Goal: Task Accomplishment & Management: Complete application form

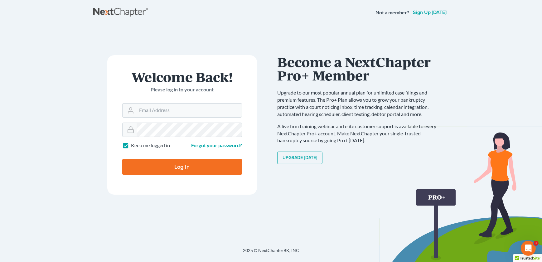
type input "admin@thekcbk.com"
click at [164, 168] on input "Log In" at bounding box center [182, 167] width 120 height 16
type input "Thinking..."
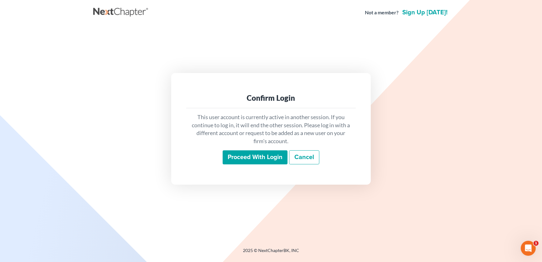
click at [247, 157] on input "Proceed with login" at bounding box center [255, 157] width 65 height 14
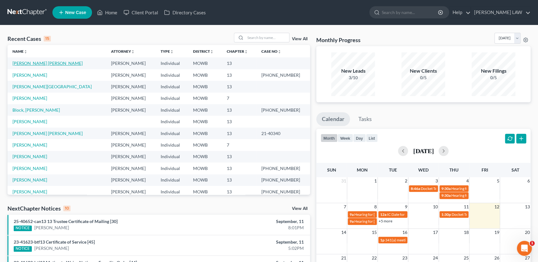
click at [39, 62] on link "[PERSON_NAME] [PERSON_NAME]" at bounding box center [47, 62] width 70 height 5
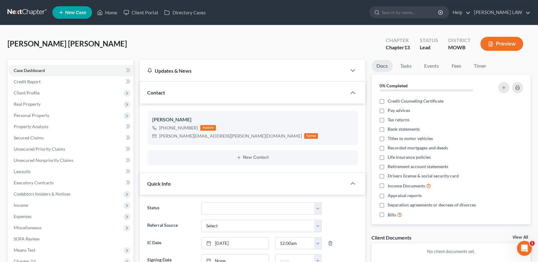
scroll to position [19, 0]
click at [51, 160] on span "Unsecured Nonpriority Claims" at bounding box center [44, 159] width 60 height 5
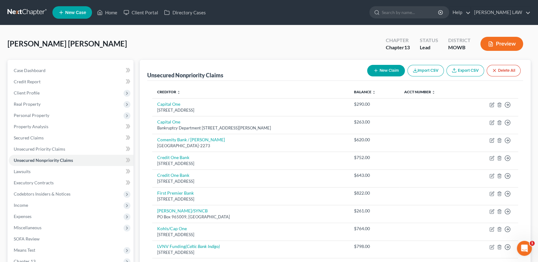
click at [496, 49] on button "Preview" at bounding box center [501, 44] width 43 height 14
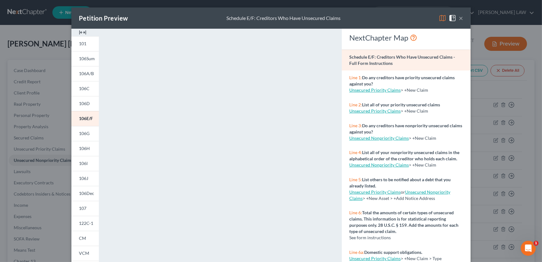
click at [81, 31] on img at bounding box center [82, 32] width 7 height 7
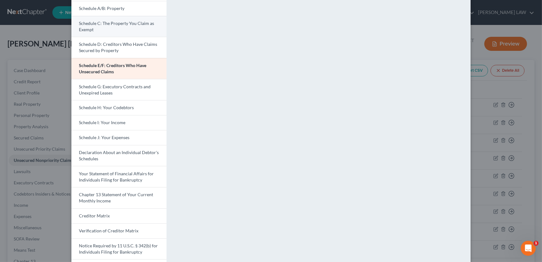
scroll to position [110, 0]
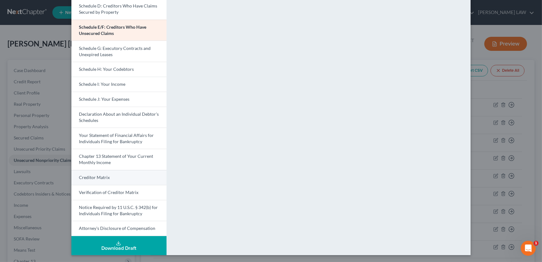
click at [102, 174] on link "Creditor Matrix" at bounding box center [118, 177] width 95 height 15
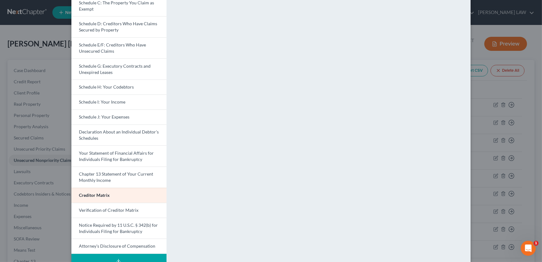
scroll to position [99, 0]
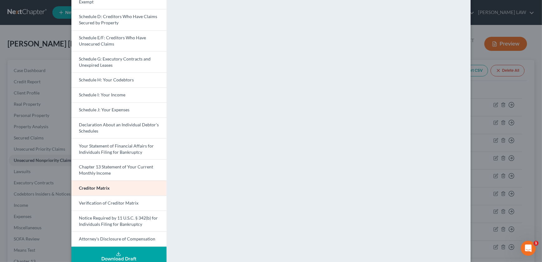
click at [490, 133] on div "Petition Preview Creditor Matrix × Voluntary Petition for Individuals Filing fo…" at bounding box center [271, 131] width 542 height 262
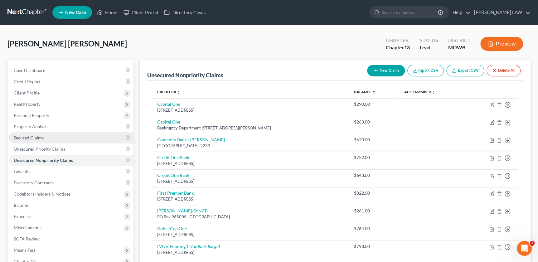
drag, startPoint x: 36, startPoint y: 136, endPoint x: 34, endPoint y: 132, distance: 4.9
click at [36, 136] on span "Secured Claims" at bounding box center [29, 137] width 30 height 5
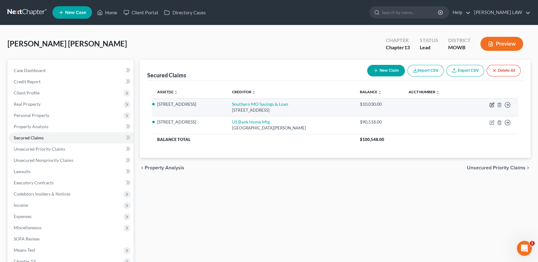
click at [490, 105] on icon "button" at bounding box center [491, 104] width 5 height 5
select select "0"
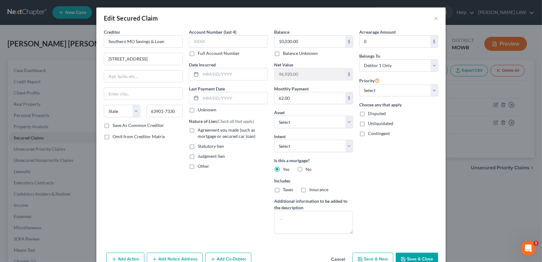
click at [198, 130] on label "Agreement you made (such as mortgage or secured car loan)" at bounding box center [233, 133] width 70 height 12
click at [200, 130] on input "Agreement you made (such as mortgage or secured car loan)" at bounding box center [202, 129] width 4 height 4
checkbox input "true"
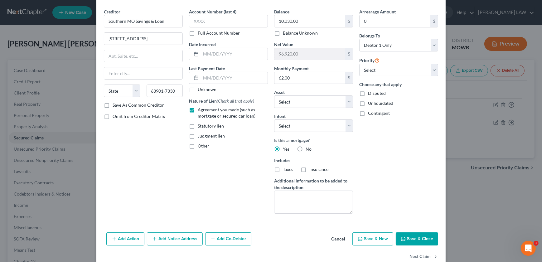
scroll to position [21, 0]
click at [175, 88] on input "63901-7330" at bounding box center [165, 90] width 36 height 12
click at [111, 93] on select "State AL AK AR AZ CA CO CT DE DC FL GA GU HI ID IL IN IA KS KY LA ME MD MA MI M…" at bounding box center [122, 90] width 36 height 12
select select "26"
click at [104, 84] on select "State AL AK AR AZ CA CO CT DE DC FL GA GU HI ID IL IN IA KS KY LA ME MD MA MI M…" at bounding box center [122, 90] width 36 height 12
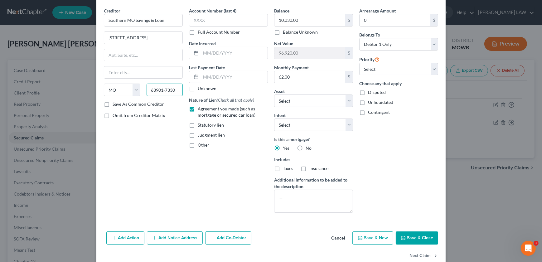
drag, startPoint x: 161, startPoint y: 90, endPoint x: 177, endPoint y: 91, distance: 16.9
click at [177, 91] on input "63901-7330" at bounding box center [165, 90] width 36 height 12
type input "63901"
type input "Poplar Bluff"
drag, startPoint x: 131, startPoint y: 74, endPoint x: 137, endPoint y: 72, distance: 6.4
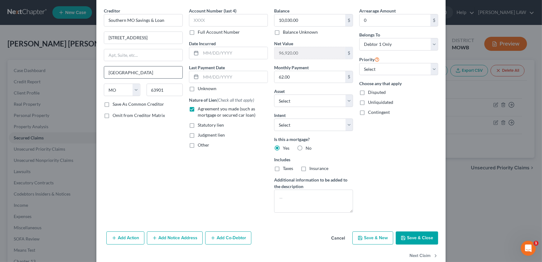
click at [131, 74] on input "Poplar Bluff" at bounding box center [143, 72] width 78 height 12
click at [215, 184] on div "Account Number (last 4) Full Account Number Date Incurred Last Payment Date Unk…" at bounding box center [228, 112] width 85 height 210
click at [418, 232] on button "Save & Close" at bounding box center [417, 237] width 42 height 13
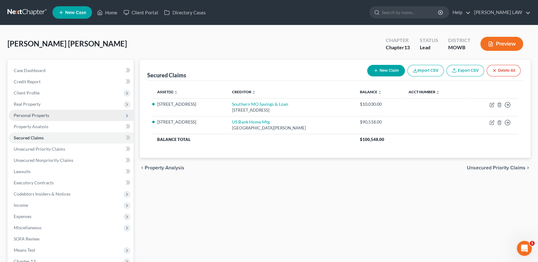
click at [37, 116] on span "Personal Property" at bounding box center [32, 115] width 36 height 5
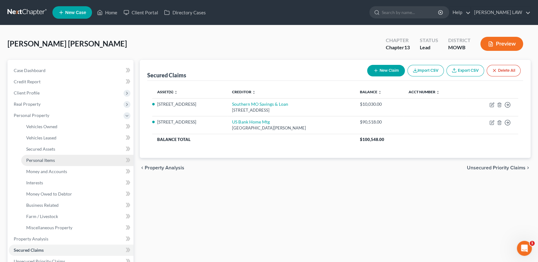
click at [56, 160] on link "Personal Items" at bounding box center [77, 160] width 112 height 11
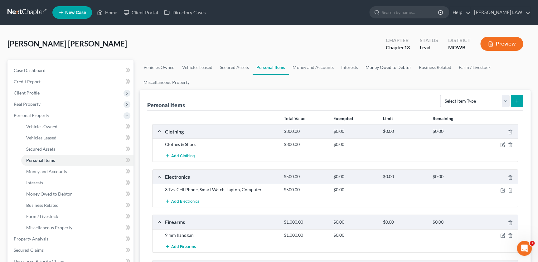
click at [392, 66] on link "Money Owed to Debtor" at bounding box center [387, 67] width 53 height 15
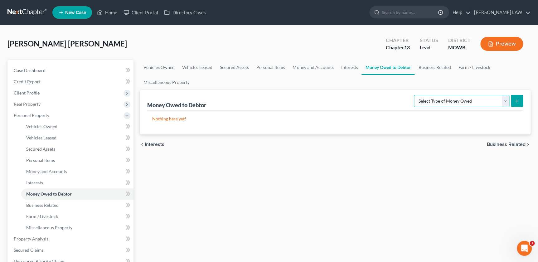
click at [503, 99] on select "Select Type of Money Owed Accounts Receivable Alimony Child Support Claims Agai…" at bounding box center [461, 101] width 95 height 12
select select "other_contingent_and_unliquidated_claims"
click at [415, 95] on select "Select Type of Money Owed Accounts Receivable Alimony Child Support Claims Agai…" at bounding box center [461, 101] width 95 height 12
click at [516, 97] on button "submit" at bounding box center [517, 101] width 12 height 12
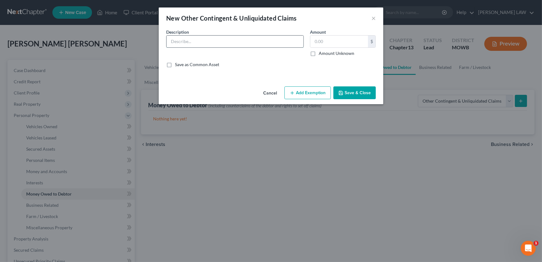
click at [209, 41] on input "text" at bounding box center [235, 42] width 137 height 12
type input "Debtor is going to small claims court to try and get back some of the money an …"
click at [352, 94] on button "Save & Close" at bounding box center [354, 92] width 42 height 13
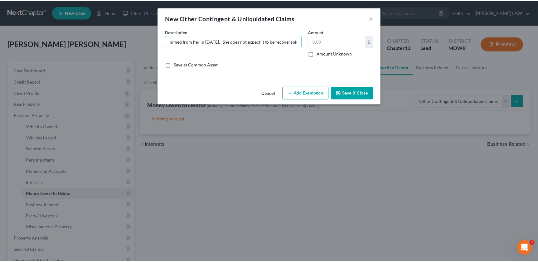
scroll to position [0, 0]
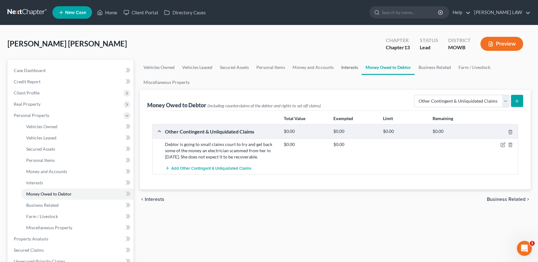
click at [343, 65] on link "Interests" at bounding box center [349, 67] width 24 height 15
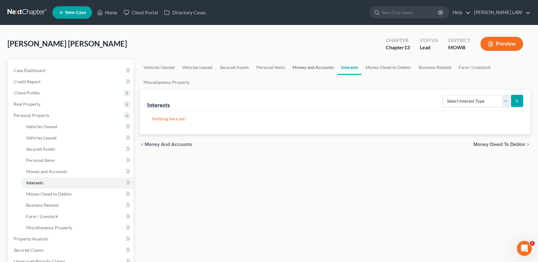
click at [305, 70] on link "Money and Accounts" at bounding box center [313, 67] width 48 height 15
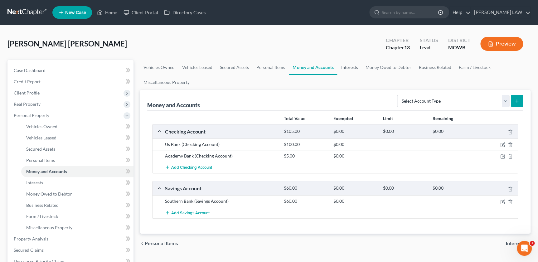
click at [350, 66] on link "Interests" at bounding box center [349, 67] width 24 height 15
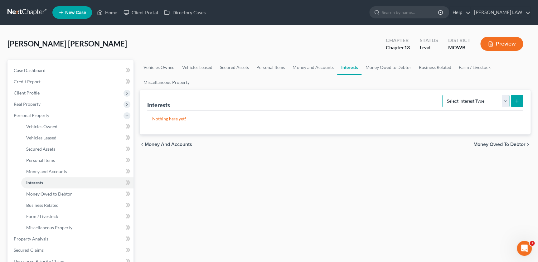
click at [449, 102] on select "Select Interest Type 401K Annuity Bond Education IRA Government Bond Government…" at bounding box center [475, 101] width 67 height 12
select select "stock"
click at [443, 95] on select "Select Interest Type 401K Annuity Bond Education IRA Government Bond Government…" at bounding box center [475, 101] width 67 height 12
click at [517, 102] on icon "submit" at bounding box center [516, 101] width 5 height 5
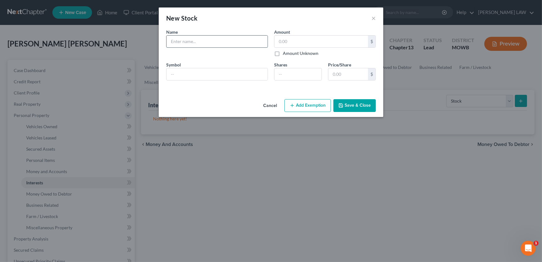
click at [209, 40] on input "text" at bounding box center [217, 42] width 101 height 12
type input "Walmart"
type input "120"
click at [362, 106] on button "Save & Close" at bounding box center [354, 105] width 42 height 13
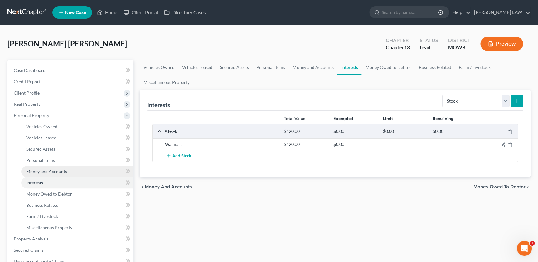
click at [48, 172] on span "Money and Accounts" at bounding box center [46, 171] width 41 height 5
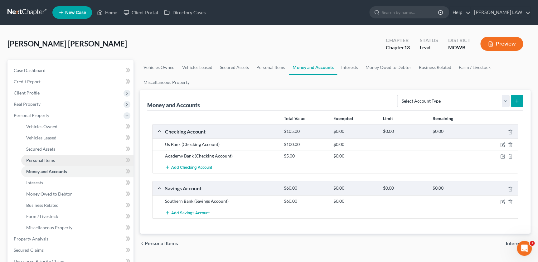
click at [48, 158] on span "Personal Items" at bounding box center [40, 159] width 29 height 5
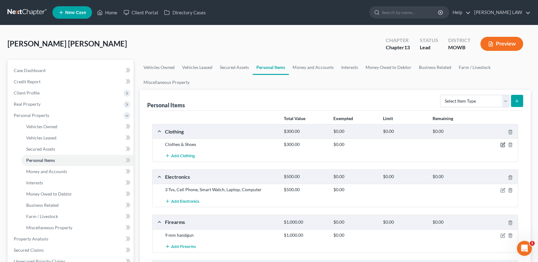
click at [501, 145] on icon "button" at bounding box center [502, 144] width 5 height 5
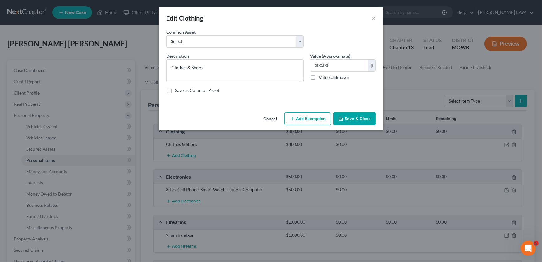
click at [311, 119] on button "Add Exemption" at bounding box center [307, 118] width 46 height 13
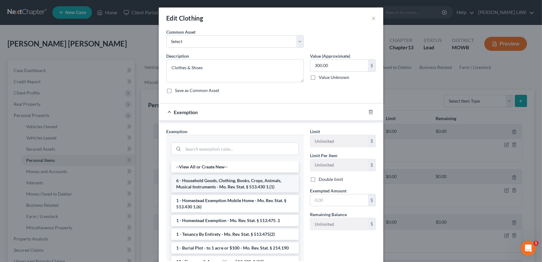
click at [237, 184] on li "6 - Household Goods, Clothing, Books, Crops, Animals, Musical Instruments - Mo.…" at bounding box center [235, 183] width 128 height 17
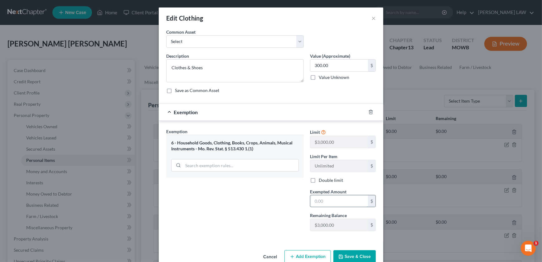
click at [320, 204] on input "text" at bounding box center [339, 201] width 58 height 12
type input "300"
click at [345, 253] on button "Save & Close" at bounding box center [354, 256] width 42 height 13
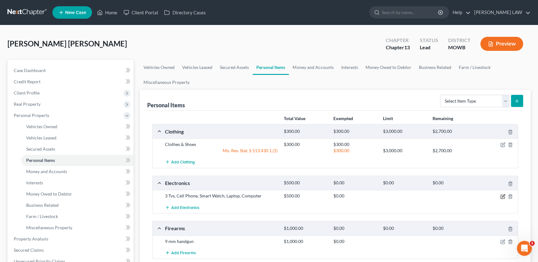
click at [502, 195] on icon "button" at bounding box center [502, 196] width 5 height 5
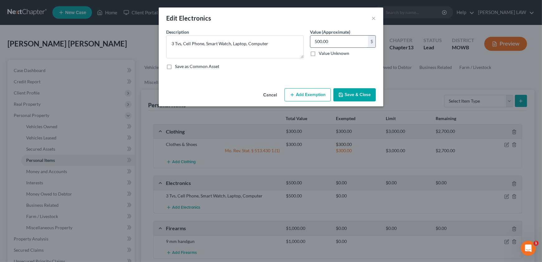
click at [332, 41] on input "500.00" at bounding box center [339, 42] width 58 height 12
type input "700"
click at [309, 97] on button "Add Exemption" at bounding box center [307, 94] width 46 height 13
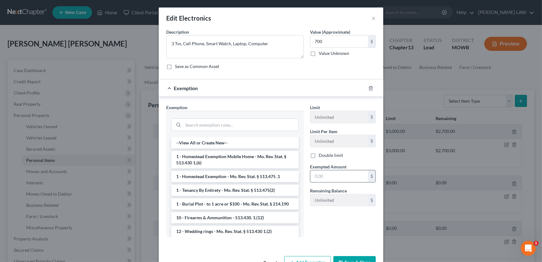
click at [327, 176] on input "text" at bounding box center [339, 176] width 58 height 12
type input "700"
click at [349, 258] on button "Save & Close" at bounding box center [354, 262] width 42 height 13
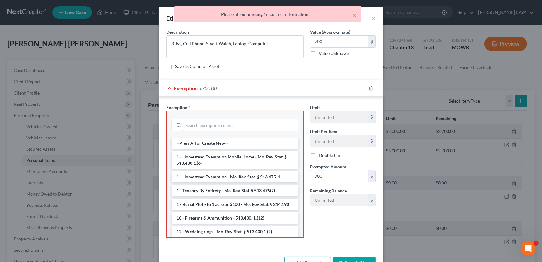
drag, startPoint x: 202, startPoint y: 126, endPoint x: 200, endPoint y: 119, distance: 7.2
click at [200, 124] on input "search" at bounding box center [240, 125] width 115 height 12
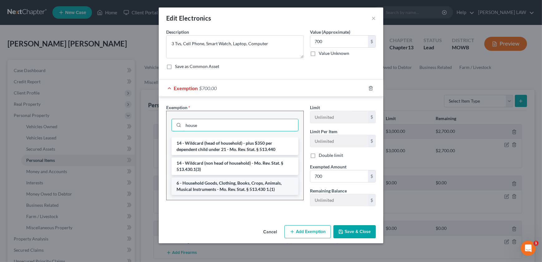
type input "house"
click at [233, 184] on li "6 - Household Goods, Clothing, Books, Crops, Animals, Musical Instruments - Mo.…" at bounding box center [235, 185] width 127 height 17
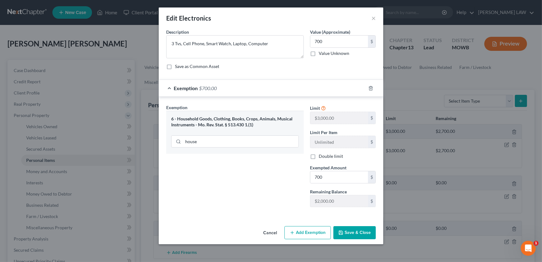
click at [358, 239] on div "Cancel Add Exemption Save & Close" at bounding box center [271, 234] width 225 height 21
click at [359, 236] on button "Save & Close" at bounding box center [354, 232] width 42 height 13
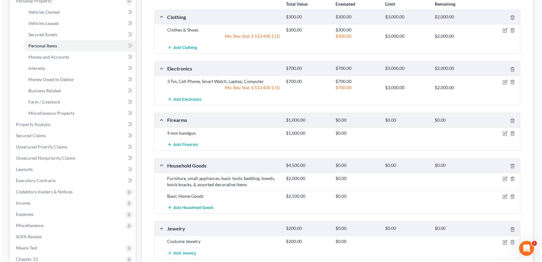
scroll to position [120, 0]
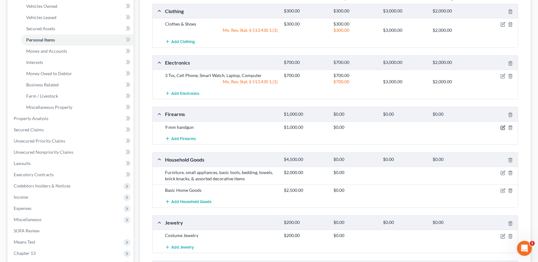
click at [503, 125] on icon "button" at bounding box center [502, 127] width 5 height 5
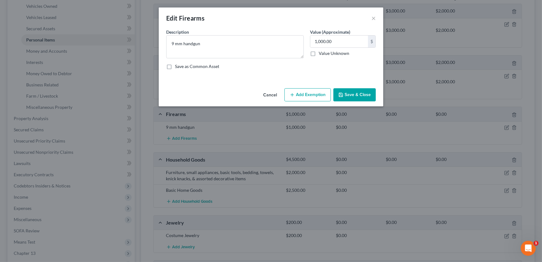
click at [304, 94] on button "Add Exemption" at bounding box center [307, 94] width 46 height 13
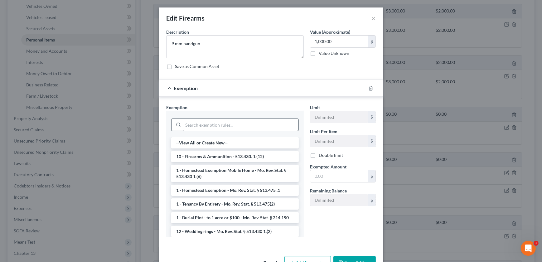
scroll to position [19, 0]
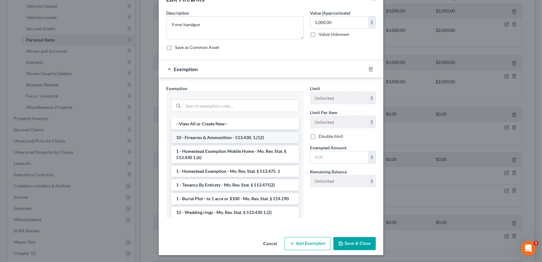
click at [218, 140] on li "10 - Firearms & Ammunition - 513.430. 1.(12)" at bounding box center [235, 137] width 128 height 11
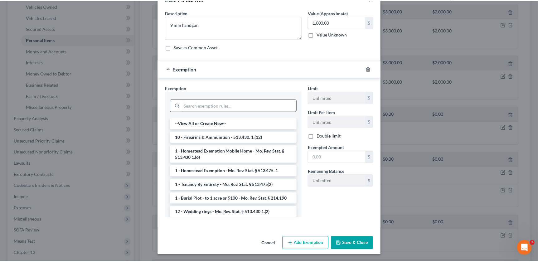
scroll to position [0, 0]
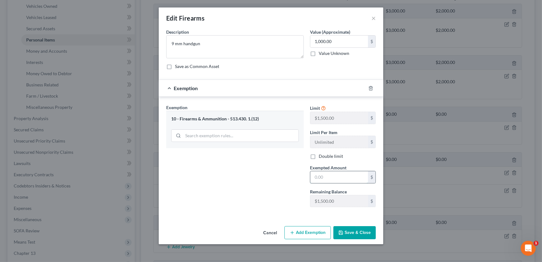
click at [327, 176] on input "text" at bounding box center [339, 177] width 58 height 12
type input "1,000"
click at [352, 237] on button "Save & Close" at bounding box center [354, 232] width 42 height 13
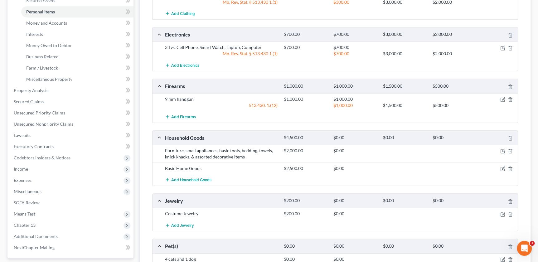
scroll to position [191, 0]
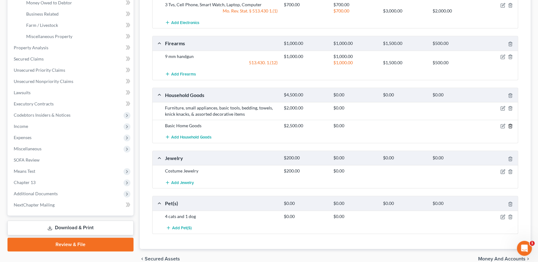
click at [509, 125] on icon "button" at bounding box center [510, 125] width 5 height 5
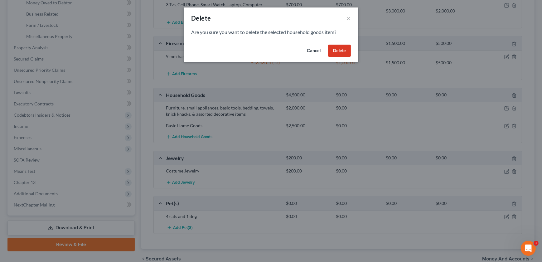
click at [337, 51] on button "Delete" at bounding box center [339, 51] width 23 height 12
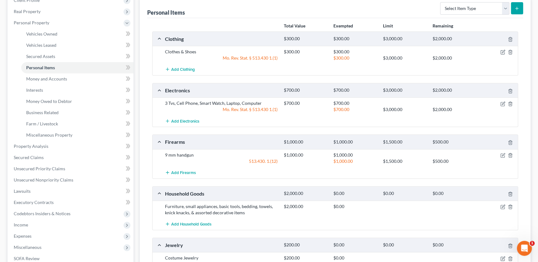
scroll to position [184, 0]
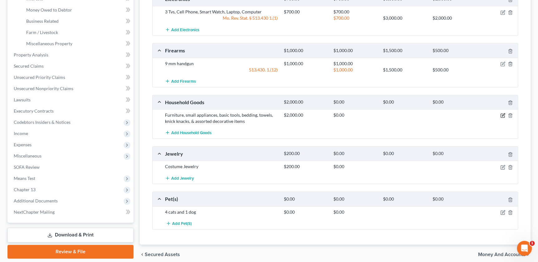
click at [502, 116] on icon "button" at bounding box center [502, 115] width 5 height 5
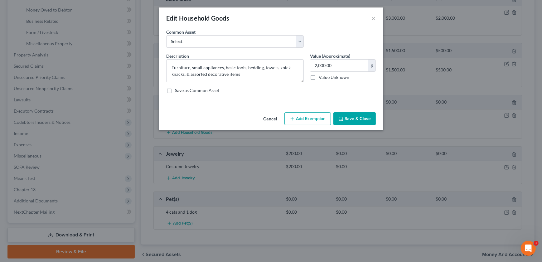
click at [315, 115] on button "Add Exemption" at bounding box center [307, 118] width 46 height 13
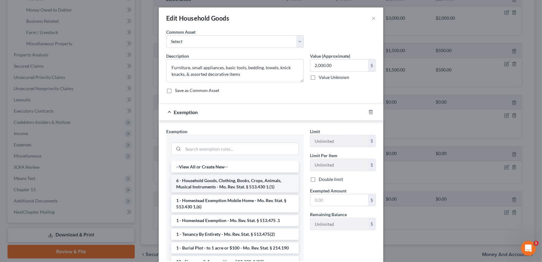
click at [213, 188] on li "6 - Household Goods, Clothing, Books, Crops, Animals, Musical Instruments - Mo.…" at bounding box center [235, 183] width 128 height 17
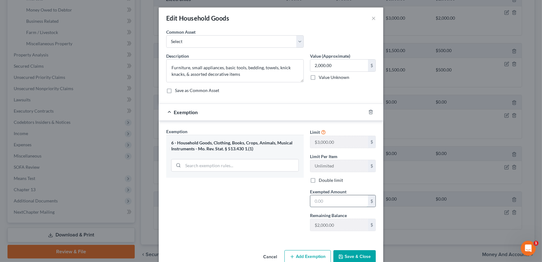
click at [331, 203] on input "text" at bounding box center [339, 201] width 58 height 12
type input "2,000"
click at [351, 254] on button "Save & Close" at bounding box center [354, 256] width 42 height 13
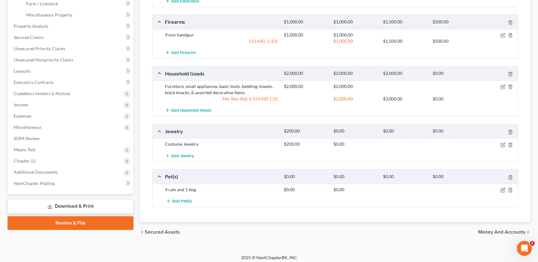
scroll to position [215, 0]
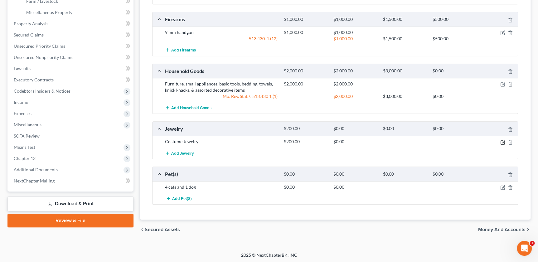
click at [501, 140] on icon "button" at bounding box center [502, 142] width 5 height 5
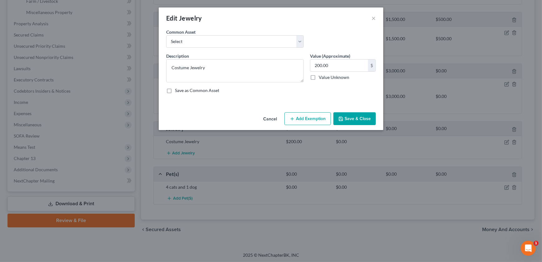
click at [297, 116] on button "Add Exemption" at bounding box center [307, 118] width 46 height 13
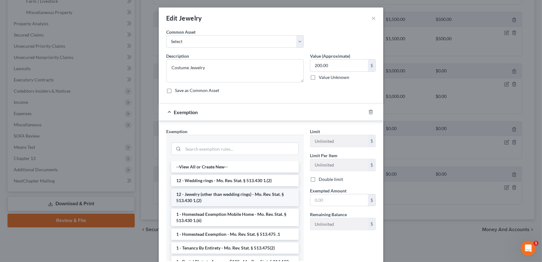
click at [222, 194] on li "12 - Jewelry (other than wedding rings) - Mo. Rev. Stat. § 513.430 1.(2)" at bounding box center [235, 197] width 128 height 17
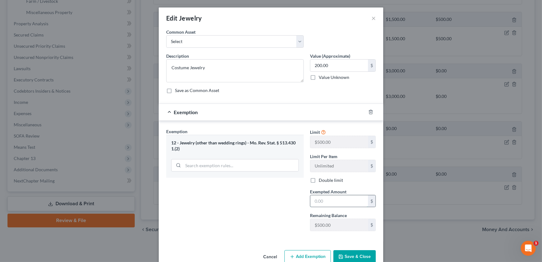
drag, startPoint x: 329, startPoint y: 201, endPoint x: 328, endPoint y: 197, distance: 3.2
click at [329, 201] on input "text" at bounding box center [339, 201] width 58 height 12
type input "200"
click at [344, 251] on button "Save & Close" at bounding box center [354, 256] width 42 height 13
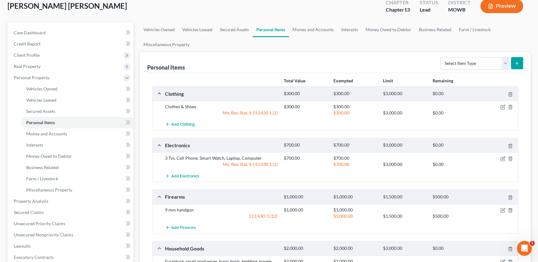
scroll to position [0, 0]
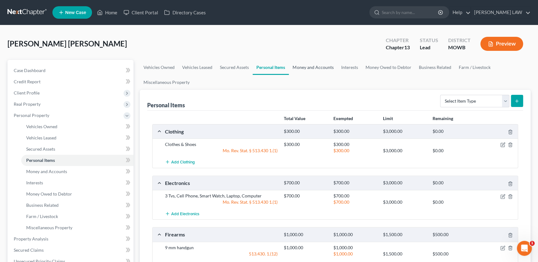
click at [308, 66] on link "Money and Accounts" at bounding box center [313, 67] width 48 height 15
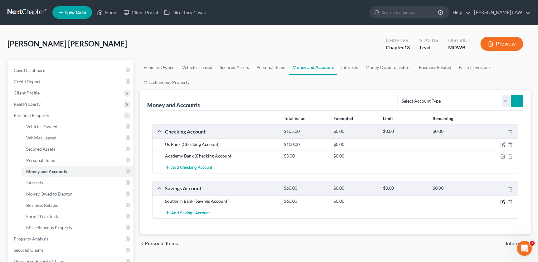
click at [502, 200] on icon "button" at bounding box center [502, 201] width 5 height 5
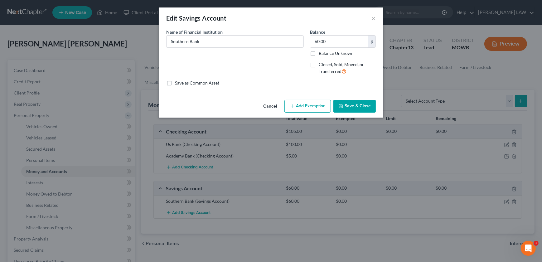
click at [296, 102] on button "Add Exemption" at bounding box center [307, 106] width 46 height 13
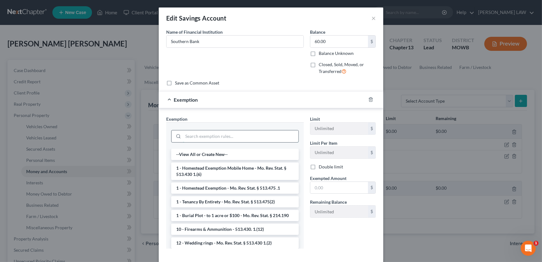
click at [213, 132] on input "search" at bounding box center [240, 136] width 115 height 12
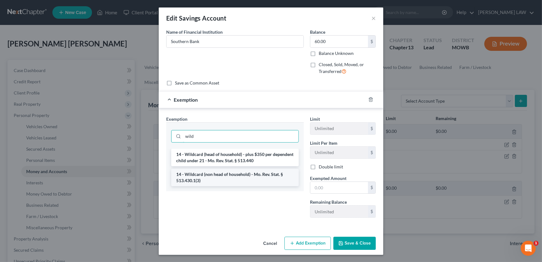
type input "wild"
click at [244, 176] on li "14 - Wildcard (non head of household) - Mo. Rev. Stat. § 513.430.1(3)" at bounding box center [235, 177] width 128 height 17
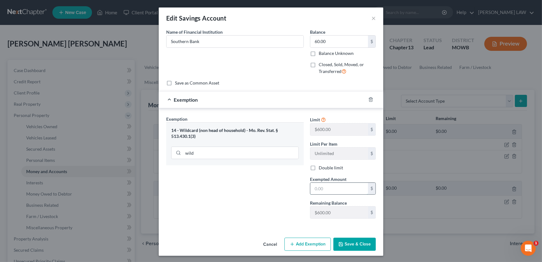
click at [327, 193] on input "text" at bounding box center [339, 189] width 58 height 12
type input "60"
click at [206, 186] on div "Exemption Set must be selected for CA. Exemption * 14 - Wildcard (non head of h…" at bounding box center [235, 170] width 144 height 108
click at [352, 244] on button "Save & Close" at bounding box center [354, 244] width 42 height 13
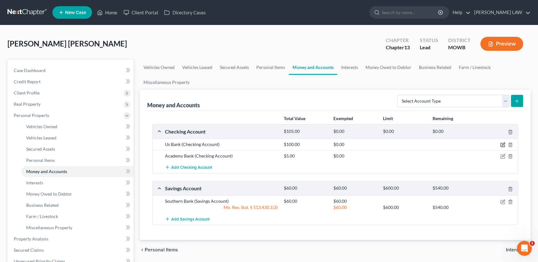
click at [503, 146] on icon "button" at bounding box center [502, 145] width 4 height 4
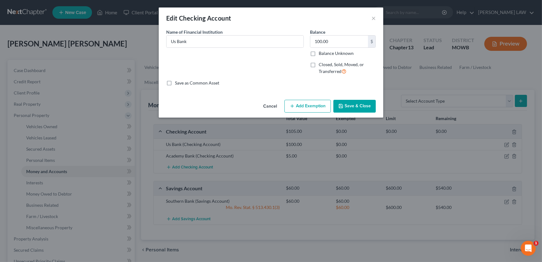
click at [295, 110] on button "Add Exemption" at bounding box center [307, 106] width 46 height 13
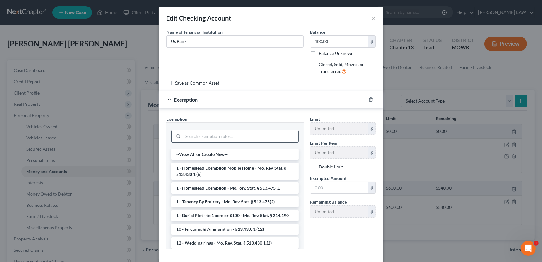
click at [223, 134] on input "search" at bounding box center [240, 136] width 115 height 12
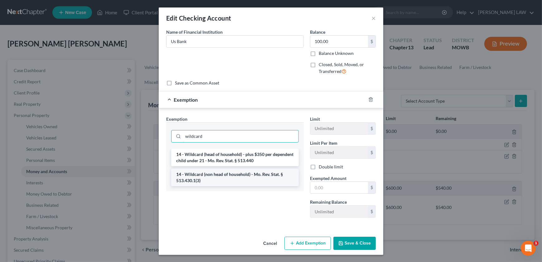
type input "wildcard"
click at [261, 170] on li "14 - Wildcard (non head of household) - Mo. Rev. Stat. § 513.430.1(3)" at bounding box center [235, 177] width 128 height 17
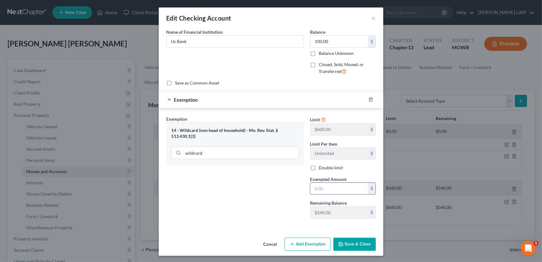
click at [324, 191] on input "text" at bounding box center [339, 189] width 58 height 12
type input "100"
click at [275, 210] on div "Exemption Set must be selected for CA. Exemption * 14 - Wildcard (non head of h…" at bounding box center [235, 170] width 144 height 108
click at [341, 244] on icon "button" at bounding box center [341, 244] width 4 height 4
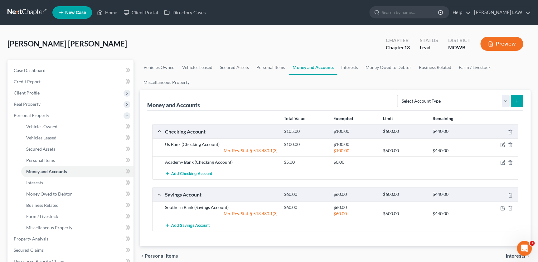
click at [499, 162] on div at bounding box center [499, 162] width 40 height 6
click at [501, 162] on icon "button" at bounding box center [502, 162] width 5 height 5
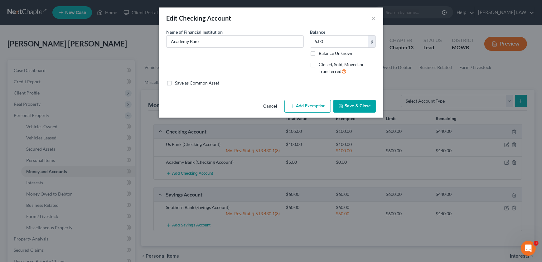
click at [312, 109] on button "Add Exemption" at bounding box center [307, 106] width 46 height 13
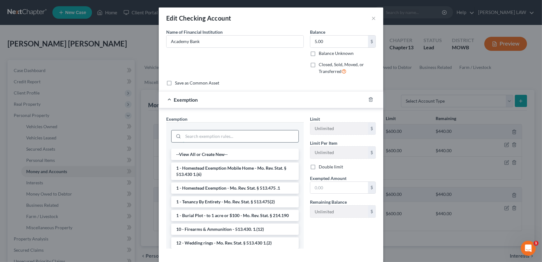
click at [215, 135] on input "search" at bounding box center [240, 136] width 115 height 12
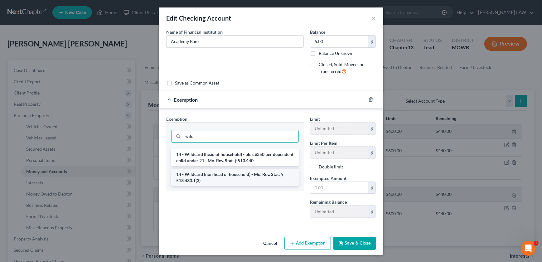
type input "wild"
click at [233, 171] on li "14 - Wildcard (non head of household) - Mo. Rev. Stat. § 513.430.1(3)" at bounding box center [235, 177] width 128 height 17
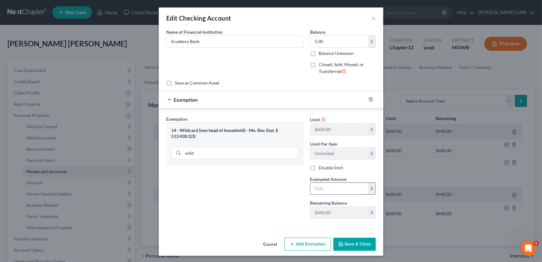
click at [332, 184] on input "text" at bounding box center [339, 189] width 58 height 12
type input "5"
click at [351, 245] on button "Save & Close" at bounding box center [354, 244] width 42 height 13
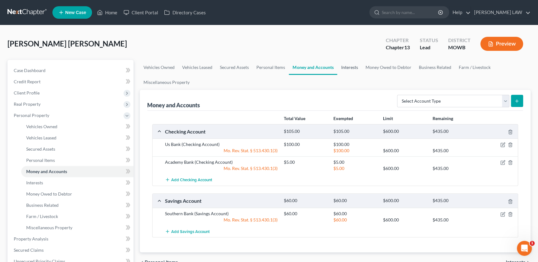
click at [343, 65] on link "Interests" at bounding box center [349, 67] width 24 height 15
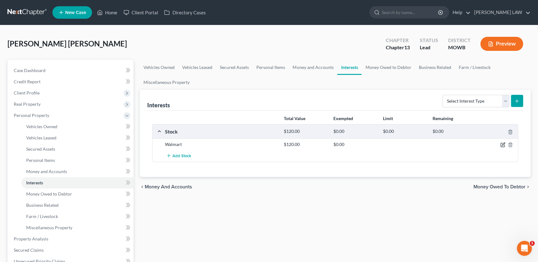
click at [501, 145] on icon "button" at bounding box center [502, 144] width 5 height 5
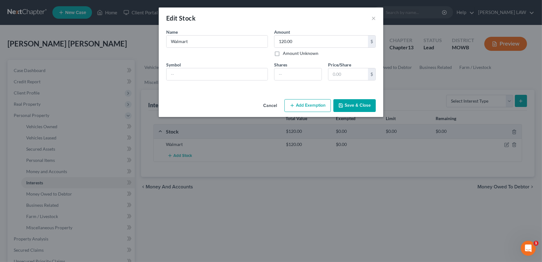
click at [301, 106] on button "Add Exemption" at bounding box center [307, 105] width 46 height 13
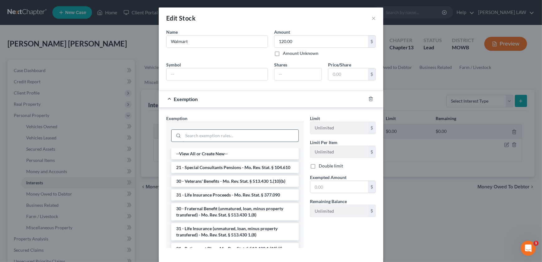
click at [203, 138] on input "search" at bounding box center [240, 136] width 115 height 12
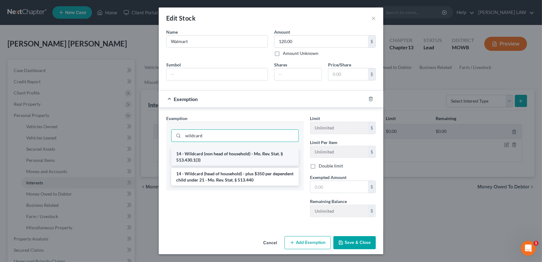
type input "wildcard"
click at [238, 159] on li "14 - Wildcard (non head of household) - Mo. Rev. Stat. § 513.430.1(3)" at bounding box center [235, 156] width 128 height 17
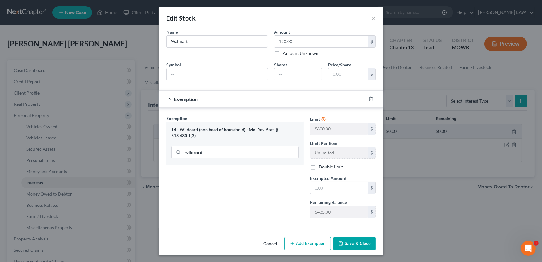
click at [342, 202] on label "Remaining Balance" at bounding box center [328, 202] width 37 height 7
click at [340, 189] on input "text" at bounding box center [339, 188] width 58 height 12
type input "120"
click at [348, 247] on button "Save & Close" at bounding box center [354, 243] width 42 height 13
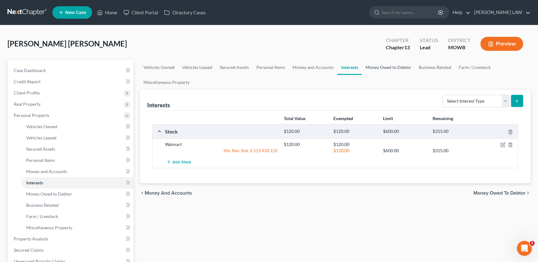
click at [387, 65] on link "Money Owed to Debtor" at bounding box center [387, 67] width 53 height 15
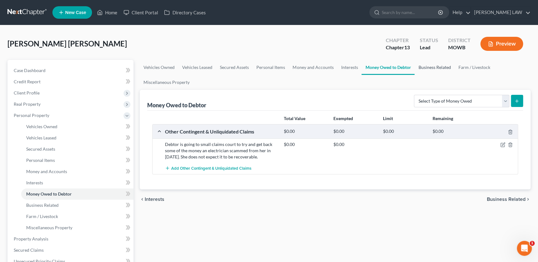
click at [427, 68] on link "Business Related" at bounding box center [434, 67] width 40 height 15
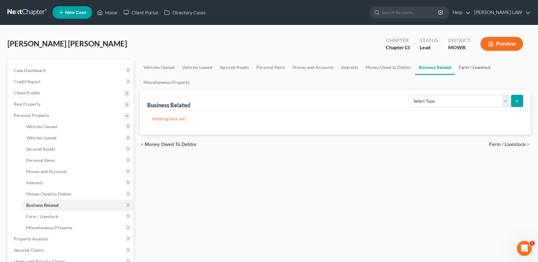
click at [463, 69] on link "Farm / Livestock" at bounding box center [474, 67] width 39 height 15
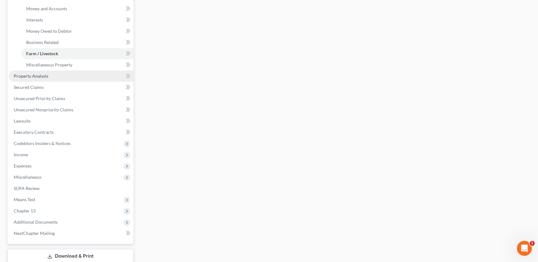
click at [26, 76] on span "Property Analysis" at bounding box center [31, 75] width 35 height 5
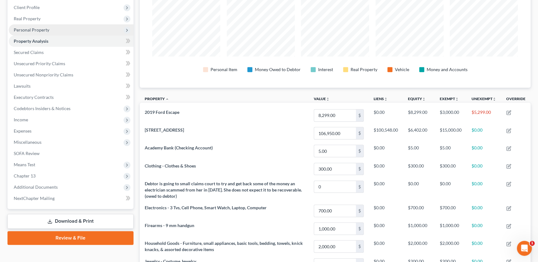
scroll to position [35, 0]
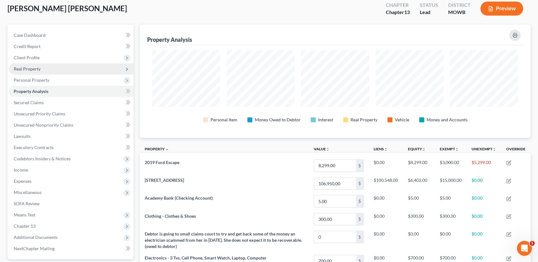
click at [37, 69] on span "Real Property" at bounding box center [27, 68] width 27 height 5
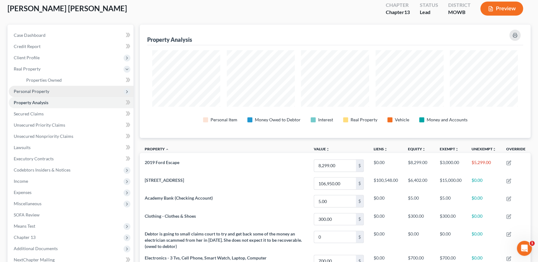
click at [37, 91] on span "Personal Property" at bounding box center [32, 91] width 36 height 5
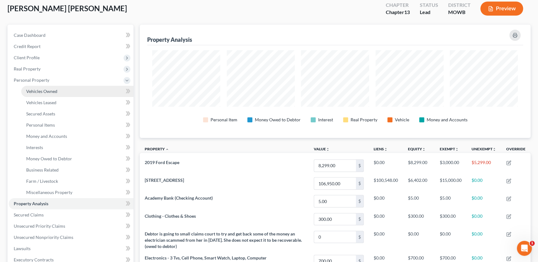
click at [38, 92] on span "Vehicles Owned" at bounding box center [41, 91] width 31 height 5
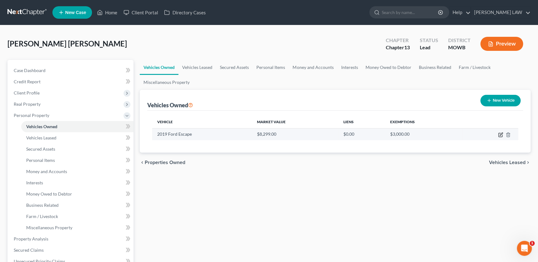
click at [499, 134] on icon "button" at bounding box center [500, 134] width 5 height 5
select select "0"
select select "7"
select select "2"
select select "0"
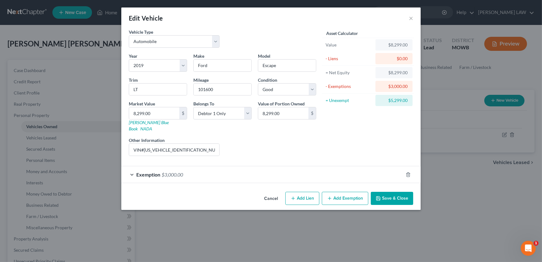
click at [342, 193] on button "Add Exemption" at bounding box center [345, 198] width 46 height 13
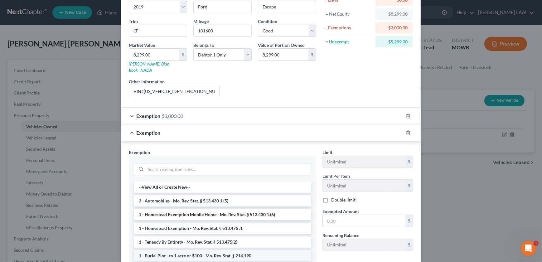
scroll to position [99, 0]
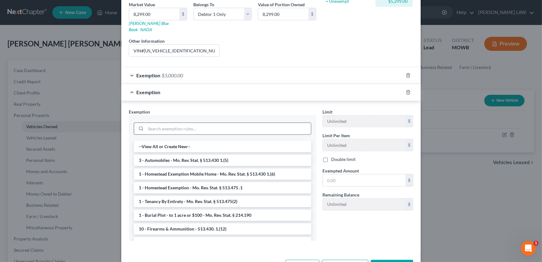
click at [173, 125] on input "search" at bounding box center [228, 129] width 165 height 12
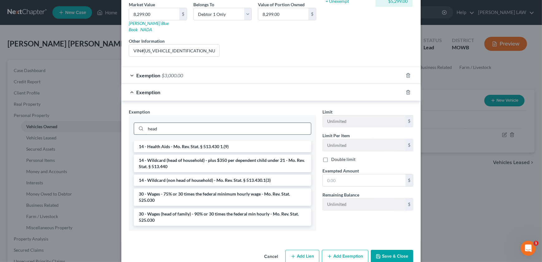
scroll to position [92, 0]
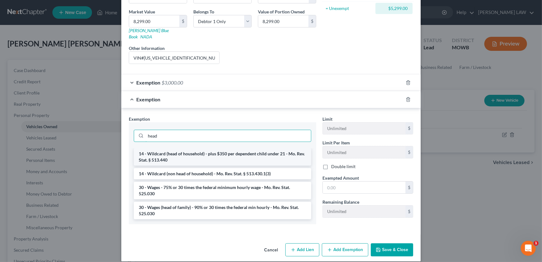
type input "head"
click at [186, 149] on li "14 - Wildcard (head of household) - plus $350 per dependent child under 21 - Mo…" at bounding box center [222, 156] width 177 height 17
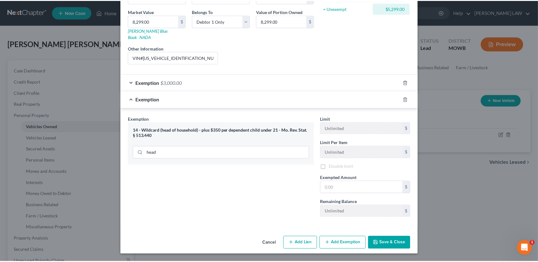
scroll to position [85, 0]
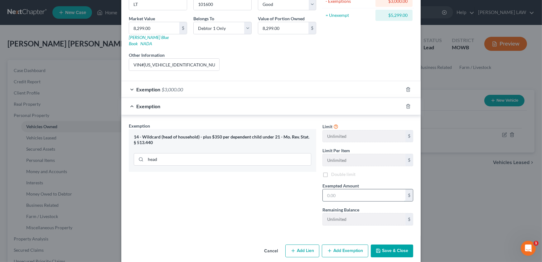
click at [338, 189] on input "text" at bounding box center [364, 195] width 83 height 12
type input "1,250"
click at [390, 244] on button "Save & Close" at bounding box center [392, 250] width 42 height 13
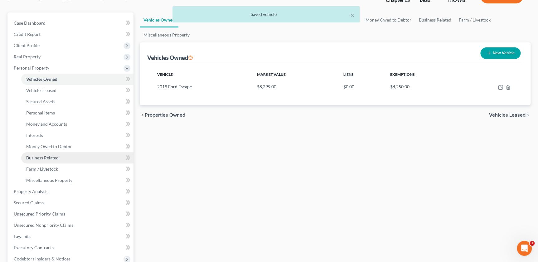
scroll to position [134, 0]
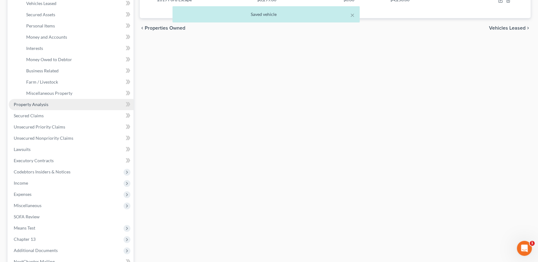
click at [43, 104] on span "Property Analysis" at bounding box center [31, 104] width 35 height 5
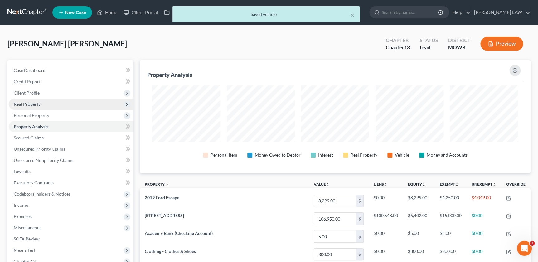
scroll to position [113, 390]
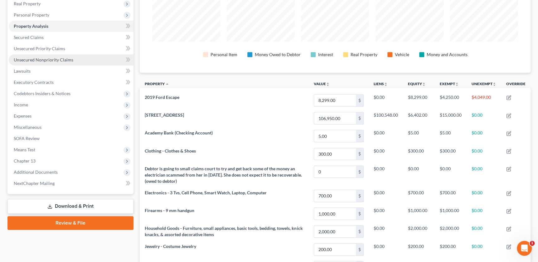
click at [59, 60] on span "Unsecured Nonpriority Claims" at bounding box center [44, 59] width 60 height 5
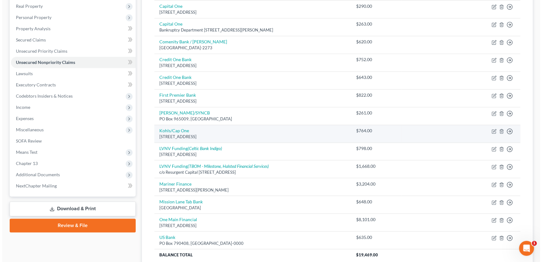
scroll to position [99, 0]
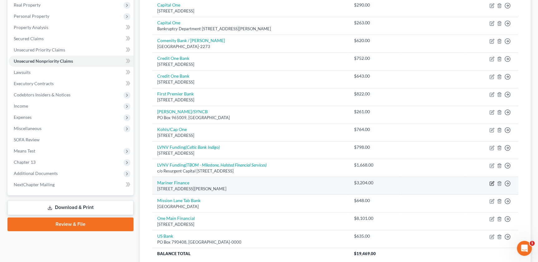
click at [490, 184] on icon "button" at bounding box center [491, 183] width 5 height 5
select select "21"
select select "10"
select select "0"
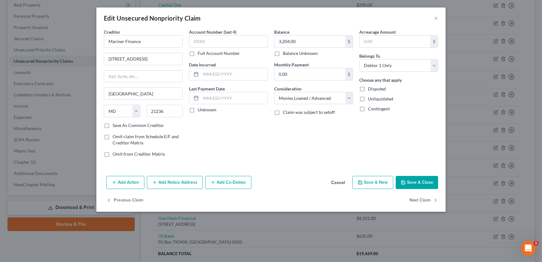
click at [149, 183] on button "Add Notice Address" at bounding box center [175, 182] width 56 height 13
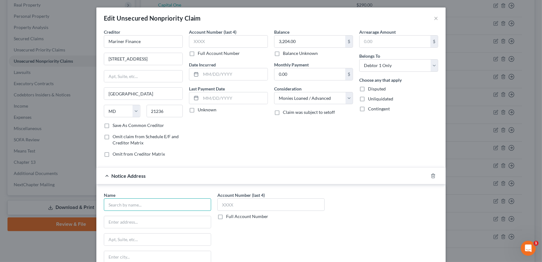
click at [144, 205] on input "text" at bounding box center [157, 204] width 107 height 12
type input "Thomas Alexander Sager"
type input "143 Neverbreak Drive"
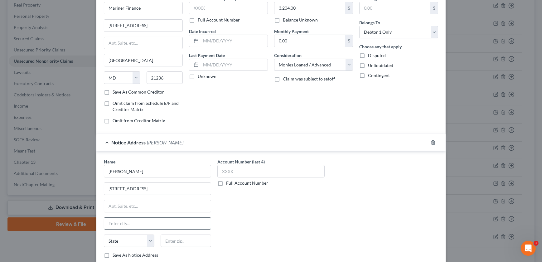
scroll to position [91, 0]
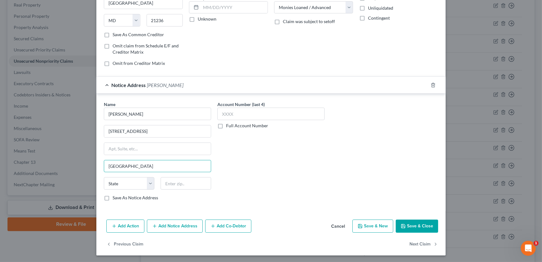
type input "Hendersonville"
select select "44"
type input "37075"
click at [295, 162] on div "Account Number (last 4) Full Account Number" at bounding box center [271, 153] width 114 height 105
click at [294, 162] on div "Account Number (last 4) Full Account Number" at bounding box center [271, 153] width 114 height 105
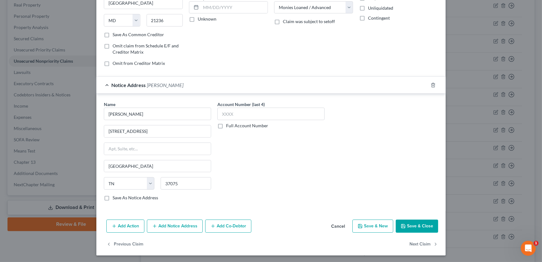
click at [412, 226] on button "Save & Close" at bounding box center [417, 226] width 42 height 13
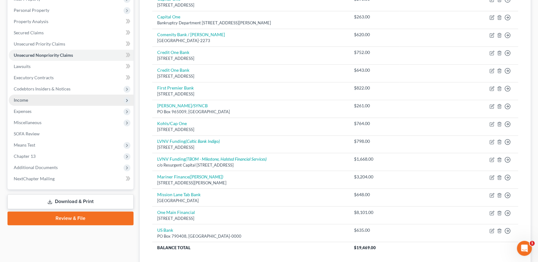
scroll to position [52, 0]
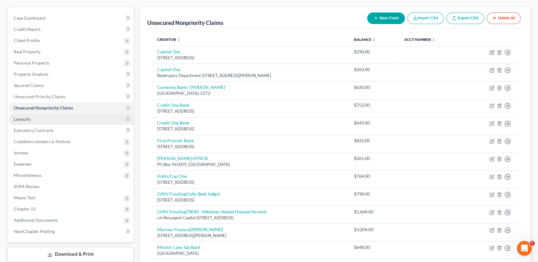
click at [37, 117] on link "Lawsuits" at bounding box center [71, 119] width 125 height 11
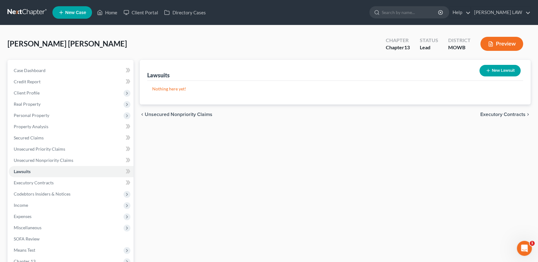
click at [499, 68] on button "New Lawsuit" at bounding box center [499, 71] width 41 height 12
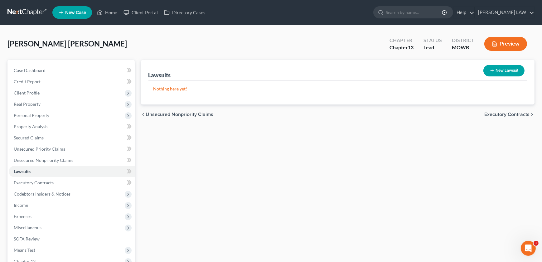
select select "0"
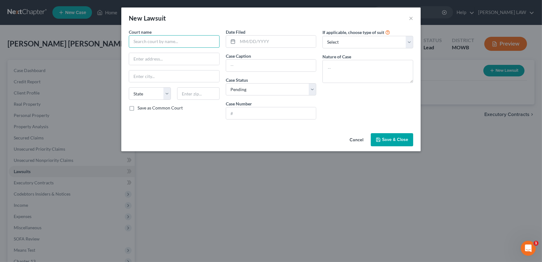
click at [187, 44] on input "text" at bounding box center [174, 41] width 91 height 12
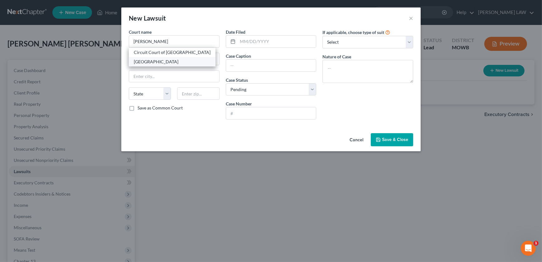
click at [167, 62] on div "Holt County Circuit" at bounding box center [172, 62] width 77 height 6
type input "Holt County Circuit"
type input "102 W Nodaway St"
type input "Oregon"
select select "26"
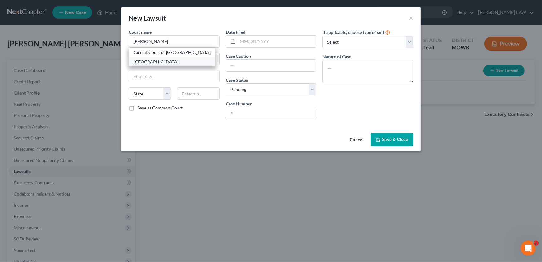
type input "64473"
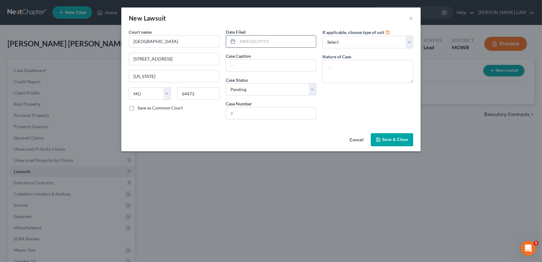
click at [258, 43] on input "text" at bounding box center [277, 42] width 79 height 12
click at [242, 43] on input "text" at bounding box center [277, 42] width 79 height 12
type input "02/12/2025"
click at [248, 62] on input "text" at bounding box center [271, 66] width 90 height 12
type input "Mariner Finance LLC v Stacey D McCoy"
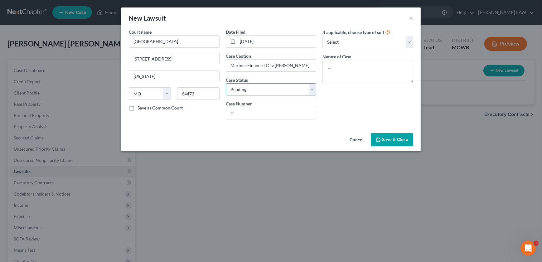
click at [261, 87] on select "Select Pending On Appeal Concluded" at bounding box center [271, 89] width 91 height 12
click at [251, 116] on input "text" at bounding box center [271, 113] width 90 height 12
type input "25HO-AC00017"
click at [395, 135] on button "Save & Close" at bounding box center [392, 139] width 42 height 13
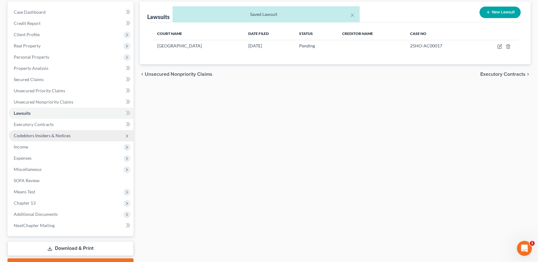
scroll to position [56, 0]
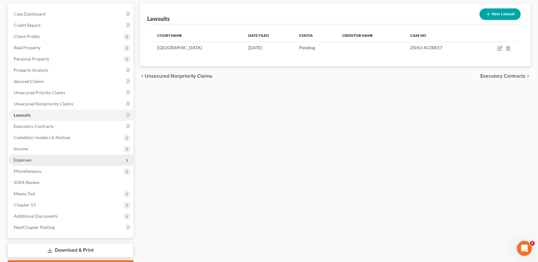
click at [37, 161] on span "Expenses" at bounding box center [71, 159] width 125 height 11
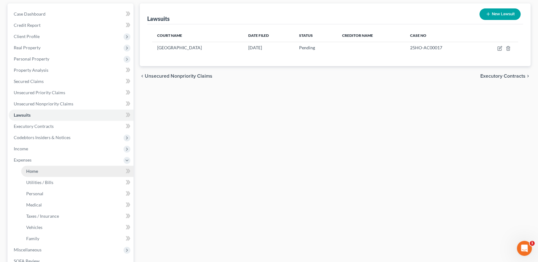
click at [36, 168] on link "Home" at bounding box center [77, 171] width 112 height 11
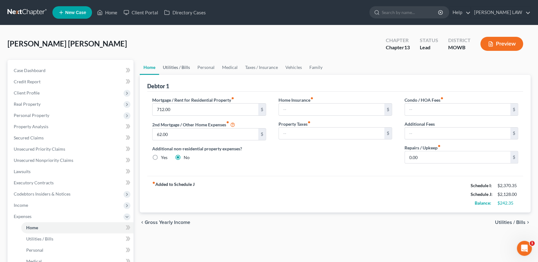
click at [174, 70] on link "Utilities / Bills" at bounding box center [176, 67] width 35 height 15
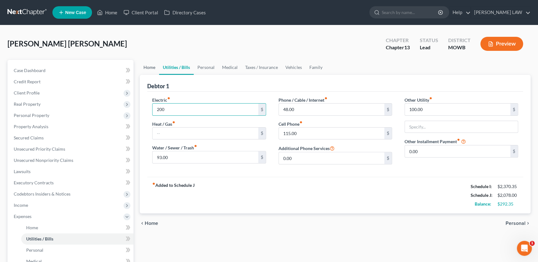
type input "200"
click at [147, 66] on link "Home" at bounding box center [149, 67] width 19 height 15
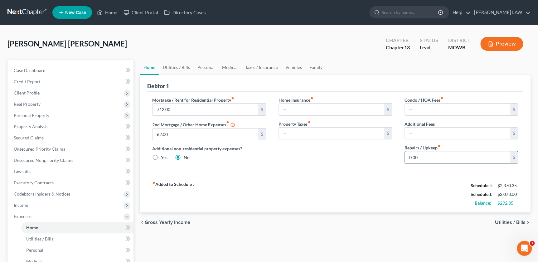
click at [443, 159] on input "0.00" at bounding box center [457, 157] width 105 height 12
type input "50"
click at [311, 67] on link "Family" at bounding box center [315, 67] width 21 height 15
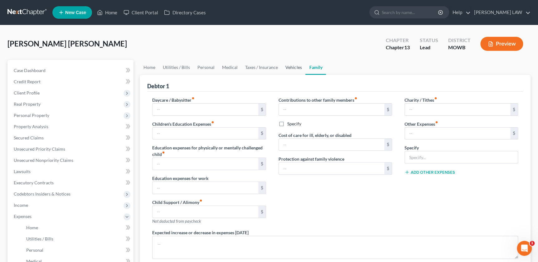
click at [288, 64] on link "Vehicles" at bounding box center [294, 67] width 24 height 15
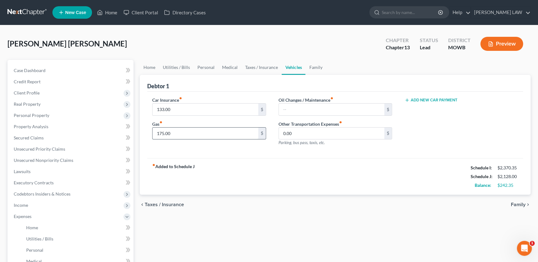
click at [191, 132] on input "175.00" at bounding box center [204, 134] width 105 height 12
type input "125"
click at [309, 70] on link "Family" at bounding box center [315, 67] width 21 height 15
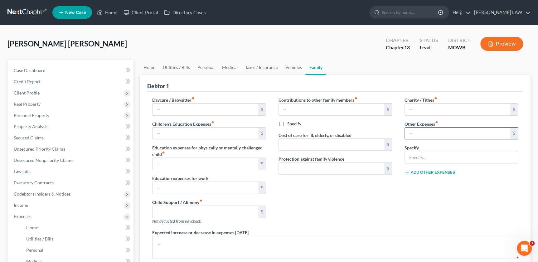
click at [423, 134] on input "text" at bounding box center [457, 134] width 105 height 12
type input "50"
type input "Pet Expe"
click at [446, 201] on div "Charity / Tithes fiber_manual_record $ Other Expenses fiber_manual_record 50 $ …" at bounding box center [461, 163] width 126 height 133
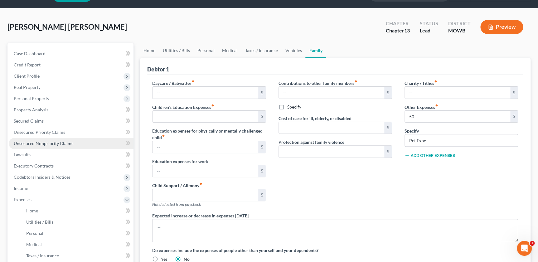
scroll to position [28, 0]
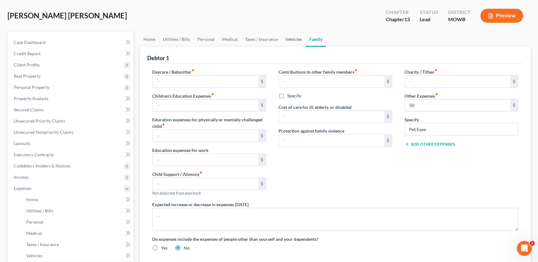
click at [293, 35] on link "Vehicles" at bounding box center [294, 39] width 24 height 15
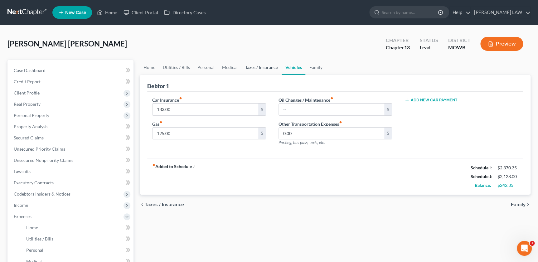
click at [252, 66] on link "Taxes / Insurance" at bounding box center [261, 67] width 40 height 15
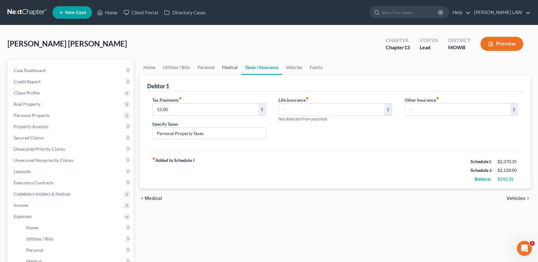
click at [226, 65] on link "Medical" at bounding box center [229, 67] width 23 height 15
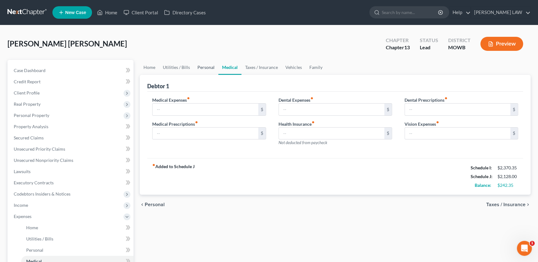
click at [202, 67] on link "Personal" at bounding box center [206, 67] width 25 height 15
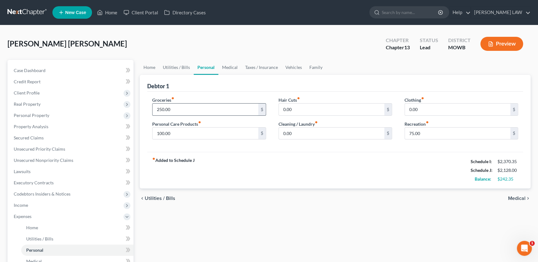
click at [172, 110] on input "250.00" at bounding box center [204, 110] width 105 height 12
type input "200"
click at [232, 67] on link "Medical" at bounding box center [229, 67] width 23 height 15
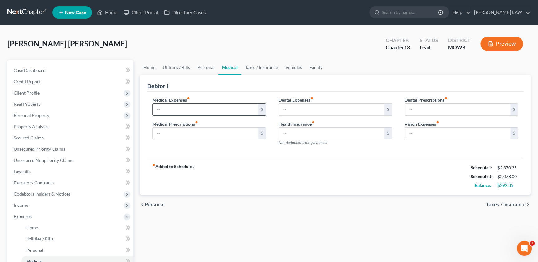
click at [210, 110] on input "text" at bounding box center [204, 110] width 105 height 12
type input "50"
click at [277, 169] on div "fiber_manual_record Added to Schedule J Schedule I: $2,370.35 Schedule J: $2,12…" at bounding box center [335, 176] width 376 height 36
click at [203, 66] on link "Personal" at bounding box center [206, 67] width 25 height 15
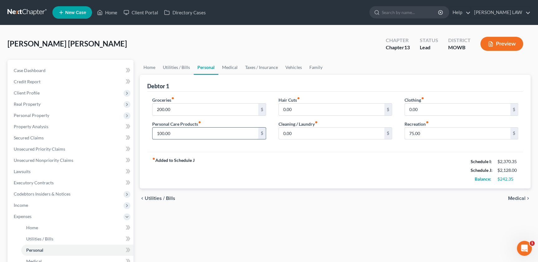
click at [174, 136] on input "100.00" at bounding box center [204, 134] width 105 height 12
type input "75"
type input "225"
click at [183, 66] on link "Utilities / Bills" at bounding box center [176, 67] width 35 height 15
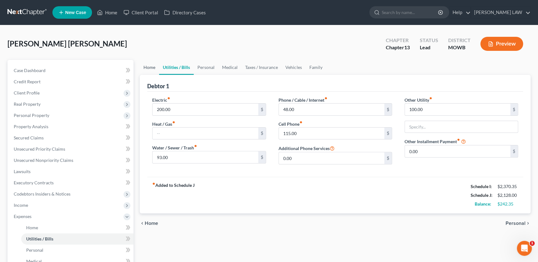
click at [153, 67] on link "Home" at bounding box center [149, 67] width 19 height 15
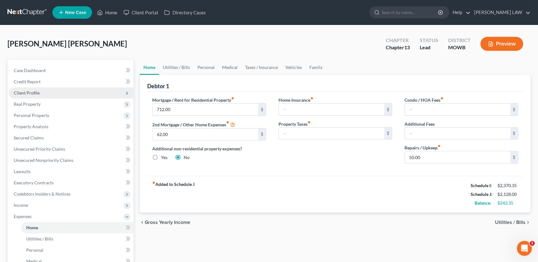
click at [41, 90] on span "Client Profile" at bounding box center [71, 92] width 125 height 11
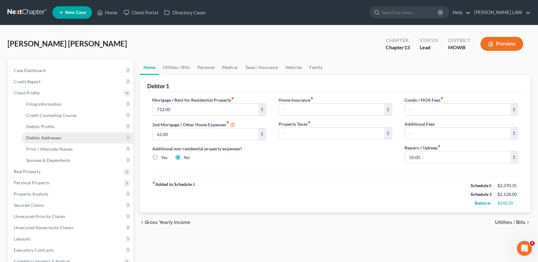
click at [42, 136] on span "Debtor Addresses" at bounding box center [43, 137] width 35 height 5
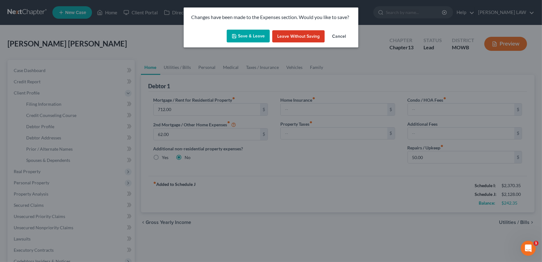
click at [258, 35] on button "Save & Leave" at bounding box center [248, 36] width 43 height 13
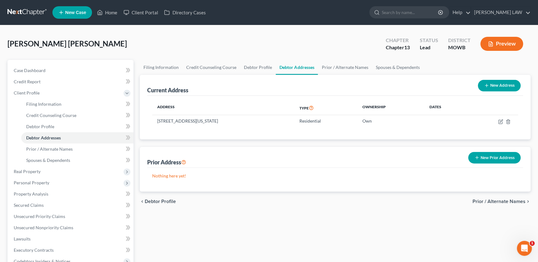
click at [487, 162] on button "New Prior Address" at bounding box center [494, 158] width 52 height 12
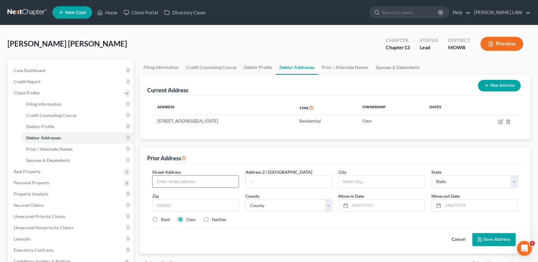
click at [186, 180] on input "text" at bounding box center [195, 182] width 86 height 12
type input "3400 Penn"
click at [374, 185] on input "text" at bounding box center [382, 182] width 86 height 12
type input "Saint Joseph"
select select "26"
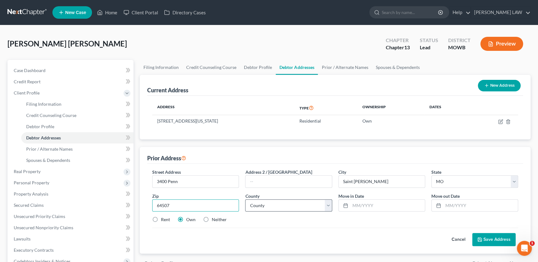
type input "64507"
click at [297, 207] on select "County Adair County Andrew County Atchison County Audrain County Barry County B…" at bounding box center [288, 205] width 87 height 12
select select "10"
click at [245, 199] on select "County Adair County Andrew County Atchison County Audrain County Barry County B…" at bounding box center [288, 205] width 87 height 12
click at [382, 203] on input "text" at bounding box center [387, 206] width 75 height 12
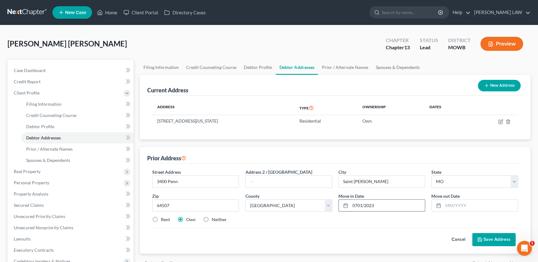
type input "0701/2023"
type input "09/01/2023"
click at [161, 221] on label "Rent" at bounding box center [165, 219] width 9 height 6
click at [163, 220] on input "Rent" at bounding box center [165, 218] width 4 height 4
radio input "true"
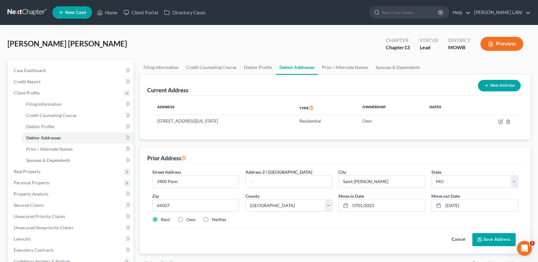
click at [493, 235] on button "Save Address" at bounding box center [493, 239] width 43 height 13
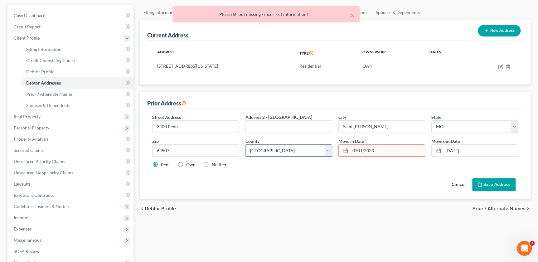
scroll to position [14, 0]
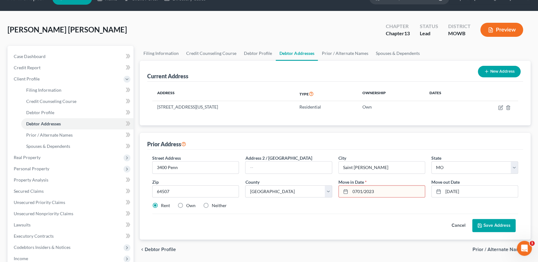
click at [356, 190] on input "0701/2023" at bounding box center [387, 192] width 75 height 12
type input "07/01/2023"
click at [480, 221] on button "Save Address" at bounding box center [493, 225] width 43 height 13
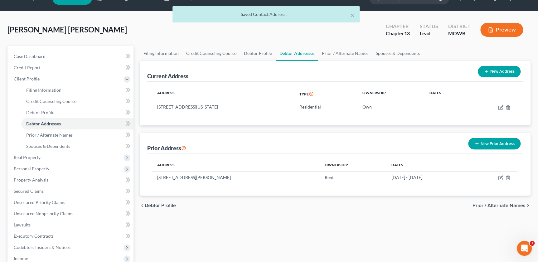
click at [496, 140] on button "New Prior Address" at bounding box center [494, 144] width 52 height 12
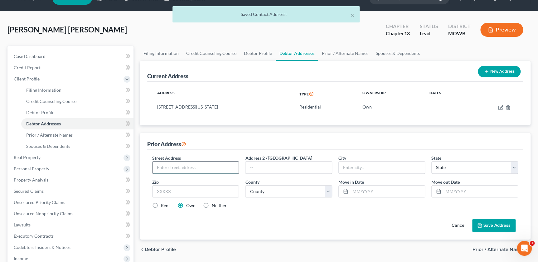
drag, startPoint x: 175, startPoint y: 167, endPoint x: 178, endPoint y: 166, distance: 3.3
click at [175, 167] on input "text" at bounding box center [195, 168] width 86 height 12
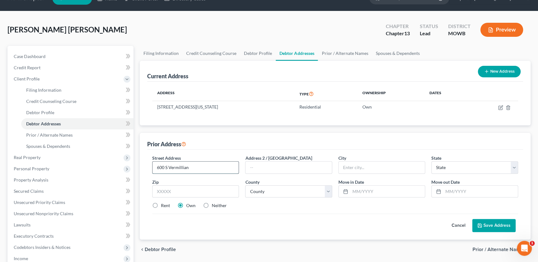
type input "600 S Vermillian"
type input "Howard"
click at [484, 163] on select "State AL AK AR AZ CA CO CT DE DC FL GA GU HI ID IL IN IA KS KY LA ME MD MA MI M…" at bounding box center [474, 167] width 87 height 12
select select "43"
click at [431, 161] on select "State AL AK AR AZ CA CO CT DE DC FL GA GU HI ID IL IN IA KS KY LA ME MD MA MI M…" at bounding box center [474, 167] width 87 height 12
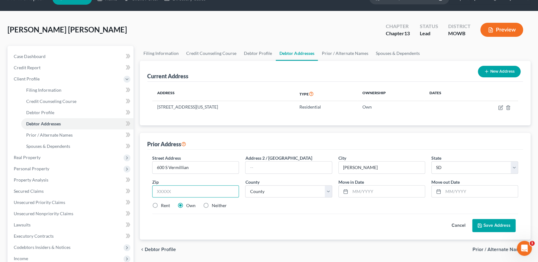
drag, startPoint x: 207, startPoint y: 193, endPoint x: 212, endPoint y: 189, distance: 6.4
click at [207, 193] on input "text" at bounding box center [195, 191] width 87 height 12
type input "57069"
click at [366, 189] on input "text" at bounding box center [387, 192] width 75 height 12
type input "Vermillion"
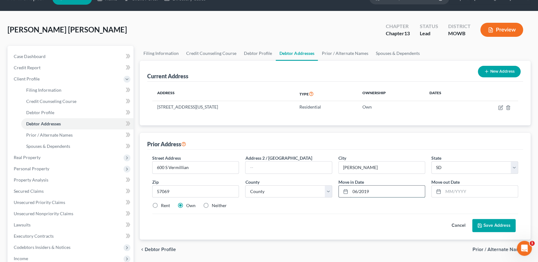
type input "06/2019"
type input "06/2023"
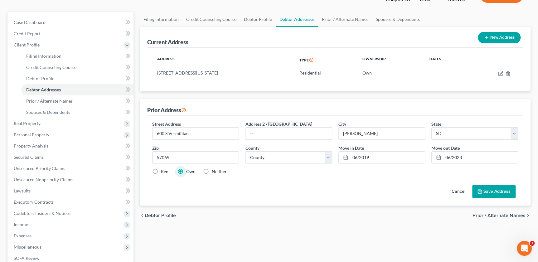
scroll to position [50, 0]
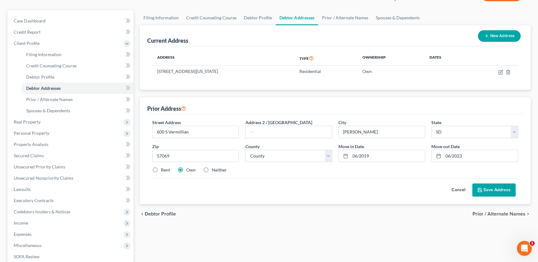
click at [491, 186] on button "Save Address" at bounding box center [493, 189] width 43 height 13
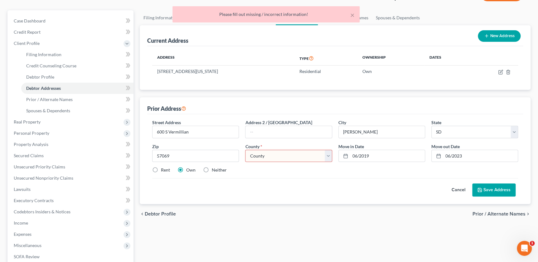
click at [256, 160] on select "County Aurora County Beadle County Bennett County Bon Homme County Brookings Co…" at bounding box center [288, 156] width 87 height 12
select select "11"
click at [245, 150] on select "County Aurora County Beadle County Bennett County Bon Homme County Brookings Co…" at bounding box center [288, 156] width 87 height 12
click at [488, 194] on button "Save Address" at bounding box center [493, 189] width 43 height 13
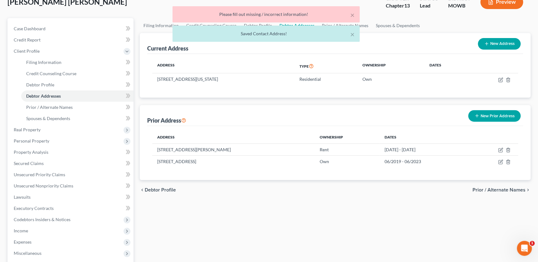
scroll to position [35, 0]
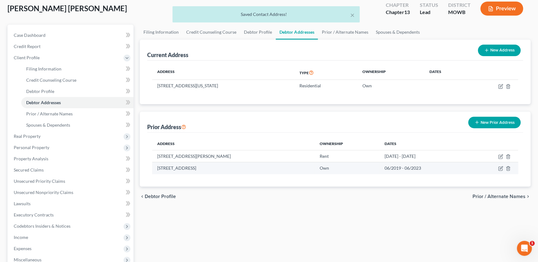
click at [503, 168] on td at bounding box center [494, 168] width 48 height 12
click at [500, 169] on icon "button" at bounding box center [500, 168] width 5 height 5
select select "43"
select select "11"
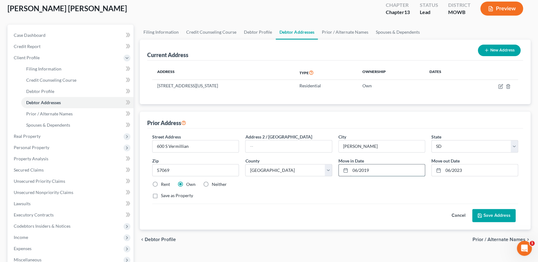
click at [359, 170] on input "06/2019" at bounding box center [387, 170] width 75 height 12
type input "06/01/2019"
click at [454, 170] on input "06/2023" at bounding box center [480, 170] width 75 height 12
click at [452, 169] on input "06/2023" at bounding box center [480, 170] width 75 height 12
type input "06/30/2023"
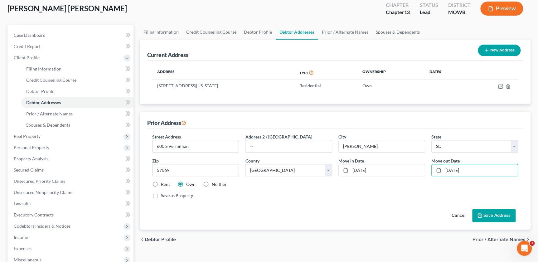
click at [504, 220] on button "Save Address" at bounding box center [493, 215] width 43 height 13
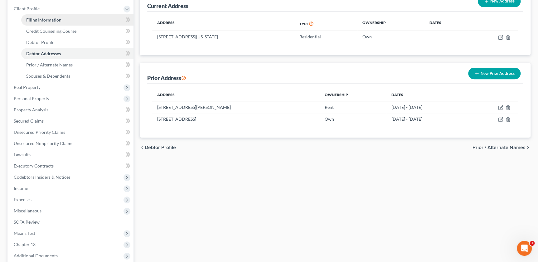
scroll to position [21, 0]
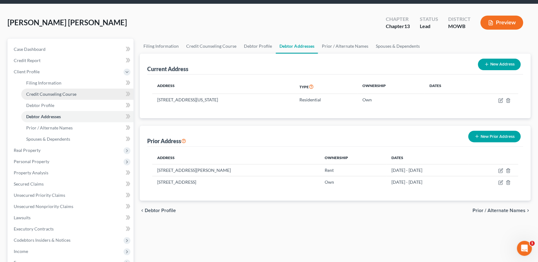
click at [54, 97] on link "Credit Counseling Course" at bounding box center [77, 94] width 112 height 11
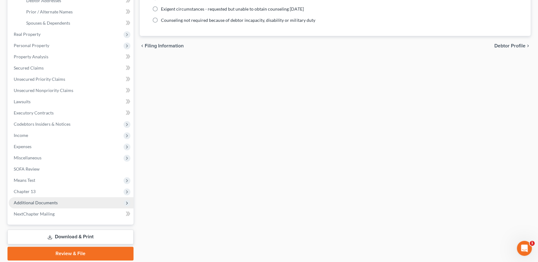
scroll to position [142, 0]
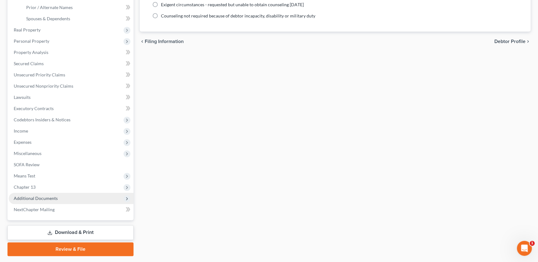
click at [57, 195] on span "Additional Documents" at bounding box center [71, 198] width 125 height 11
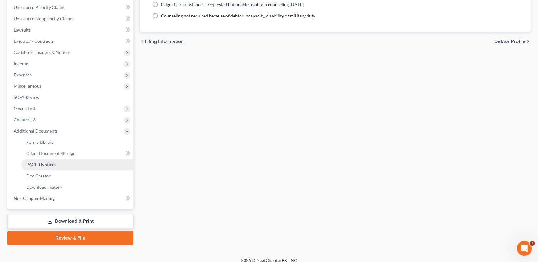
click at [53, 162] on span "PACER Notices" at bounding box center [41, 164] width 30 height 5
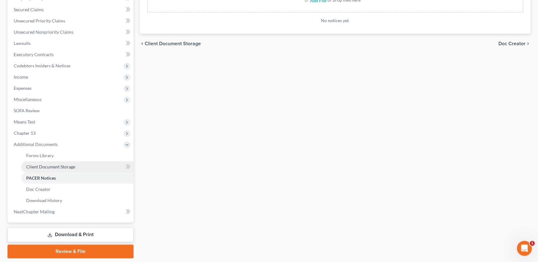
scroll to position [147, 0]
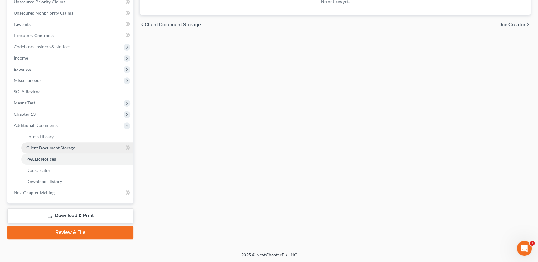
click at [51, 149] on span "Client Document Storage" at bounding box center [50, 147] width 49 height 5
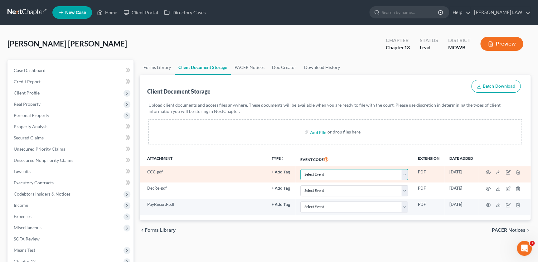
click at [346, 174] on select "Select Event 20 Largest Unsecured Creditors Affidavit re: NO Tax Returns Amende…" at bounding box center [354, 174] width 108 height 11
select select "5"
click at [300, 169] on select "Select Event 20 Largest Unsecured Creditors Affidavit re: NO Tax Returns Amende…" at bounding box center [354, 174] width 108 height 11
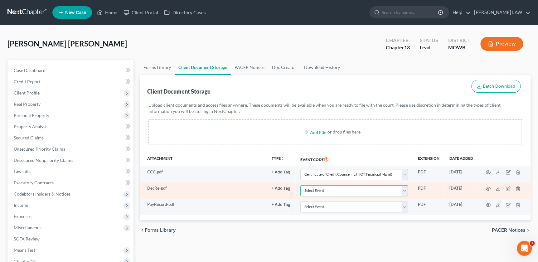
click at [349, 189] on select "Select Event 20 Largest Unsecured Creditors Affidavit re: NO Tax Returns Amende…" at bounding box center [354, 190] width 108 height 11
select select "24"
click at [300, 185] on select "Select Event 20 Largest Unsecured Creditors Affidavit re: NO Tax Returns Amende…" at bounding box center [354, 190] width 108 height 11
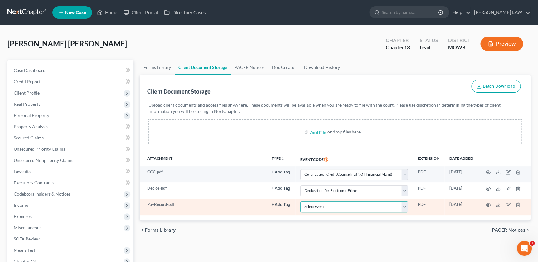
click at [352, 207] on select "Select Event 20 Largest Unsecured Creditors Affidavit re: NO Tax Returns Amende…" at bounding box center [354, 206] width 108 height 11
select select "21"
click at [300, 201] on select "Select Event 20 Largest Unsecured Creditors Affidavit re: NO Tax Returns Amende…" at bounding box center [354, 206] width 108 height 11
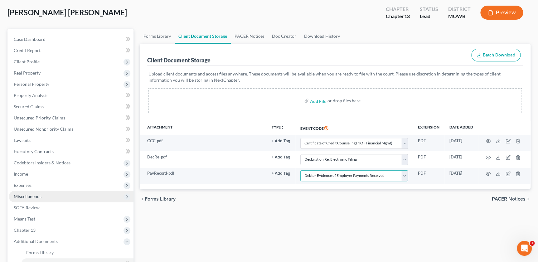
scroll to position [50, 0]
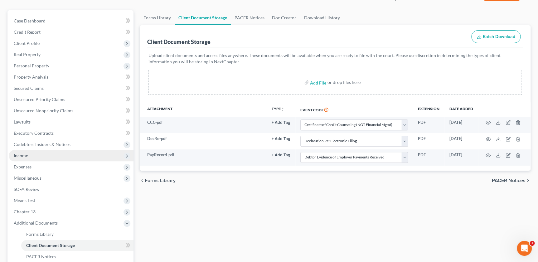
click at [31, 154] on span "Income" at bounding box center [71, 155] width 125 height 11
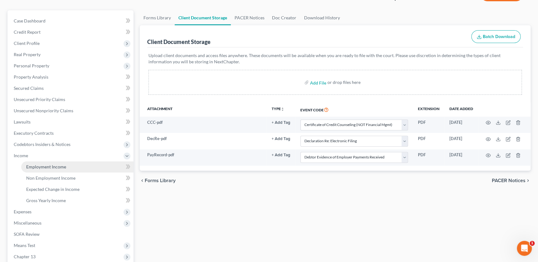
click at [45, 168] on span "Employment Income" at bounding box center [46, 166] width 40 height 5
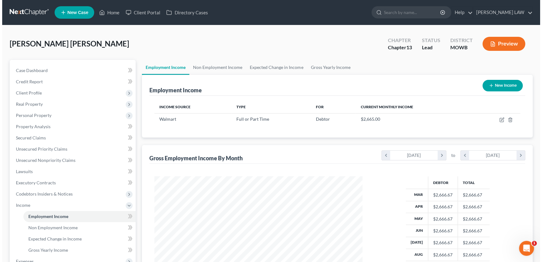
scroll to position [112, 220]
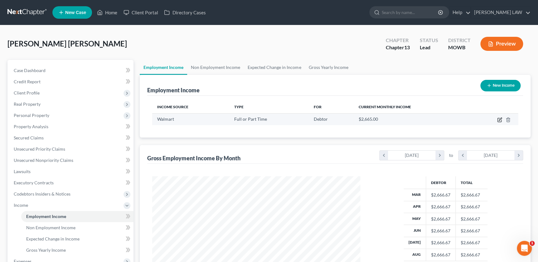
click at [500, 119] on icon "button" at bounding box center [499, 119] width 5 height 5
select select "0"
select select "26"
select select "2"
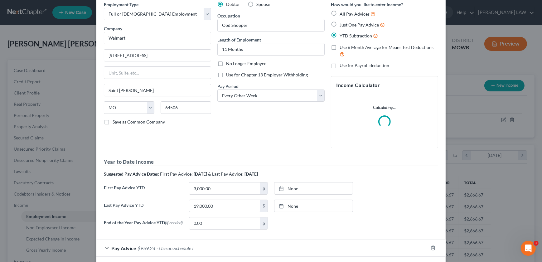
scroll to position [57, 0]
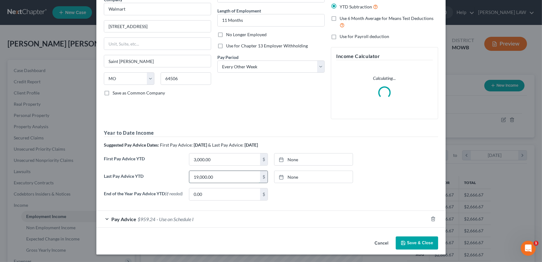
click at [220, 172] on input "19,000.00" at bounding box center [224, 177] width 71 height 12
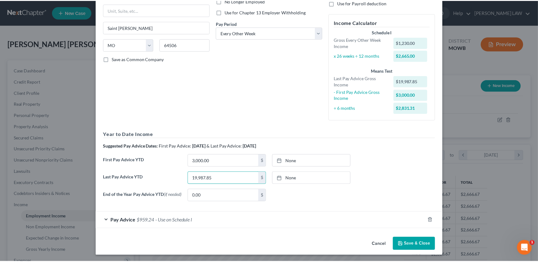
scroll to position [92, 0]
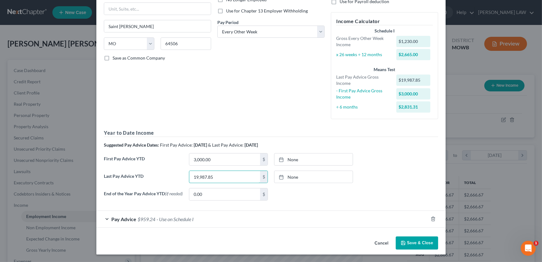
type input "19,987.85"
click at [420, 246] on button "Save & Close" at bounding box center [417, 242] width 42 height 13
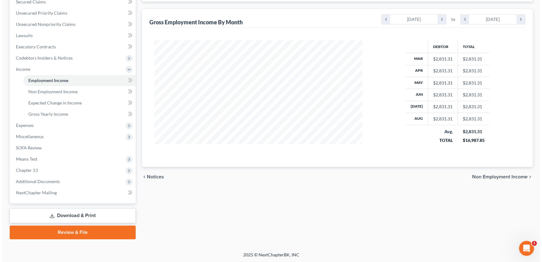
scroll to position [0, 0]
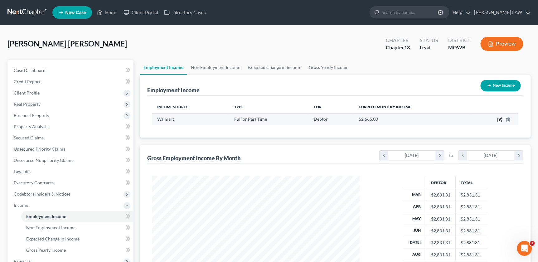
click at [500, 119] on icon "button" at bounding box center [500, 119] width 3 height 3
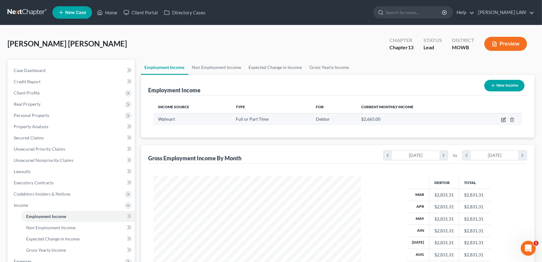
select select "0"
select select "26"
select select "2"
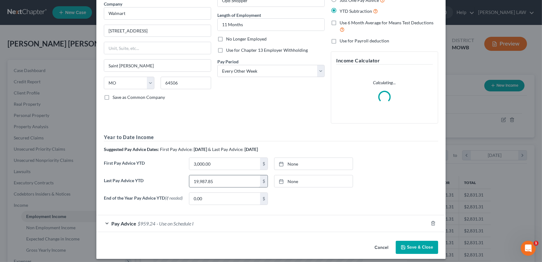
scroll to position [57, 0]
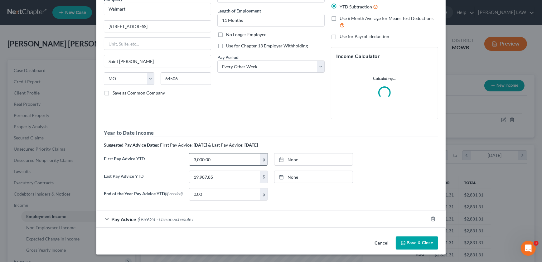
click at [218, 159] on input "3,000.00" at bounding box center [224, 159] width 71 height 12
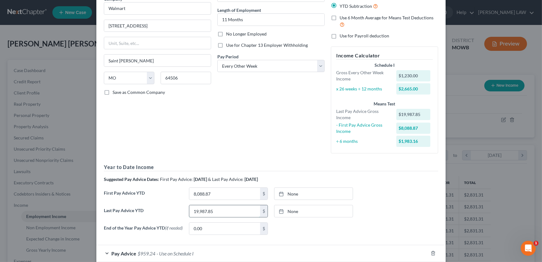
click at [232, 212] on input "19,987.85" at bounding box center [224, 211] width 71 height 12
click at [225, 195] on input "8,088.87" at bounding box center [224, 194] width 71 height 12
type input "5,780.48"
click at [385, 203] on div "First Pay Advice YTD 5,780.48 $ None close Date Time chevron_left September 202…" at bounding box center [271, 195] width 341 height 17
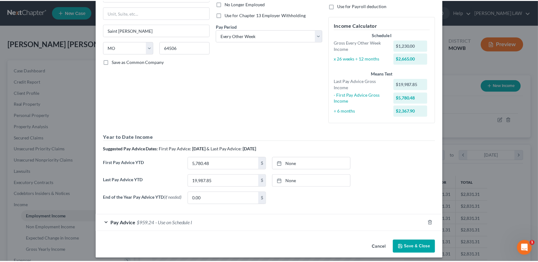
scroll to position [92, 0]
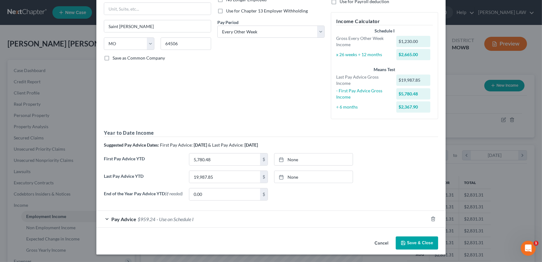
click at [418, 245] on button "Save & Close" at bounding box center [417, 242] width 42 height 13
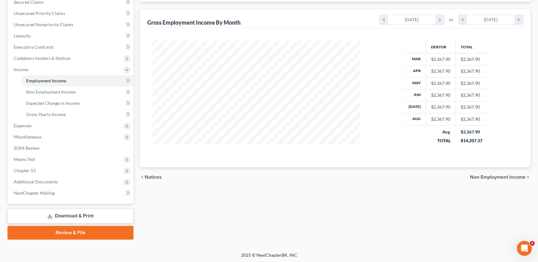
scroll to position [136, 0]
click at [65, 167] on span "Chapter 13" at bounding box center [71, 170] width 125 height 11
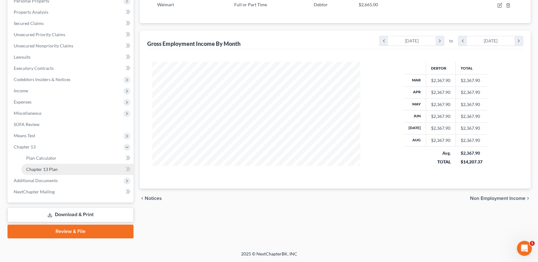
scroll to position [114, 0]
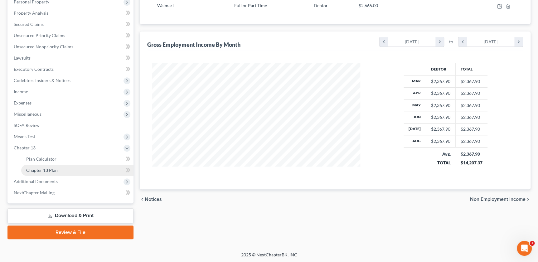
click at [60, 168] on link "Chapter 13 Plan" at bounding box center [77, 170] width 112 height 11
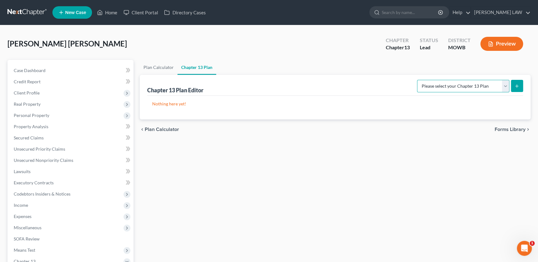
click at [468, 86] on select "Please select your Chapter 13 Plan Missouri - Western Effective 12/1/17 Nationa…" at bounding box center [463, 86] width 92 height 12
select select "0"
click at [419, 80] on select "Please select your Chapter 13 Plan Missouri - Western Effective 12/1/17 Nationa…" at bounding box center [463, 86] width 92 height 12
click at [517, 84] on icon "submit" at bounding box center [516, 86] width 5 height 5
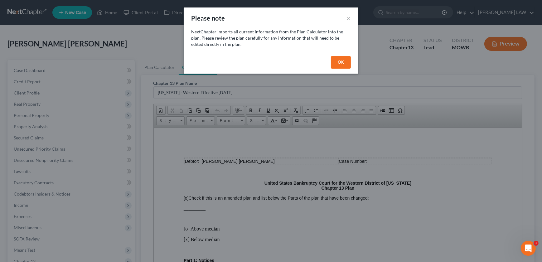
click at [343, 65] on button "OK" at bounding box center [341, 62] width 20 height 12
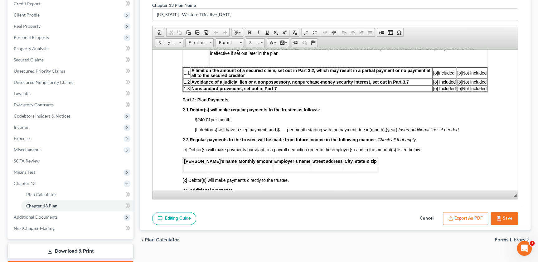
scroll to position [255, 0]
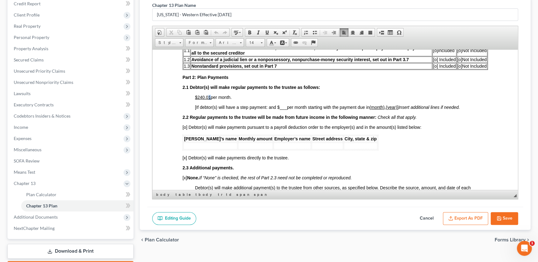
click at [210, 99] on span "$240.01 per month." at bounding box center [213, 96] width 37 height 5
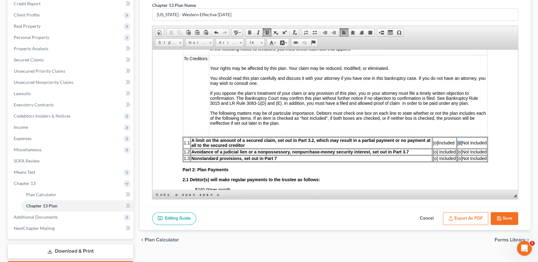
drag, startPoint x: 454, startPoint y: 147, endPoint x: 453, endPoint y: 157, distance: 10.0
click at [457, 145] on span "[o]" at bounding box center [459, 142] width 5 height 5
click at [457, 154] on span "[o]" at bounding box center [459, 151] width 5 height 5
click at [457, 161] on span "[x]" at bounding box center [459, 158] width 5 height 5
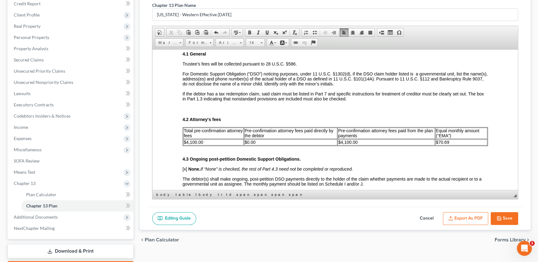
scroll to position [864, 0]
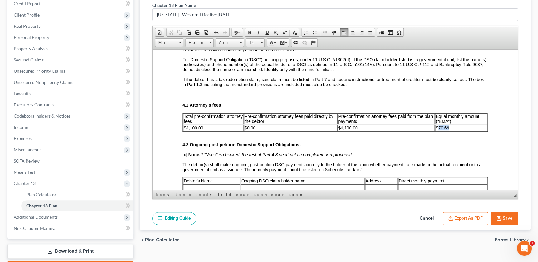
drag, startPoint x: 435, startPoint y: 140, endPoint x: 445, endPoint y: 140, distance: 10.3
click at [445, 130] on span "$70.69" at bounding box center [442, 127] width 13 height 5
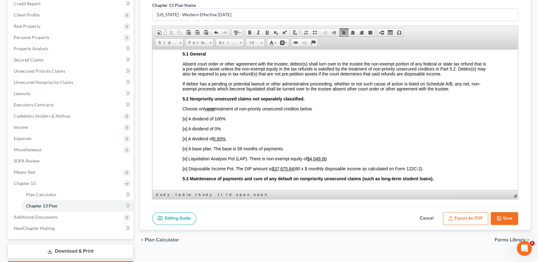
scroll to position [1141, 0]
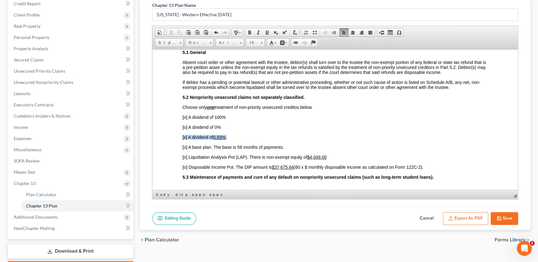
drag, startPoint x: 181, startPoint y: 155, endPoint x: 235, endPoint y: 153, distance: 53.7
click at [235, 153] on html "Debtor: Stacey Dawn Justus McCoy Case Number: United States Bankruptcy Court fo…" at bounding box center [334, 254] width 365 height 2693
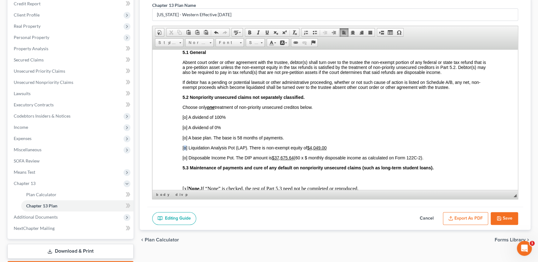
click at [184, 150] on span "[o] Liquidation Analysis Pot (LAP). There is non-exempt equity of $4,049.00​" at bounding box center [254, 147] width 144 height 5
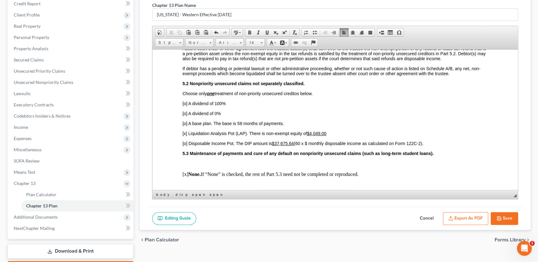
scroll to position [1155, 0]
click at [329, 135] on p "[x] Liquidation Analysis Pot (LAP). There is non-exempt equity of $4,049.00​" at bounding box center [334, 132] width 305 height 5
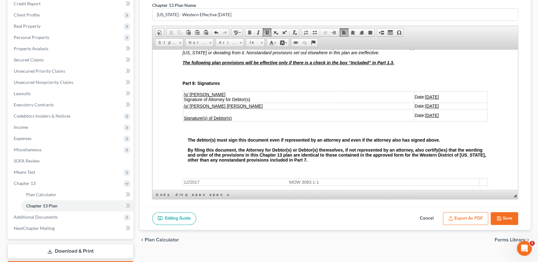
scroll to position [1453, 0]
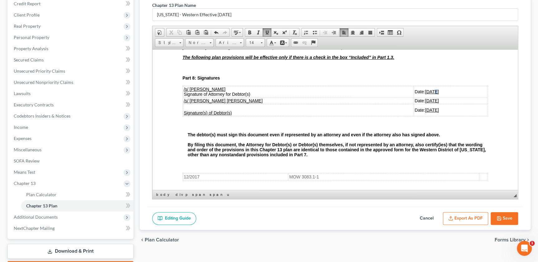
click at [425, 94] on u "[DATE]" at bounding box center [432, 91] width 14 height 5
click at [425, 103] on u "[DATE]" at bounding box center [432, 100] width 14 height 5
click at [287, 116] on td "Signature(s) of Debtor(s)" at bounding box center [298, 110] width 230 height 12
click at [309, 156] on span "Row" at bounding box center [309, 155] width 30 height 8
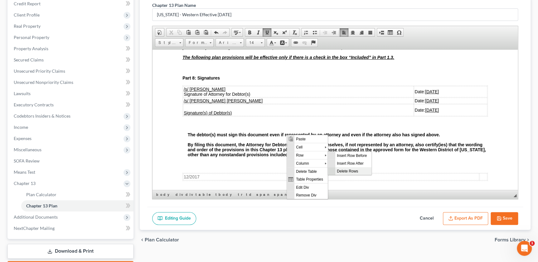
click at [349, 174] on span "Delete Rows" at bounding box center [353, 171] width 36 height 8
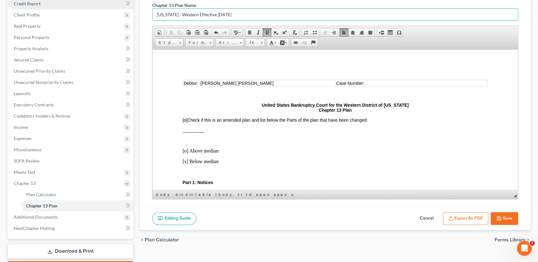
drag, startPoint x: 220, startPoint y: 17, endPoint x: 122, endPoint y: 5, distance: 99.0
click at [122, 6] on div "Petition Navigation Case Dashboard Payments Invoices Payments Payments Credit R…" at bounding box center [268, 128] width 529 height 293
type input "Chapter 13 Plan"
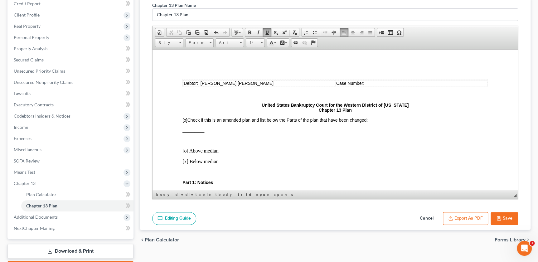
click at [448, 213] on button "Export as PDF" at bounding box center [465, 218] width 45 height 13
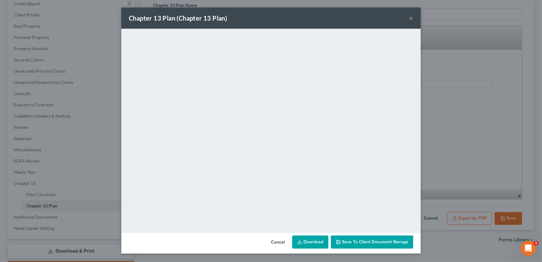
drag, startPoint x: 355, startPoint y: 242, endPoint x: 360, endPoint y: 241, distance: 4.8
click at [355, 242] on span "Save to Client Document Storage" at bounding box center [375, 241] width 66 height 5
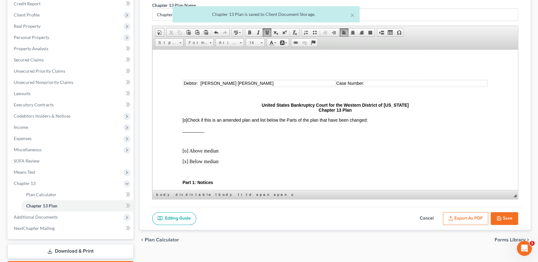
click at [500, 214] on button "Save" at bounding box center [504, 218] width 27 height 13
select select "0"
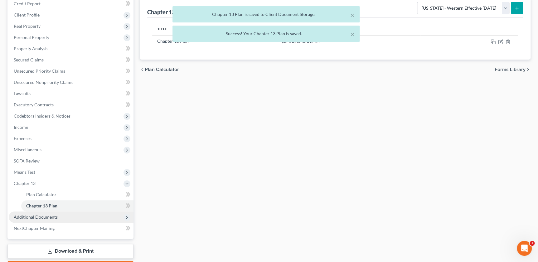
click at [45, 215] on span "Additional Documents" at bounding box center [36, 216] width 44 height 5
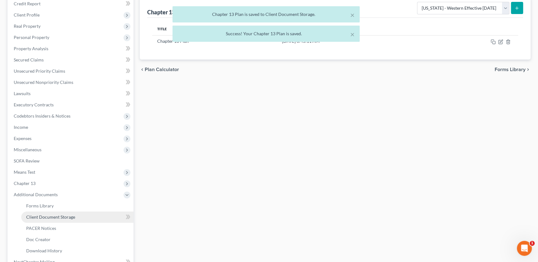
click at [55, 219] on link "Client Document Storage" at bounding box center [77, 216] width 112 height 11
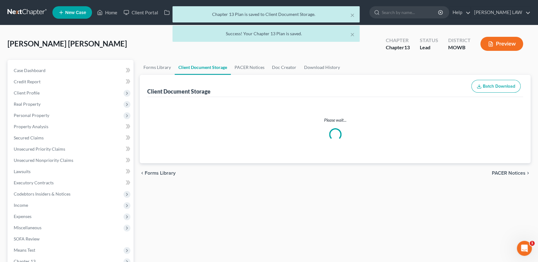
select select "5"
select select "24"
select select "21"
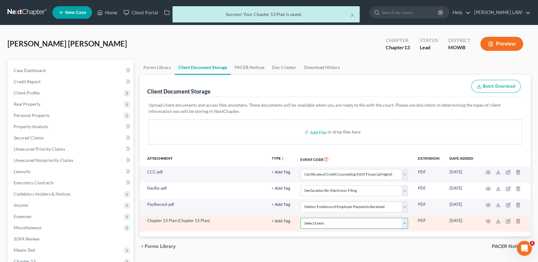
click at [351, 225] on select "Select Event 20 Largest Unsecured Creditors Affidavit re: NO Tax Returns Amende…" at bounding box center [354, 223] width 108 height 11
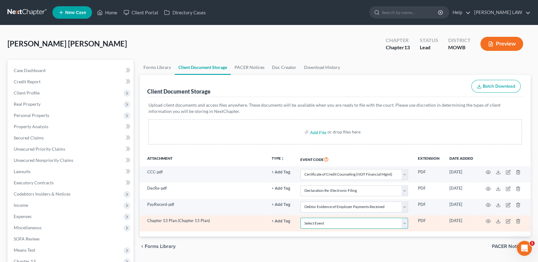
select select "18"
click at [300, 218] on select "Select Event 20 Largest Unsecured Creditors Affidavit re: NO Tax Returns Amende…" at bounding box center [354, 223] width 108 height 11
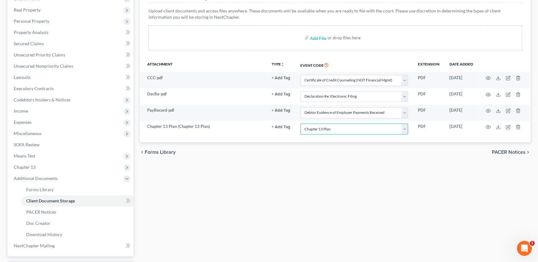
scroll to position [147, 0]
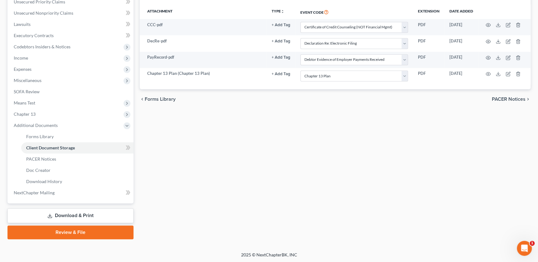
click at [52, 230] on link "Review & File" at bounding box center [70, 232] width 126 height 14
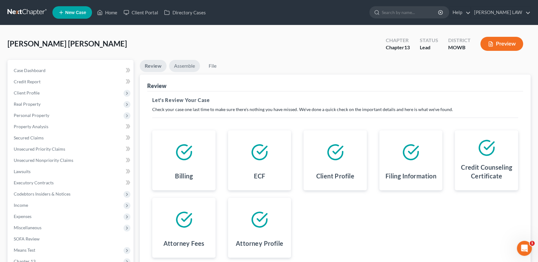
click at [183, 65] on link "Assemble" at bounding box center [184, 66] width 31 height 12
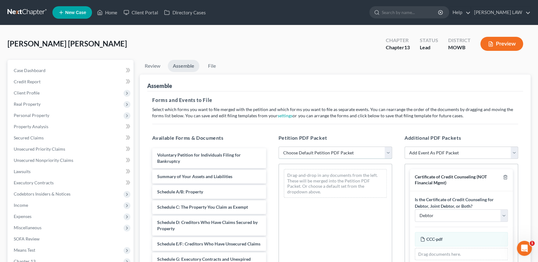
click at [308, 149] on select "Choose Default Petition PDF Packet Complete Bankruptcy Petition (all forms and …" at bounding box center [335, 153] width 114 height 12
select select "0"
click at [278, 147] on select "Choose Default Petition PDF Packet Complete Bankruptcy Petition (all forms and …" at bounding box center [335, 153] width 114 height 12
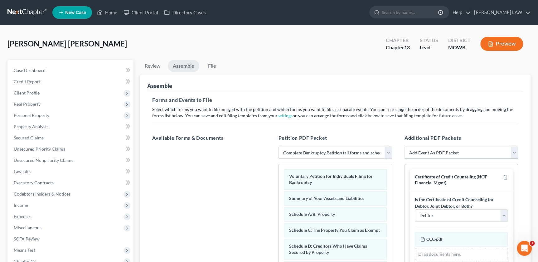
click at [446, 154] on select "Add Event As PDF Packet Affidavit re: NO Tax Returns Amended Matrix Adding Cred…" at bounding box center [461, 153] width 114 height 12
select select "7"
click at [404, 147] on select "Add Event As PDF Packet Affidavit re: NO Tax Returns Amended Matrix Adding Cred…" at bounding box center [461, 153] width 114 height 12
select select
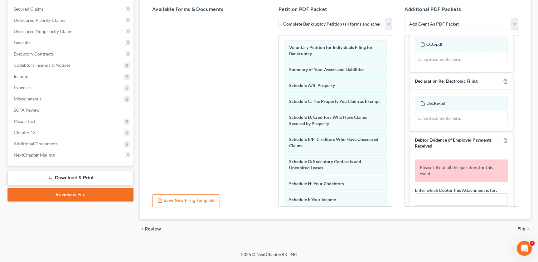
scroll to position [120, 0]
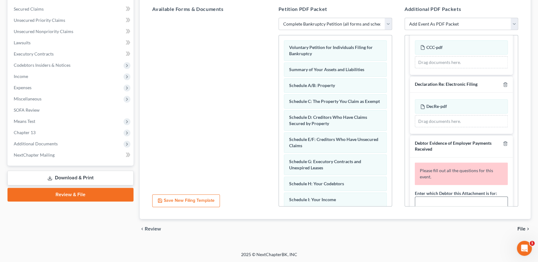
click at [430, 200] on input "text" at bounding box center [461, 203] width 92 height 12
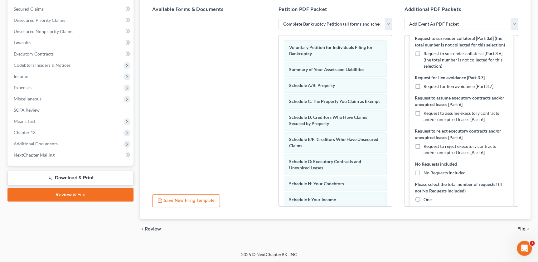
scroll to position [418, 0]
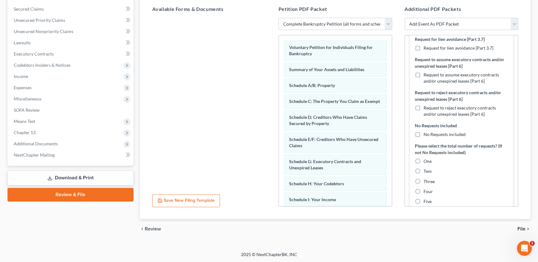
type input "Stacey Justus McCoy"
click at [423, 138] on label "No Requests included" at bounding box center [444, 134] width 42 height 6
click at [426, 135] on input "No Requests included" at bounding box center [428, 133] width 4 height 4
checkbox input "true"
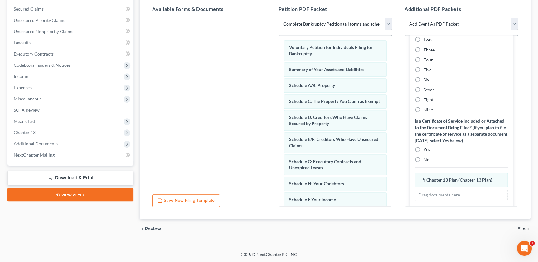
scroll to position [596, 0]
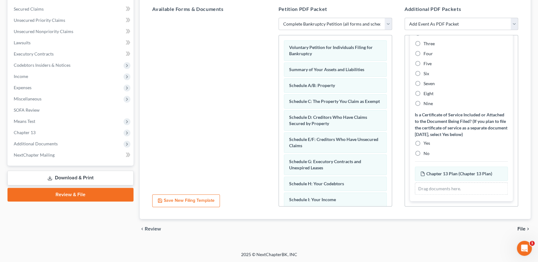
click at [423, 155] on label "No" at bounding box center [426, 153] width 6 height 6
click at [426, 154] on input "No" at bounding box center [428, 152] width 4 height 4
radio input "true"
click at [521, 228] on span "File" at bounding box center [521, 228] width 8 height 5
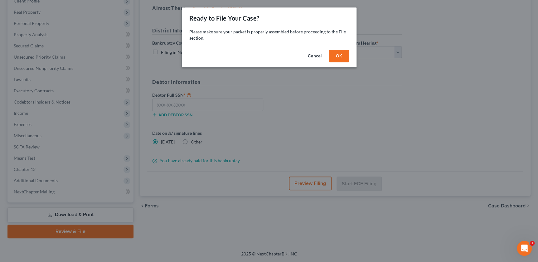
scroll to position [91, 0]
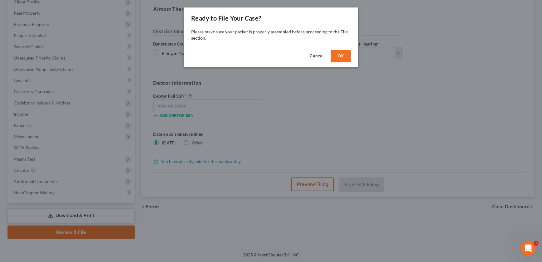
click at [339, 61] on button "OK" at bounding box center [341, 56] width 20 height 12
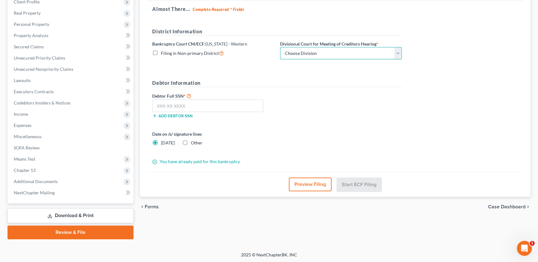
click at [359, 51] on select "Choose Division Central Southern Southwestern St. Joseph Western" at bounding box center [341, 53] width 122 height 12
select select "3"
click at [280, 47] on select "Choose Division Central Southern Southwestern St. Joseph Western" at bounding box center [341, 53] width 122 height 12
click at [217, 107] on input "text" at bounding box center [207, 105] width 111 height 12
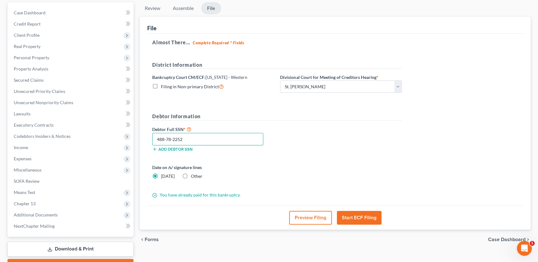
scroll to position [71, 0]
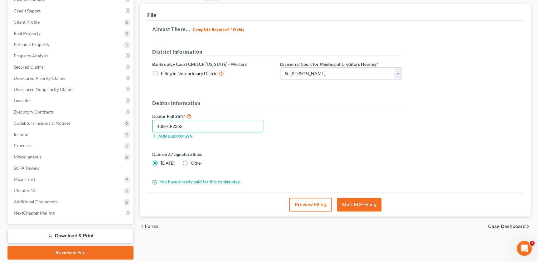
type input "488-78-2252"
click at [356, 204] on button "Start ECF Filing" at bounding box center [359, 205] width 45 height 14
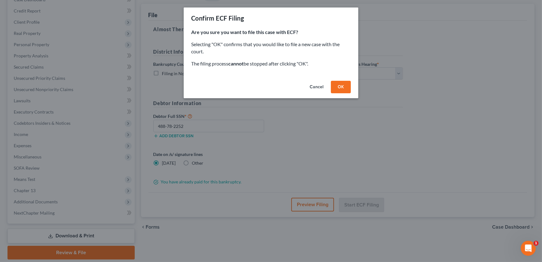
drag, startPoint x: 342, startPoint y: 85, endPoint x: 327, endPoint y: 85, distance: 14.3
click at [341, 85] on button "OK" at bounding box center [341, 87] width 20 height 12
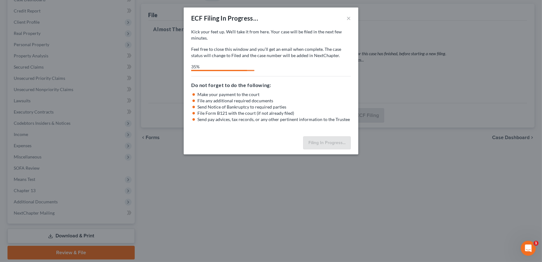
click at [421, 187] on div "ECF Filing In Progress... × Kick your feet up. We’ll take it from here. Your ca…" at bounding box center [271, 131] width 542 height 262
select select "3"
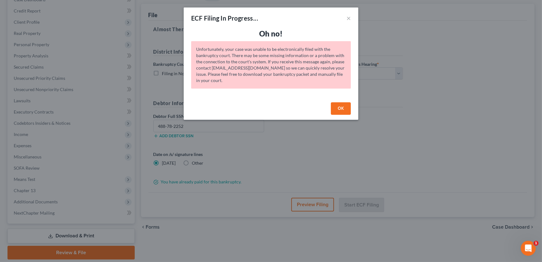
click at [341, 104] on button "OK" at bounding box center [341, 108] width 20 height 12
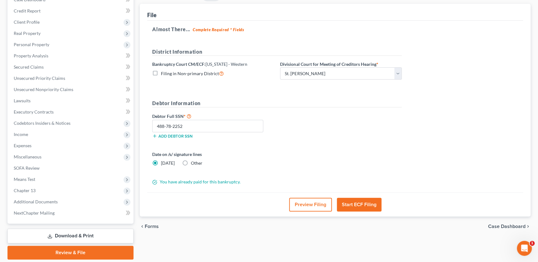
click at [66, 234] on link "Download & Print" at bounding box center [70, 236] width 126 height 15
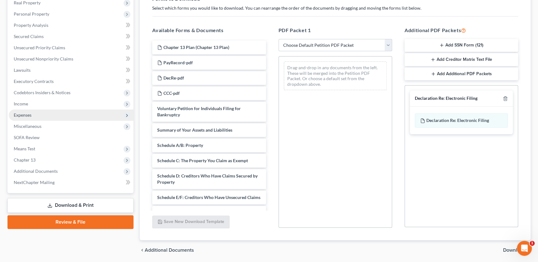
scroll to position [123, 0]
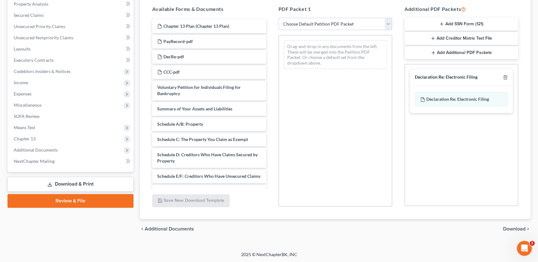
click at [69, 197] on link "Review & File" at bounding box center [70, 201] width 126 height 14
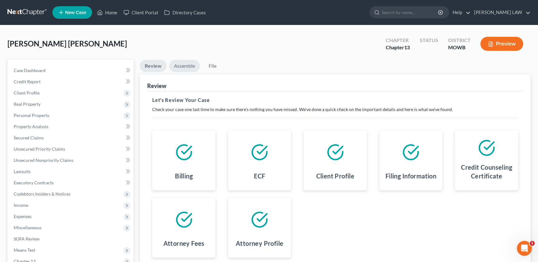
click at [187, 65] on link "Assemble" at bounding box center [184, 66] width 31 height 12
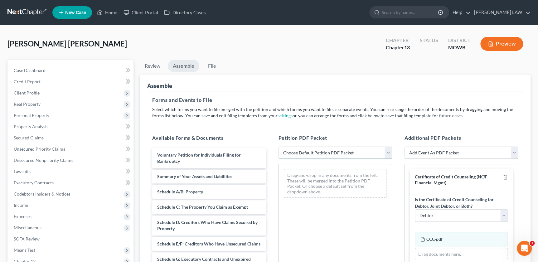
click at [311, 156] on select "Choose Default Petition PDF Packet Complete Bankruptcy Petition (all forms and …" at bounding box center [335, 153] width 114 height 12
select select "0"
click at [278, 147] on select "Choose Default Petition PDF Packet Complete Bankruptcy Petition (all forms and …" at bounding box center [335, 153] width 114 height 12
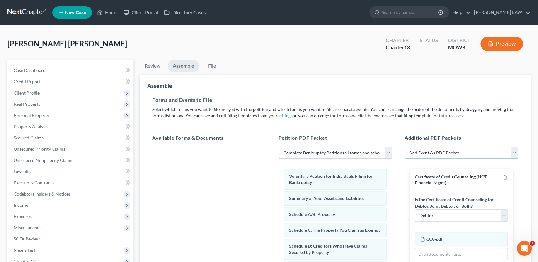
click at [472, 152] on select "Add Event As PDF Packet Affidavit re: NO Tax Returns Amended Matrix Adding Cred…" at bounding box center [461, 153] width 114 height 12
select select "7"
click at [404, 147] on select "Add Event As PDF Packet Affidavit re: NO Tax Returns Amended Matrix Adding Cred…" at bounding box center [461, 153] width 114 height 12
select select
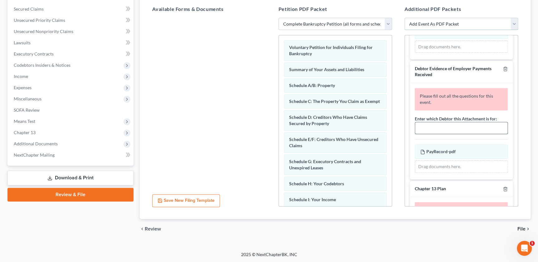
scroll to position [198, 0]
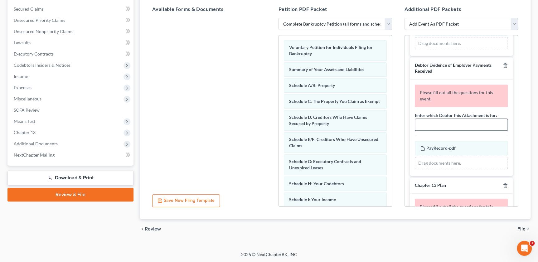
click at [438, 126] on input "text" at bounding box center [461, 125] width 92 height 12
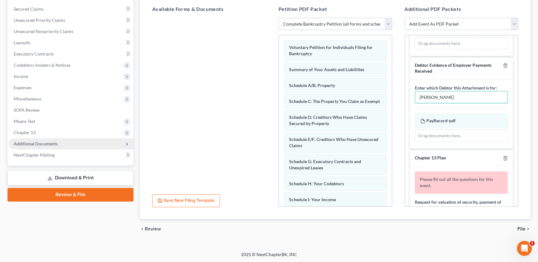
type input "Stacey Justus-Mccoy"
click at [27, 143] on span "Additional Documents" at bounding box center [36, 143] width 44 height 5
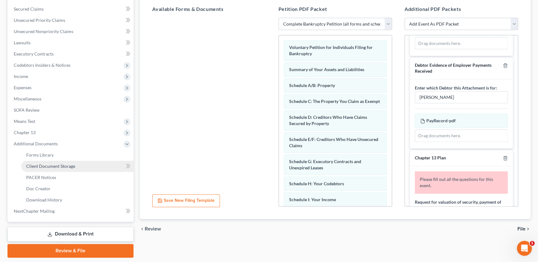
click at [55, 165] on span "Client Document Storage" at bounding box center [50, 165] width 49 height 5
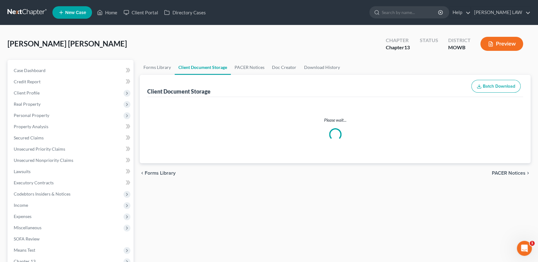
select select "5"
select select "24"
select select "21"
select select "18"
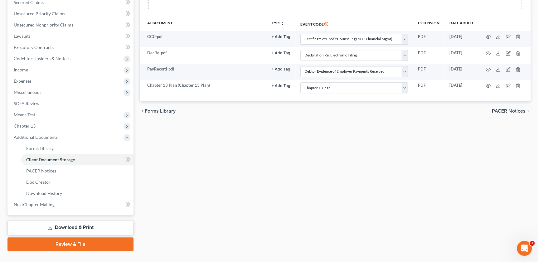
scroll to position [147, 0]
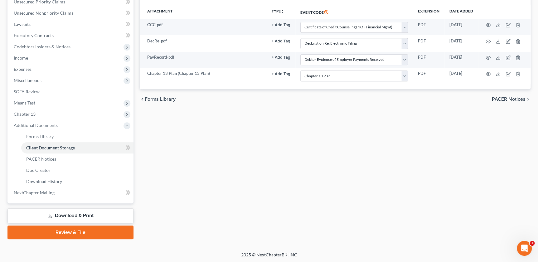
click at [52, 229] on link "Review & File" at bounding box center [70, 232] width 126 height 14
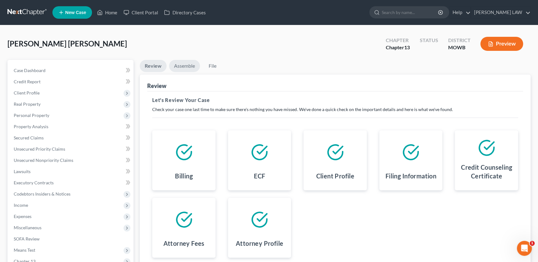
click at [180, 66] on link "Assemble" at bounding box center [184, 66] width 31 height 12
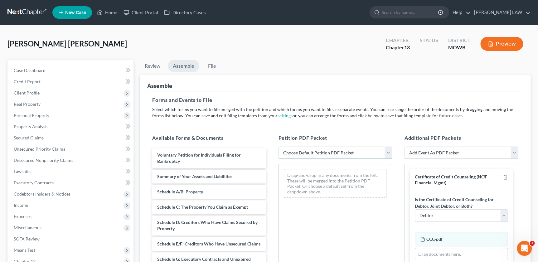
click at [316, 148] on select "Choose Default Petition PDF Packet Complete Bankruptcy Petition (all forms and …" at bounding box center [335, 153] width 114 height 12
select select "0"
click at [278, 147] on select "Choose Default Petition PDF Packet Complete Bankruptcy Petition (all forms and …" at bounding box center [335, 153] width 114 height 12
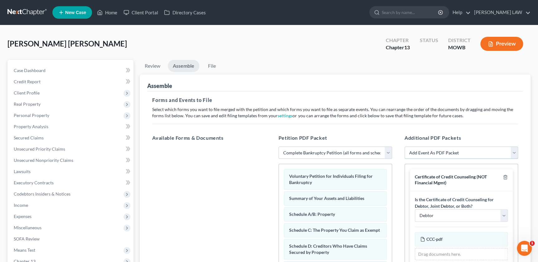
click at [452, 152] on select "Add Event As PDF Packet Affidavit re: NO Tax Returns Amended Matrix Adding Cred…" at bounding box center [461, 153] width 114 height 12
select select "7"
click at [404, 147] on select "Add Event As PDF Packet Affidavit re: NO Tax Returns Amended Matrix Adding Cred…" at bounding box center [461, 153] width 114 height 12
select select
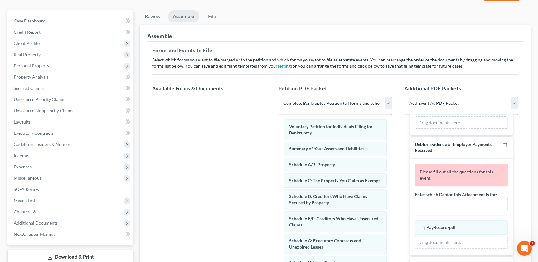
scroll to position [227, 0]
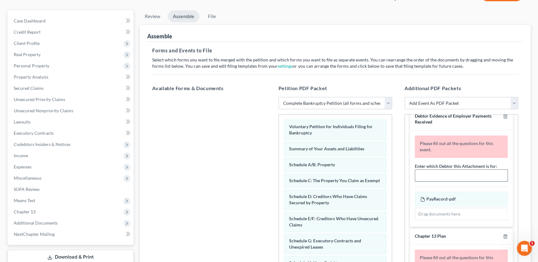
click at [435, 180] on input "text" at bounding box center [461, 176] width 92 height 12
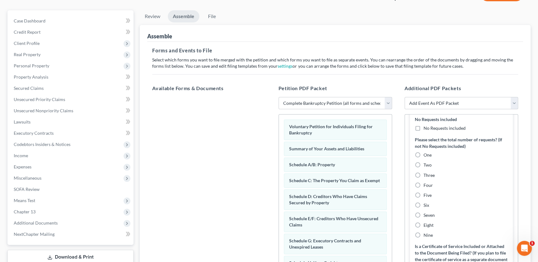
scroll to position [539, 0]
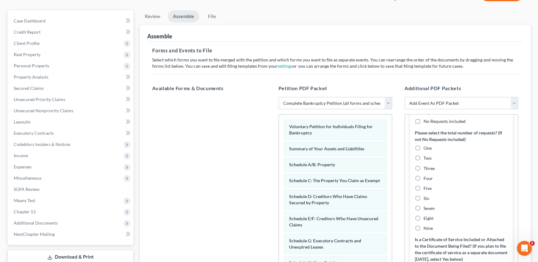
type input "Stacey Justus McCoy"
click at [423, 124] on label "No Requests included" at bounding box center [444, 121] width 42 height 6
click at [426, 122] on input "No Requests included" at bounding box center [428, 120] width 4 height 4
checkbox input "true"
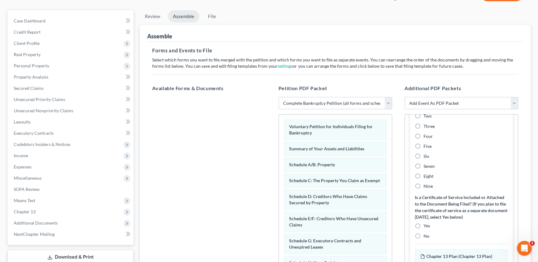
scroll to position [596, 0]
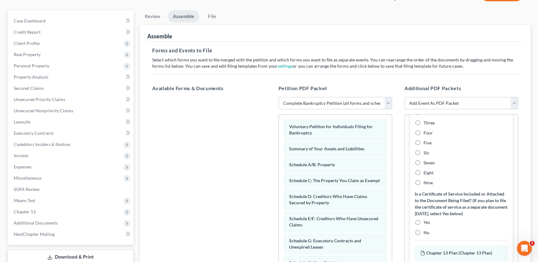
drag, startPoint x: 418, startPoint y: 230, endPoint x: 467, endPoint y: 218, distance: 51.4
click at [423, 231] on label "No" at bounding box center [426, 232] width 6 height 6
click at [426, 231] on input "No" at bounding box center [428, 231] width 4 height 4
radio input "true"
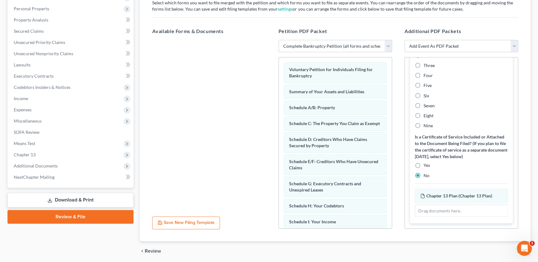
scroll to position [129, 0]
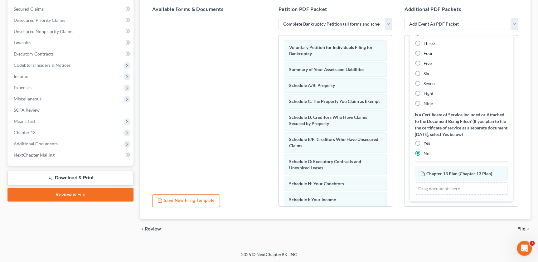
click at [522, 229] on span "File" at bounding box center [521, 228] width 8 height 5
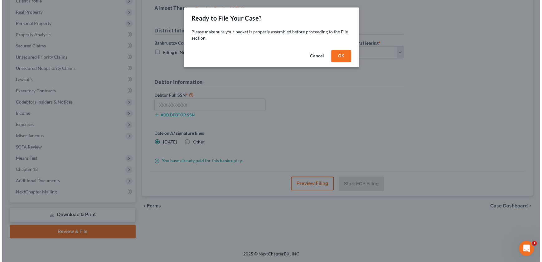
scroll to position [91, 0]
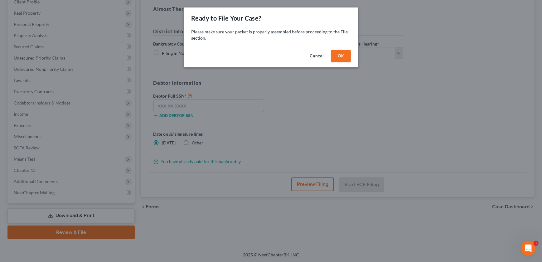
click at [342, 56] on button "OK" at bounding box center [341, 56] width 20 height 12
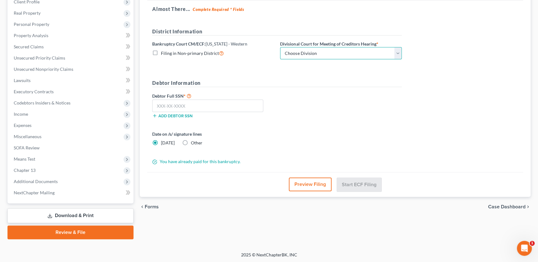
click at [345, 53] on select "Choose Division Central Southern Southwestern St. Joseph Western" at bounding box center [341, 53] width 122 height 12
select select "3"
click at [280, 47] on select "Choose Division Central Southern Southwestern St. Joseph Western" at bounding box center [341, 53] width 122 height 12
click at [203, 103] on input "text" at bounding box center [207, 105] width 111 height 12
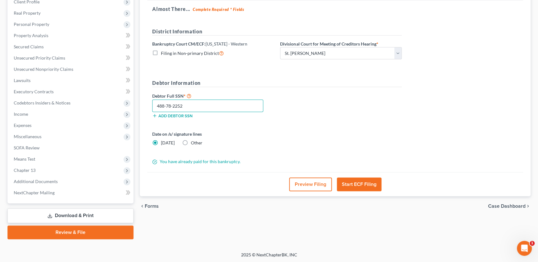
type input "488-78-2252"
click at [360, 182] on button "Start ECF Filing" at bounding box center [359, 184] width 45 height 14
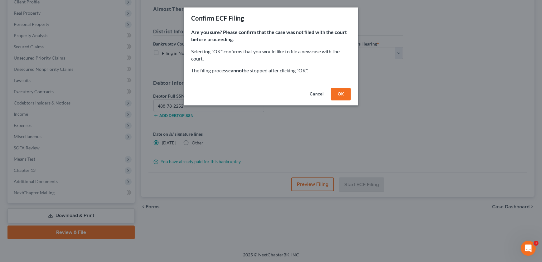
click at [337, 96] on button "OK" at bounding box center [341, 94] width 20 height 12
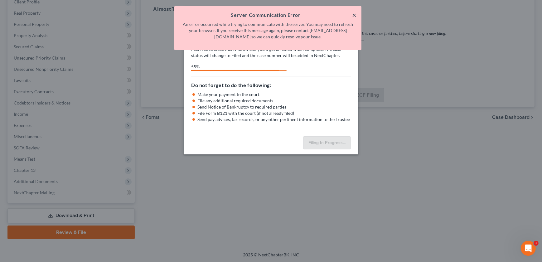
click at [354, 18] on button "×" at bounding box center [354, 14] width 4 height 7
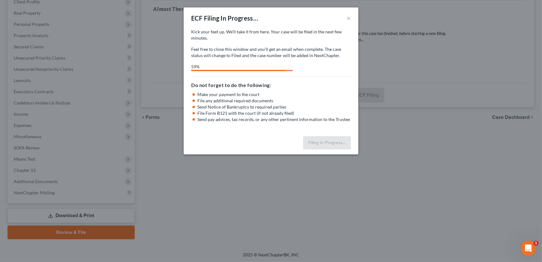
click at [437, 163] on div "ECF Filing In Progress... × Kick your feet up. We’ll take it from here. Your ca…" at bounding box center [271, 131] width 542 height 262
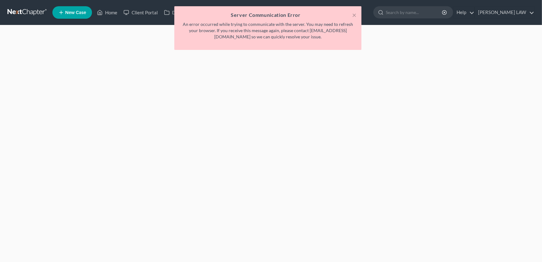
click at [113, 24] on div "× Server Communication Error An error occurred while trying to communicate with…" at bounding box center [268, 29] width 542 height 47
click at [355, 12] on button "×" at bounding box center [354, 14] width 4 height 7
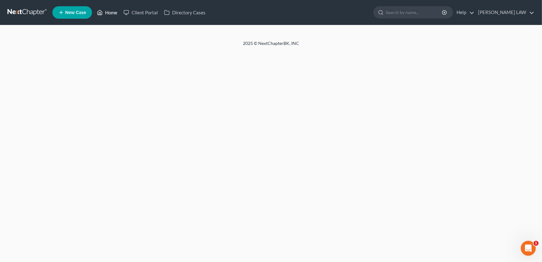
click at [111, 15] on link "Home" at bounding box center [107, 12] width 27 height 11
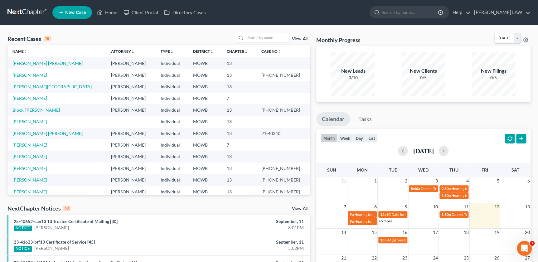
click at [37, 145] on link "[PERSON_NAME]" at bounding box center [29, 144] width 35 height 5
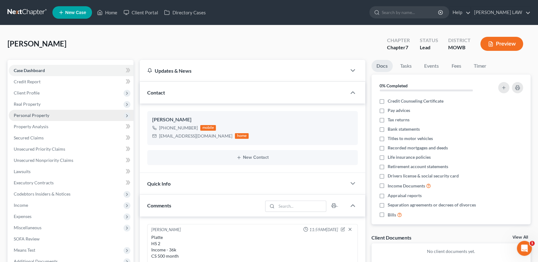
scroll to position [76, 0]
click at [37, 114] on span "Personal Property" at bounding box center [32, 115] width 36 height 5
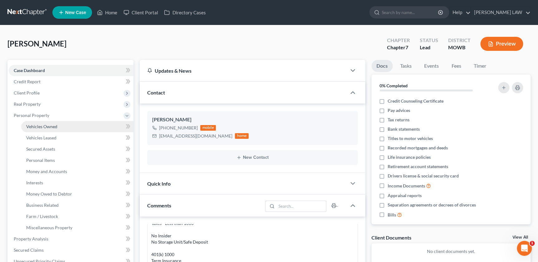
click at [37, 126] on span "Vehicles Owned" at bounding box center [41, 126] width 31 height 5
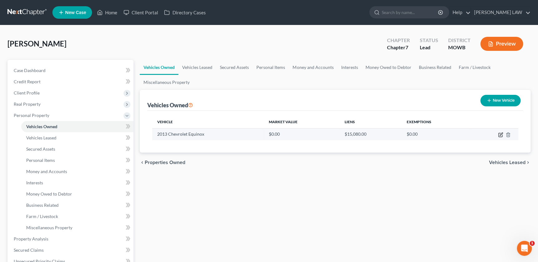
click at [501, 136] on icon "button" at bounding box center [500, 134] width 5 height 5
select select "0"
select select "13"
select select "3"
select select "0"
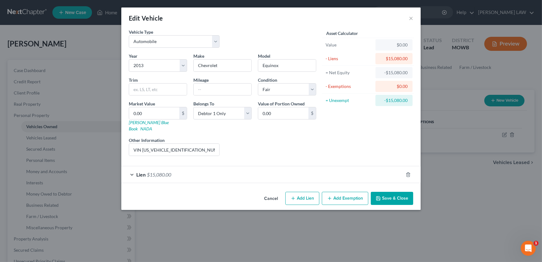
click at [328, 233] on div "Edit Vehicle × Vehicle Type Select Automobile Truck Trailer Watercraft Aircraft…" at bounding box center [271, 131] width 542 height 262
click at [412, 18] on button "×" at bounding box center [411, 17] width 4 height 7
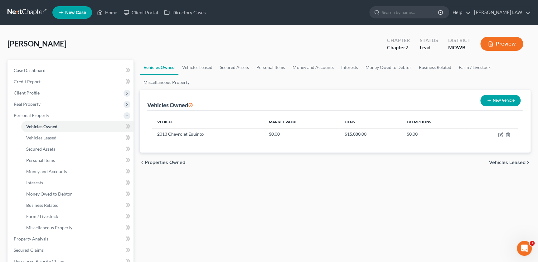
click at [143, 194] on div "Vehicles Owned Vehicles Leased Secured Assets Personal Items Money and Accounts…" at bounding box center [335, 245] width 397 height 371
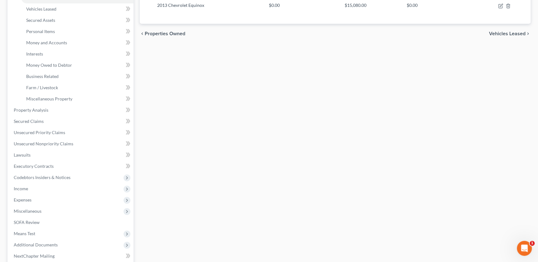
scroll to position [192, 0]
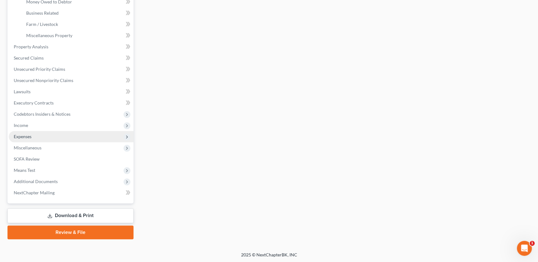
click at [22, 136] on span "Expenses" at bounding box center [23, 136] width 18 height 5
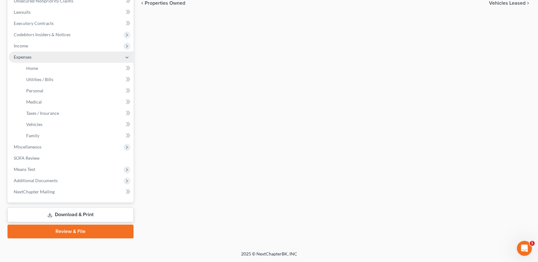
scroll to position [159, 0]
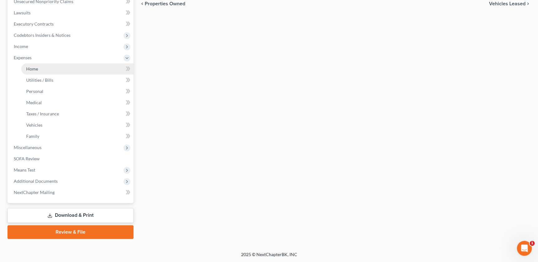
click at [44, 64] on link "Home" at bounding box center [77, 68] width 112 height 11
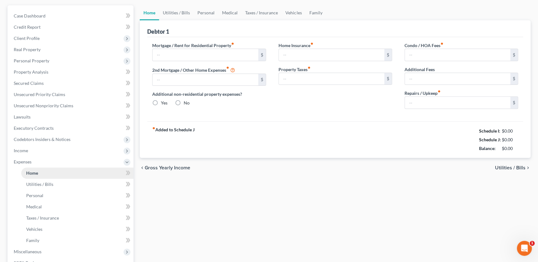
scroll to position [1, 0]
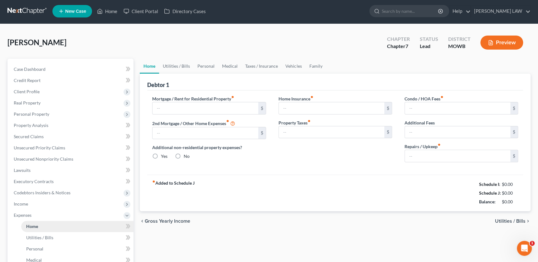
radio input "true"
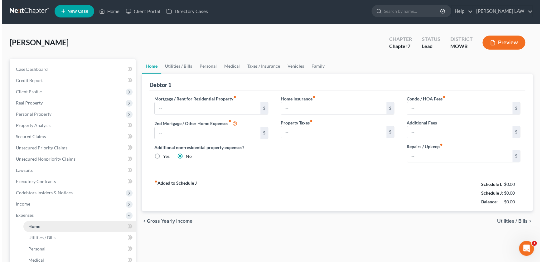
scroll to position [0, 0]
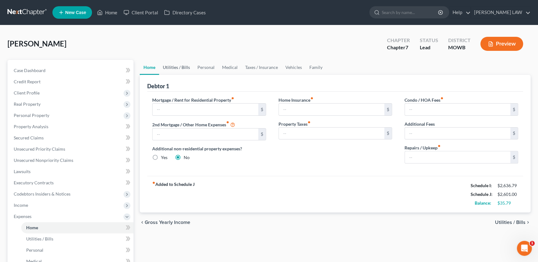
click at [171, 71] on link "Utilities / Bills" at bounding box center [176, 67] width 35 height 15
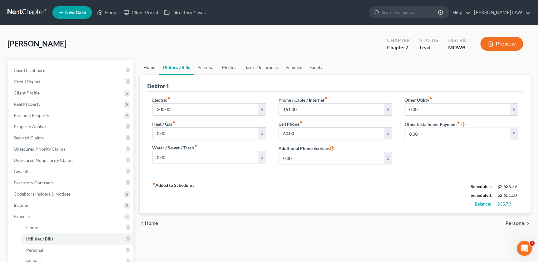
click at [154, 69] on link "Home" at bounding box center [149, 67] width 19 height 15
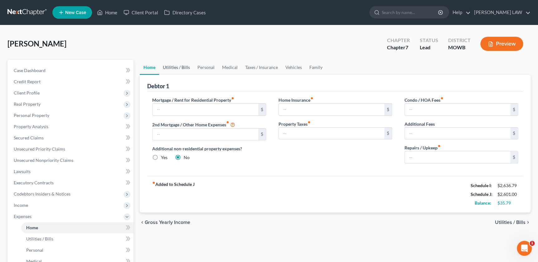
click at [168, 68] on link "Utilities / Bills" at bounding box center [176, 67] width 35 height 15
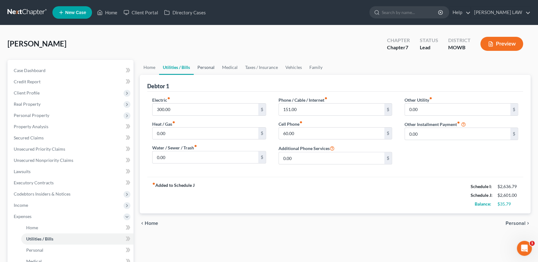
click at [201, 65] on link "Personal" at bounding box center [206, 67] width 25 height 15
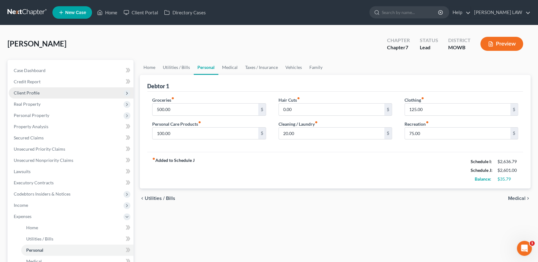
click at [27, 96] on span "Client Profile" at bounding box center [71, 92] width 125 height 11
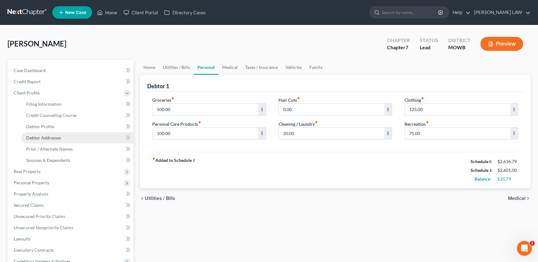
click at [50, 138] on span "Debtor Addresses" at bounding box center [43, 137] width 35 height 5
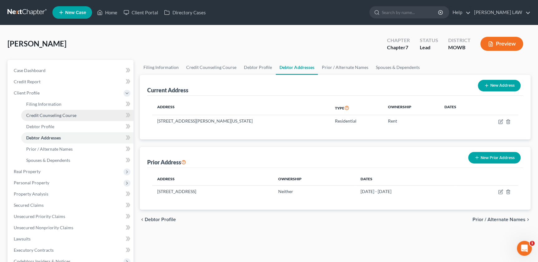
click at [48, 117] on span "Credit Counseling Course" at bounding box center [51, 115] width 50 height 5
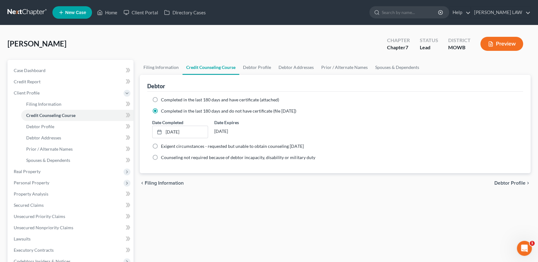
click at [161, 103] on label "Completed in the last 180 days and have certificate (attached)" at bounding box center [220, 100] width 118 height 6
click at [163, 101] on input "Completed in the last 180 days and have certificate (attached)" at bounding box center [165, 99] width 4 height 4
radio input "true"
radio input "false"
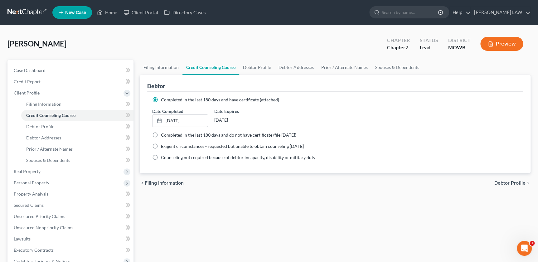
click at [141, 196] on div "Filing Information Credit Counseling Course Debtor Profile Debtor Addresses Pri…" at bounding box center [335, 223] width 397 height 326
click at [20, 181] on span "Personal Property" at bounding box center [32, 182] width 36 height 5
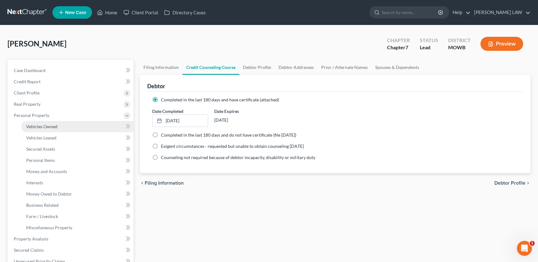
click at [42, 127] on span "Vehicles Owned" at bounding box center [41, 126] width 31 height 5
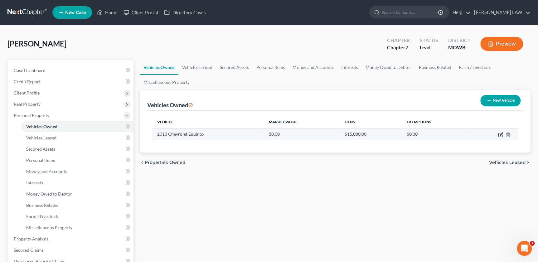
click at [498, 133] on icon "button" at bounding box center [500, 135] width 4 height 4
select select "0"
select select "13"
select select "3"
select select "0"
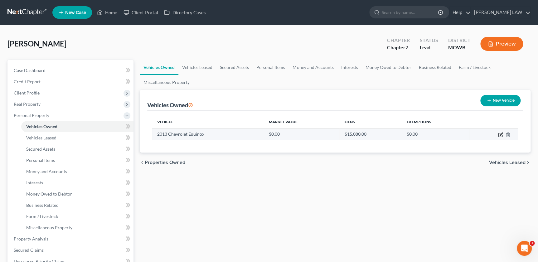
select select "26"
select select "0"
select select "2"
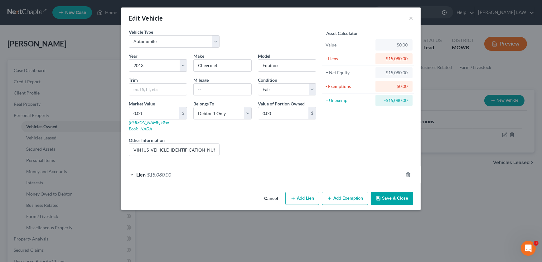
click at [299, 171] on div "Lien $15,080.00" at bounding box center [262, 174] width 282 height 17
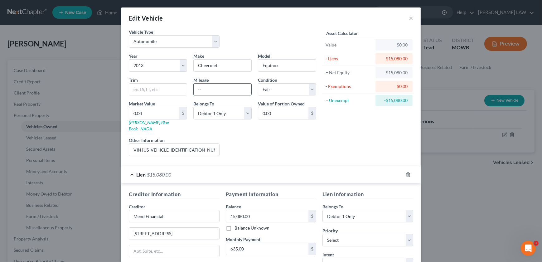
click at [213, 84] on input "text" at bounding box center [223, 90] width 58 height 12
type input "140000"
click at [278, 146] on div "Liens Select" at bounding box center [271, 146] width 97 height 19
click at [324, 136] on div "Asset Calculator Value $0.00 - Liens $15,080.00 = Net Equity -$15,080.00 - Exem…" at bounding box center [367, 95] width 97 height 132
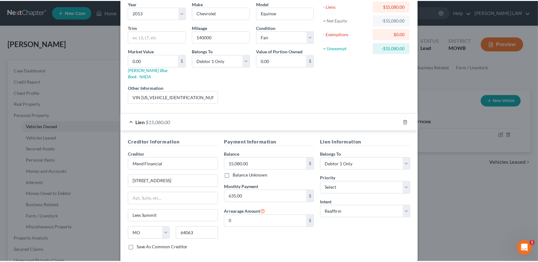
scroll to position [78, 0]
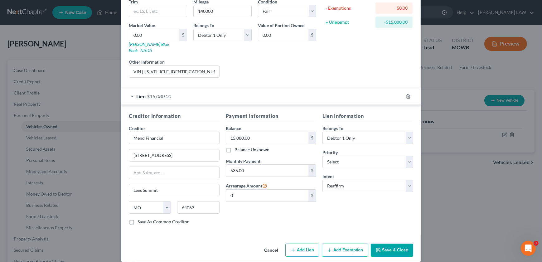
click at [271, 61] on div "Liens Select" at bounding box center [271, 68] width 97 height 19
click at [384, 244] on button "Save & Close" at bounding box center [392, 250] width 42 height 13
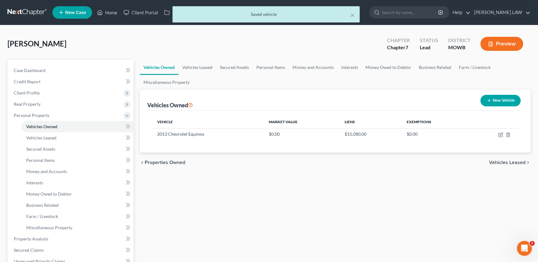
click at [140, 184] on div "Vehicles Owned Vehicles Leased Secured Assets Personal Items Money and Accounts…" at bounding box center [335, 245] width 397 height 371
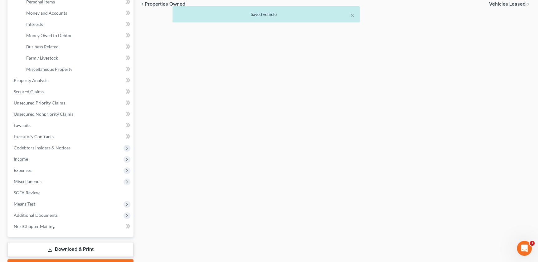
scroll to position [159, 0]
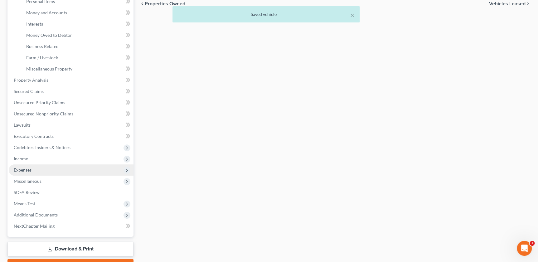
click at [18, 169] on span "Expenses" at bounding box center [23, 169] width 18 height 5
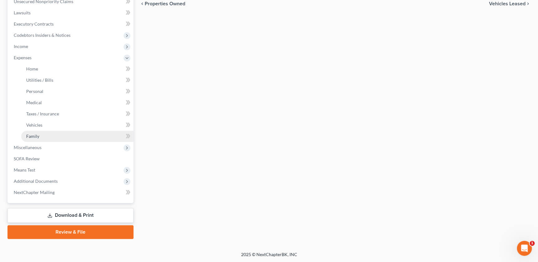
click at [42, 138] on link "Family" at bounding box center [77, 136] width 112 height 11
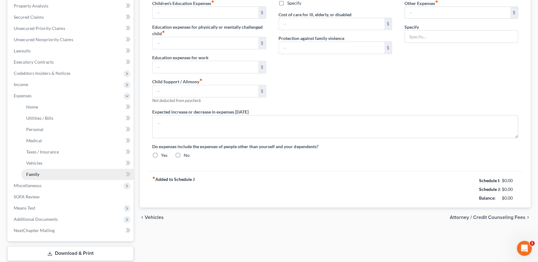
type input "0.00"
type input "50.00"
type input "0.00"
type input "230.00"
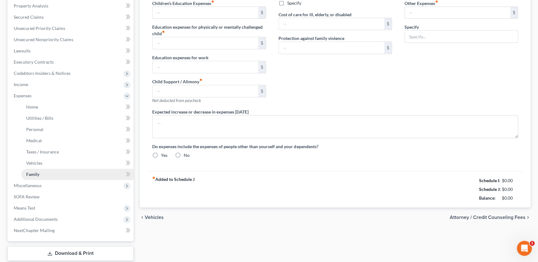
type input "0.00"
type input "100.00"
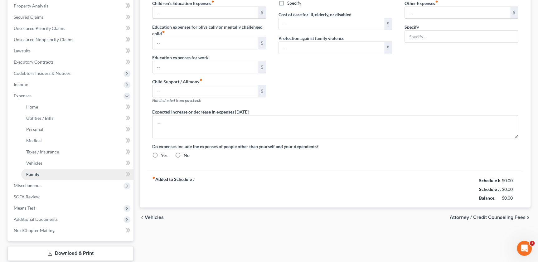
type input "Miscellaneous"
radio input "true"
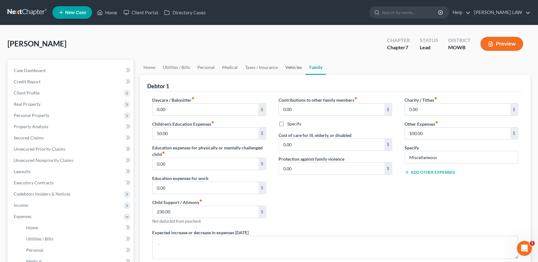
click at [291, 69] on link "Vehicles" at bounding box center [294, 67] width 24 height 15
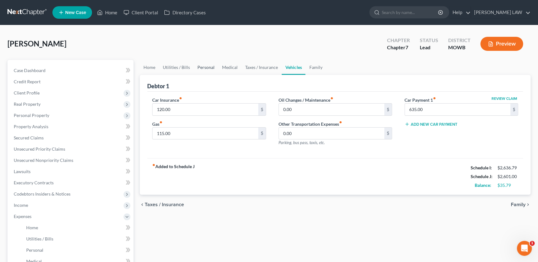
click at [204, 70] on link "Personal" at bounding box center [206, 67] width 25 height 15
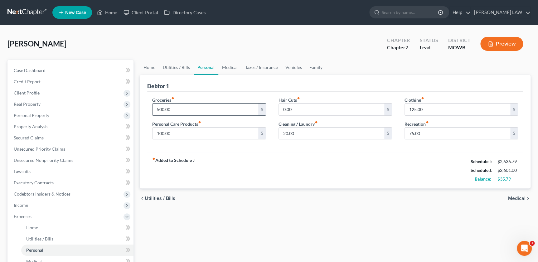
click at [188, 109] on input "500.00" at bounding box center [204, 110] width 105 height 12
type input "650"
click at [424, 130] on input "75.00" at bounding box center [457, 134] width 105 height 12
type input "125"
click at [424, 109] on input "125.00" at bounding box center [457, 110] width 105 height 12
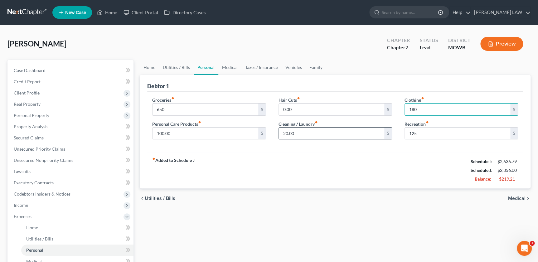
type input "180"
click at [309, 131] on input "20.00" at bounding box center [331, 134] width 105 height 12
click at [225, 66] on link "Medical" at bounding box center [229, 67] width 23 height 15
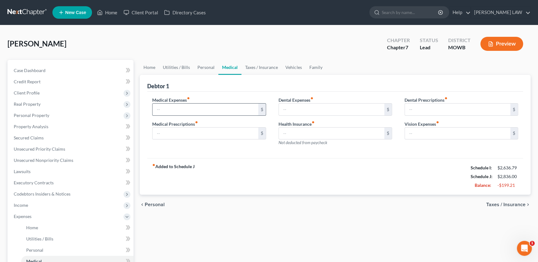
click at [209, 112] on input "text" at bounding box center [204, 110] width 105 height 12
type input "100"
click at [252, 64] on link "Taxes / Insurance" at bounding box center [261, 67] width 40 height 15
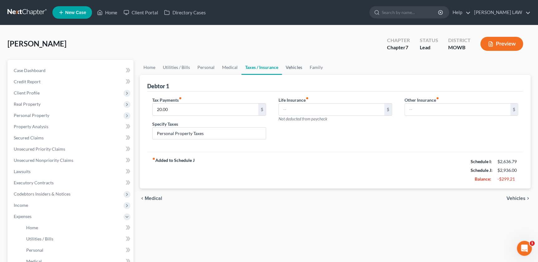
click at [290, 69] on link "Vehicles" at bounding box center [294, 67] width 24 height 15
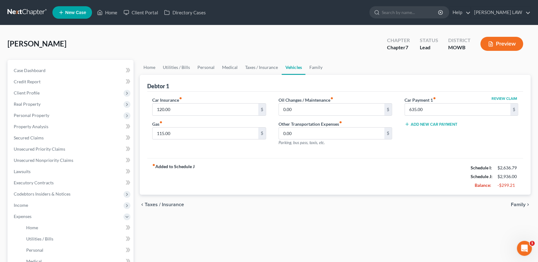
click at [428, 102] on label "Car Payment 1 fiber_manual_record" at bounding box center [419, 100] width 31 height 7
click at [427, 115] on div "Review Claim Car Payment 1 fiber_manual_record 635.00 $ Add New Car Payment" at bounding box center [461, 124] width 126 height 54
click at [176, 108] on input "120.00" at bounding box center [204, 110] width 105 height 12
click at [151, 133] on div "Car Insurance fiber_manual_record $ Gas fiber_manual_record 115.00 $" at bounding box center [209, 124] width 126 height 54
click at [299, 136] on input "0.00" at bounding box center [331, 134] width 105 height 12
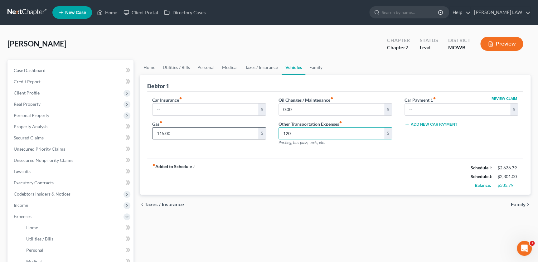
type input "120"
click at [222, 136] on input "115.00" at bounding box center [204, 134] width 105 height 12
click at [312, 69] on link "Family" at bounding box center [315, 67] width 21 height 15
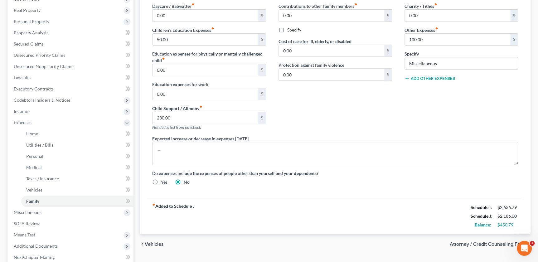
scroll to position [94, 0]
click at [188, 39] on input "50.00" at bounding box center [204, 39] width 105 height 12
type input "100"
click at [433, 42] on input "100.00" at bounding box center [457, 39] width 105 height 12
type input "200"
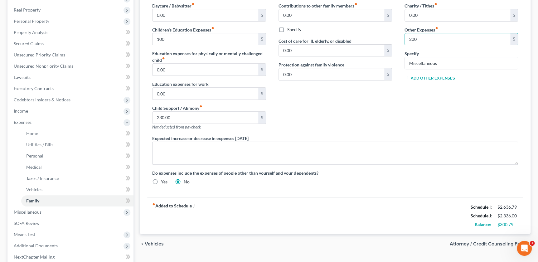
click at [388, 94] on div "Contributions to other family members fiber_manual_record 0.00 $ Specify Cost o…" at bounding box center [335, 68] width 126 height 133
click at [322, 111] on div "Contributions to other family members fiber_manual_record 0.00 $ Specify Cost o…" at bounding box center [335, 68] width 126 height 133
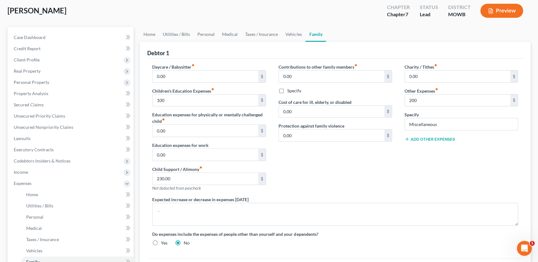
scroll to position [0, 0]
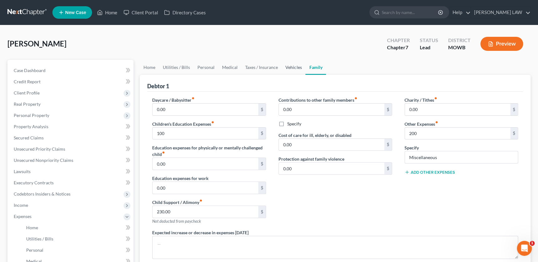
click at [287, 64] on link "Vehicles" at bounding box center [294, 67] width 24 height 15
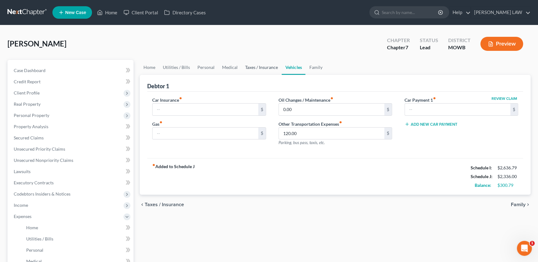
click at [251, 71] on link "Taxes / Insurance" at bounding box center [261, 67] width 40 height 15
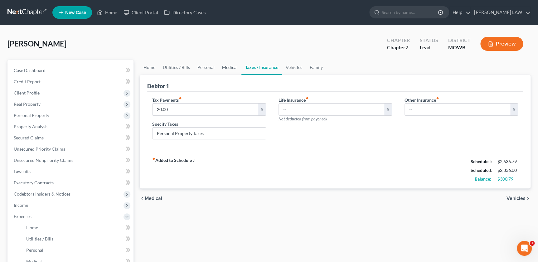
click at [232, 66] on link "Medical" at bounding box center [229, 67] width 23 height 15
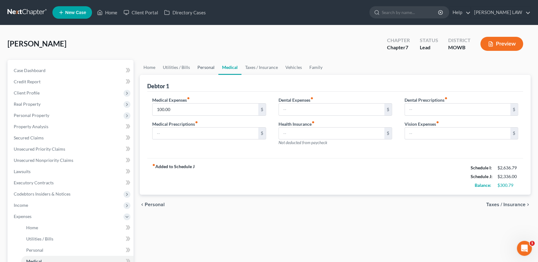
click at [207, 64] on link "Personal" at bounding box center [206, 67] width 25 height 15
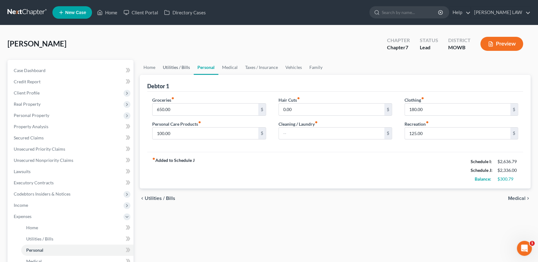
click at [176, 68] on link "Utilities / Bills" at bounding box center [176, 67] width 35 height 15
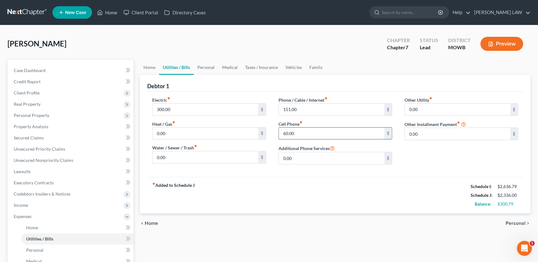
click at [303, 133] on input "60.00" at bounding box center [331, 134] width 105 height 12
type input "150"
click at [287, 110] on input "151.00" at bounding box center [331, 110] width 105 height 12
type input "161"
click at [359, 177] on div "fiber_manual_record Added to Schedule J Schedule I: $2,636.79 Schedule J: $2,43…" at bounding box center [335, 195] width 376 height 36
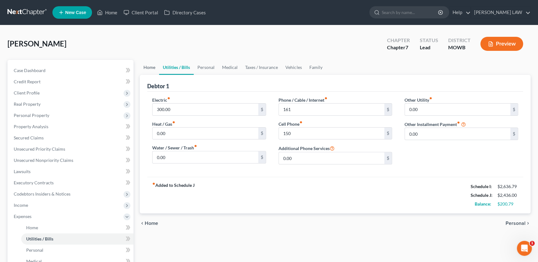
click at [148, 65] on link "Home" at bounding box center [149, 67] width 19 height 15
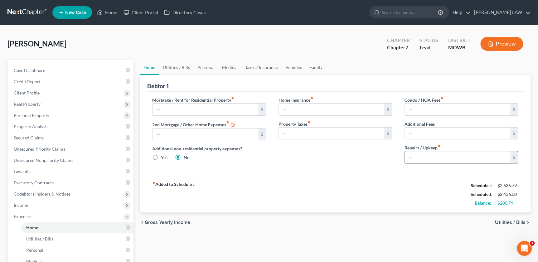
click at [437, 159] on input "text" at bounding box center [457, 157] width 105 height 12
click at [301, 184] on div "fiber_manual_record Added to Schedule J Schedule I: $2,636.79 Schedule J: $2,48…" at bounding box center [335, 194] width 376 height 36
click at [46, 104] on span "Real Property" at bounding box center [71, 104] width 125 height 11
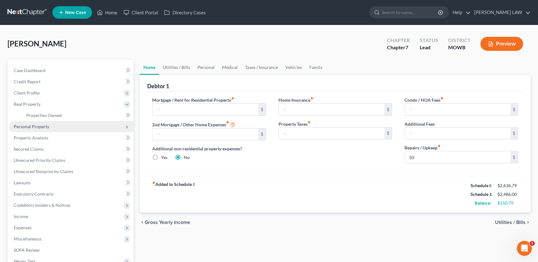
click at [40, 129] on span "Personal Property" at bounding box center [71, 126] width 125 height 11
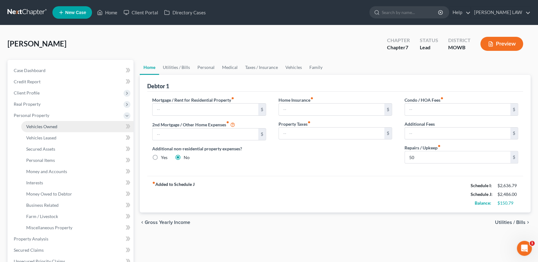
click at [42, 130] on link "Vehicles Owned" at bounding box center [77, 126] width 112 height 11
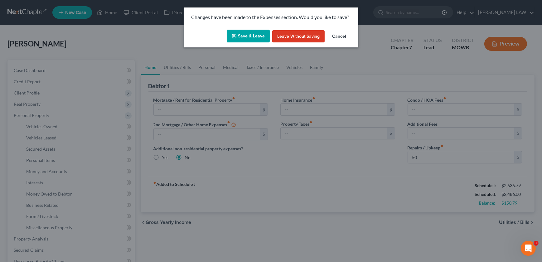
click at [249, 34] on button "Save & Leave" at bounding box center [248, 36] width 43 height 13
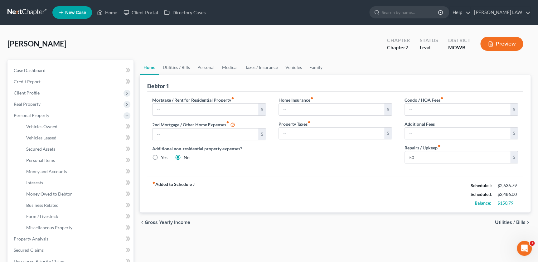
type input "50.00"
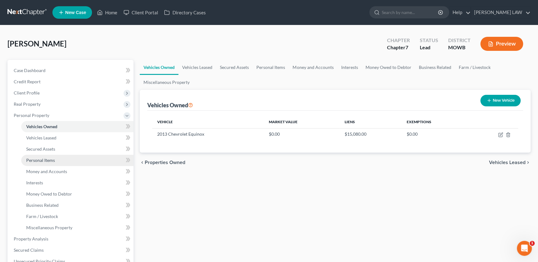
click at [40, 160] on span "Personal Items" at bounding box center [40, 159] width 29 height 5
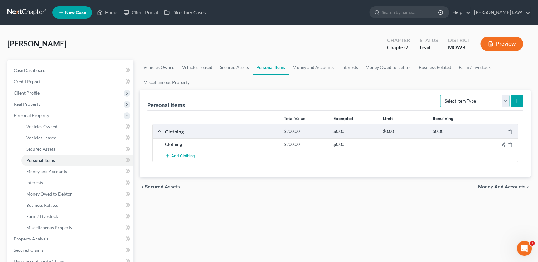
click at [468, 102] on select "Select Item Type Clothing Collectibles Of Value Electronics Firearms Household …" at bounding box center [474, 101] width 69 height 12
select select "electronics"
click at [441, 95] on select "Select Item Type Clothing Collectibles Of Value Electronics Firearms Household …" at bounding box center [474, 101] width 69 height 12
click at [520, 100] on button "submit" at bounding box center [517, 101] width 12 height 12
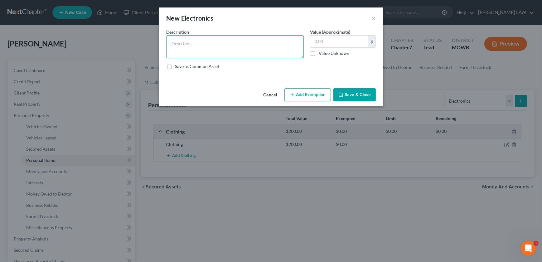
click at [215, 38] on textarea at bounding box center [235, 46] width 138 height 23
type textarea "TV, Cellphone"
click at [359, 94] on button "Save & Close" at bounding box center [354, 94] width 42 height 13
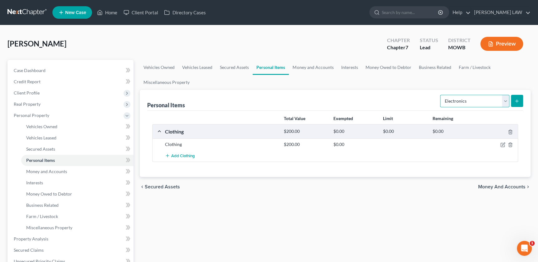
click at [486, 100] on select "Select Item Type Clothing Collectibles Of Value Electronics Firearms Household …" at bounding box center [474, 101] width 69 height 12
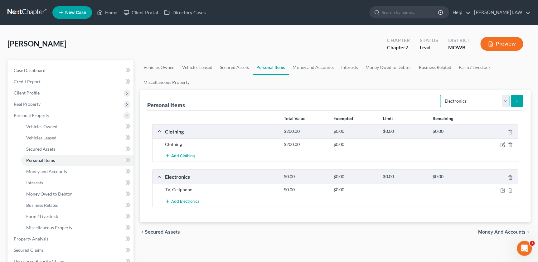
select select "household_goods"
click at [441, 95] on select "Select Item Type Clothing Collectibles Of Value Electronics Firearms Household …" at bounding box center [474, 101] width 69 height 12
click at [519, 101] on icon "submit" at bounding box center [516, 101] width 5 height 5
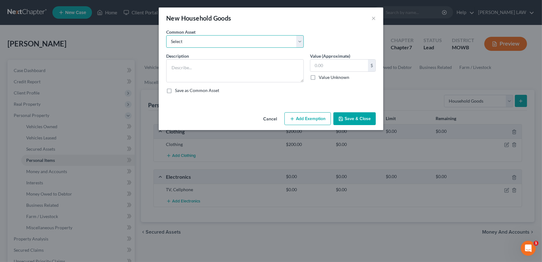
click at [265, 40] on select "Select Furniture, small appliances, basic tools, bedding, towels, knick knacks,…" at bounding box center [235, 41] width 138 height 12
select select "0"
click at [166, 35] on select "Select Furniture, small appliances, basic tools, bedding, towels, knick knacks,…" at bounding box center [235, 41] width 138 height 12
type textarea "Furniture, small appliances, basic tools, bedding, towels, knick knacks, & asso…"
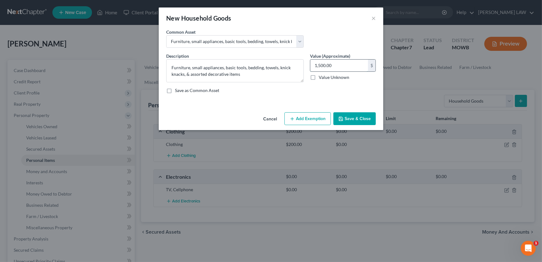
click at [338, 70] on input "1,500.00" at bounding box center [339, 66] width 58 height 12
type input "500"
click at [355, 119] on button "Save & Close" at bounding box center [354, 118] width 42 height 13
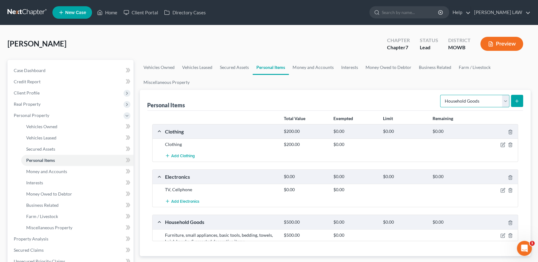
click at [470, 103] on select "Select Item Type Clothing Collectibles Of Value Electronics Firearms Household …" at bounding box center [474, 101] width 69 height 12
select select "jewelry"
click at [441, 95] on select "Select Item Type Clothing Collectibles Of Value Electronics Firearms Household …" at bounding box center [474, 101] width 69 height 12
click at [517, 99] on line "submit" at bounding box center [517, 100] width 0 height 3
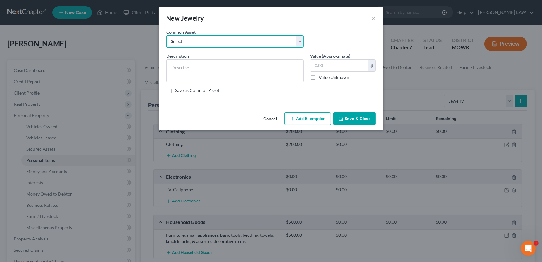
click at [208, 42] on select "Select Costume Jewelry Wedding Ring" at bounding box center [235, 41] width 138 height 12
select select "1"
click at [166, 35] on select "Select Costume Jewelry Wedding Ring" at bounding box center [235, 41] width 138 height 12
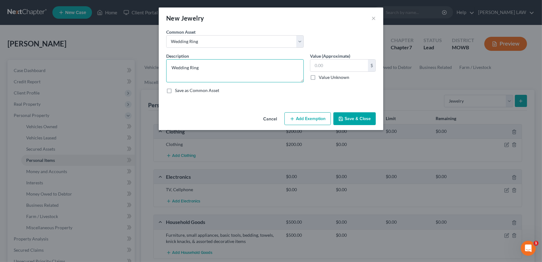
drag, startPoint x: 199, startPoint y: 68, endPoint x: 162, endPoint y: 65, distance: 36.3
click at [162, 65] on div "An exemption set must first be selected from the Filing Information section. Co…" at bounding box center [271, 69] width 225 height 81
type textarea "c"
type textarea "S"
type textarea "Costume Jewelry"
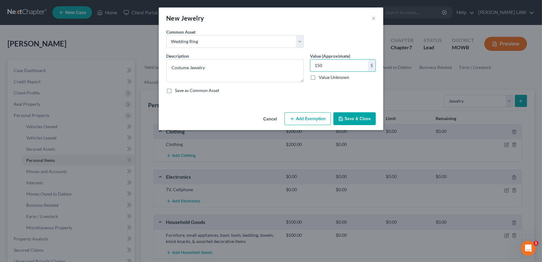
type input "150"
click at [361, 115] on button "Save & Close" at bounding box center [354, 118] width 42 height 13
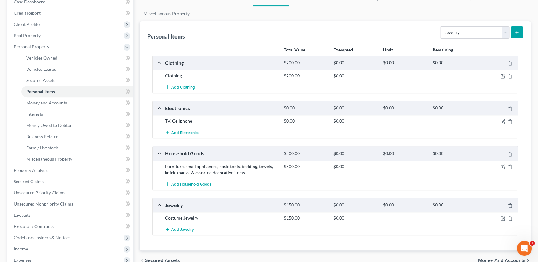
scroll to position [25, 0]
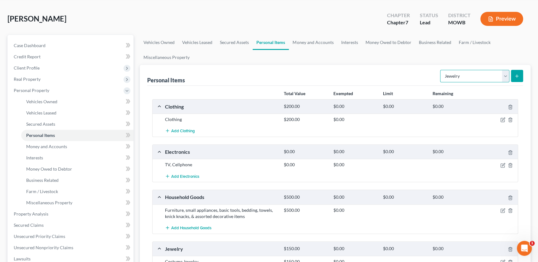
click at [472, 79] on select "Select Item Type Clothing Collectibles Of Value Electronics Firearms Household …" at bounding box center [474, 76] width 69 height 12
select select "firearms"
click at [441, 70] on select "Select Item Type Clothing Collectibles Of Value Electronics Firearms Household …" at bounding box center [474, 76] width 69 height 12
click at [506, 72] on select "Select Item Type Clothing Collectibles Of Value Electronics Firearms Household …" at bounding box center [474, 76] width 69 height 12
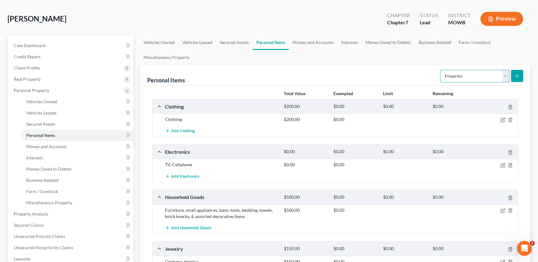
click at [506, 72] on select "Select Item Type Clothing Collectibles Of Value Electronics Firearms Household …" at bounding box center [474, 76] width 69 height 12
click at [302, 41] on link "Money and Accounts" at bounding box center [313, 42] width 48 height 15
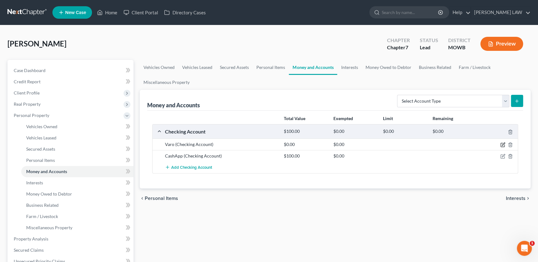
click at [502, 144] on icon "button" at bounding box center [503, 144] width 3 height 3
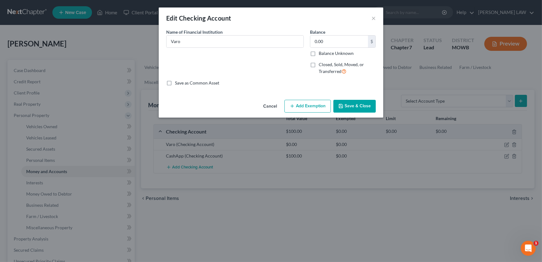
click at [351, 105] on button "Save & Close" at bounding box center [354, 106] width 42 height 13
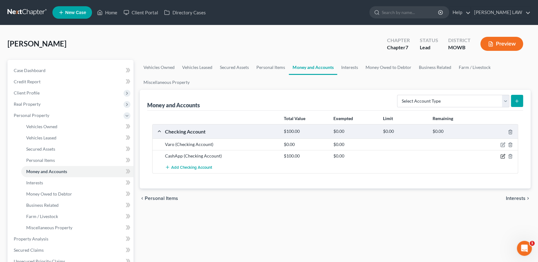
click at [503, 156] on icon "button" at bounding box center [502, 156] width 5 height 5
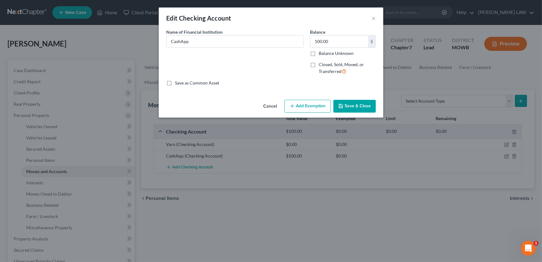
click at [351, 104] on button "Save & Close" at bounding box center [354, 106] width 42 height 13
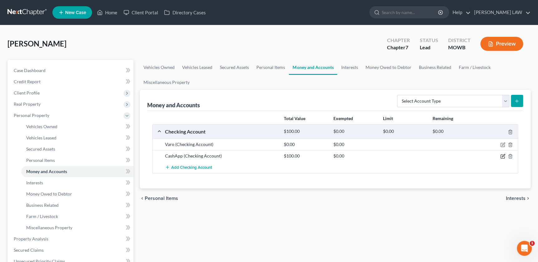
click at [501, 155] on icon "button" at bounding box center [502, 156] width 5 height 5
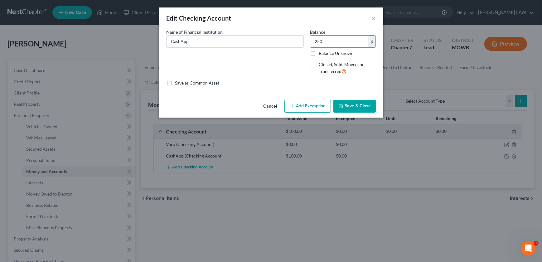
type input "250"
click at [357, 101] on button "Save & Close" at bounding box center [354, 106] width 42 height 13
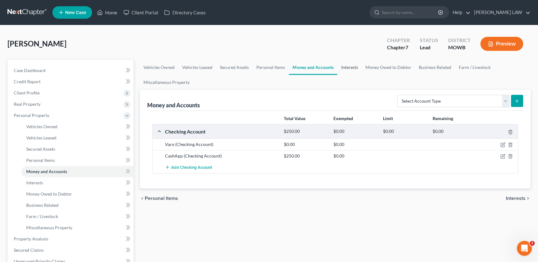
click at [348, 65] on link "Interests" at bounding box center [349, 67] width 24 height 15
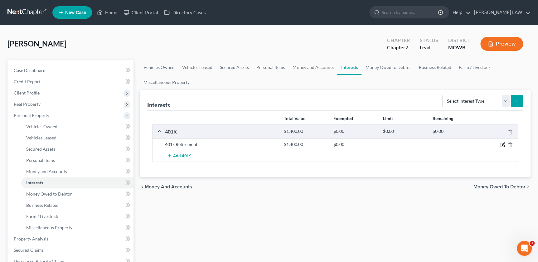
click at [501, 143] on icon "button" at bounding box center [502, 144] width 5 height 5
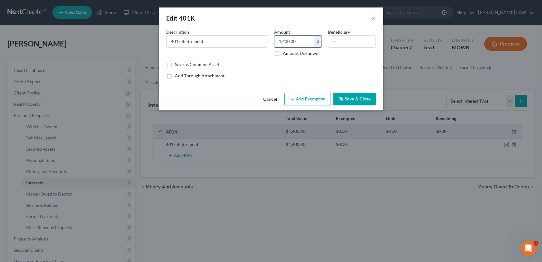
click at [305, 45] on input "1,400.00" at bounding box center [294, 42] width 40 height 12
type input "860"
click at [363, 100] on button "Save & Close" at bounding box center [354, 99] width 42 height 13
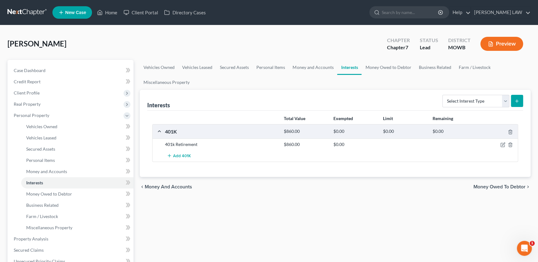
click at [161, 215] on div "Vehicles Owned Vehicles Leased Secured Assets Personal Items Money and Accounts…" at bounding box center [335, 245] width 397 height 371
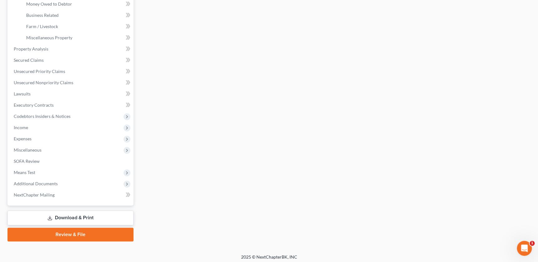
scroll to position [192, 0]
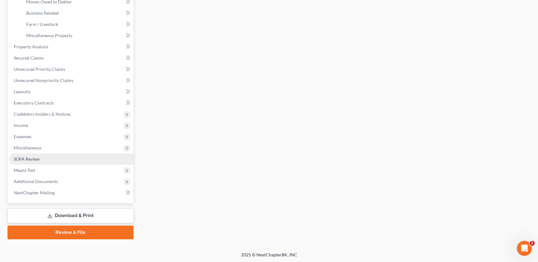
click at [48, 160] on link "SOFA Review" at bounding box center [71, 158] width 125 height 11
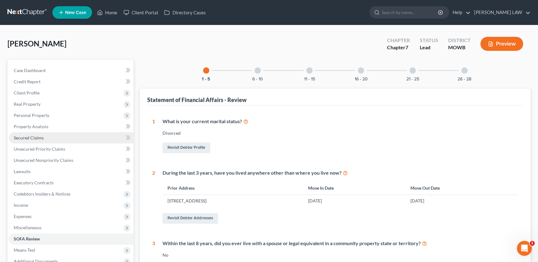
click at [39, 136] on span "Secured Claims" at bounding box center [29, 137] width 30 height 5
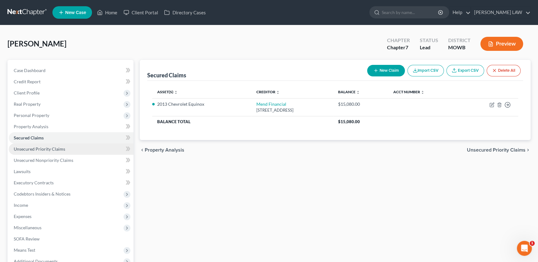
click at [36, 149] on span "Unsecured Priority Claims" at bounding box center [39, 148] width 51 height 5
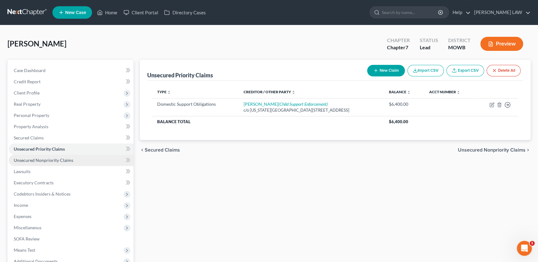
click at [51, 159] on span "Unsecured Nonpriority Claims" at bounding box center [44, 159] width 60 height 5
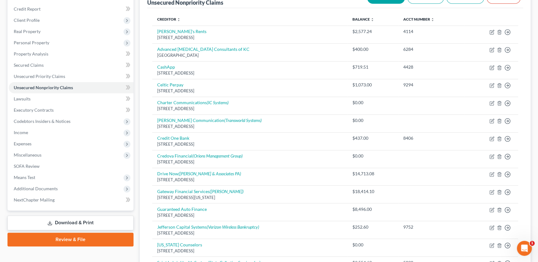
scroll to position [73, 0]
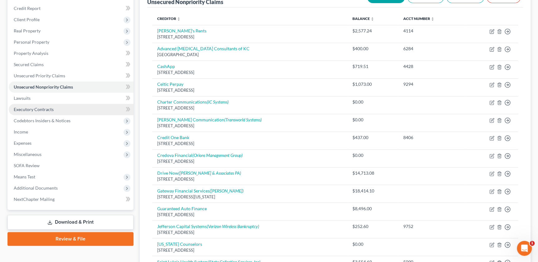
click at [45, 107] on span "Executory Contracts" at bounding box center [34, 109] width 40 height 5
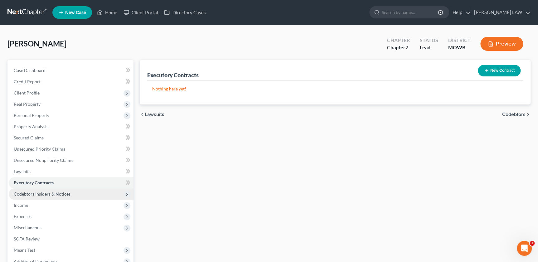
click at [62, 194] on span "Codebtors Insiders & Notices" at bounding box center [42, 193] width 57 height 5
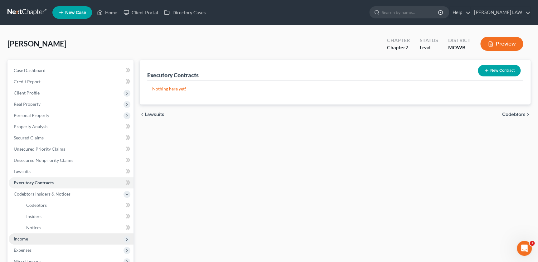
click at [23, 242] on span "Income" at bounding box center [71, 238] width 125 height 11
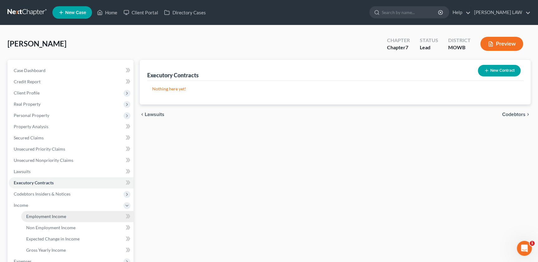
click at [45, 218] on link "Employment Income" at bounding box center [77, 216] width 112 height 11
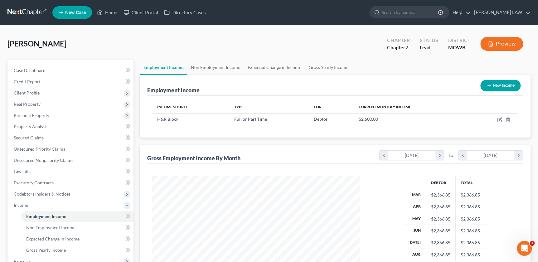
click at [156, 211] on div "Employment Income Non Employment Income Expected Change in Income Gross Yearly …" at bounding box center [335, 212] width 397 height 304
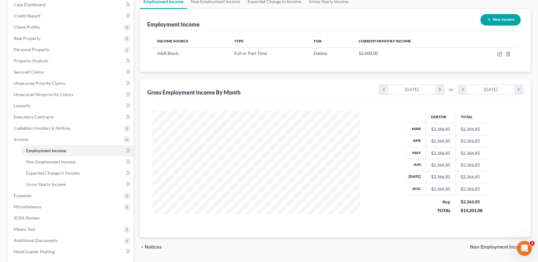
scroll to position [68, 0]
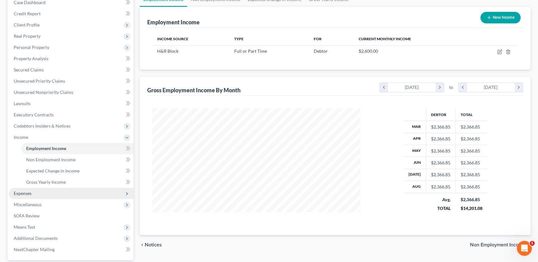
click at [30, 192] on span "Expenses" at bounding box center [23, 193] width 18 height 5
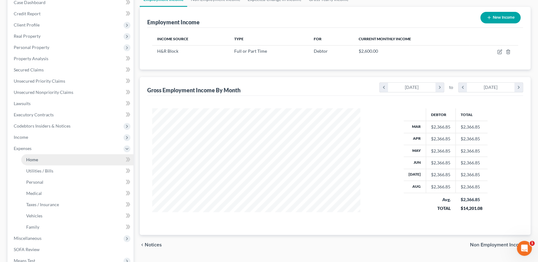
click at [46, 158] on link "Home" at bounding box center [77, 159] width 112 height 11
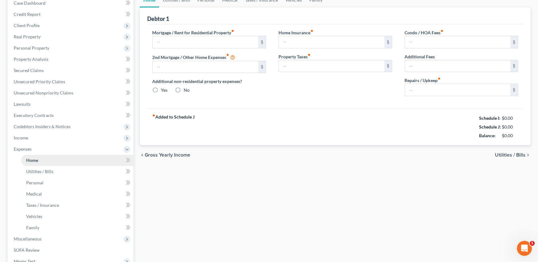
radio input "true"
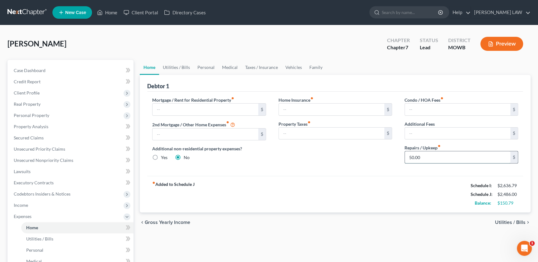
click at [434, 155] on input "50.00" at bounding box center [457, 157] width 105 height 12
type input "75"
click at [313, 65] on link "Family" at bounding box center [315, 67] width 21 height 15
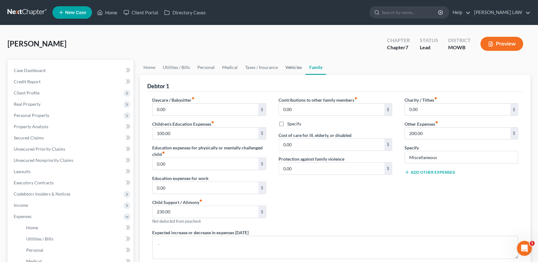
click at [290, 66] on link "Vehicles" at bounding box center [294, 67] width 24 height 15
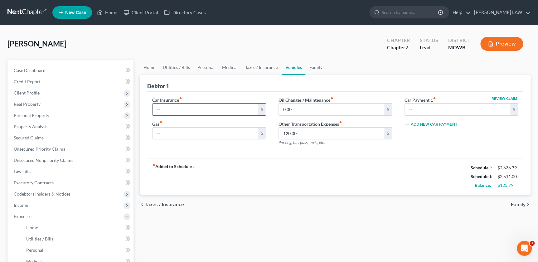
click at [184, 109] on input "text" at bounding box center [204, 110] width 105 height 12
type input "120"
click at [314, 134] on input "120.00" at bounding box center [331, 134] width 105 height 12
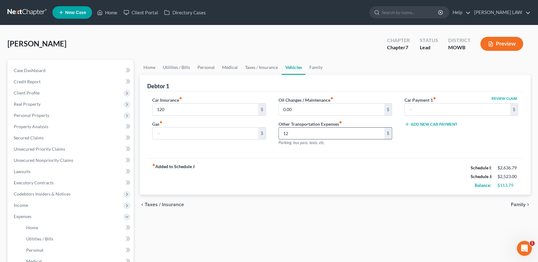
type input "1"
type input "60"
click at [258, 66] on link "Taxes / Insurance" at bounding box center [261, 67] width 40 height 15
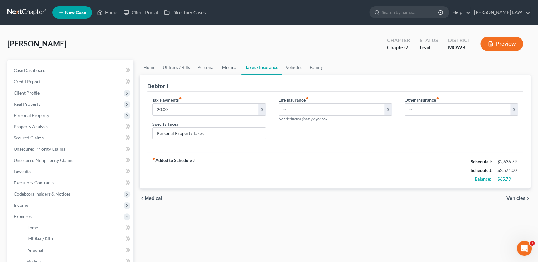
click at [226, 71] on link "Medical" at bounding box center [229, 67] width 23 height 15
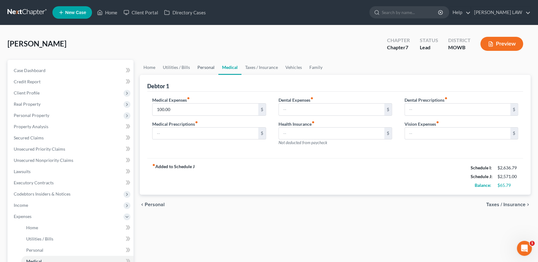
click at [204, 66] on link "Personal" at bounding box center [206, 67] width 25 height 15
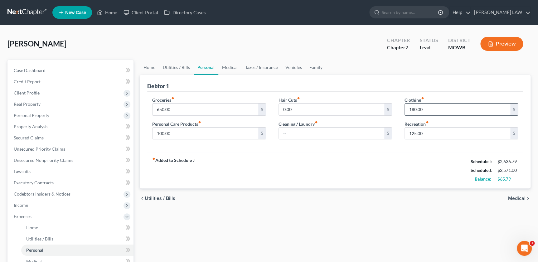
click at [429, 112] on input "180.00" at bounding box center [457, 110] width 105 height 12
type input "200"
click at [178, 70] on link "Utilities / Bills" at bounding box center [176, 67] width 35 height 15
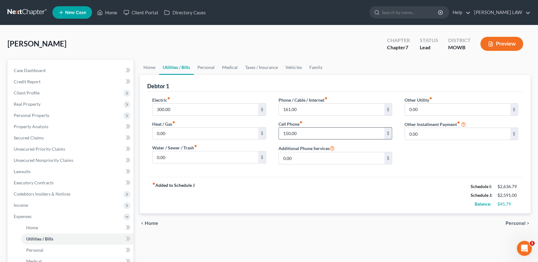
click at [313, 132] on input "150.00" at bounding box center [331, 134] width 105 height 12
type input "175"
click at [320, 108] on input "161.00" at bounding box center [331, 110] width 105 height 12
click at [205, 64] on link "Personal" at bounding box center [206, 67] width 25 height 15
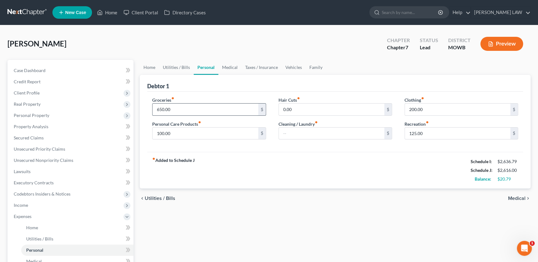
click at [183, 111] on input "650.00" at bounding box center [204, 110] width 105 height 12
type input "670"
click at [283, 196] on div "chevron_left Utilities / Bills Medical chevron_right" at bounding box center [335, 198] width 391 height 20
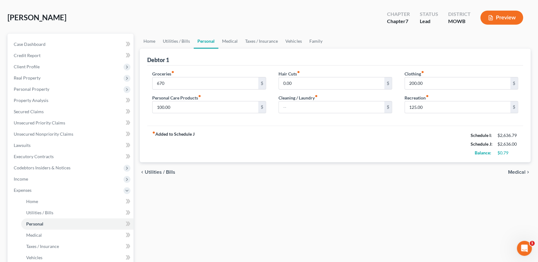
scroll to position [26, 0]
click at [147, 44] on link "Home" at bounding box center [149, 41] width 19 height 15
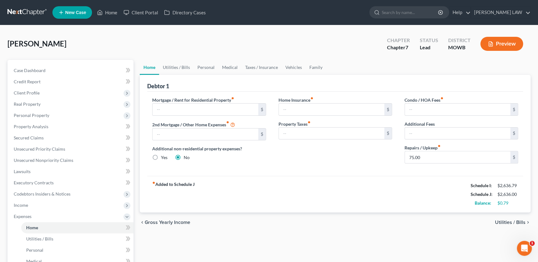
click at [138, 209] on div "Home Utilities / Bills Personal Medical Taxes / Insurance Vehicles Family Debto…" at bounding box center [335, 229] width 397 height 338
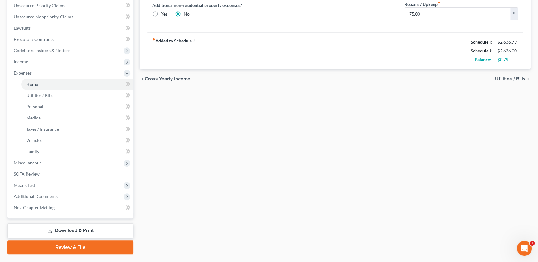
scroll to position [159, 0]
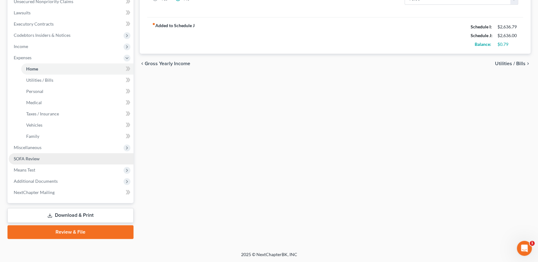
click at [28, 160] on span "SOFA Review" at bounding box center [27, 158] width 26 height 5
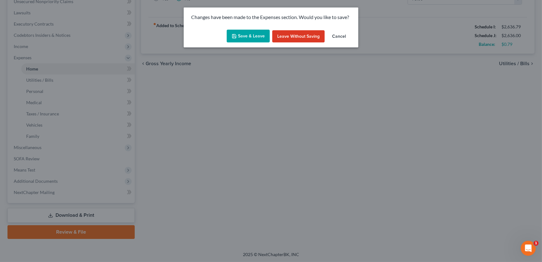
click at [240, 36] on button "Save & Leave" at bounding box center [248, 36] width 43 height 13
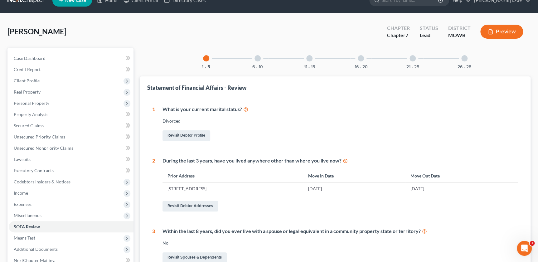
scroll to position [12, 0]
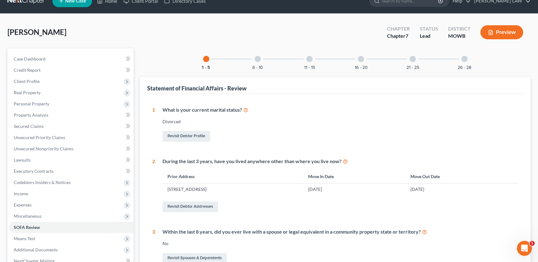
click at [259, 61] on div at bounding box center [257, 59] width 6 height 6
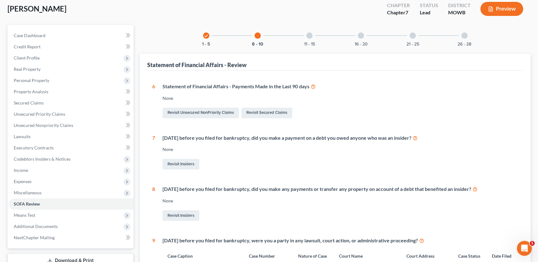
scroll to position [0, 0]
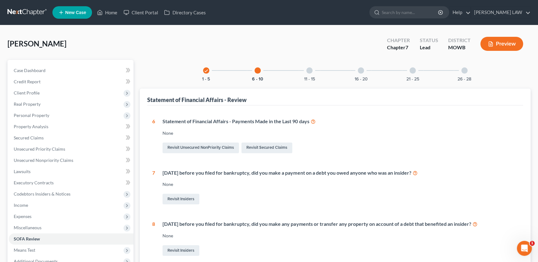
click at [312, 70] on div at bounding box center [309, 70] width 6 height 6
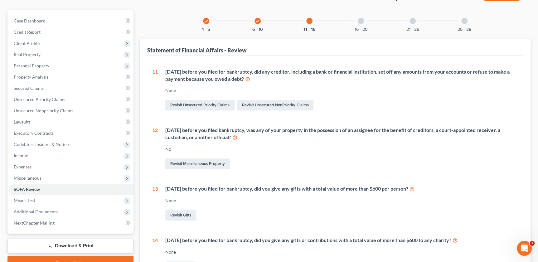
scroll to position [48, 0]
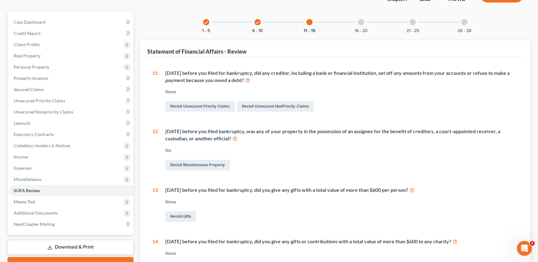
click at [362, 22] on div at bounding box center [361, 22] width 6 height 6
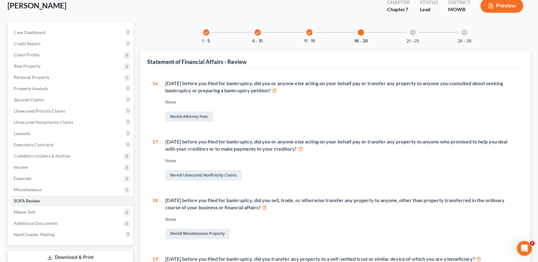
scroll to position [28, 0]
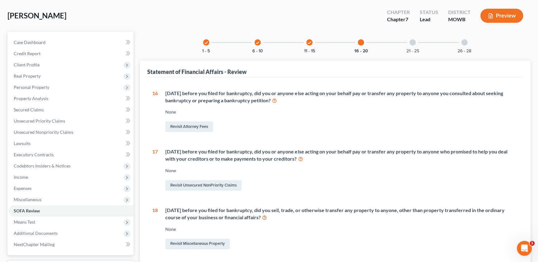
click at [412, 42] on div at bounding box center [412, 42] width 6 height 6
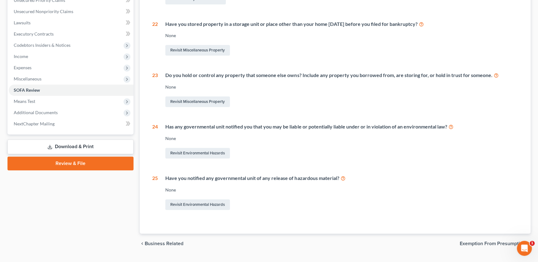
scroll to position [0, 0]
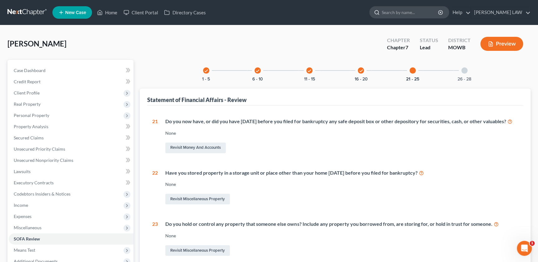
drag, startPoint x: 415, startPoint y: 12, endPoint x: 418, endPoint y: 13, distance: 3.2
click at [415, 12] on input "search" at bounding box center [410, 13] width 57 height 12
type input "mccoy"
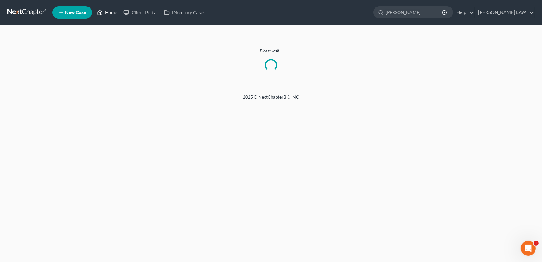
click at [118, 8] on link "Home" at bounding box center [107, 12] width 27 height 11
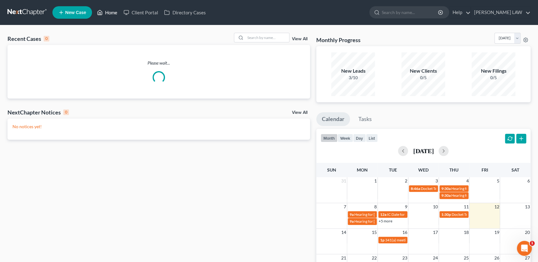
click at [114, 12] on link "Home" at bounding box center [107, 12] width 27 height 11
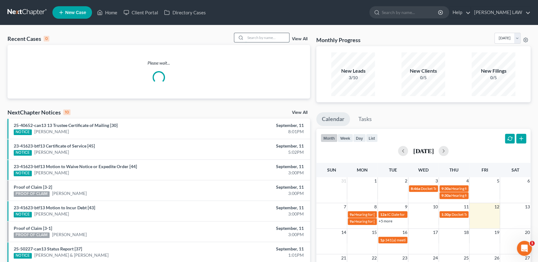
drag, startPoint x: 259, startPoint y: 35, endPoint x: 259, endPoint y: 38, distance: 3.1
click at [259, 37] on input "search" at bounding box center [267, 37] width 44 height 9
type input "c"
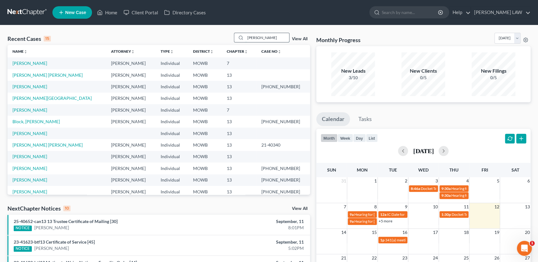
type input "mccoy"
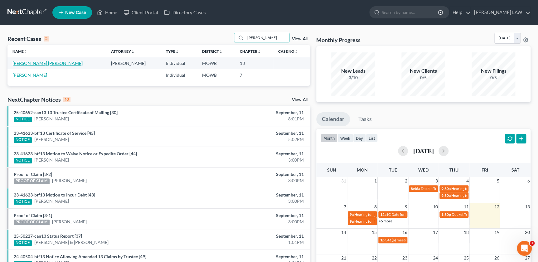
click at [41, 65] on link "[PERSON_NAME] [PERSON_NAME]" at bounding box center [47, 62] width 70 height 5
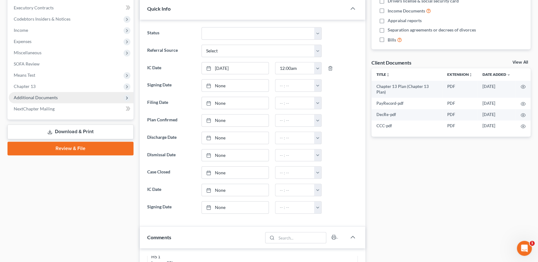
scroll to position [177, 0]
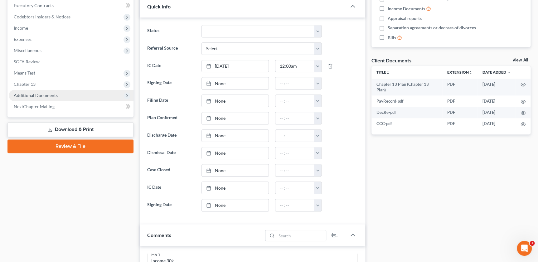
click at [45, 96] on span "Additional Documents" at bounding box center [36, 95] width 44 height 5
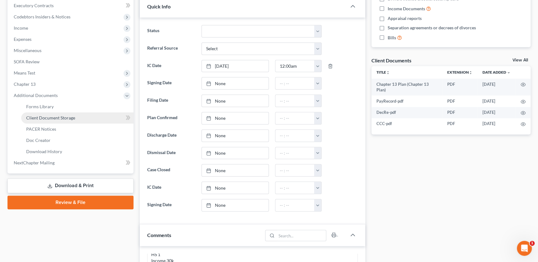
click at [51, 117] on span "Client Document Storage" at bounding box center [50, 117] width 49 height 5
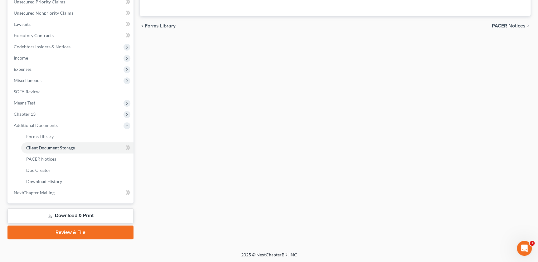
select select "5"
select select "24"
select select "21"
select select "18"
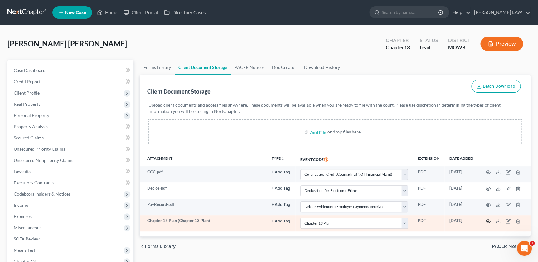
click at [488, 220] on icon "button" at bounding box center [488, 221] width 5 height 5
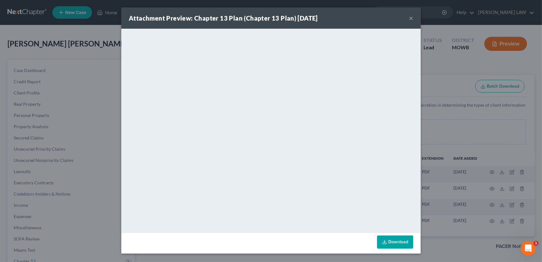
click at [409, 19] on button "×" at bounding box center [411, 17] width 4 height 7
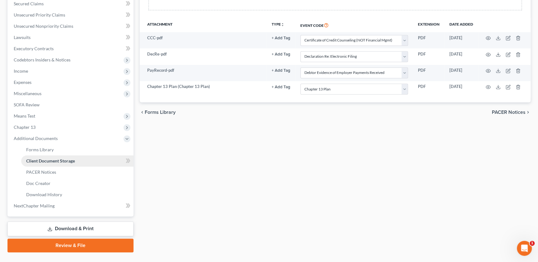
scroll to position [147, 0]
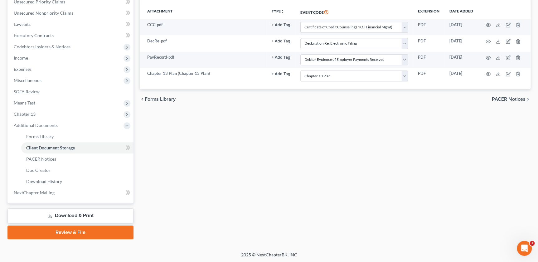
click at [63, 227] on link "Review & File" at bounding box center [70, 232] width 126 height 14
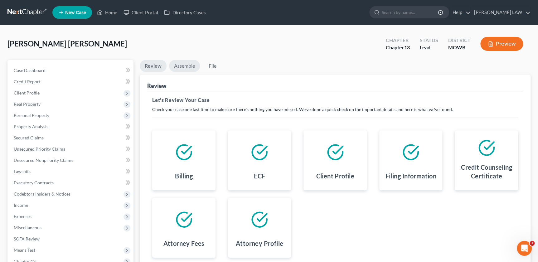
click at [186, 67] on link "Assemble" at bounding box center [184, 66] width 31 height 12
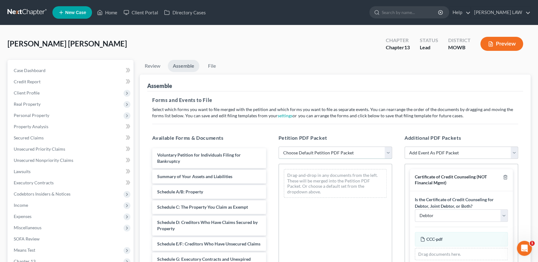
click at [321, 149] on select "Choose Default Petition PDF Packet Complete Bankruptcy Petition (all forms and …" at bounding box center [335, 153] width 114 height 12
select select "0"
click at [278, 147] on select "Choose Default Petition PDF Packet Complete Bankruptcy Petition (all forms and …" at bounding box center [335, 153] width 114 height 12
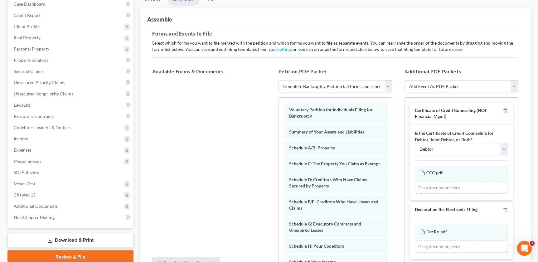
scroll to position [71, 0]
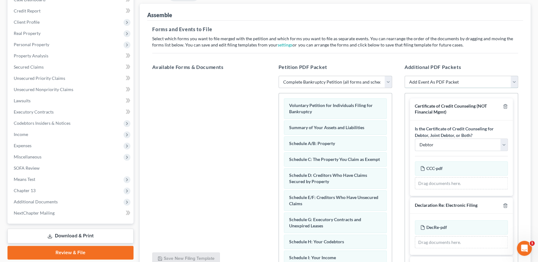
click at [441, 85] on select "Add Event As PDF Packet Affidavit re: NO Tax Returns Amended Matrix Adding Cred…" at bounding box center [461, 82] width 114 height 12
select select "7"
click at [404, 76] on select "Add Event As PDF Packet Affidavit re: NO Tax Returns Amended Matrix Adding Cred…" at bounding box center [461, 82] width 114 height 12
select select
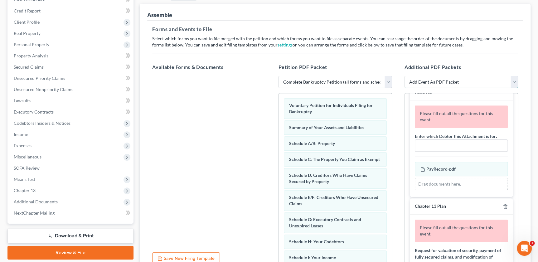
scroll to position [234, 0]
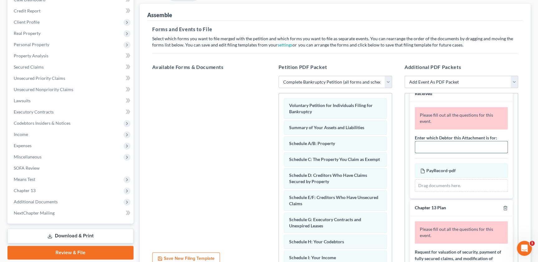
click at [430, 151] on input "text" at bounding box center [461, 147] width 92 height 12
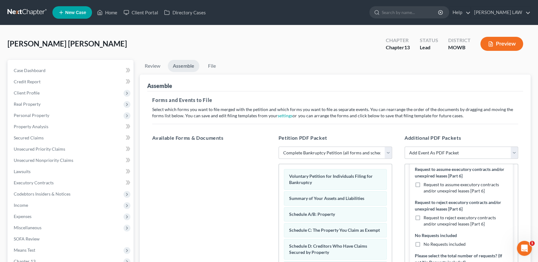
scroll to position [531, 0]
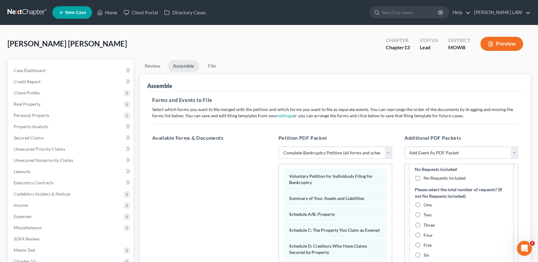
type input "Stacey Justus McCoy"
drag, startPoint x: 417, startPoint y: 189, endPoint x: 428, endPoint y: 201, distance: 16.8
click at [423, 181] on label "No Requests included" at bounding box center [444, 178] width 42 height 6
click at [426, 179] on input "No Requests included" at bounding box center [428, 177] width 4 height 4
checkbox input "true"
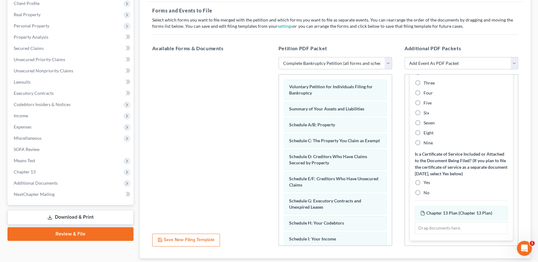
scroll to position [92, 0]
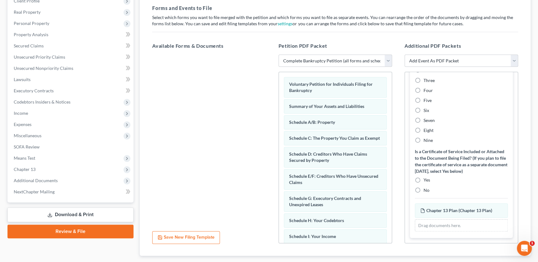
drag, startPoint x: 417, startPoint y: 191, endPoint x: 427, endPoint y: 186, distance: 11.4
click at [423, 191] on label "No" at bounding box center [426, 190] width 6 height 6
click at [426, 191] on input "No" at bounding box center [428, 189] width 4 height 4
radio input "true"
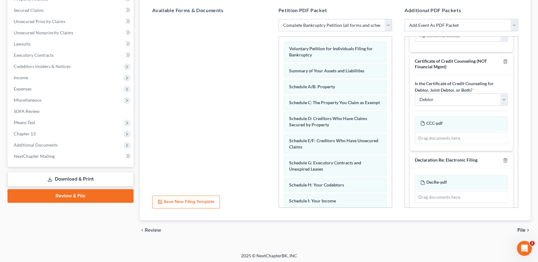
scroll to position [163, 0]
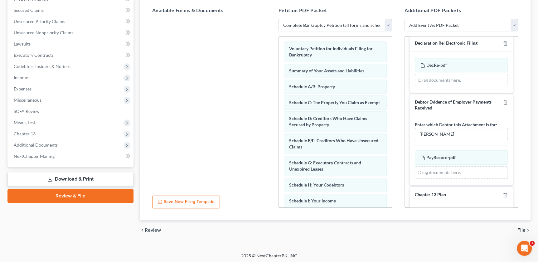
click at [521, 228] on span "File" at bounding box center [521, 230] width 8 height 5
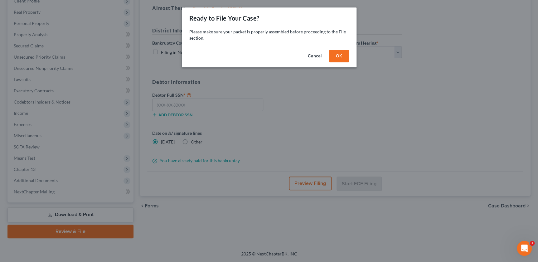
scroll to position [91, 0]
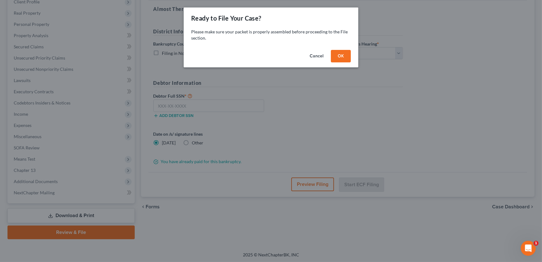
click at [337, 54] on button "OK" at bounding box center [341, 56] width 20 height 12
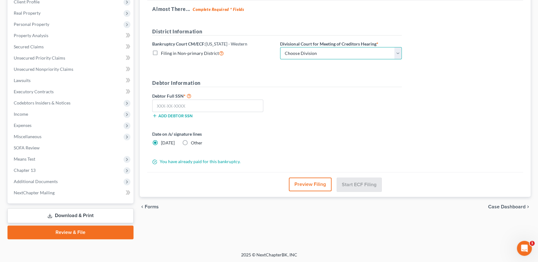
click at [340, 50] on select "Choose Division Central Southern Southwestern St. Joseph Western" at bounding box center [341, 53] width 122 height 12
select select "3"
click at [280, 47] on select "Choose Division Central Southern Southwestern St. Joseph Western" at bounding box center [341, 53] width 122 height 12
click at [180, 101] on input "text" at bounding box center [207, 105] width 111 height 12
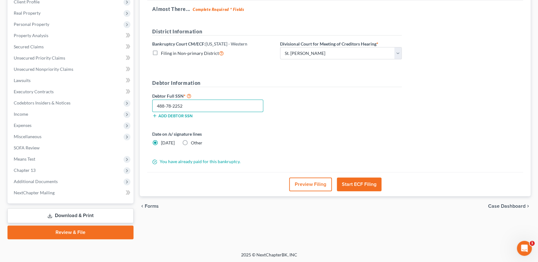
type input "488-78-2252"
click at [352, 182] on button "Start ECF Filing" at bounding box center [359, 184] width 45 height 14
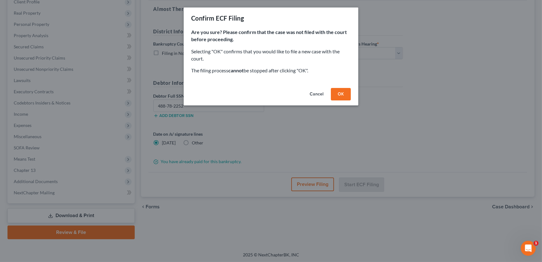
click at [346, 96] on button "OK" at bounding box center [341, 94] width 20 height 12
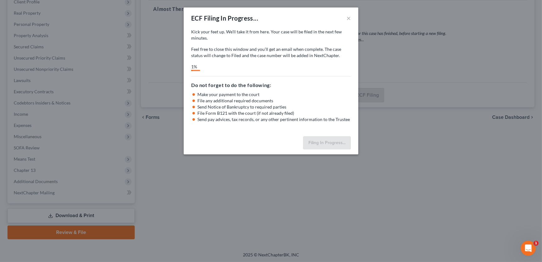
click at [303, 50] on p "Feel free to close this window and you’ll get an email when complete. The case …" at bounding box center [271, 52] width 160 height 12
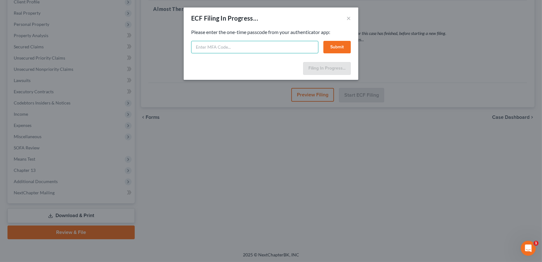
click at [284, 51] on input "text" at bounding box center [254, 47] width 127 height 12
type input "474009"
click at [330, 43] on button "Submit" at bounding box center [336, 47] width 27 height 12
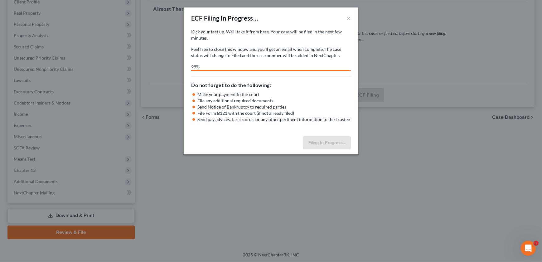
click at [470, 166] on div "ECF Filing In Progress... × Kick your feet up. We’ll take it from here. Your ca…" at bounding box center [271, 131] width 542 height 262
click at [473, 127] on div "ECF Filing In Progress... × Kick your feet up. We’ll take it from here. Your ca…" at bounding box center [271, 131] width 542 height 262
select select "3"
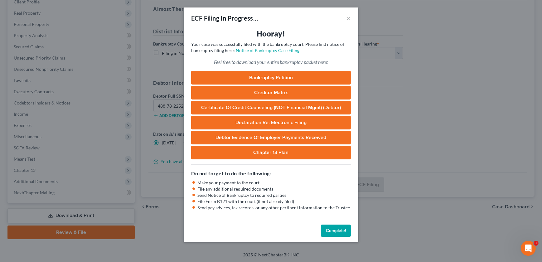
click at [331, 225] on button "Complete!" at bounding box center [336, 231] width 30 height 12
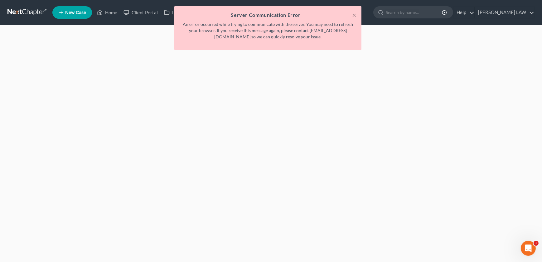
click at [111, 11] on div "× Server Communication Error An error occurred while trying to communicate with…" at bounding box center [268, 29] width 542 height 47
click at [354, 16] on button "×" at bounding box center [354, 14] width 4 height 7
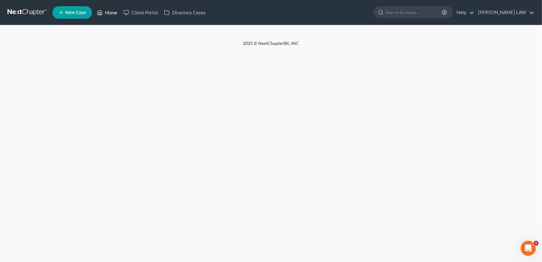
click at [110, 13] on link "Home" at bounding box center [107, 12] width 27 height 11
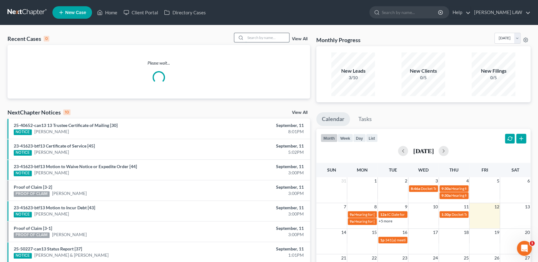
click at [260, 38] on input "search" at bounding box center [267, 37] width 44 height 9
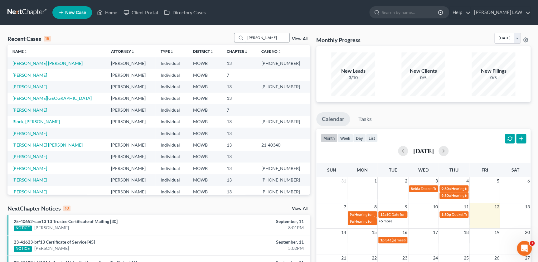
type input "[PERSON_NAME]"
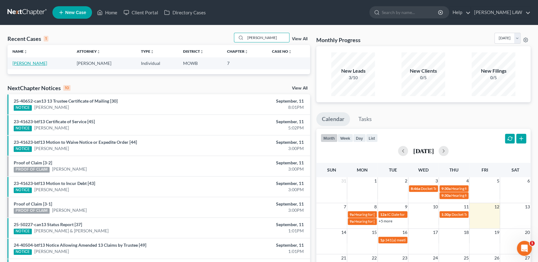
click at [21, 63] on link "Ogden, Autumn" at bounding box center [29, 62] width 35 height 5
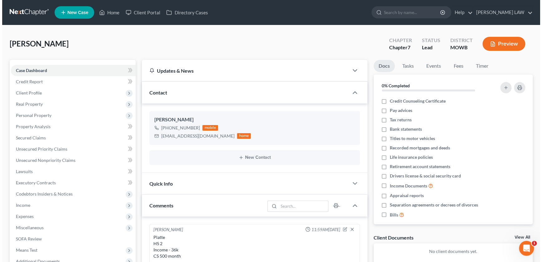
scroll to position [76, 0]
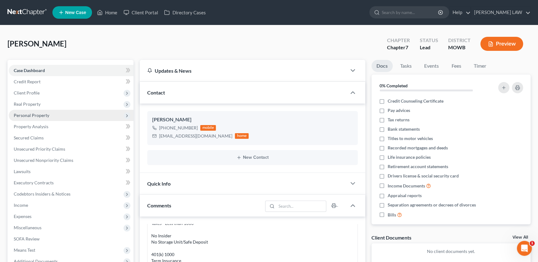
click at [31, 114] on span "Personal Property" at bounding box center [32, 115] width 36 height 5
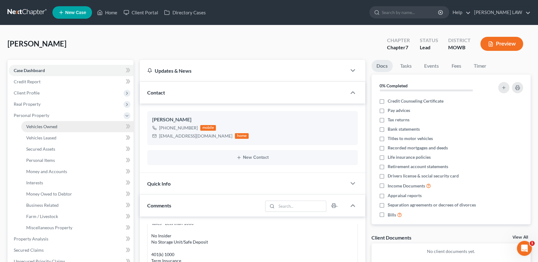
click at [43, 126] on span "Vehicles Owned" at bounding box center [41, 126] width 31 height 5
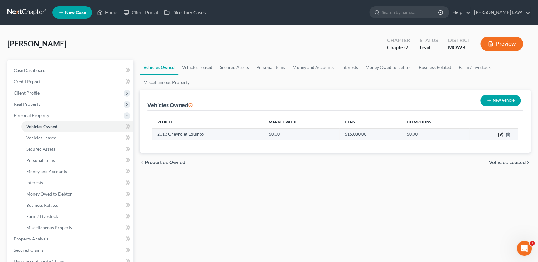
click at [500, 134] on icon "button" at bounding box center [500, 134] width 5 height 5
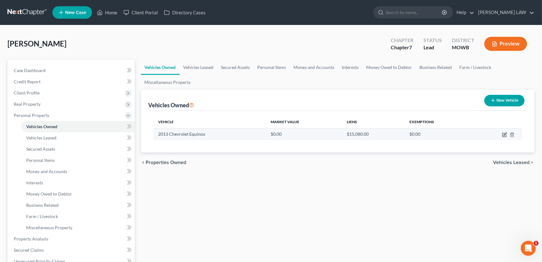
select select "0"
select select "13"
select select "3"
select select "0"
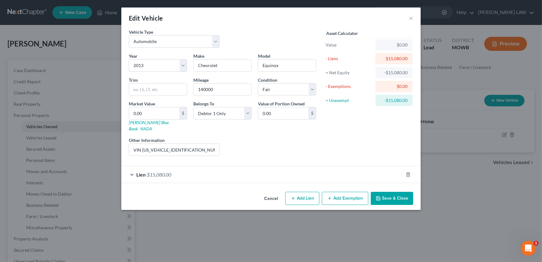
drag, startPoint x: 201, startPoint y: 167, endPoint x: 203, endPoint y: 171, distance: 4.2
click at [201, 167] on div "Lien $15,080.00" at bounding box center [262, 174] width 282 height 17
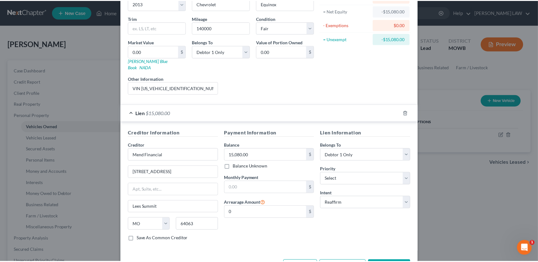
scroll to position [64, 0]
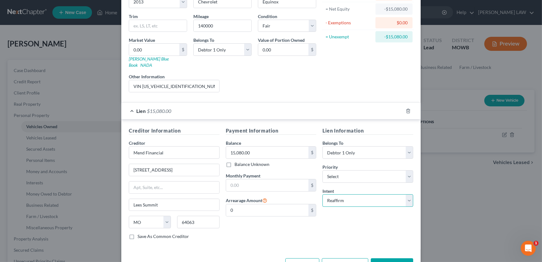
click at [347, 196] on select "Select Surrender Redeem Reaffirm Avoid Other" at bounding box center [367, 200] width 91 height 12
select select "0"
click at [322, 194] on select "Select Surrender Redeem Reaffirm Avoid Other" at bounding box center [367, 200] width 91 height 12
click at [386, 258] on button "Save & Close" at bounding box center [392, 264] width 42 height 13
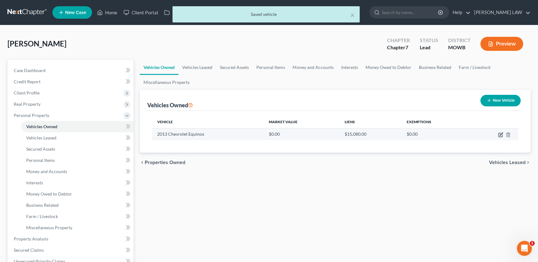
click at [499, 135] on icon "button" at bounding box center [500, 134] width 5 height 5
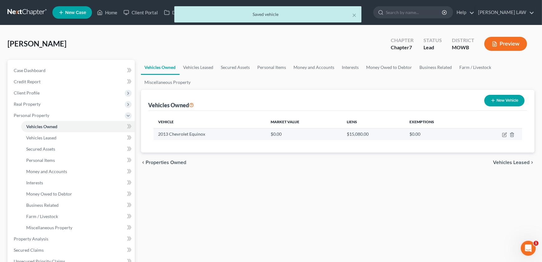
select select "0"
select select "13"
select select "3"
select select "0"
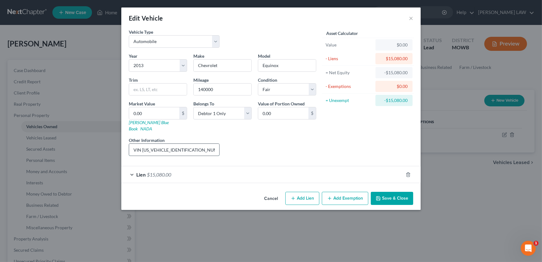
drag, startPoint x: 143, startPoint y: 143, endPoint x: 188, endPoint y: 142, distance: 45.2
click at [188, 144] on input "VIN 2GNFLNEK6D6138929" at bounding box center [174, 150] width 90 height 12
click at [146, 114] on input "0.00" at bounding box center [154, 113] width 50 height 12
type input "4"
type input "4.00"
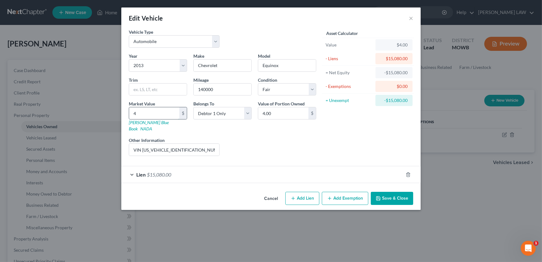
type input "47"
type input "47.00"
type input "473"
type input "473.00"
type input "4733"
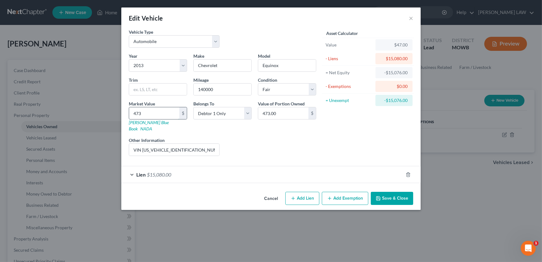
type input "4,733.00"
type input "4,733"
click at [394, 192] on button "Save & Close" at bounding box center [392, 198] width 42 height 13
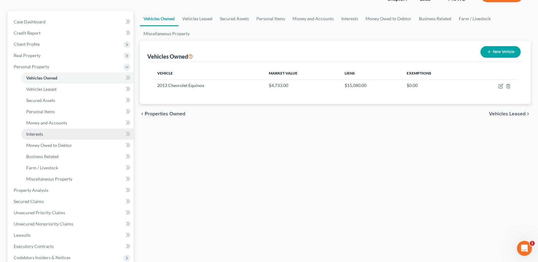
scroll to position [50, 0]
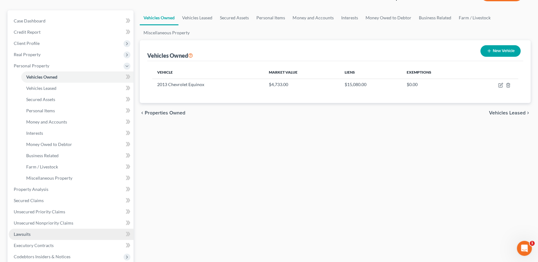
click at [26, 236] on link "Lawsuits" at bounding box center [71, 234] width 125 height 11
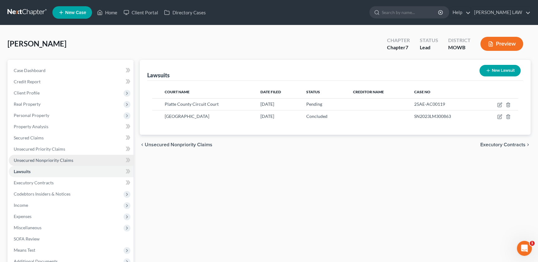
click at [45, 158] on span "Unsecured Nonpriority Claims" at bounding box center [44, 159] width 60 height 5
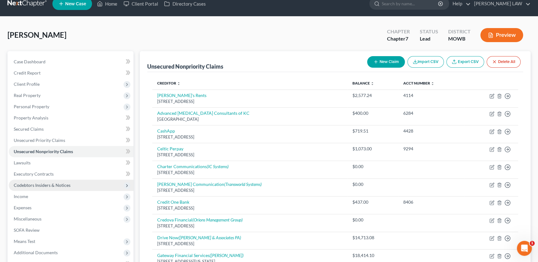
scroll to position [56, 0]
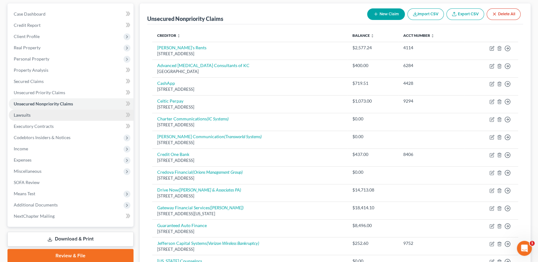
click at [37, 110] on link "Lawsuits" at bounding box center [71, 114] width 125 height 11
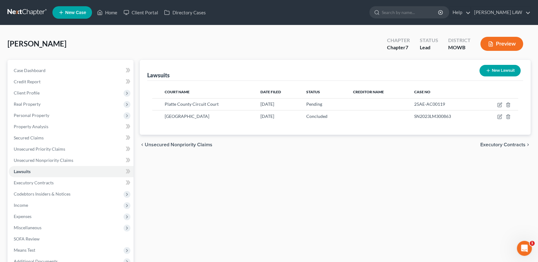
click at [498, 71] on button "New Lawsuit" at bounding box center [499, 71] width 41 height 12
select select "0"
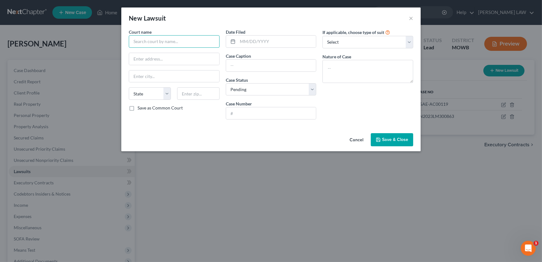
click at [144, 35] on input "text" at bounding box center [174, 41] width 91 height 12
click at [157, 51] on div "Platte County Circuit Court" at bounding box center [166, 52] width 65 height 6
type input "Platte County Circuit Court"
type input "328 Main St"
type input "Platte City"
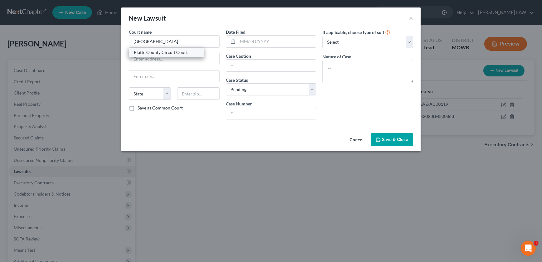
select select "26"
type input "64079"
click at [262, 40] on input "text" at bounding box center [277, 42] width 79 height 12
type input "04/02/2025"
click at [244, 63] on input "text" at bounding box center [271, 66] width 90 height 12
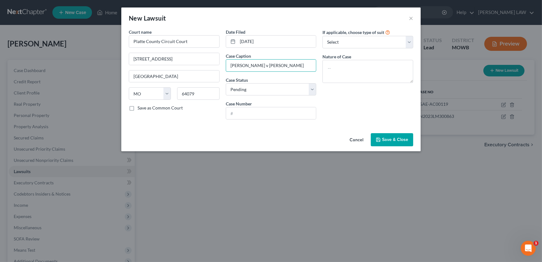
type input "Autumn M Ogden v Ethan T Ogden"
select select "2"
click at [355, 46] on select "Select Repossession Garnishment Foreclosure Attached, Seized, Or Levied Other" at bounding box center [367, 42] width 91 height 12
click at [355, 42] on select "Select Repossession Garnishment Foreclosure Attached, Seized, Or Levied Other" at bounding box center [367, 42] width 91 height 12
click at [244, 120] on div "Date Filed 04/02/2025 Case Caption Autumn M Ogden v Ethan T Ogden Case Status *…" at bounding box center [271, 77] width 97 height 96
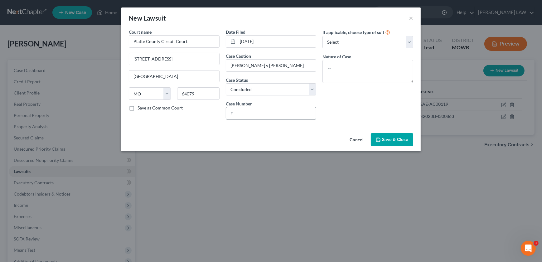
click at [244, 118] on input "text" at bounding box center [271, 113] width 90 height 12
type input "2511-FC00409"
click at [392, 135] on button "Save & Close" at bounding box center [392, 139] width 42 height 13
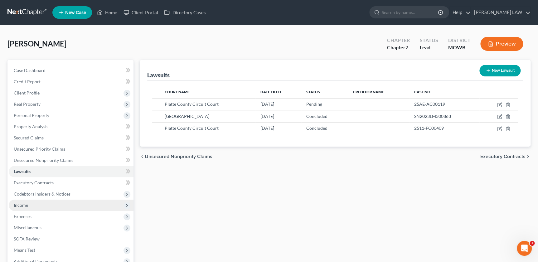
click at [34, 204] on span "Income" at bounding box center [71, 205] width 125 height 11
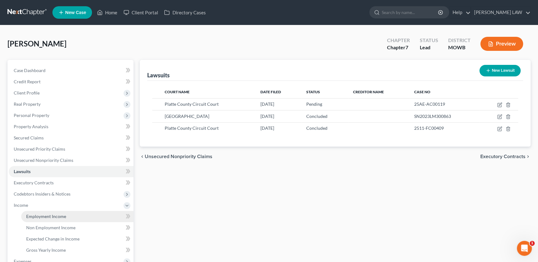
click at [41, 215] on span "Employment Income" at bounding box center [46, 216] width 40 height 5
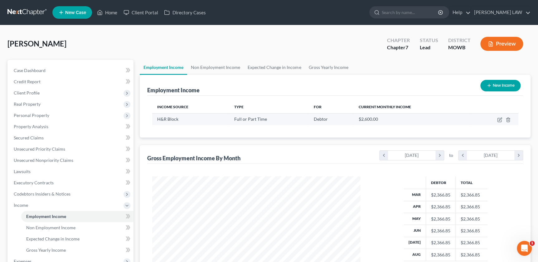
scroll to position [112, 220]
drag, startPoint x: 196, startPoint y: 67, endPoint x: 194, endPoint y: 65, distance: 3.2
click at [196, 66] on link "Non Employment Income" at bounding box center [215, 67] width 57 height 15
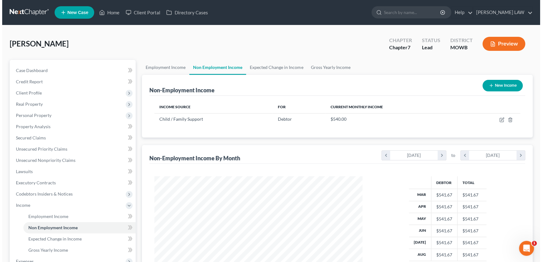
scroll to position [112, 220]
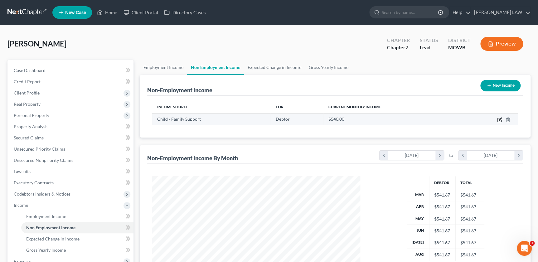
click at [499, 118] on icon "button" at bounding box center [499, 119] width 5 height 5
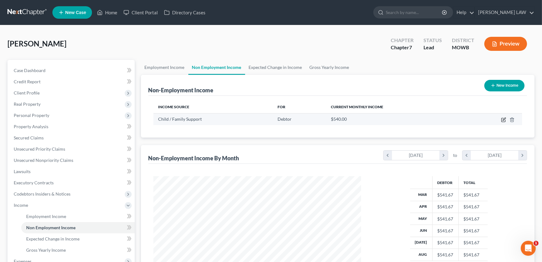
select select "7"
select select "0"
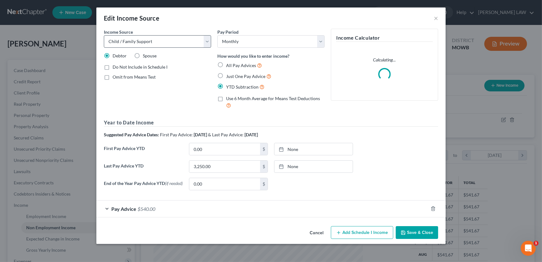
scroll to position [112, 222]
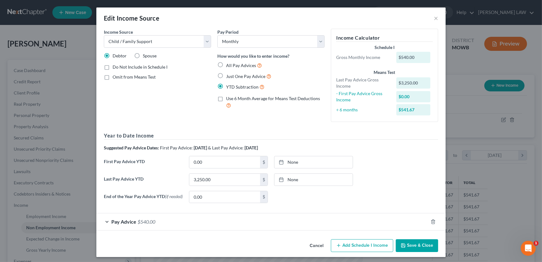
click at [158, 220] on div "Pay Advice $540.00" at bounding box center [262, 221] width 332 height 17
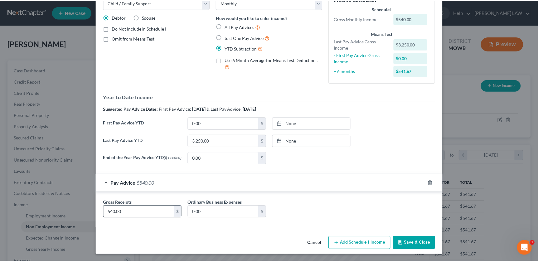
scroll to position [40, 0]
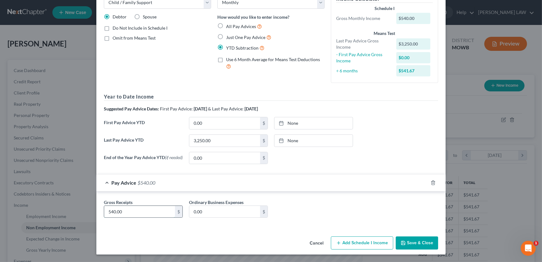
click at [151, 210] on input "540.00" at bounding box center [139, 212] width 71 height 12
type input "604"
click at [228, 140] on input "3,250.00" at bounding box center [224, 141] width 71 height 12
click at [409, 244] on button "Save & Close" at bounding box center [417, 242] width 42 height 13
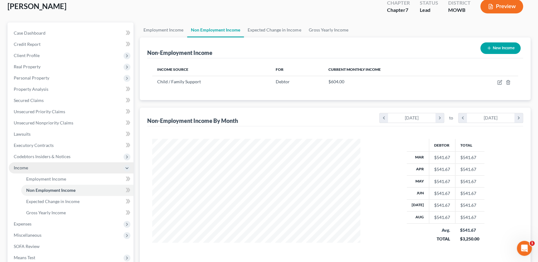
scroll to position [42, 0]
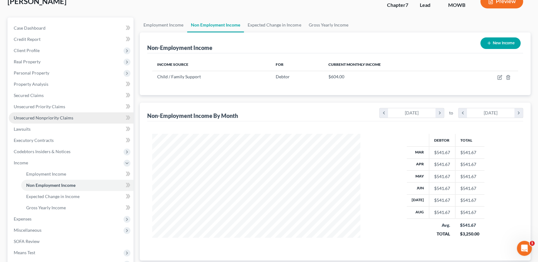
click at [50, 116] on span "Unsecured Nonpriority Claims" at bounding box center [44, 117] width 60 height 5
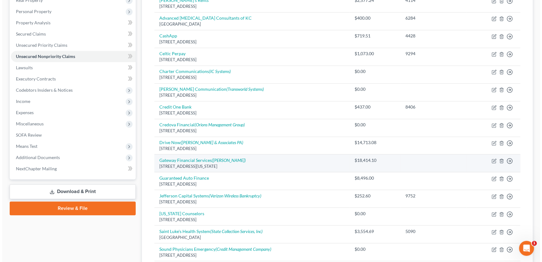
scroll to position [149, 0]
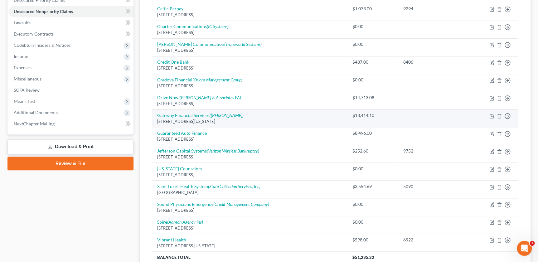
click at [489, 114] on td "Move to D Move to E Move to G Move to Notice Only" at bounding box center [491, 118] width 54 height 18
click at [490, 115] on icon "button" at bounding box center [491, 116] width 5 height 5
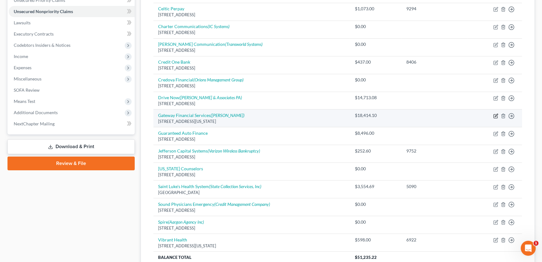
select select "23"
select select "4"
select select "0"
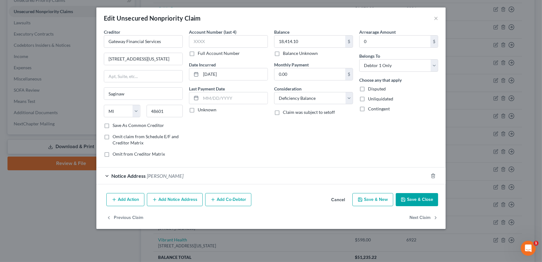
click at [172, 201] on button "Add Notice Address" at bounding box center [175, 199] width 56 height 13
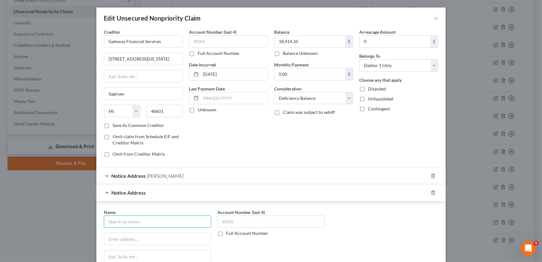
drag, startPoint x: 156, startPoint y: 219, endPoint x: 155, endPoint y: 214, distance: 5.7
click at [156, 220] on input "text" at bounding box center [157, 221] width 107 height 12
type input "Andrew Odom"
type input "8606"
click at [431, 193] on icon "button" at bounding box center [433, 192] width 5 height 5
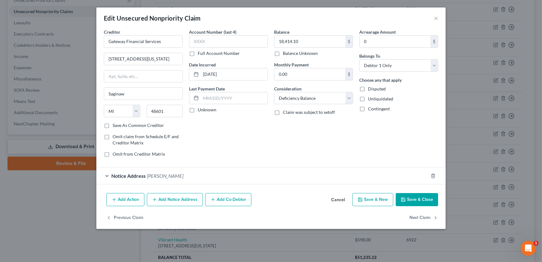
click at [225, 201] on button "Add Co-Debtor" at bounding box center [228, 199] width 46 height 13
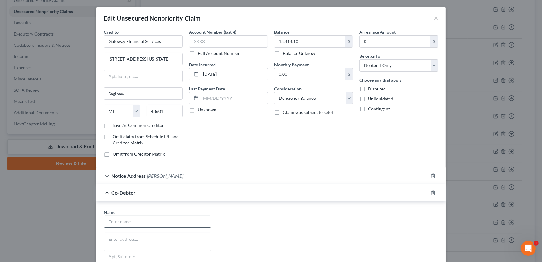
click at [141, 216] on input "text" at bounding box center [157, 222] width 107 height 12
type input "Andrew Odom"
type input "8606 NW 83rd St, Apt B"
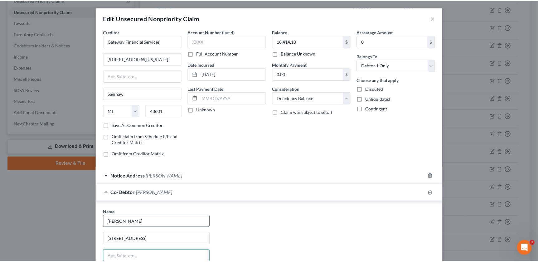
scroll to position [119, 0]
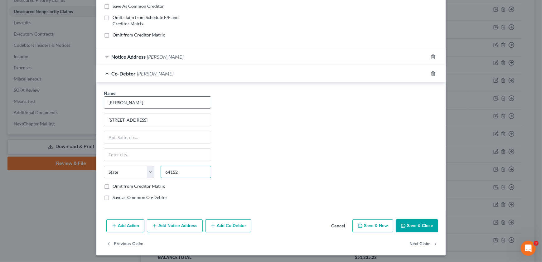
type input "64152"
type input "Kansas City"
select select "26"
click at [413, 226] on button "Save & Close" at bounding box center [417, 225] width 42 height 13
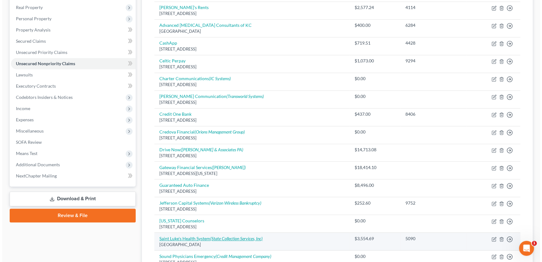
scroll to position [155, 0]
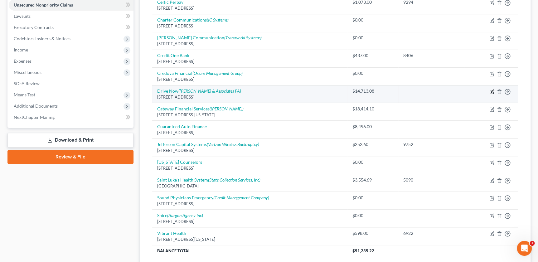
click at [492, 90] on icon "button" at bounding box center [492, 90] width 3 height 3
select select "17"
select select "4"
select select "0"
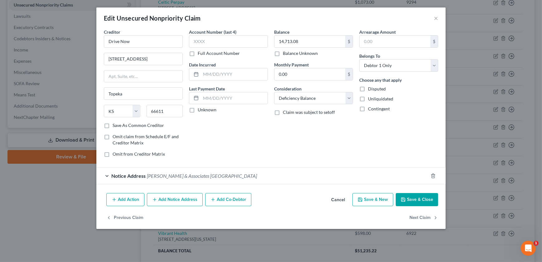
click at [132, 201] on button "Add Action" at bounding box center [125, 199] width 38 height 13
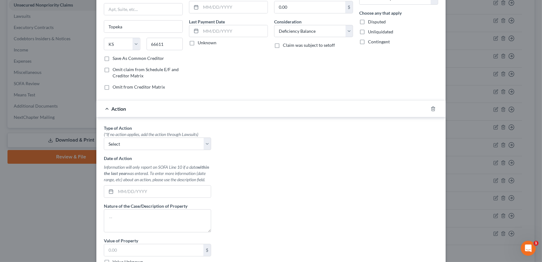
scroll to position [71, 0]
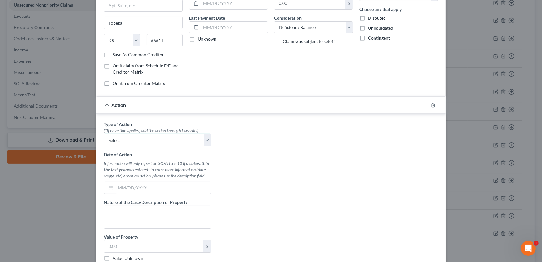
click at [122, 138] on select "Select Repossession Garnishment Foreclosure Personal Injury Attached, Seized, O…" at bounding box center [157, 140] width 107 height 12
select select "1"
click at [104, 134] on select "Select Repossession Garnishment Foreclosure Personal Injury Attached, Seized, O…" at bounding box center [157, 140] width 107 height 12
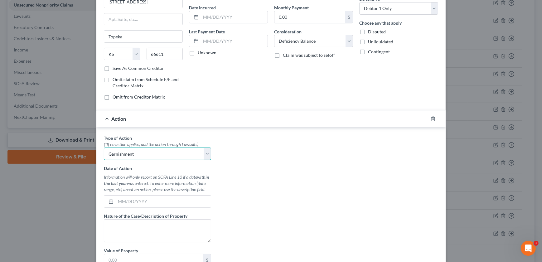
scroll to position [56, 0]
click at [129, 202] on input "text" at bounding box center [163, 202] width 95 height 12
type input "09/05/2027"
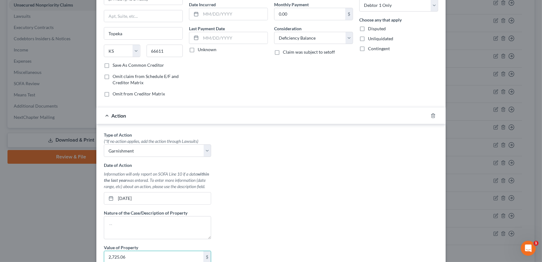
type input "2,725.06"
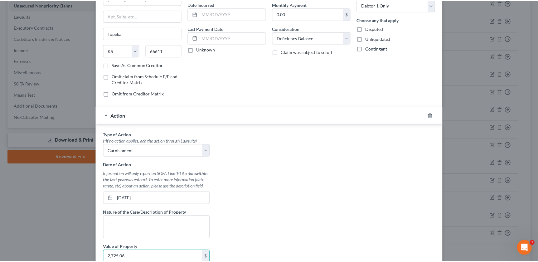
scroll to position [160, 0]
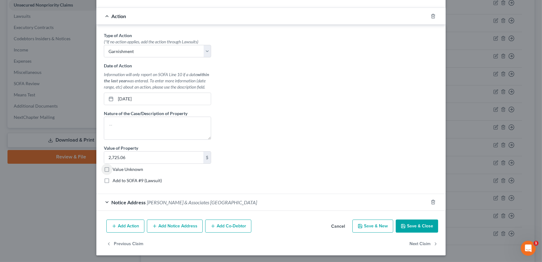
click at [157, 115] on label "Nature of the Case/Description of Property" at bounding box center [146, 113] width 84 height 7
drag, startPoint x: 167, startPoint y: 113, endPoint x: 166, endPoint y: 119, distance: 6.0
click at [166, 119] on div "Nature of the Case/Description of Property" at bounding box center [157, 125] width 107 height 30
click at [160, 131] on textarea at bounding box center [157, 128] width 107 height 23
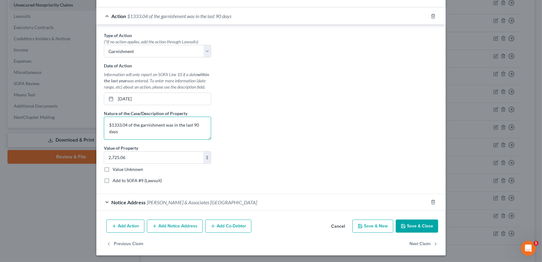
type textarea "$1333.04 of the garnishment was in the last 90 days"
drag, startPoint x: 405, startPoint y: 228, endPoint x: 404, endPoint y: 224, distance: 4.7
click at [405, 228] on button "Save & Close" at bounding box center [417, 226] width 42 height 13
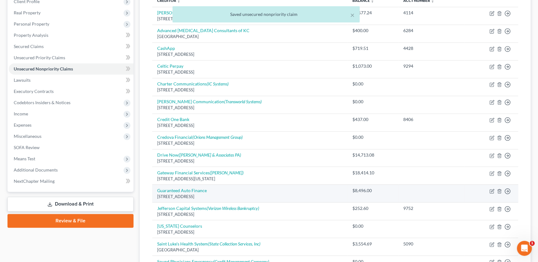
scroll to position [99, 0]
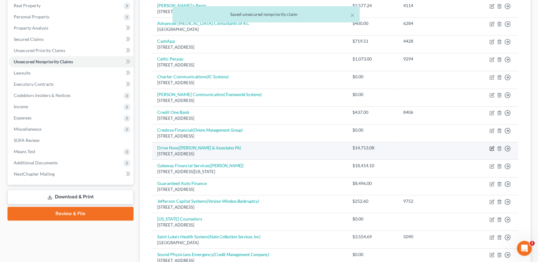
click at [492, 149] on icon "button" at bounding box center [491, 148] width 5 height 5
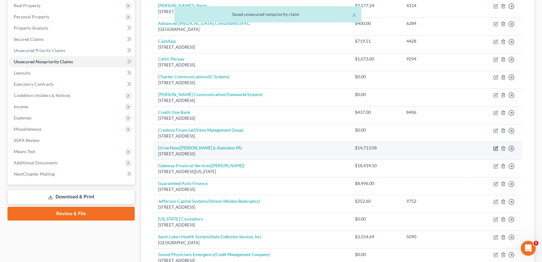
select select "17"
select select "4"
select select "0"
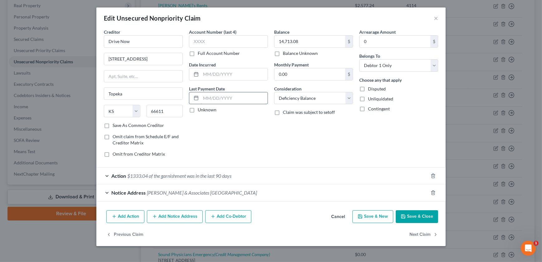
click at [216, 98] on input "text" at bounding box center [234, 98] width 67 height 12
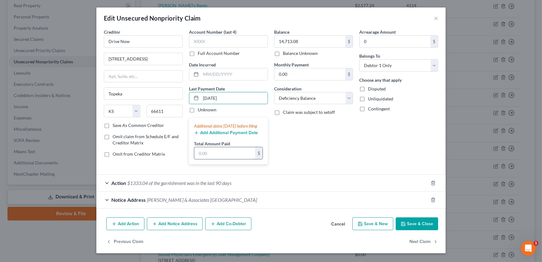
type input "09/05/2025"
click at [232, 159] on input "text" at bounding box center [224, 153] width 61 height 12
type input "1,333.04"
click at [409, 230] on button "Save & Close" at bounding box center [417, 223] width 42 height 13
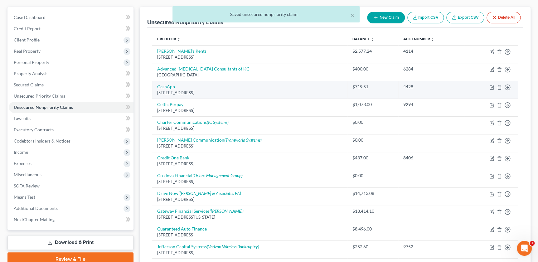
scroll to position [42, 0]
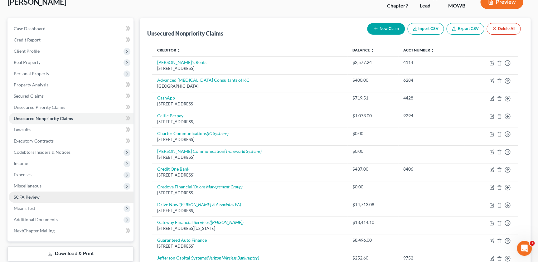
click at [36, 194] on span "SOFA Review" at bounding box center [27, 196] width 26 height 5
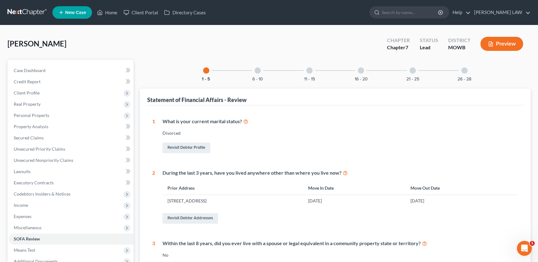
click at [266, 74] on div "6 - 10" at bounding box center [257, 70] width 21 height 21
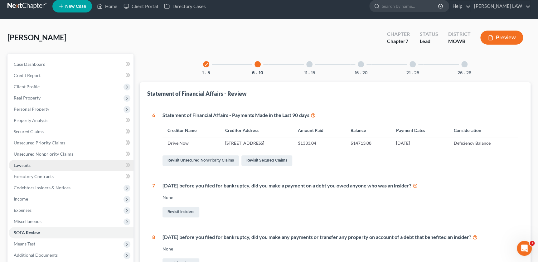
scroll to position [14, 0]
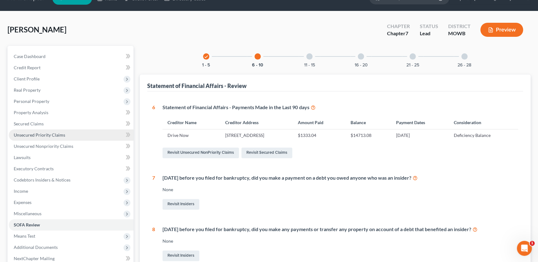
click at [53, 137] on span "Unsecured Priority Claims" at bounding box center [39, 134] width 51 height 5
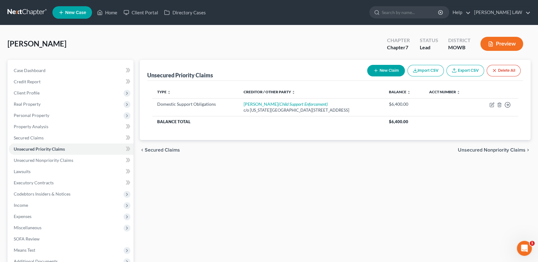
click at [382, 66] on button "New Claim" at bounding box center [386, 71] width 38 height 12
select select "0"
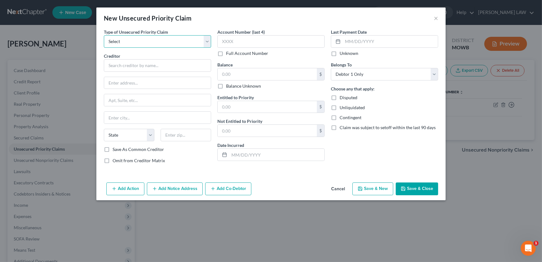
drag, startPoint x: 147, startPoint y: 40, endPoint x: 145, endPoint y: 46, distance: 6.3
click at [147, 40] on select "Select Taxes & Other Government Units Domestic Support Obligations Extensions o…" at bounding box center [157, 41] width 107 height 12
select select "0"
click at [104, 35] on select "Select Taxes & Other Government Units Domestic Support Obligations Extensions o…" at bounding box center [157, 41] width 107 height 12
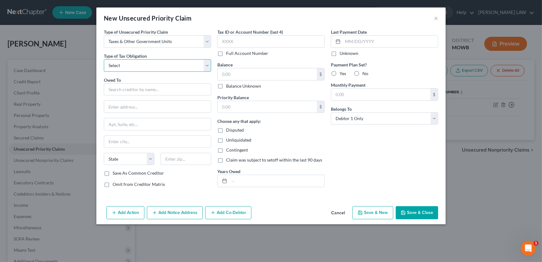
click at [131, 68] on select "Select Federal City State Franchise Tax Board Other" at bounding box center [157, 65] width 107 height 12
select select "0"
click at [104, 59] on select "Select Federal City State Franchise Tax Board Other" at bounding box center [157, 65] width 107 height 12
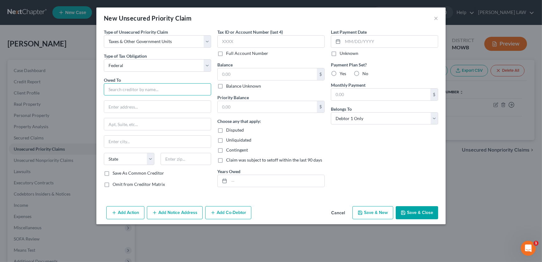
click at [128, 86] on input "text" at bounding box center [157, 89] width 107 height 12
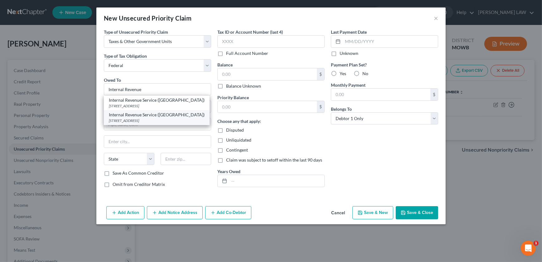
click at [142, 117] on div "Internal Revenue Service (MO)" at bounding box center [157, 115] width 96 height 6
type input "Internal Revenue Service (MO)"
type input "PO Box 7346"
type input "Philadelphia"
select select "39"
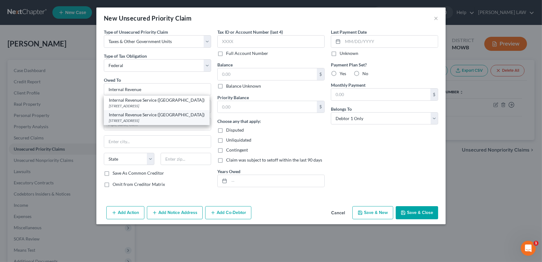
type input "19101"
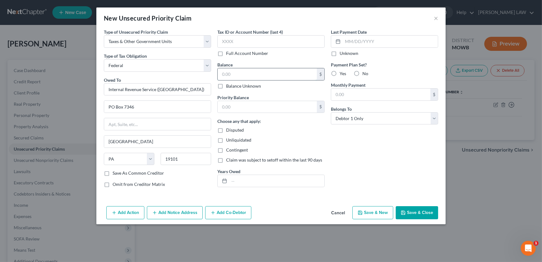
click at [249, 73] on input "text" at bounding box center [267, 74] width 99 height 12
type input "230"
click at [250, 183] on input "text" at bounding box center [276, 181] width 95 height 12
type input "2024"
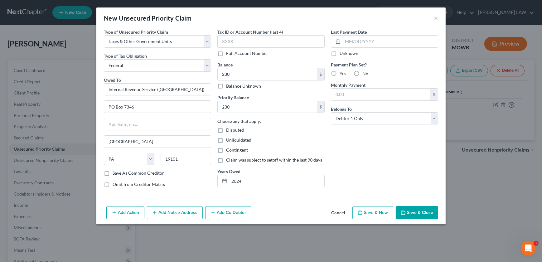
click at [406, 209] on button "Save & Close" at bounding box center [417, 212] width 42 height 13
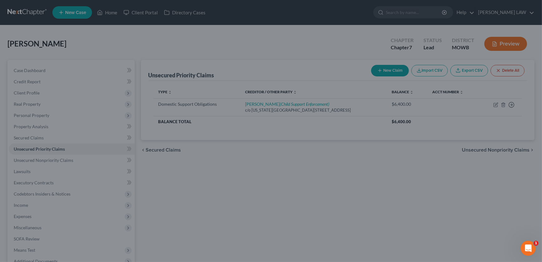
type input "230.00"
type input "0.00"
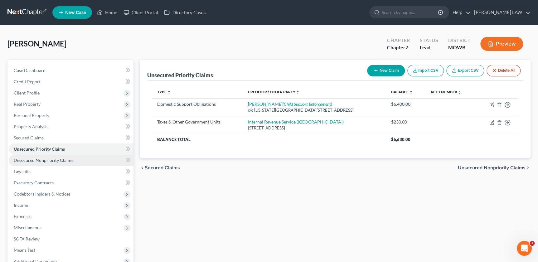
click at [46, 162] on span "Unsecured Nonpriority Claims" at bounding box center [44, 159] width 60 height 5
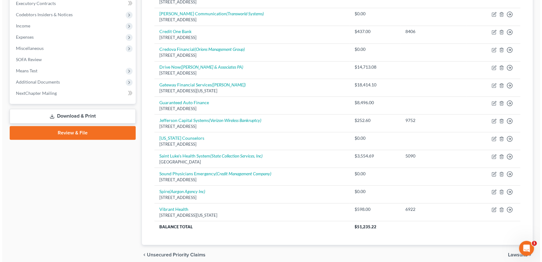
scroll to position [141, 0]
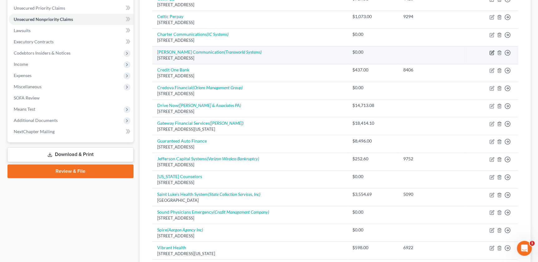
click at [491, 52] on icon "button" at bounding box center [492, 52] width 3 height 3
select select "10"
select select "0"
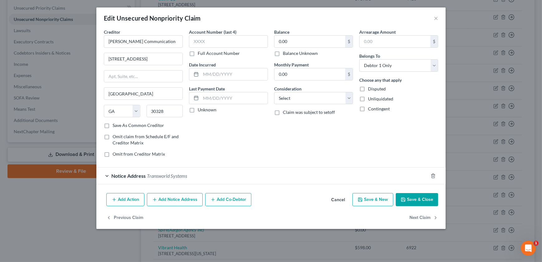
click at [165, 206] on div "Add Action Add Notice Address Add Co-Debtor Cancel Save & New Save & Close" at bounding box center [270, 201] width 349 height 21
click at [167, 201] on button "Add Notice Address" at bounding box center [175, 199] width 56 height 13
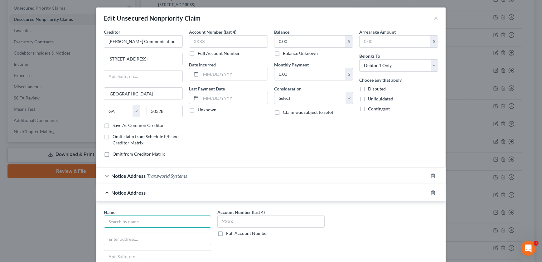
click at [156, 225] on input "text" at bounding box center [157, 221] width 107 height 12
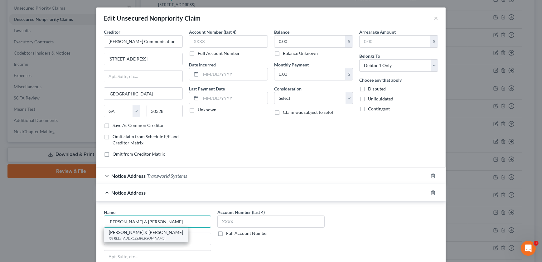
type input "Harris & Harris"
click at [137, 235] on div "Harris & Harris" at bounding box center [146, 232] width 74 height 6
type input "111 West Jackson Blvd"
type input "Chicago"
select select "14"
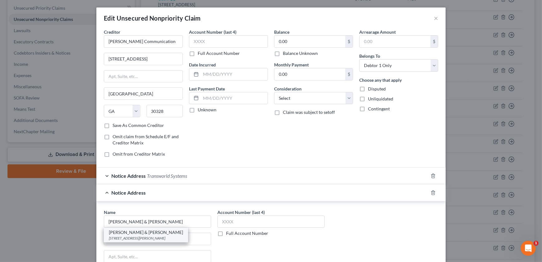
type input "60604"
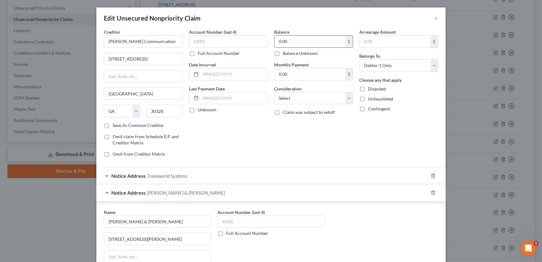
click at [289, 43] on input "0.00" at bounding box center [309, 42] width 71 height 12
type input "439"
click at [306, 99] on select "Select Cable / Satellite Services Collection Agency Credit Card Debt Debt Couns…" at bounding box center [313, 98] width 79 height 12
select select "20"
click at [274, 92] on select "Select Cable / Satellite Services Collection Agency Credit Card Debt Debt Couns…" at bounding box center [313, 98] width 79 height 12
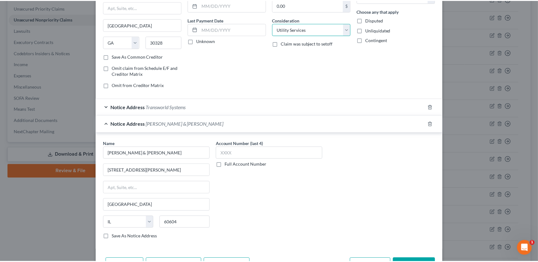
scroll to position [106, 0]
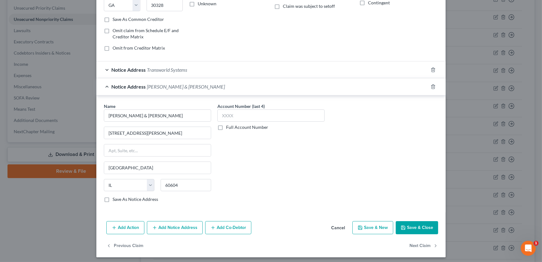
click at [415, 223] on button "Save & Close" at bounding box center [417, 227] width 42 height 13
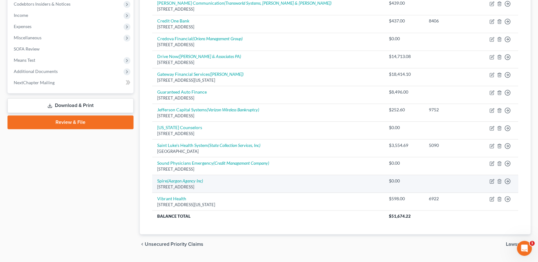
scroll to position [191, 0]
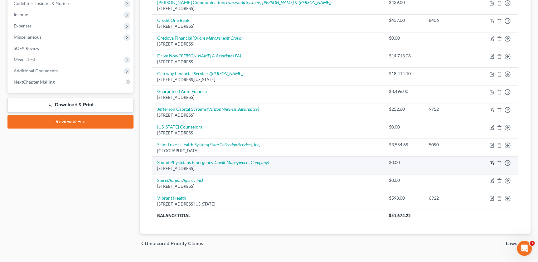
click at [490, 161] on icon "button" at bounding box center [491, 162] width 5 height 5
select select "17"
select select "0"
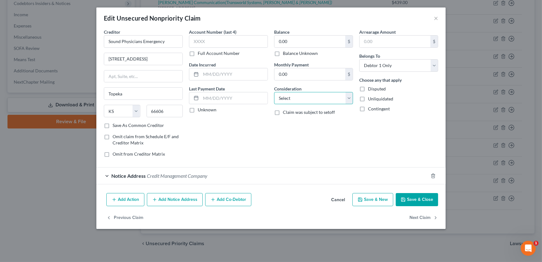
click at [304, 98] on select "Select Cable / Satellite Services Collection Agency Credit Card Debt Debt Couns…" at bounding box center [313, 98] width 79 height 12
select select "9"
click at [274, 92] on select "Select Cable / Satellite Services Collection Agency Credit Card Debt Debt Couns…" at bounding box center [313, 98] width 79 height 12
click at [288, 45] on input "0.00" at bounding box center [309, 42] width 71 height 12
click at [416, 198] on button "Save & Close" at bounding box center [417, 199] width 42 height 13
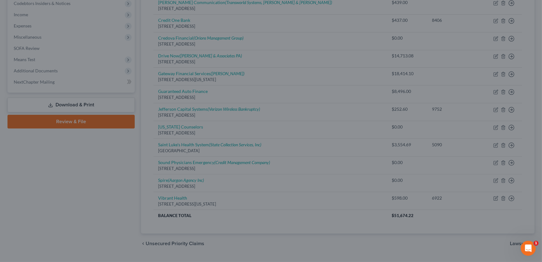
type input "2,292.00"
type input "0"
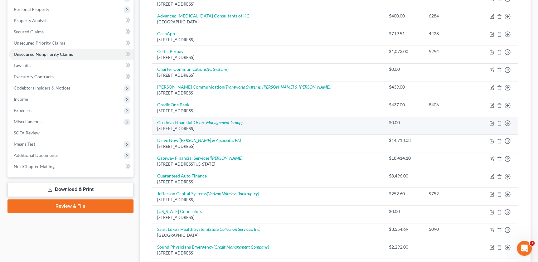
scroll to position [106, 0]
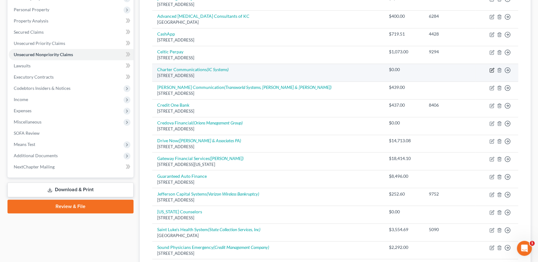
click at [491, 68] on icon "button" at bounding box center [492, 70] width 4 height 4
select select "6"
select select "0"
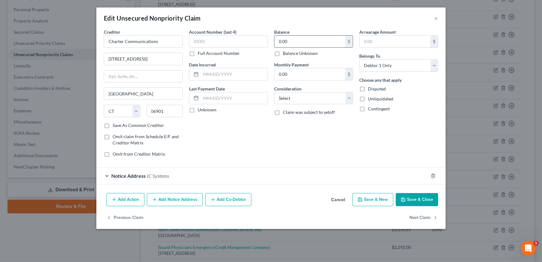
click at [305, 45] on input "0.00" at bounding box center [309, 42] width 71 height 12
type input "442"
click at [304, 99] on select "Select Cable / Satellite Services Collection Agency Credit Card Debt Debt Couns…" at bounding box center [313, 98] width 79 height 12
select select "20"
click at [274, 92] on select "Select Cable / Satellite Services Collection Agency Credit Card Debt Debt Couns…" at bounding box center [313, 98] width 79 height 12
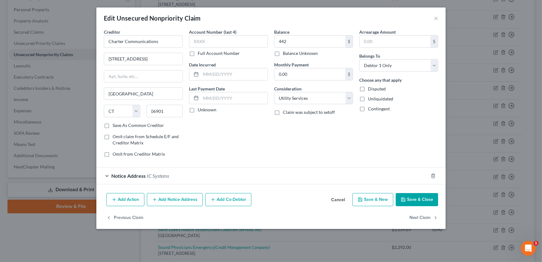
click at [414, 199] on button "Save & Close" at bounding box center [417, 199] width 42 height 13
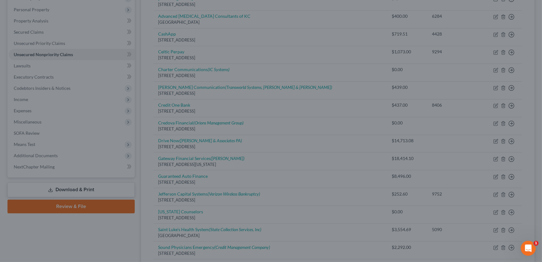
type input "442.00"
type input "0"
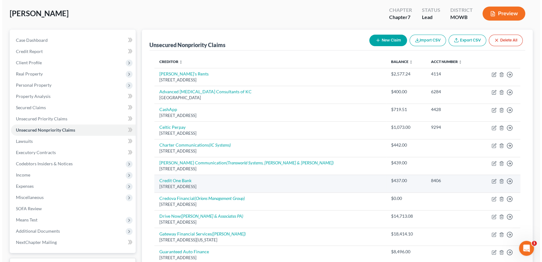
scroll to position [28, 0]
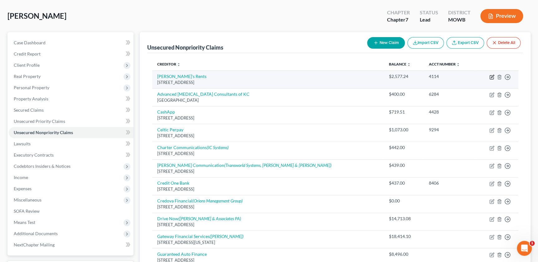
click at [492, 77] on icon "button" at bounding box center [492, 76] width 3 height 3
select select "10"
select select "14"
select select "0"
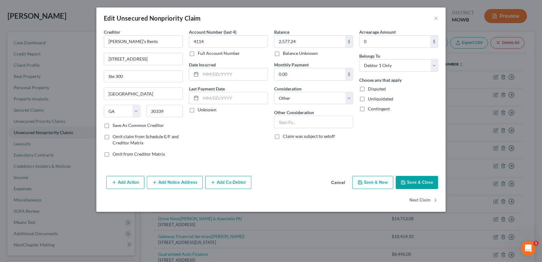
click at [159, 183] on button "Add Notice Address" at bounding box center [175, 182] width 56 height 13
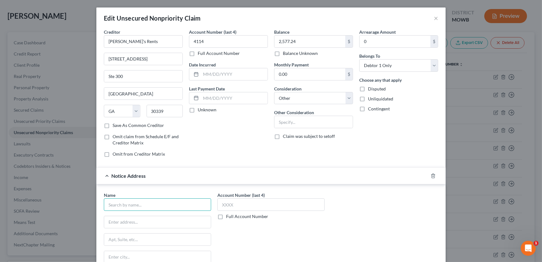
click at [124, 210] on input "text" at bounding box center [157, 204] width 107 height 12
type input "Aaron's"
type input "1930 SW Wannamaker Rd"
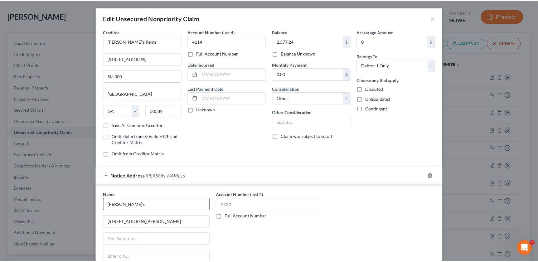
scroll to position [91, 0]
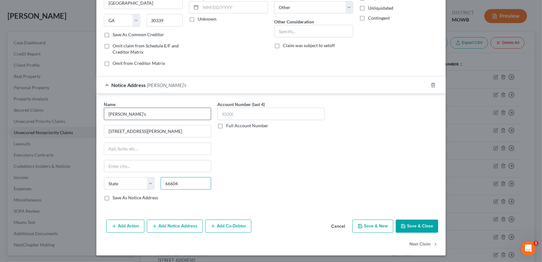
type input "66604"
type input "Topeka"
select select "17"
click at [405, 223] on button "Save & Close" at bounding box center [417, 226] width 42 height 13
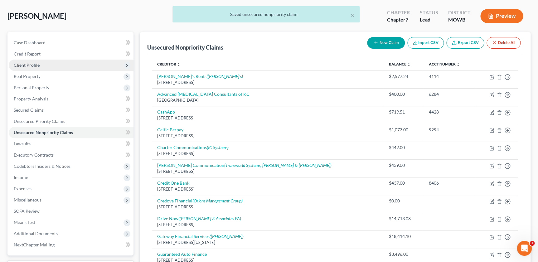
click at [25, 65] on span "Client Profile" at bounding box center [27, 64] width 26 height 5
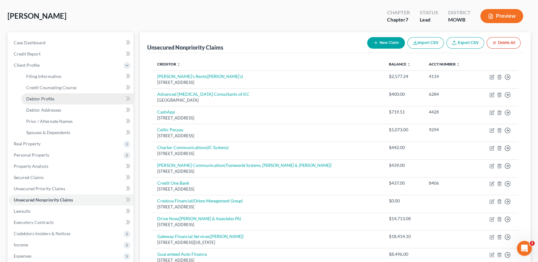
click at [56, 99] on link "Debtor Profile" at bounding box center [77, 98] width 112 height 11
select select "3"
select select "1"
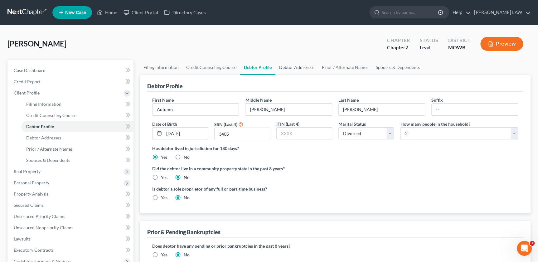
click at [290, 65] on link "Debtor Addresses" at bounding box center [296, 67] width 42 height 15
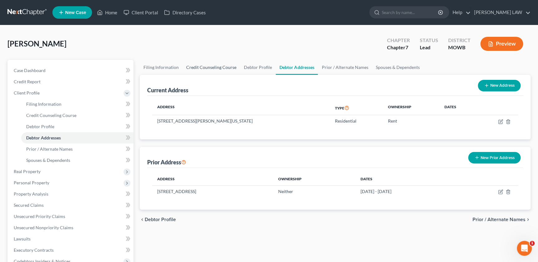
click at [212, 68] on link "Credit Counseling Course" at bounding box center [211, 67] width 58 height 15
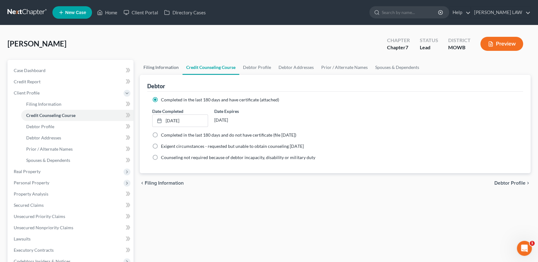
click at [166, 69] on link "Filing Information" at bounding box center [161, 67] width 43 height 15
select select "1"
select select "0"
select select "26"
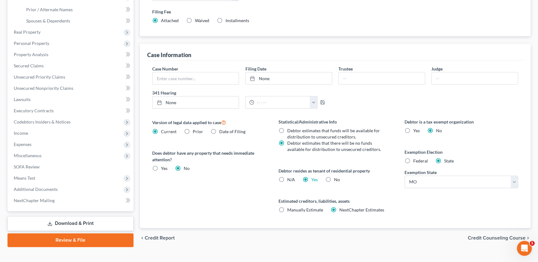
scroll to position [142, 0]
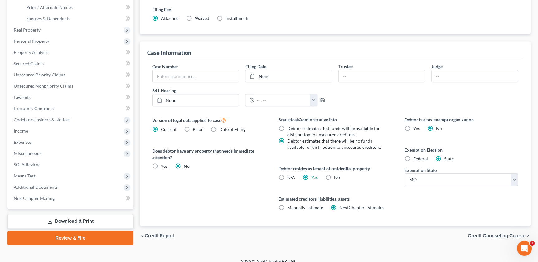
click at [334, 175] on label "No" at bounding box center [337, 177] width 6 height 6
click at [336, 175] on input "No" at bounding box center [338, 176] width 4 height 4
radio input "true"
radio input "false"
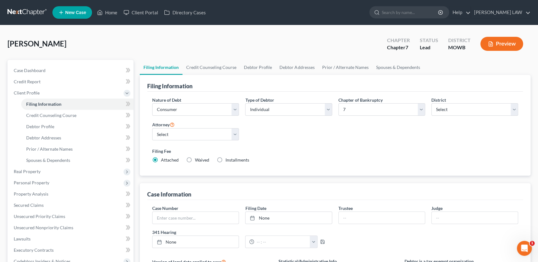
scroll to position [0, 0]
click at [399, 67] on link "Spouses & Dependents" at bounding box center [397, 67] width 51 height 15
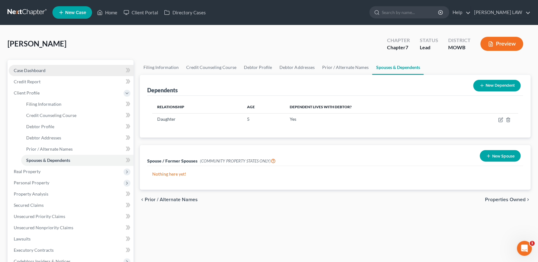
click at [37, 68] on span "Case Dashboard" at bounding box center [30, 70] width 32 height 5
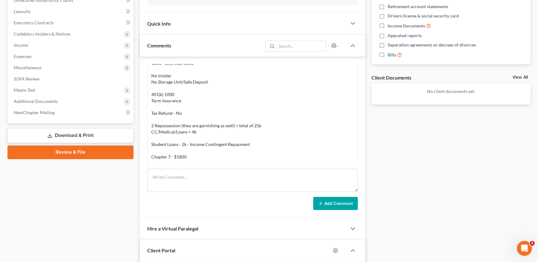
scroll to position [184, 0]
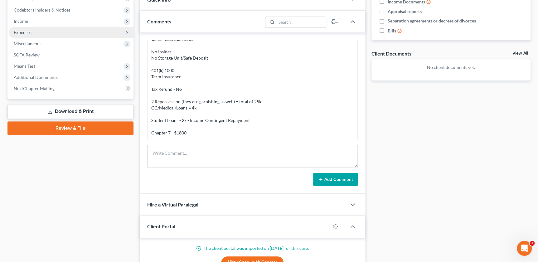
click at [37, 34] on span "Expenses" at bounding box center [71, 32] width 125 height 11
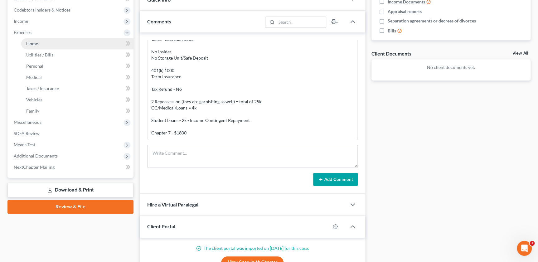
click at [39, 39] on link "Home" at bounding box center [77, 43] width 112 height 11
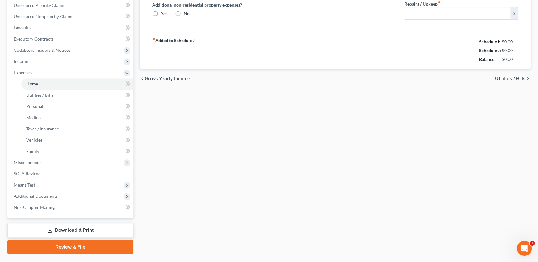
radio input "true"
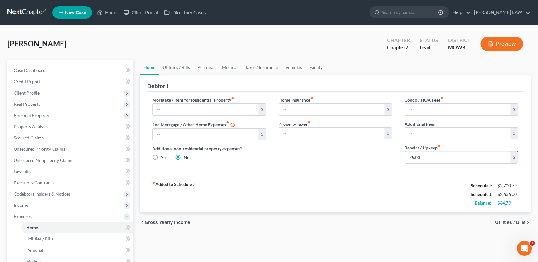
click at [432, 159] on input "75.00" at bounding box center [457, 157] width 105 height 12
type input "100"
click at [182, 65] on link "Utilities / Bills" at bounding box center [176, 67] width 35 height 15
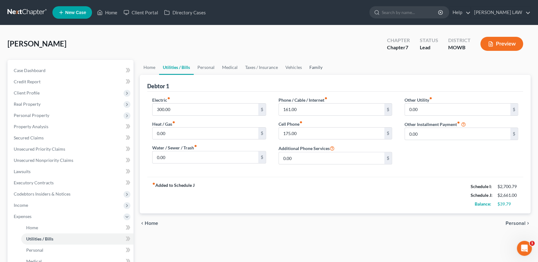
click at [315, 66] on link "Family" at bounding box center [315, 67] width 21 height 15
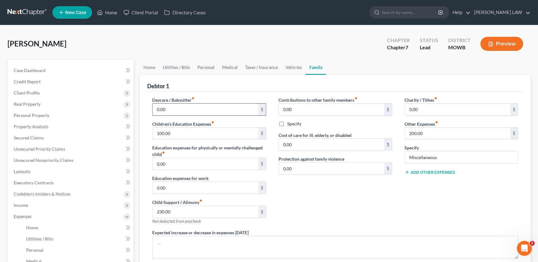
click at [193, 106] on input "0.00" at bounding box center [204, 110] width 105 height 12
click at [226, 70] on link "Medical" at bounding box center [229, 67] width 23 height 15
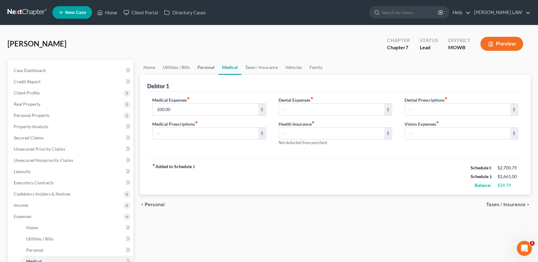
click at [202, 68] on link "Personal" at bounding box center [206, 67] width 25 height 15
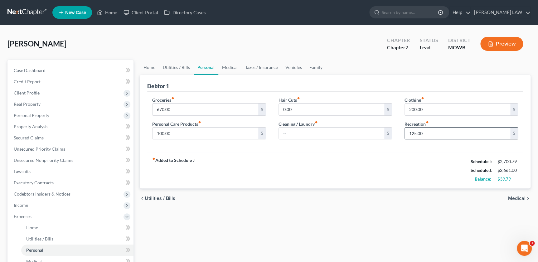
click at [426, 135] on input "125.00" at bounding box center [457, 134] width 105 height 12
click at [186, 134] on input "100.00" at bounding box center [204, 134] width 105 height 12
type input "125"
click at [278, 170] on div "fiber_manual_record Added to Schedule J Schedule I: $2,700.79 Schedule J: $2,68…" at bounding box center [335, 170] width 376 height 36
click at [186, 112] on input "670.00" at bounding box center [204, 110] width 105 height 12
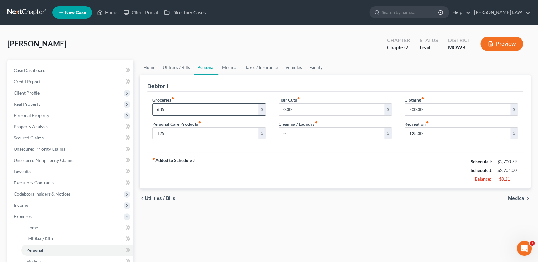
click at [175, 108] on input "685" at bounding box center [204, 110] width 105 height 12
click at [175, 107] on input "685" at bounding box center [204, 110] width 105 height 12
drag, startPoint x: 172, startPoint y: 109, endPoint x: 141, endPoint y: 110, distance: 31.5
click at [140, 112] on div "Debtor 1 Groceries fiber_manual_record 685 $ Personal Care Products fiber_manua…" at bounding box center [335, 132] width 391 height 114
type input "650"
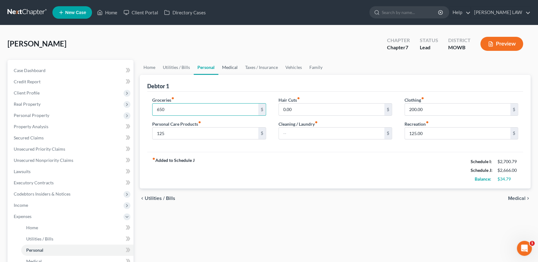
drag, startPoint x: 231, startPoint y: 65, endPoint x: 237, endPoint y: 65, distance: 6.2
click at [231, 65] on link "Medical" at bounding box center [229, 67] width 23 height 15
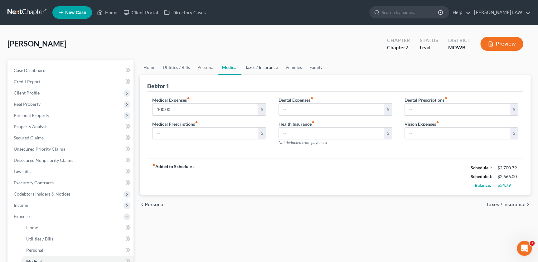
click at [254, 67] on link "Taxes / Insurance" at bounding box center [261, 67] width 40 height 15
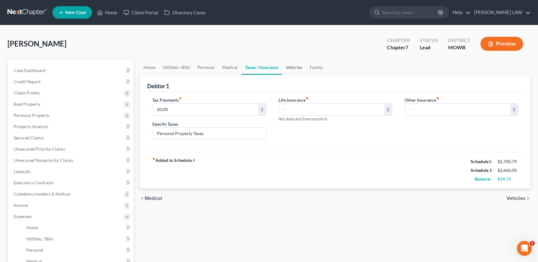
click at [287, 70] on link "Vehicles" at bounding box center [294, 67] width 24 height 15
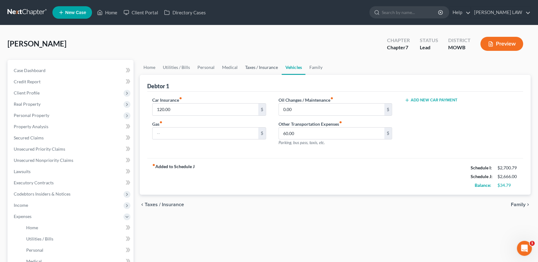
click at [262, 68] on link "Taxes / Insurance" at bounding box center [261, 67] width 40 height 15
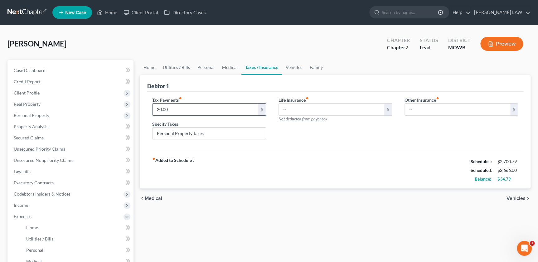
click at [201, 105] on input "20.00" at bounding box center [204, 110] width 105 height 12
type input "25"
drag, startPoint x: 295, startPoint y: 168, endPoint x: 283, endPoint y: 129, distance: 41.0
click at [294, 168] on div "fiber_manual_record Added to Schedule J Schedule I: $2,700.79 Schedule J: $2,67…" at bounding box center [335, 170] width 376 height 36
click at [295, 68] on link "Vehicles" at bounding box center [294, 67] width 24 height 15
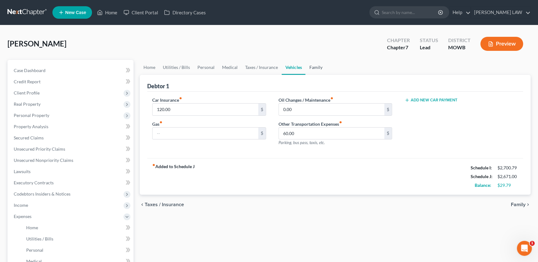
click at [311, 65] on link "Family" at bounding box center [315, 67] width 21 height 15
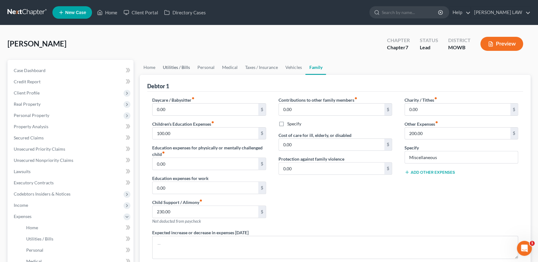
click at [169, 69] on link "Utilities / Bills" at bounding box center [176, 67] width 35 height 15
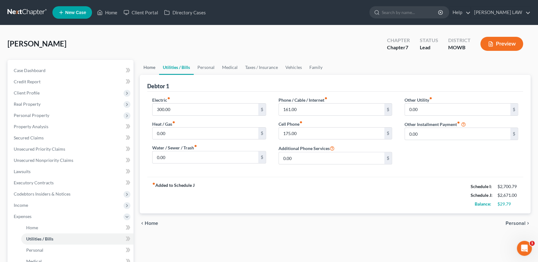
click at [150, 65] on link "Home" at bounding box center [149, 67] width 19 height 15
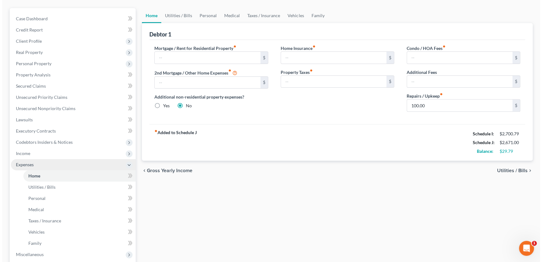
scroll to position [85, 0]
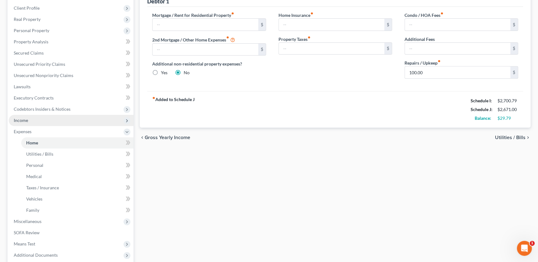
click at [39, 122] on span "Income" at bounding box center [71, 120] width 125 height 11
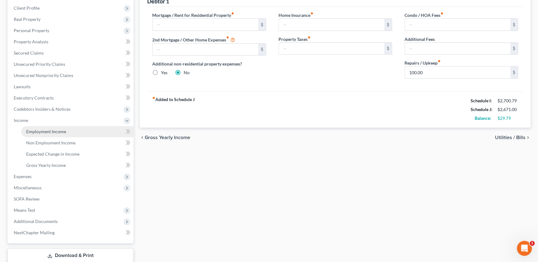
click at [42, 131] on span "Employment Income" at bounding box center [46, 131] width 40 height 5
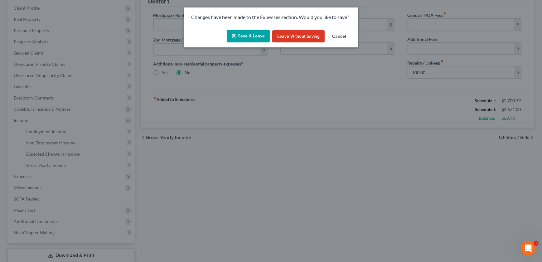
click at [241, 37] on button "Save & Leave" at bounding box center [248, 36] width 43 height 13
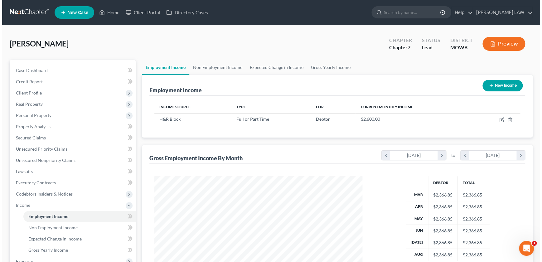
scroll to position [112, 220]
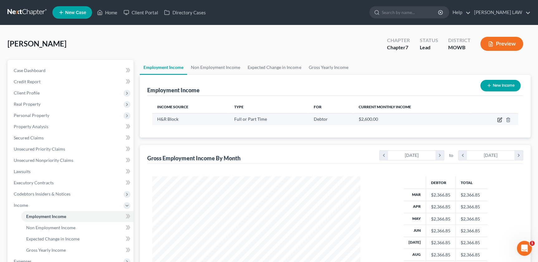
click at [499, 119] on icon "button" at bounding box center [500, 119] width 3 height 3
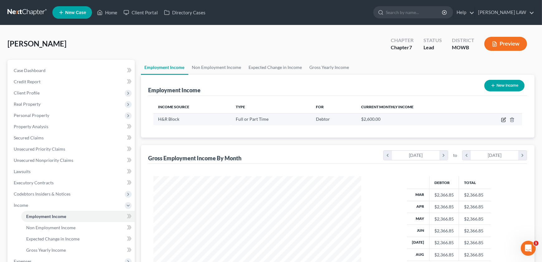
select select "0"
select select "26"
select select "2"
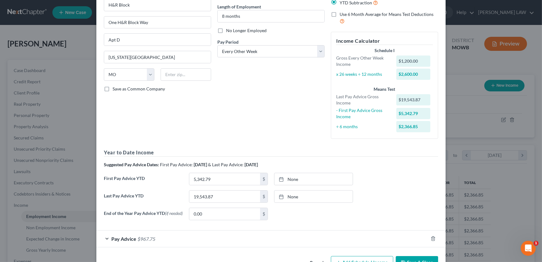
scroll to position [81, 0]
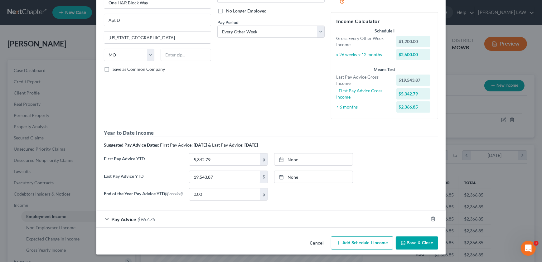
click at [217, 226] on div "Pay Advice $967.75" at bounding box center [262, 219] width 332 height 17
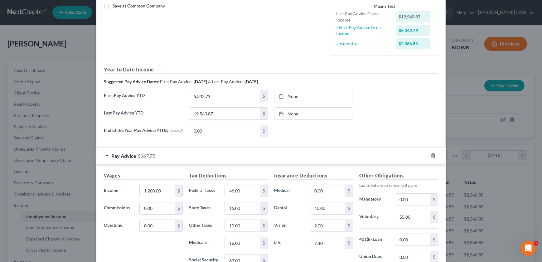
scroll to position [180, 0]
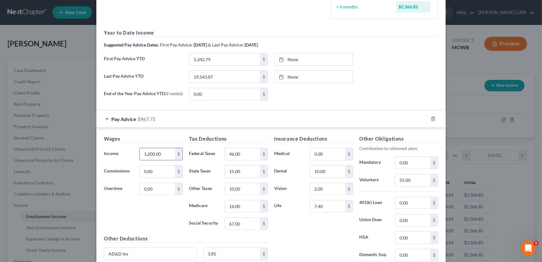
click at [148, 155] on input "1,200.00" at bounding box center [157, 154] width 35 height 12
click at [145, 154] on input "1,200.00" at bounding box center [157, 154] width 35 height 12
click at [146, 154] on input "1,200.00" at bounding box center [157, 154] width 35 height 12
type input "1,150"
click at [131, 226] on div "Wages Income * 1,150 $ Commissions 0.00 $ Overtime 0.00 $" at bounding box center [143, 185] width 85 height 100
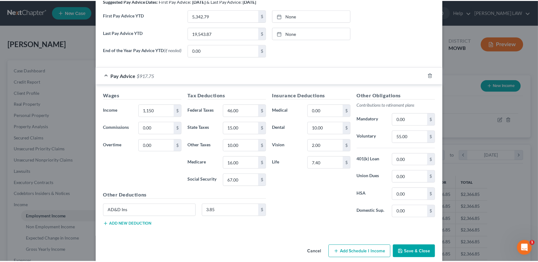
scroll to position [233, 0]
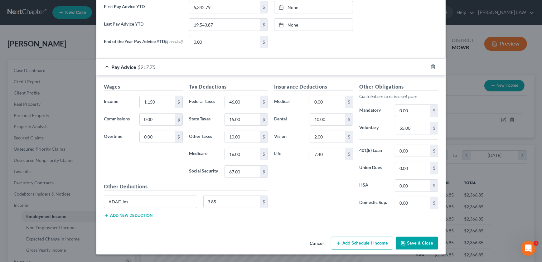
click at [406, 242] on button "Save & Close" at bounding box center [417, 243] width 42 height 13
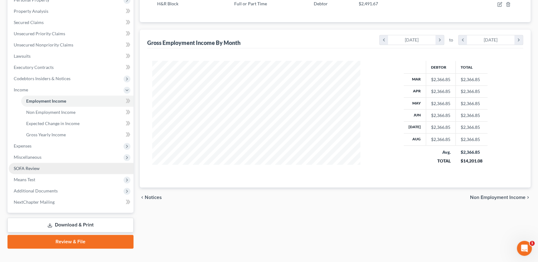
scroll to position [125, 0]
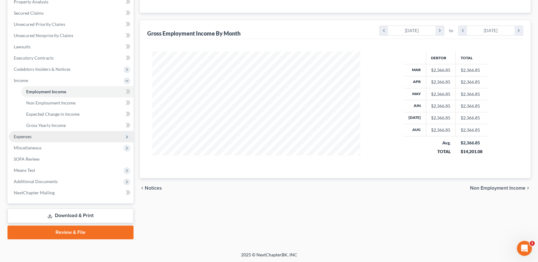
click at [41, 140] on span "Expenses" at bounding box center [71, 136] width 125 height 11
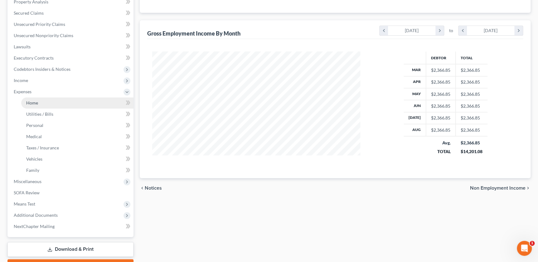
click at [50, 103] on link "Home" at bounding box center [77, 102] width 112 height 11
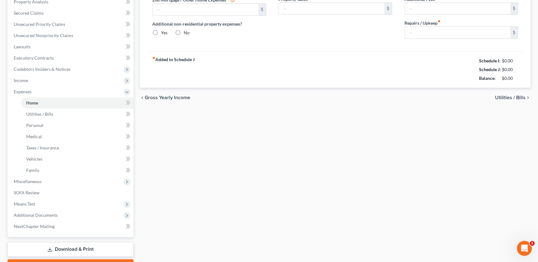
radio input "true"
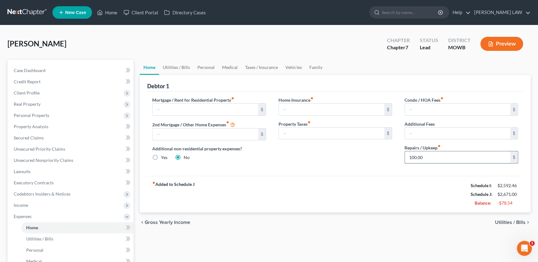
click at [437, 161] on input "100.00" at bounding box center [457, 157] width 105 height 12
type input "75"
drag, startPoint x: 203, startPoint y: 67, endPoint x: 208, endPoint y: 71, distance: 6.1
click at [203, 68] on link "Personal" at bounding box center [206, 67] width 25 height 15
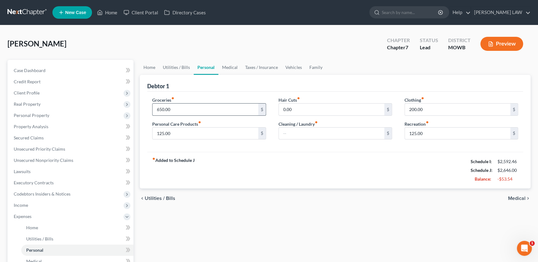
click at [172, 112] on input "650.00" at bounding box center [204, 110] width 105 height 12
drag, startPoint x: 167, startPoint y: 108, endPoint x: 149, endPoint y: 106, distance: 18.3
click at [147, 107] on div "Groceries fiber_manual_record 600 $ Personal Care Products fiber_manual_record …" at bounding box center [209, 121] width 126 height 48
type input "625"
click at [171, 131] on input "125.00" at bounding box center [204, 134] width 105 height 12
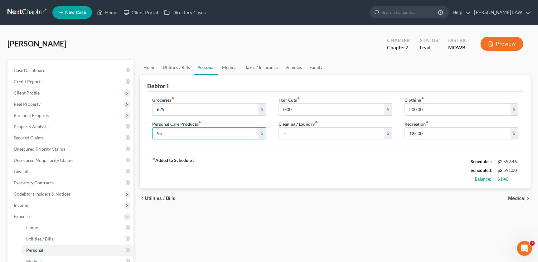
type input "95"
click at [269, 156] on div "fiber_manual_record Added to Schedule J Schedule I: $2,592.46 Schedule J: $2,59…" at bounding box center [335, 170] width 376 height 36
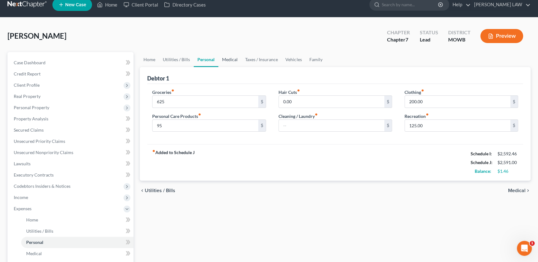
scroll to position [21, 0]
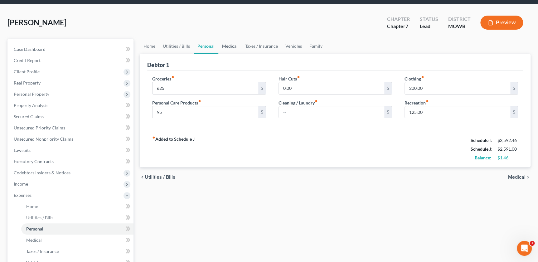
click at [221, 44] on link "Medical" at bounding box center [229, 46] width 23 height 15
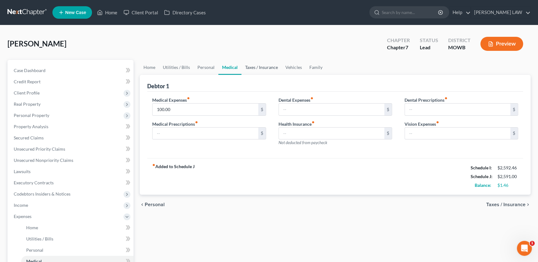
click at [247, 64] on link "Taxes / Insurance" at bounding box center [261, 67] width 40 height 15
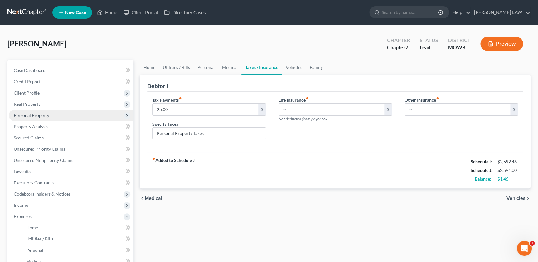
click at [37, 114] on span "Personal Property" at bounding box center [32, 115] width 36 height 5
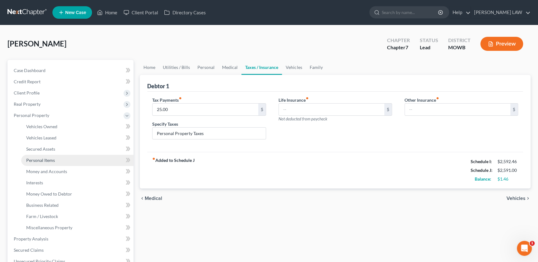
click at [45, 157] on span "Personal Items" at bounding box center [40, 159] width 29 height 5
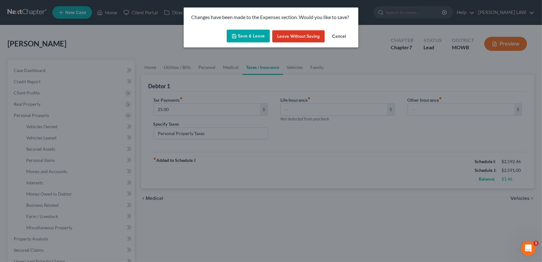
click at [250, 37] on button "Save & Leave" at bounding box center [248, 36] width 43 height 13
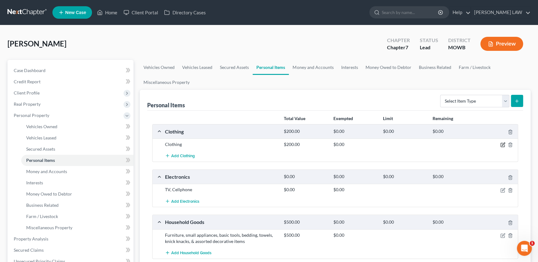
click at [502, 143] on icon "button" at bounding box center [502, 144] width 5 height 5
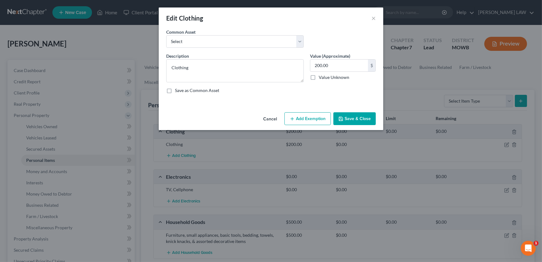
click at [297, 118] on button "Add Exemption" at bounding box center [307, 118] width 46 height 13
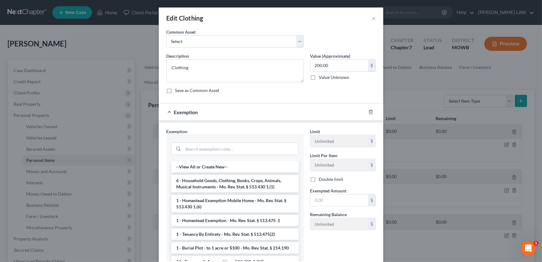
drag, startPoint x: 218, startPoint y: 181, endPoint x: 250, endPoint y: 185, distance: 32.4
click at [218, 181] on li "6 - Household Goods, Clothing, Books, Crops, Animals, Musical Instruments - Mo.…" at bounding box center [235, 183] width 128 height 17
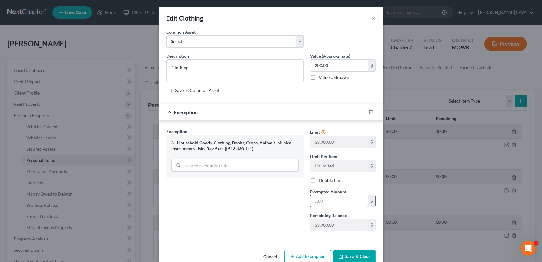
click at [324, 197] on input "text" at bounding box center [339, 201] width 58 height 12
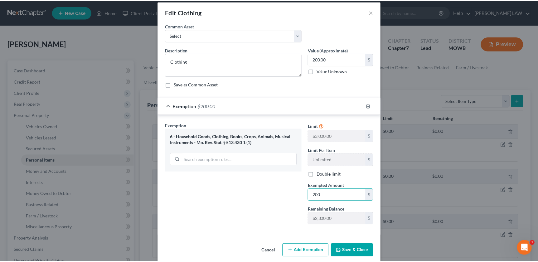
scroll to position [13, 0]
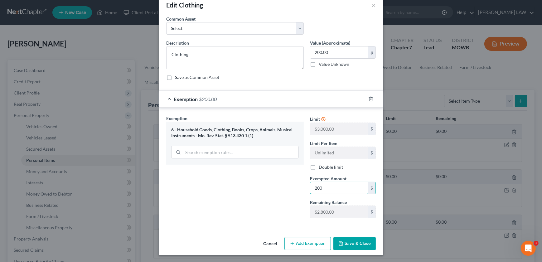
type input "200"
click at [365, 244] on button "Save & Close" at bounding box center [354, 243] width 42 height 13
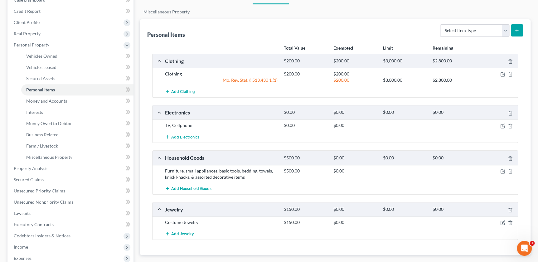
scroll to position [85, 0]
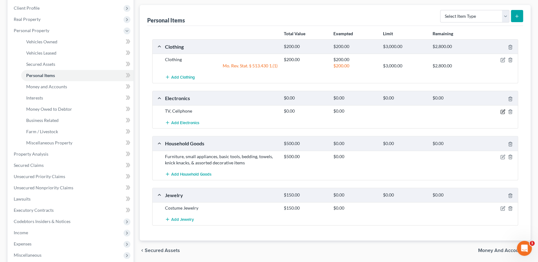
click at [502, 111] on icon "button" at bounding box center [502, 111] width 5 height 5
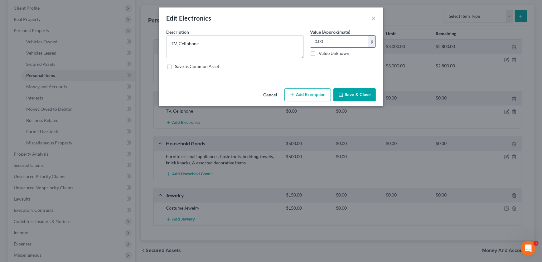
click at [353, 45] on input "0.00" at bounding box center [339, 42] width 58 height 12
type input "400"
click at [302, 92] on button "Add Exemption" at bounding box center [307, 94] width 46 height 13
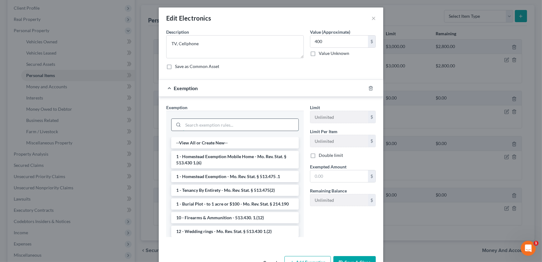
click at [202, 128] on input "search" at bounding box center [240, 125] width 115 height 12
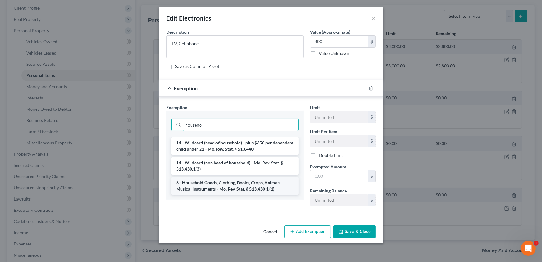
type input "househo"
drag, startPoint x: 206, startPoint y: 191, endPoint x: 270, endPoint y: 188, distance: 63.4
click at [207, 190] on li "6 - Household Goods, Clothing, Books, Crops, Animals, Musical Instruments - Mo.…" at bounding box center [235, 185] width 128 height 17
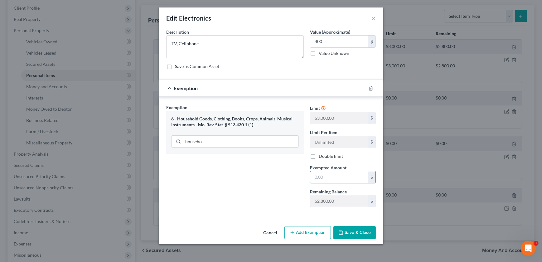
click at [322, 175] on input "text" at bounding box center [339, 177] width 58 height 12
type input "400"
click at [356, 230] on button "Save & Close" at bounding box center [354, 232] width 42 height 13
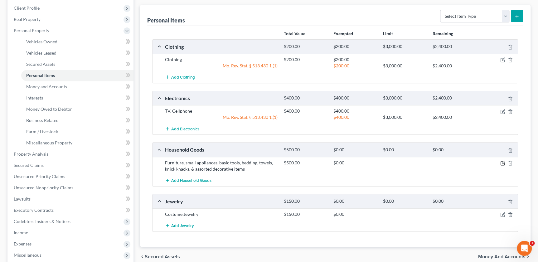
click at [503, 162] on icon "button" at bounding box center [502, 163] width 5 height 5
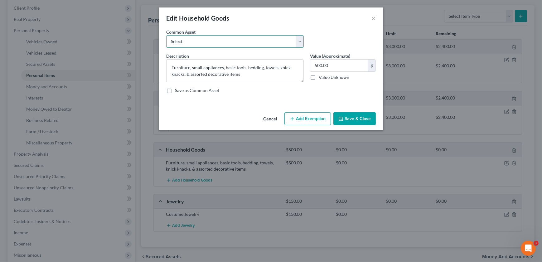
click at [214, 43] on select "Select Furniture, small appliances, basic tools, bedding, towels, knick knacks,…" at bounding box center [235, 41] width 138 height 12
click at [206, 65] on textarea "Furniture, small appliances, basic tools, bedding, towels, knick knacks, & asso…" at bounding box center [235, 70] width 138 height 23
click at [206, 38] on select "Select Furniture, small appliances, basic tools, bedding, towels, knick knacks,…" at bounding box center [235, 41] width 138 height 12
select select "0"
click at [166, 35] on select "Select Furniture, small appliances, basic tools, bedding, towels, knick knacks,…" at bounding box center [235, 41] width 138 height 12
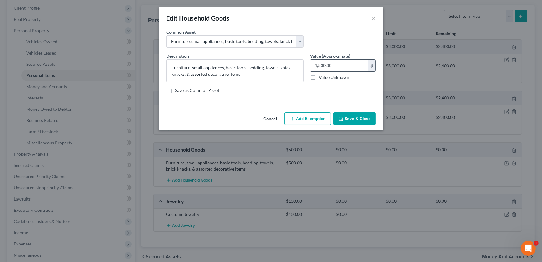
click at [322, 65] on input "1,500.00" at bounding box center [339, 66] width 58 height 12
type input "500"
click at [306, 115] on button "Add Exemption" at bounding box center [307, 118] width 46 height 13
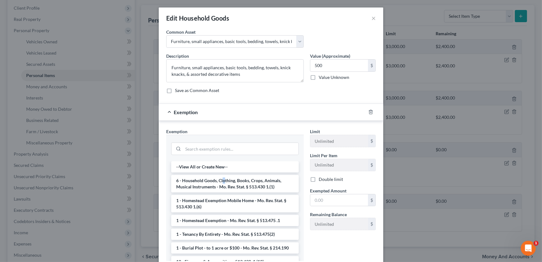
drag, startPoint x: 221, startPoint y: 182, endPoint x: 257, endPoint y: 190, distance: 36.5
click at [221, 182] on li "6 - Household Goods, Clothing, Books, Crops, Animals, Musical Instruments - Mo.…" at bounding box center [235, 183] width 128 height 17
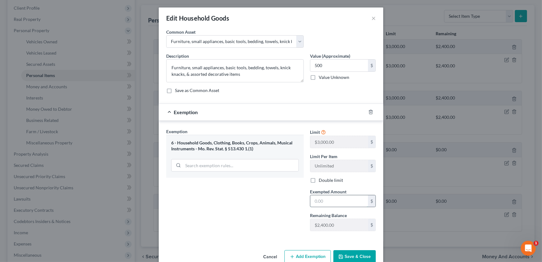
click at [320, 199] on input "text" at bounding box center [339, 201] width 58 height 12
type input "500"
click at [355, 256] on button "Save & Close" at bounding box center [354, 256] width 42 height 13
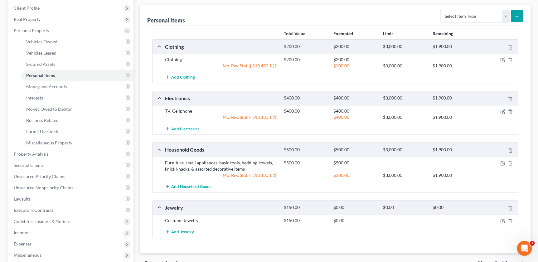
click at [501, 223] on div "Costume Jewelry $150.00 $0.00" at bounding box center [334, 221] width 365 height 12
click at [501, 220] on icon "button" at bounding box center [502, 220] width 5 height 5
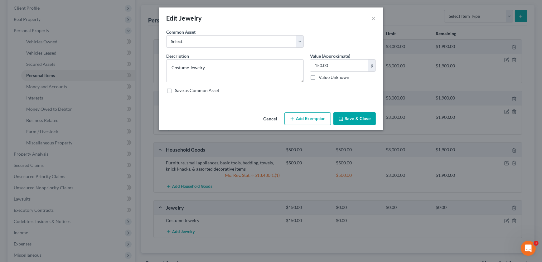
click at [302, 118] on button "Add Exemption" at bounding box center [307, 118] width 46 height 13
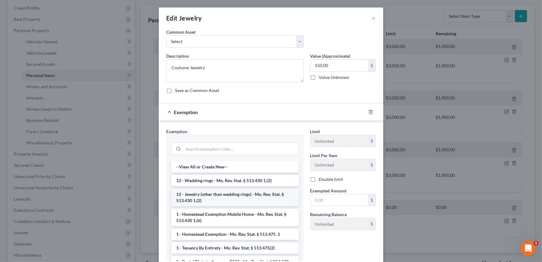
click at [204, 190] on li "12 - Jewelry (other than wedding rings) - Mo. Rev. Stat. § 513.430 1.(2)" at bounding box center [235, 197] width 128 height 17
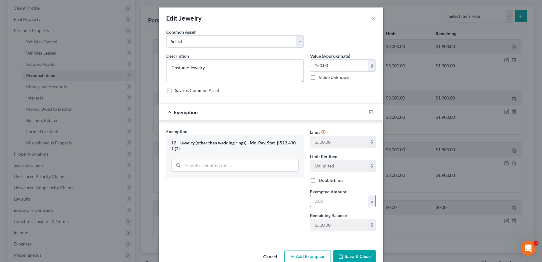
click at [344, 203] on input "text" at bounding box center [339, 201] width 58 height 12
type input "150"
click at [254, 209] on div "Exemption Set must be selected for CA. Exemption * 12 - Jewelry (other than wed…" at bounding box center [235, 182] width 144 height 108
click at [359, 254] on button "Save & Close" at bounding box center [354, 256] width 42 height 13
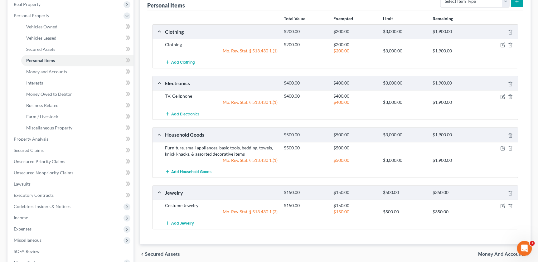
scroll to position [0, 0]
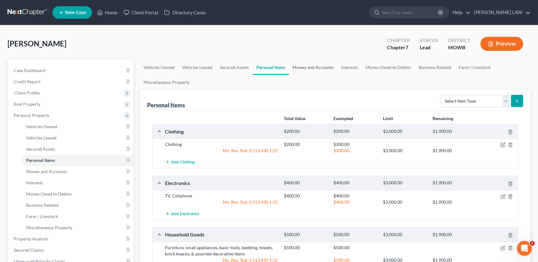
click at [300, 65] on link "Money and Accounts" at bounding box center [313, 67] width 48 height 15
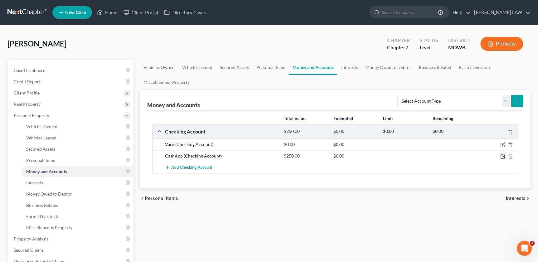
click at [500, 155] on icon "button" at bounding box center [502, 157] width 4 height 4
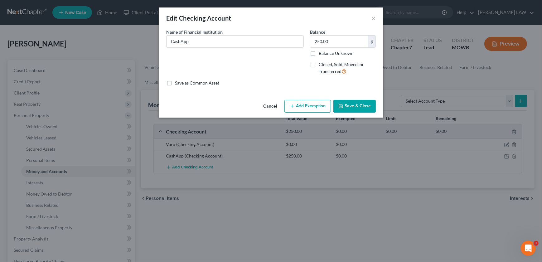
click at [299, 104] on button "Add Exemption" at bounding box center [307, 106] width 46 height 13
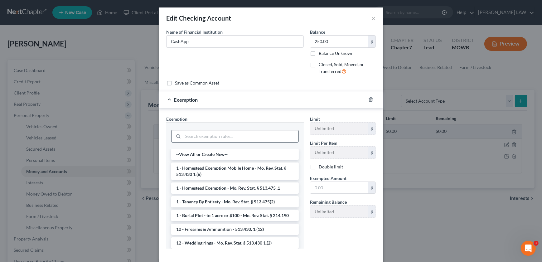
drag, startPoint x: 220, startPoint y: 137, endPoint x: 222, endPoint y: 134, distance: 3.8
click at [221, 136] on input "search" at bounding box center [240, 136] width 115 height 12
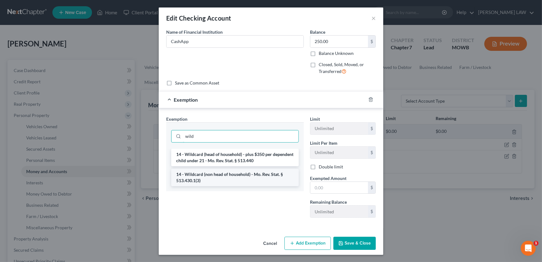
type input "wild"
click at [233, 176] on li "14 - Wildcard (non head of household) - Mo. Rev. Stat. § 513.430.1(3)" at bounding box center [235, 177] width 128 height 17
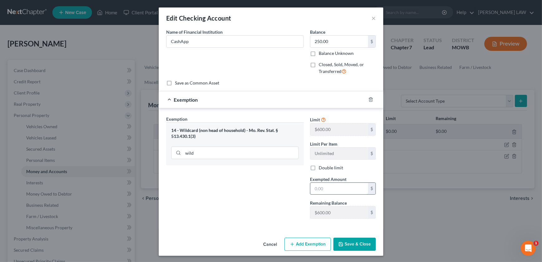
click at [316, 188] on input "text" at bounding box center [339, 189] width 58 height 12
type input "250"
click at [338, 245] on icon "button" at bounding box center [340, 244] width 5 height 5
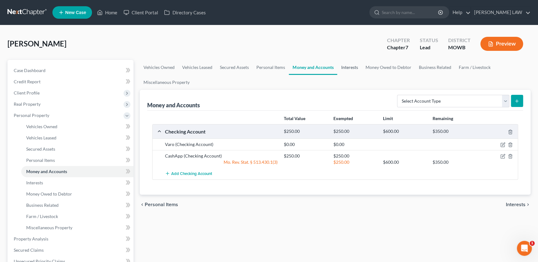
drag, startPoint x: 354, startPoint y: 66, endPoint x: 351, endPoint y: 68, distance: 3.6
click at [354, 66] on link "Interests" at bounding box center [349, 67] width 24 height 15
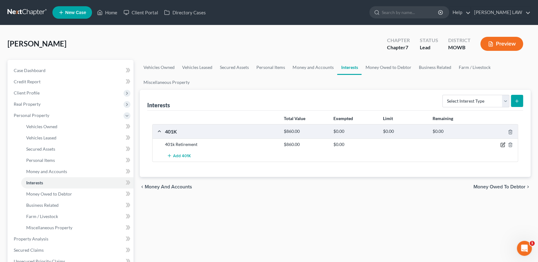
click at [503, 145] on icon "button" at bounding box center [502, 144] width 5 height 5
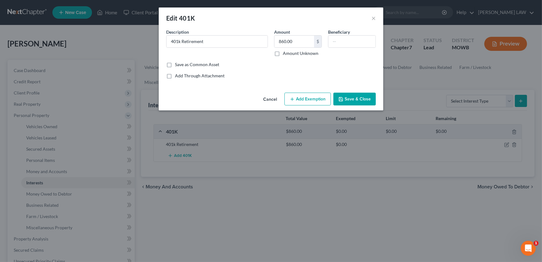
click at [296, 97] on button "Add Exemption" at bounding box center [307, 99] width 46 height 13
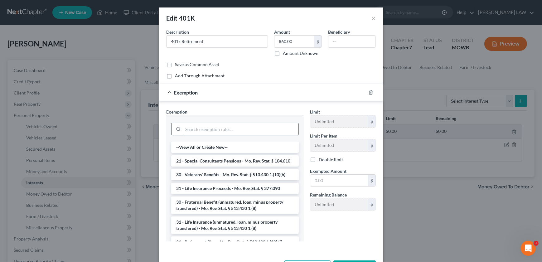
click at [210, 131] on input "search" at bounding box center [240, 129] width 115 height 12
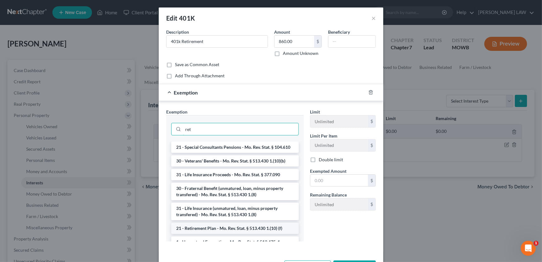
type input "ret"
click at [219, 234] on li "21 - Retirement Plan - Mo. Rev. Stat. § 513.430 1.(10) (f)" at bounding box center [235, 228] width 128 height 11
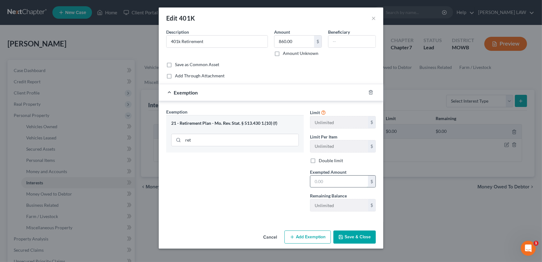
click at [340, 184] on input "text" at bounding box center [339, 182] width 58 height 12
type input "2"
type input "860"
click at [363, 237] on button "Save & Close" at bounding box center [354, 236] width 42 height 13
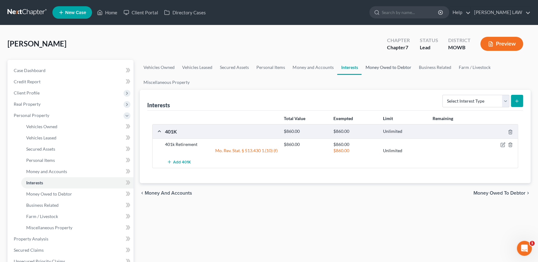
click at [374, 65] on link "Money Owed to Debtor" at bounding box center [387, 67] width 53 height 15
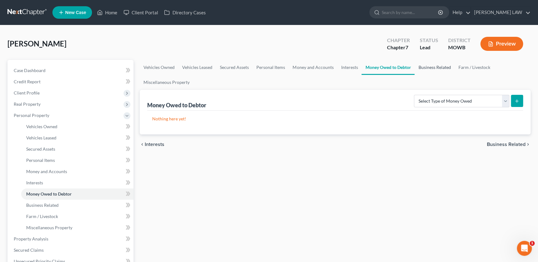
click at [431, 63] on link "Business Related" at bounding box center [434, 67] width 40 height 15
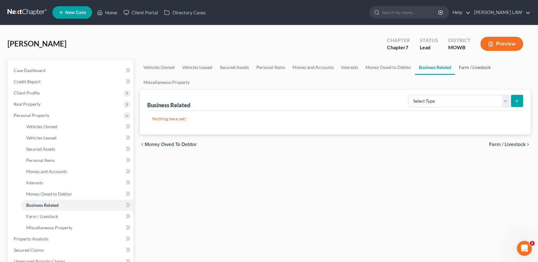
click at [458, 65] on link "Farm / Livestock" at bounding box center [474, 67] width 39 height 15
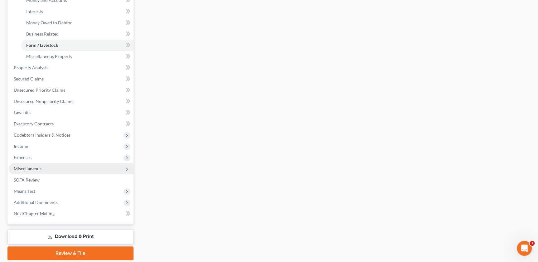
scroll to position [192, 0]
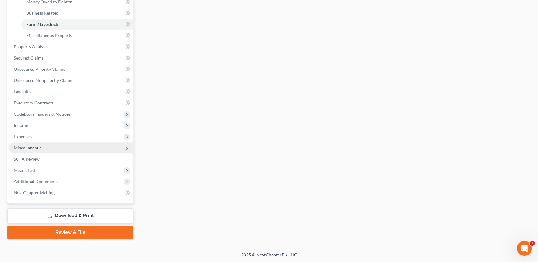
click at [33, 149] on span "Miscellaneous" at bounding box center [71, 147] width 125 height 11
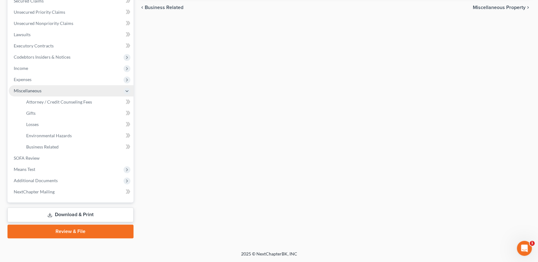
scroll to position [136, 0]
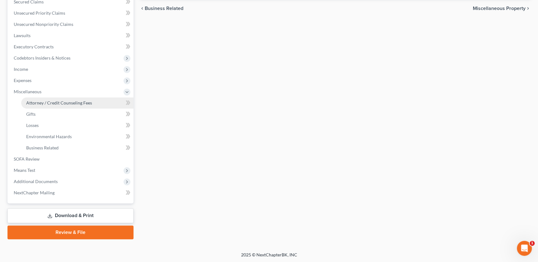
click at [50, 105] on link "Attorney / Credit Counseling Fees" at bounding box center [77, 102] width 112 height 11
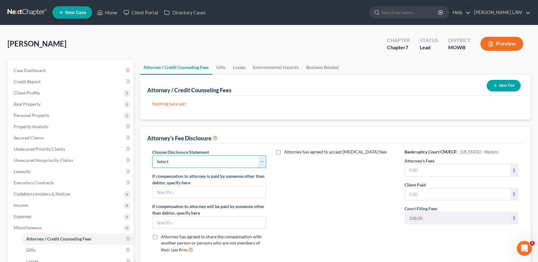
drag, startPoint x: 202, startPoint y: 158, endPoint x: 202, endPoint y: 166, distance: 8.4
click at [202, 158] on select "Select Attorney Compensation Addon" at bounding box center [209, 161] width 114 height 12
select select "0"
click at [152, 155] on select "Select Attorney Compensation Addon" at bounding box center [209, 161] width 114 height 12
click at [419, 175] on input "text" at bounding box center [457, 170] width 105 height 12
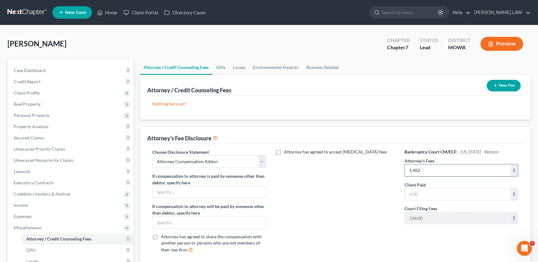
type input "1,462"
drag, startPoint x: 510, startPoint y: 91, endPoint x: 506, endPoint y: 89, distance: 3.9
click at [509, 91] on div "New Fee" at bounding box center [503, 85] width 39 height 17
click at [504, 87] on button "New Fee" at bounding box center [503, 86] width 34 height 12
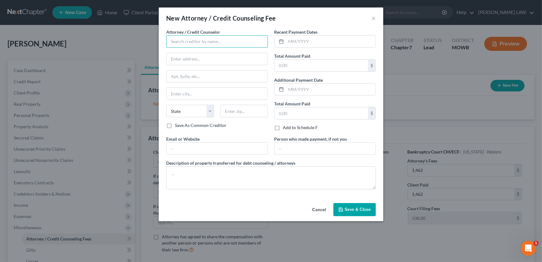
click at [175, 41] on input "text" at bounding box center [217, 41] width 102 height 12
type input "Knipp Law"
type input "[STREET_ADDRESS]"
type input "Kansas City"
select select "26"
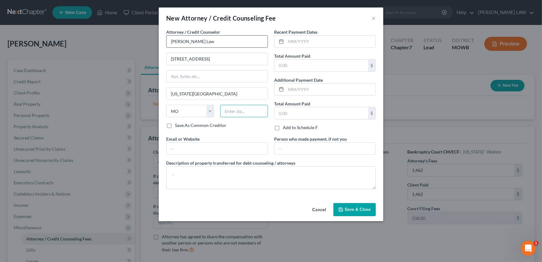
type input "64118"
click at [302, 45] on input "text" at bounding box center [330, 42] width 89 height 12
type input "9/12/2025"
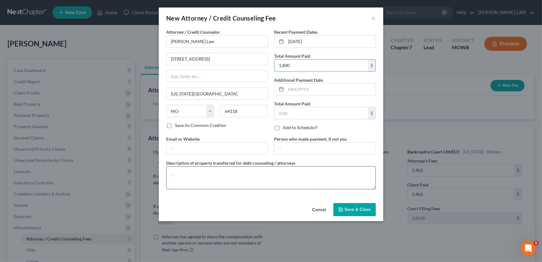
type input "1,800"
click at [220, 183] on textarea at bounding box center [271, 177] width 210 height 23
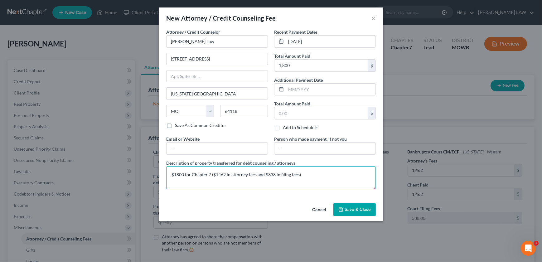
type textarea "$1800 for Chapter 7 ($1462 in attorney fees and $338 in filing fees)"
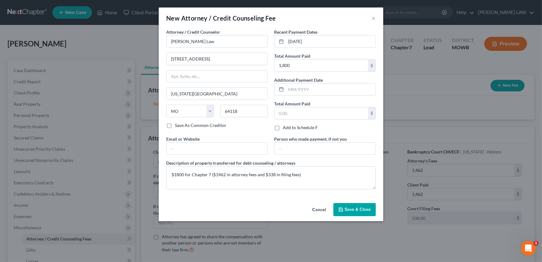
click at [342, 205] on button "Save & Close" at bounding box center [354, 209] width 42 height 13
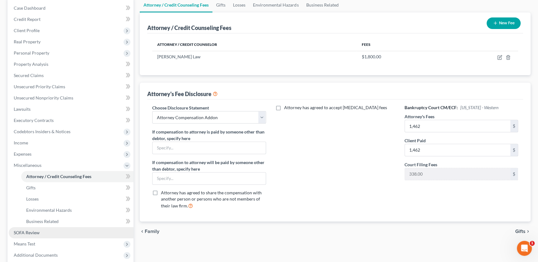
scroll to position [136, 0]
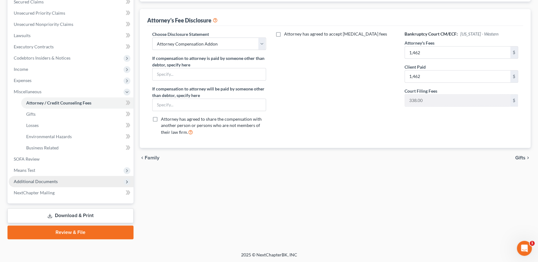
click at [53, 183] on span "Additional Documents" at bounding box center [36, 181] width 44 height 5
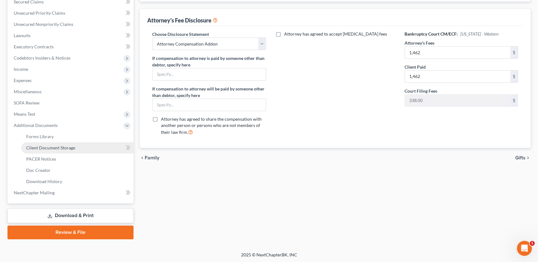
click at [59, 149] on span "Client Document Storage" at bounding box center [50, 147] width 49 height 5
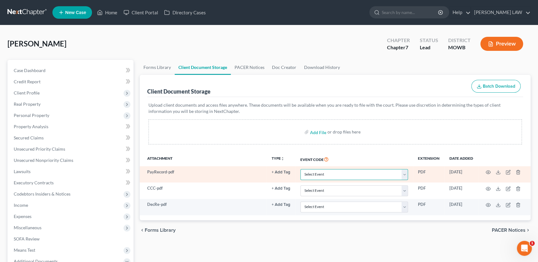
click at [404, 176] on select "Select Event 20 Largest Unsecured Creditors Affidavit re: NO Tax Returns Amende…" at bounding box center [354, 174] width 108 height 11
select select "21"
click at [300, 169] on select "Select Event 20 Largest Unsecured Creditors Affidavit re: NO Tax Returns Amende…" at bounding box center [354, 174] width 108 height 11
click at [488, 172] on circle "button" at bounding box center [487, 172] width 1 height 1
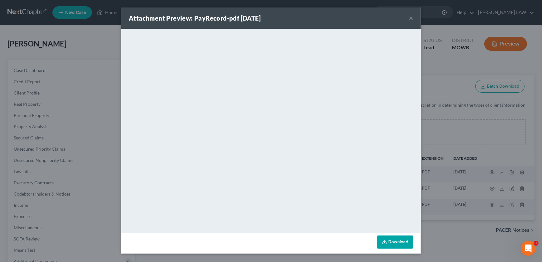
click at [410, 18] on button "×" at bounding box center [411, 17] width 4 height 7
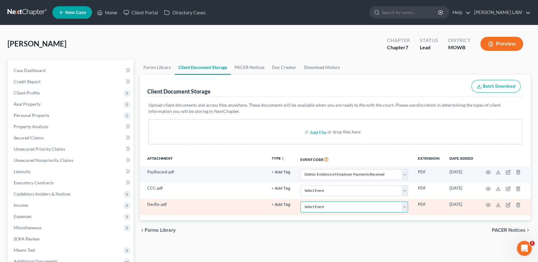
drag, startPoint x: 333, startPoint y: 206, endPoint x: 328, endPoint y: 205, distance: 4.9
click at [332, 205] on select "Select Event 20 Largest Unsecured Creditors Affidavit re: NO Tax Returns Amende…" at bounding box center [354, 206] width 108 height 11
select select "24"
click at [300, 201] on select "Select Event 20 Largest Unsecured Creditors Affidavit re: NO Tax Returns Amende…" at bounding box center [354, 206] width 108 height 11
click at [489, 203] on icon "button" at bounding box center [488, 204] width 5 height 3
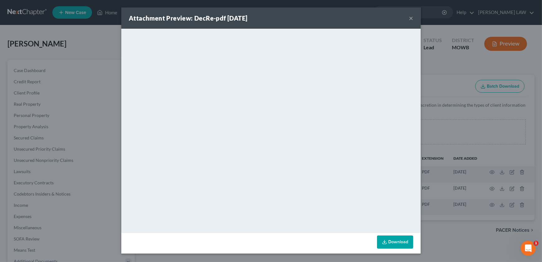
click at [410, 17] on button "×" at bounding box center [411, 17] width 4 height 7
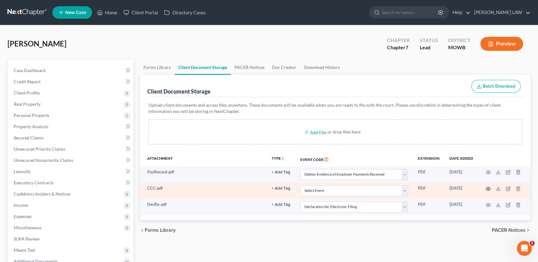
click at [486, 187] on icon "button" at bounding box center [488, 188] width 5 height 5
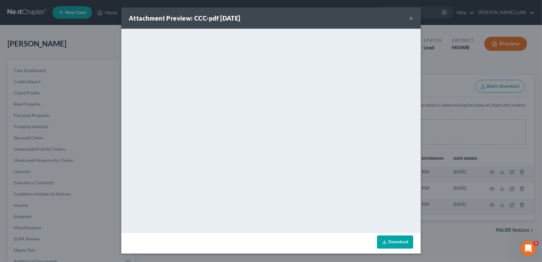
drag, startPoint x: 411, startPoint y: 14, endPoint x: 408, endPoint y: 16, distance: 3.6
click at [409, 16] on div "Attachment Preview: CCC-pdf 09/12/2025 ×" at bounding box center [270, 17] width 299 height 21
click at [410, 16] on button "×" at bounding box center [411, 17] width 4 height 7
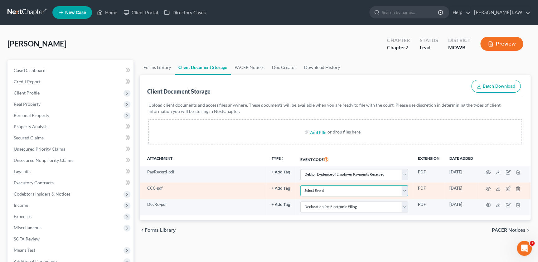
click at [392, 190] on select "Select Event 20 Largest Unsecured Creditors Affidavit re: NO Tax Returns Amende…" at bounding box center [354, 190] width 108 height 11
select select "5"
click at [300, 185] on select "Select Event 20 Largest Unsecured Creditors Affidavit re: NO Tax Returns Amende…" at bounding box center [354, 190] width 108 height 11
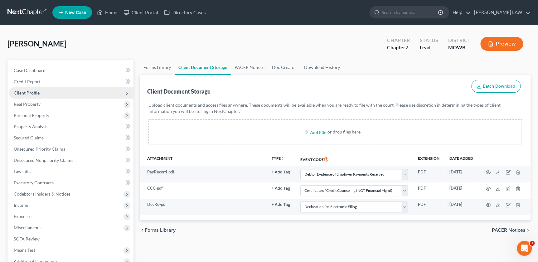
click at [36, 94] on span "Client Profile" at bounding box center [27, 92] width 26 height 5
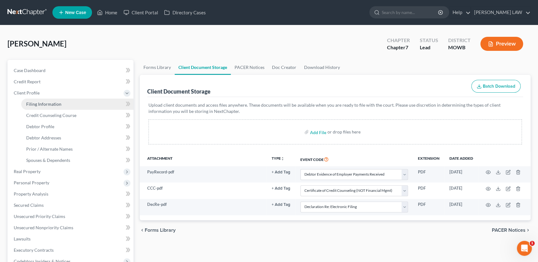
click at [42, 104] on span "Filing Information" at bounding box center [43, 103] width 35 height 5
select select "1"
select select "0"
select select "46"
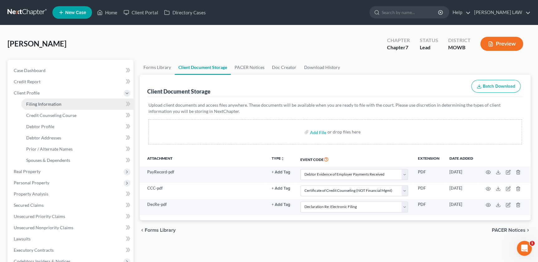
select select "0"
select select "26"
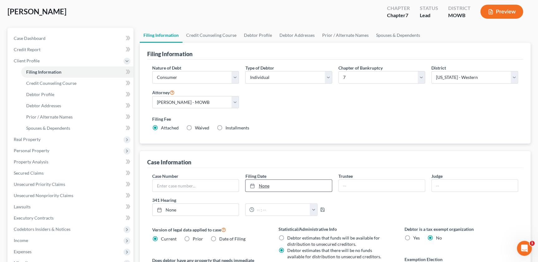
scroll to position [42, 0]
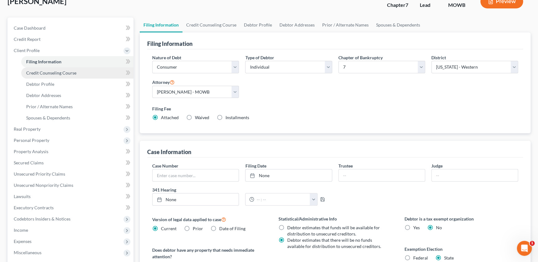
click at [50, 75] on span "Credit Counseling Course" at bounding box center [51, 72] width 50 height 5
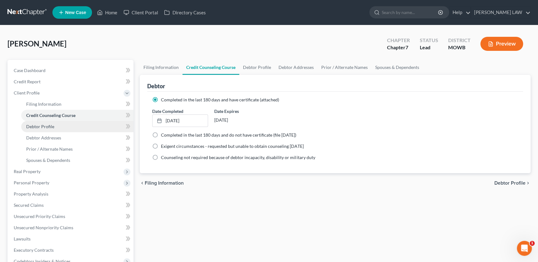
click at [38, 126] on span "Debtor Profile" at bounding box center [40, 126] width 28 height 5
select select "3"
select select "1"
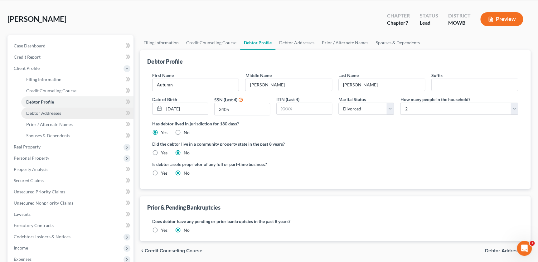
scroll to position [35, 0]
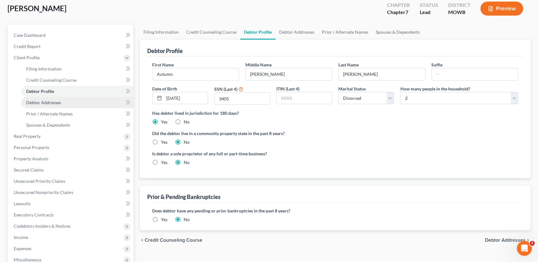
click at [40, 105] on link "Debtor Addresses" at bounding box center [77, 102] width 112 height 11
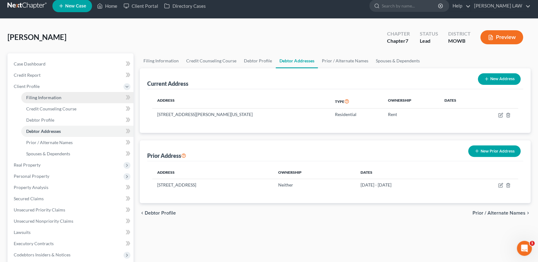
scroll to position [14, 0]
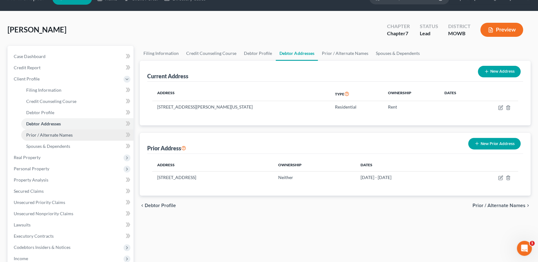
click at [41, 135] on span "Prior / Alternate Names" at bounding box center [49, 134] width 46 height 5
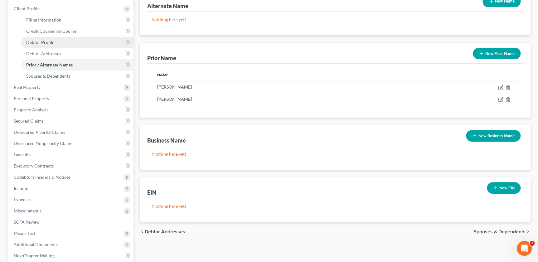
scroll to position [85, 0]
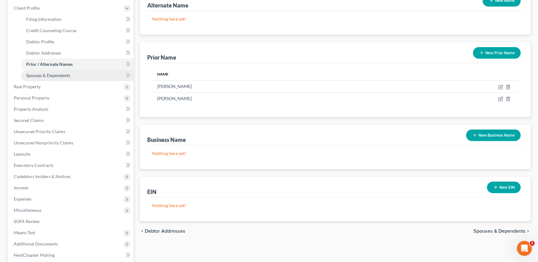
click at [39, 75] on span "Spouses & Dependents" at bounding box center [48, 75] width 44 height 5
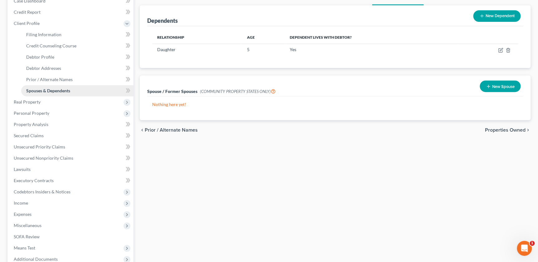
scroll to position [71, 0]
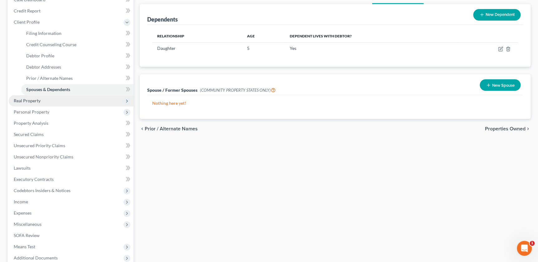
click at [27, 100] on span "Real Property" at bounding box center [27, 100] width 27 height 5
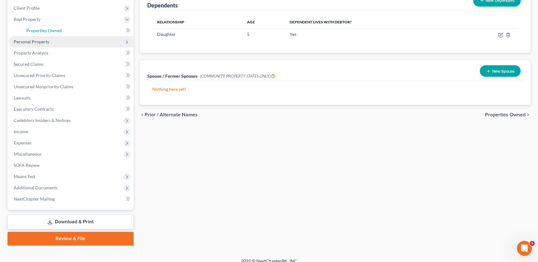
drag, startPoint x: 36, startPoint y: 32, endPoint x: 32, endPoint y: 36, distance: 5.5
click at [36, 32] on link "Properties Owned" at bounding box center [77, 30] width 112 height 11
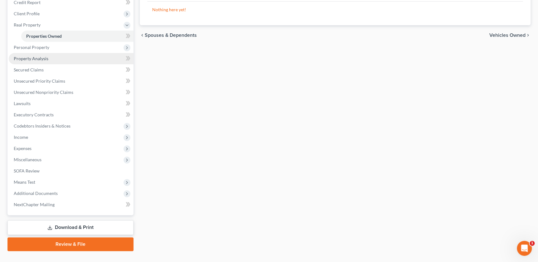
scroll to position [85, 0]
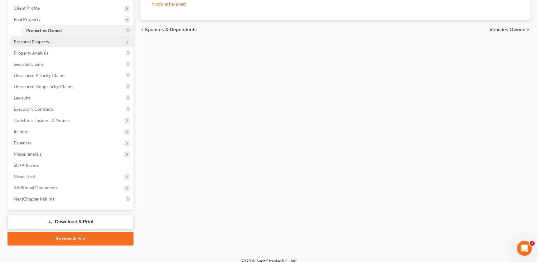
click at [30, 41] on span "Personal Property" at bounding box center [32, 41] width 36 height 5
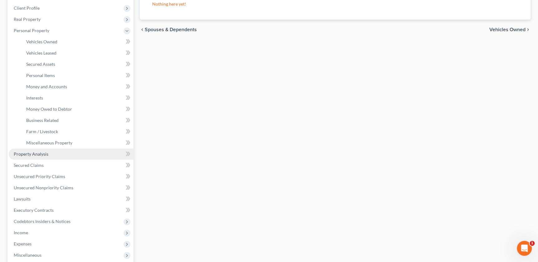
click at [36, 153] on span "Property Analysis" at bounding box center [31, 153] width 35 height 5
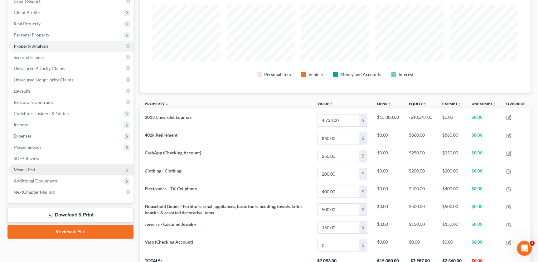
scroll to position [133, 0]
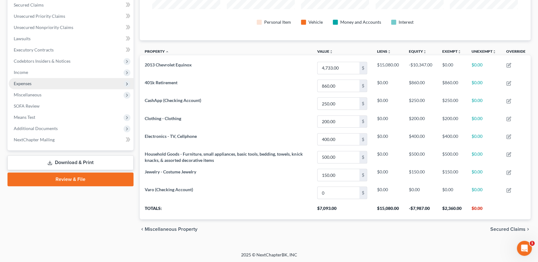
click at [31, 83] on span "Expenses" at bounding box center [23, 83] width 18 height 5
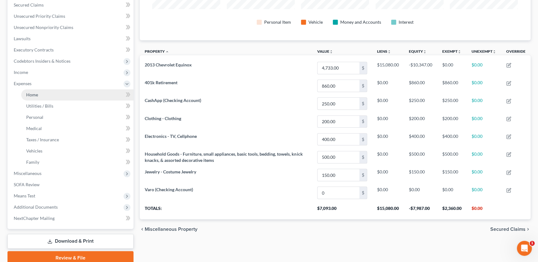
click at [41, 95] on link "Home" at bounding box center [77, 94] width 112 height 11
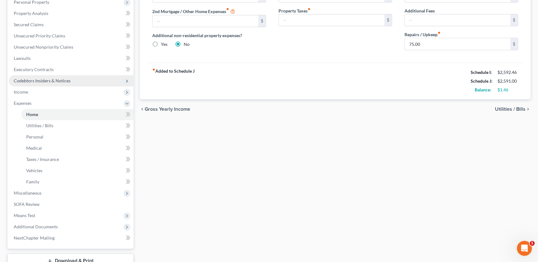
click at [35, 82] on span "Codebtors Insiders & Notices" at bounding box center [42, 80] width 57 height 5
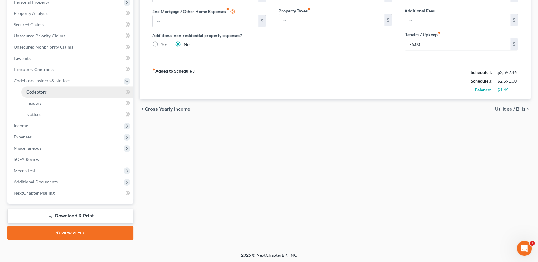
click at [31, 90] on span "Codebtors" at bounding box center [36, 91] width 21 height 5
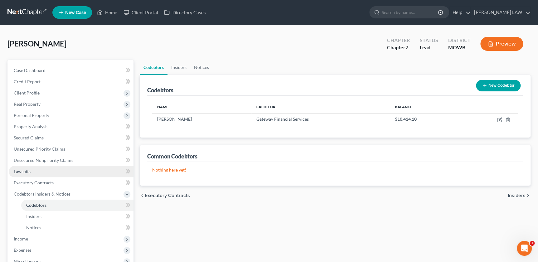
click at [20, 167] on link "Lawsuits" at bounding box center [71, 171] width 125 height 11
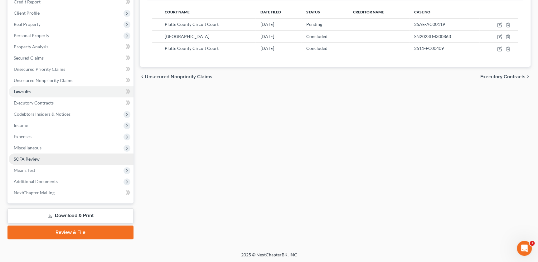
click at [27, 162] on link "SOFA Review" at bounding box center [71, 158] width 125 height 11
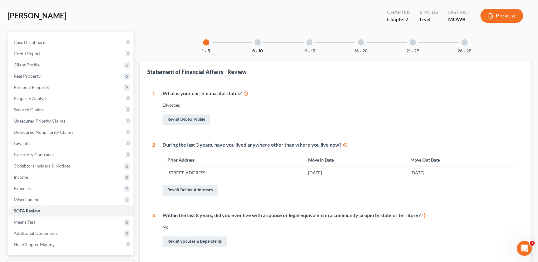
click at [259, 49] on button "6 - 10" at bounding box center [257, 51] width 11 height 4
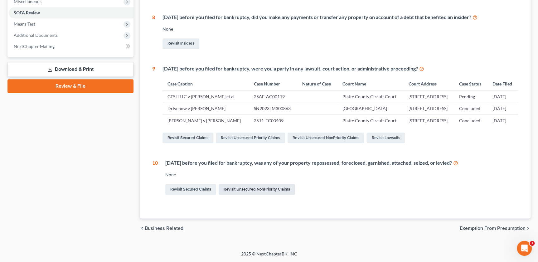
click at [236, 190] on link "Revisit Unsecured NonPriority Claims" at bounding box center [257, 189] width 76 height 11
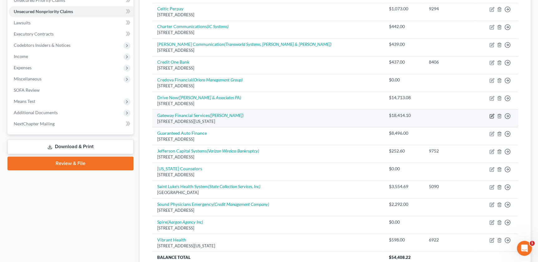
click at [491, 116] on icon "button" at bounding box center [491, 116] width 5 height 5
select select "23"
select select "4"
select select "0"
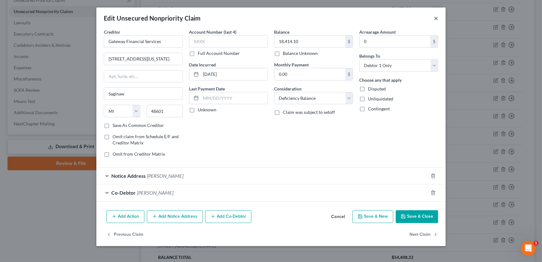
click at [436, 18] on button "×" at bounding box center [436, 17] width 4 height 7
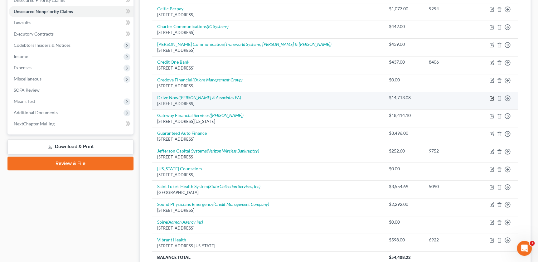
click at [491, 99] on icon "button" at bounding box center [491, 98] width 5 height 5
select select "17"
select select "4"
select select "0"
select select "1"
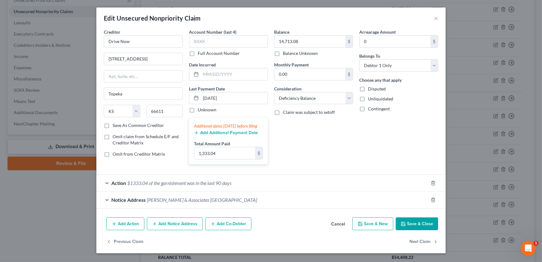
click at [202, 184] on span "$1333.04 of the garnishment was in the last 90 days" at bounding box center [179, 183] width 104 height 6
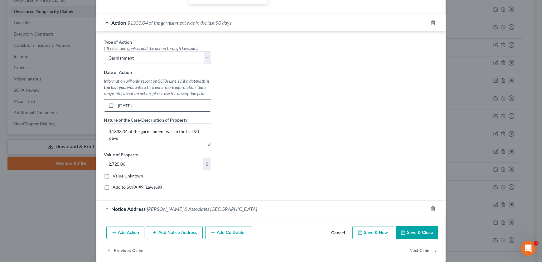
click at [150, 109] on input "09/05/2027" at bounding box center [163, 105] width 95 height 12
drag, startPoint x: 150, startPoint y: 108, endPoint x: 136, endPoint y: 114, distance: 14.4
click at [136, 111] on input "09/05/2027" at bounding box center [163, 105] width 95 height 12
type input "09/05/2025"
click at [418, 237] on button "Save & Close" at bounding box center [417, 232] width 42 height 13
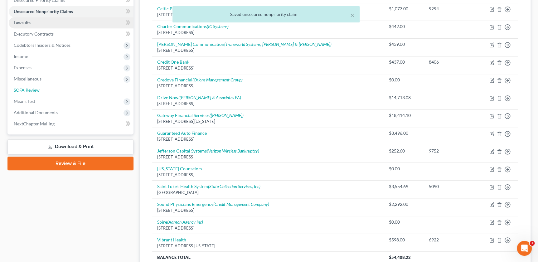
click at [36, 91] on span "SOFA Review" at bounding box center [27, 89] width 26 height 5
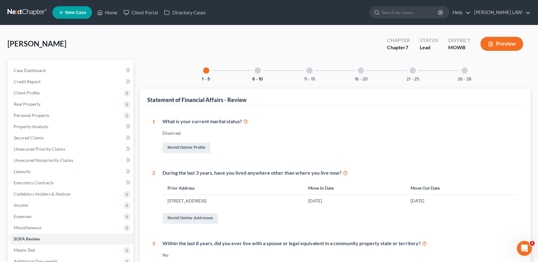
click at [254, 77] on button "6 - 10" at bounding box center [257, 79] width 11 height 4
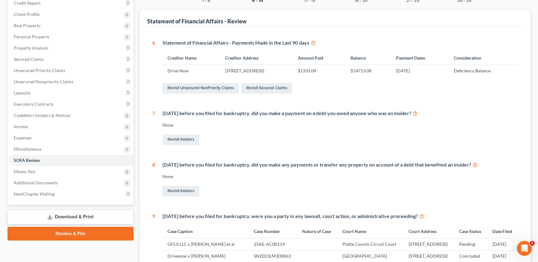
scroll to position [56, 0]
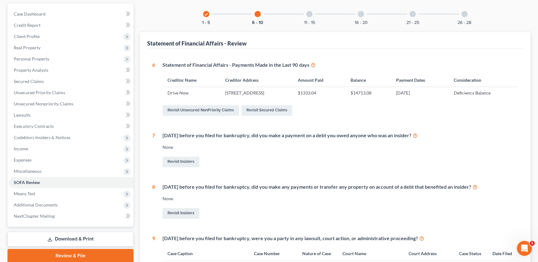
click at [311, 17] on div "11 - 15" at bounding box center [309, 13] width 21 height 21
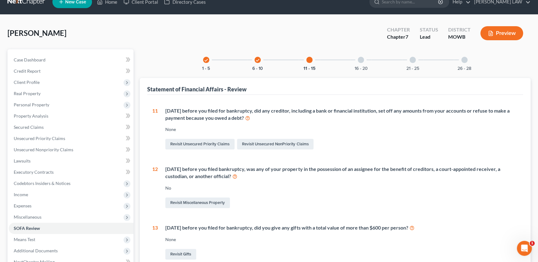
scroll to position [7, 0]
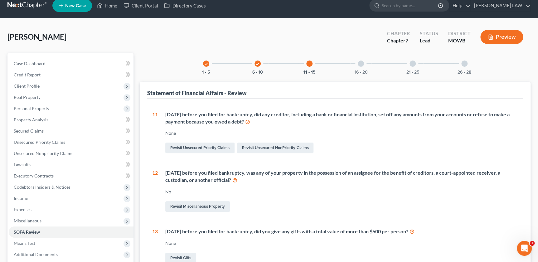
click at [363, 66] on div "16 - 20" at bounding box center [360, 63] width 21 height 21
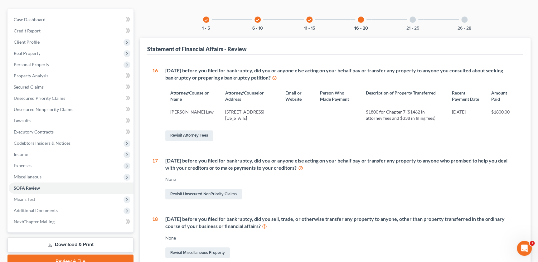
scroll to position [0, 0]
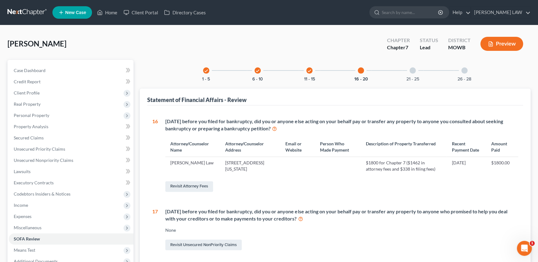
click at [405, 70] on div "21 - 25" at bounding box center [412, 70] width 21 height 21
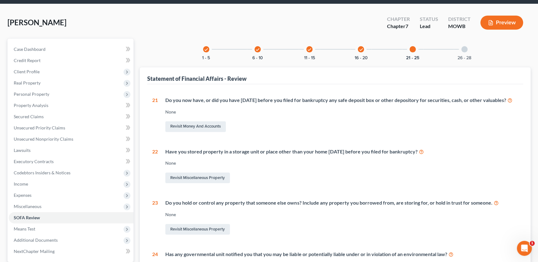
scroll to position [106, 0]
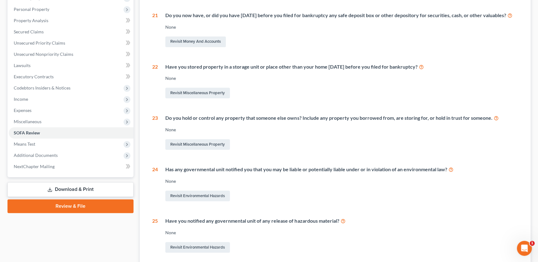
click at [75, 190] on link "Download & Print" at bounding box center [70, 189] width 126 height 15
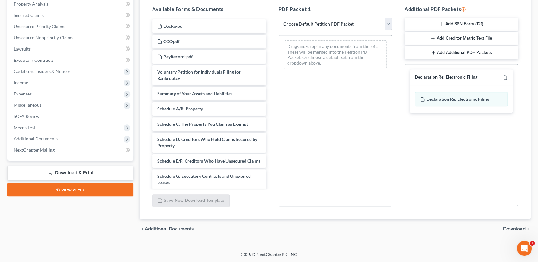
click at [64, 186] on link "Review & File" at bounding box center [70, 190] width 126 height 14
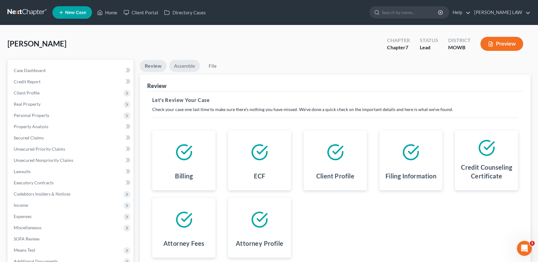
click at [179, 64] on link "Assemble" at bounding box center [184, 66] width 31 height 12
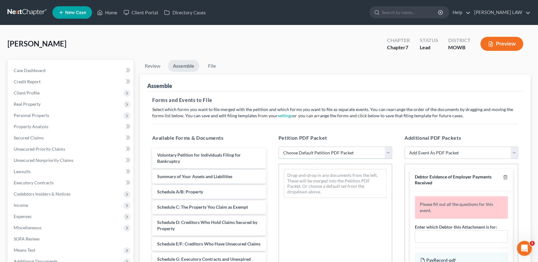
click at [302, 155] on select "Choose Default Petition PDF Packet Complete Bankruptcy Petition (all forms and …" at bounding box center [335, 153] width 114 height 12
select select "0"
click at [278, 147] on select "Choose Default Petition PDF Packet Complete Bankruptcy Petition (all forms and …" at bounding box center [335, 153] width 114 height 12
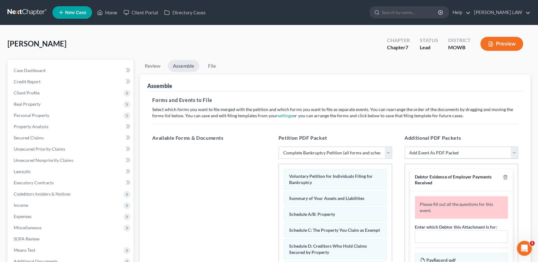
click at [417, 149] on select "Add Event As PDF Packet Affidavit re: NO Tax Returns Amended Matrix Adding Cred…" at bounding box center [461, 153] width 114 height 12
select select "6"
click at [404, 147] on select "Add Event As PDF Packet Affidavit re: NO Tax Returns Amended Matrix Adding Cred…" at bounding box center [461, 153] width 114 height 12
select select
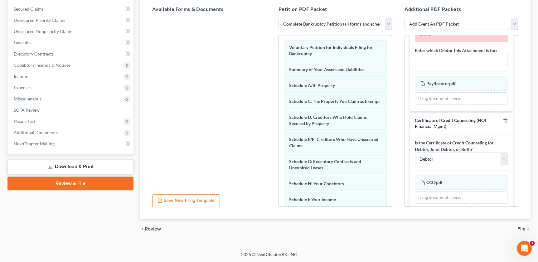
scroll to position [50, 0]
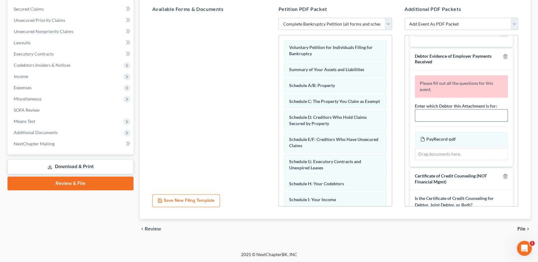
click at [432, 117] on input "text" at bounding box center [461, 115] width 92 height 12
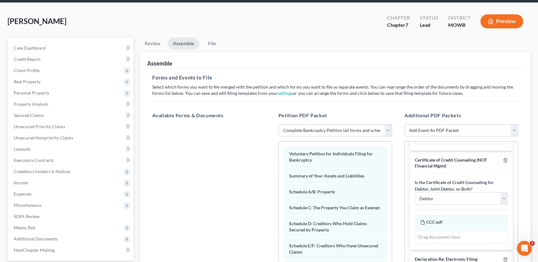
scroll to position [129, 0]
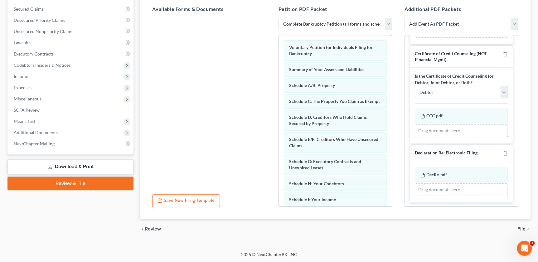
type input "Autumn Ogden"
click at [523, 227] on span "File" at bounding box center [521, 228] width 8 height 5
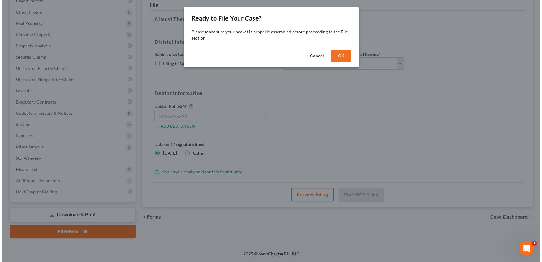
scroll to position [80, 0]
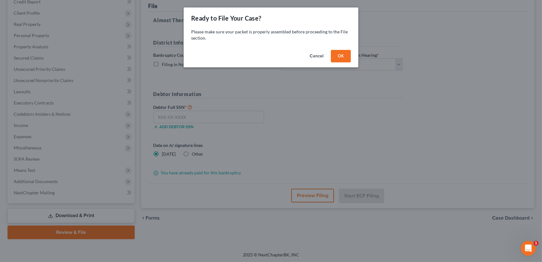
click at [345, 57] on button "OK" at bounding box center [341, 56] width 20 height 12
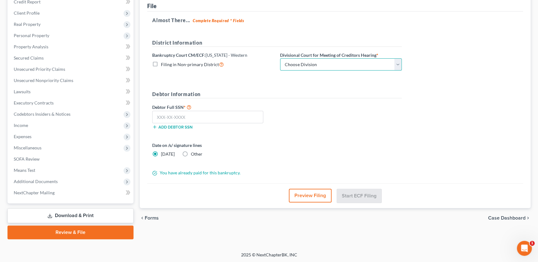
click at [347, 65] on select "Choose Division Central Southern Southwestern St. Joseph Western" at bounding box center [341, 64] width 122 height 12
select select "4"
click at [280, 58] on select "Choose Division Central Southern Southwestern St. Joseph Western" at bounding box center [341, 64] width 122 height 12
click at [210, 114] on input "text" at bounding box center [207, 117] width 111 height 12
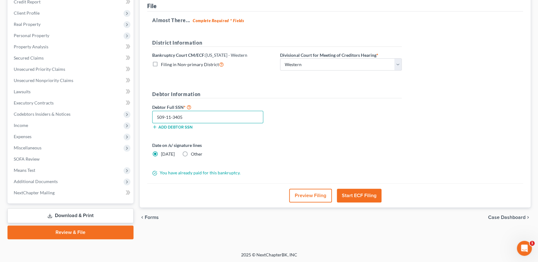
type input "509-11-3405"
click at [343, 195] on button "Start ECF Filing" at bounding box center [359, 196] width 45 height 14
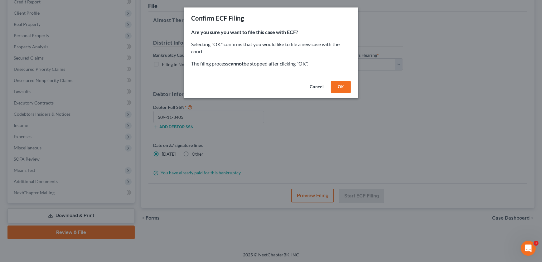
click at [340, 84] on button "OK" at bounding box center [341, 87] width 20 height 12
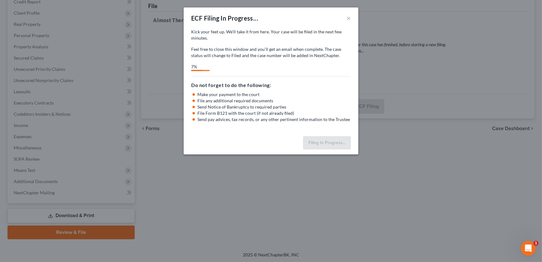
click at [251, 56] on p "Feel free to close this window and you’ll get an email when complete. The case …" at bounding box center [271, 52] width 160 height 12
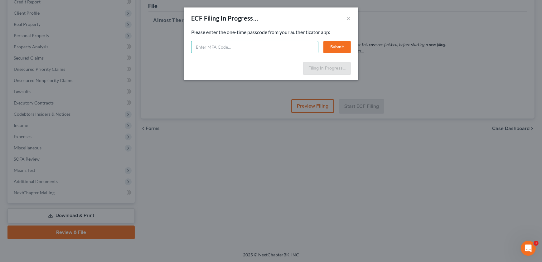
drag, startPoint x: 273, startPoint y: 47, endPoint x: 277, endPoint y: 49, distance: 4.2
click at [273, 47] on input "text" at bounding box center [254, 47] width 127 height 12
type input "840474"
click at [277, 60] on div "Filing In Progress..." at bounding box center [271, 70] width 175 height 21
click at [338, 43] on button "Submit" at bounding box center [336, 47] width 27 height 12
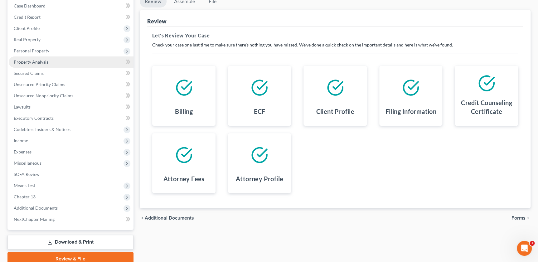
scroll to position [91, 0]
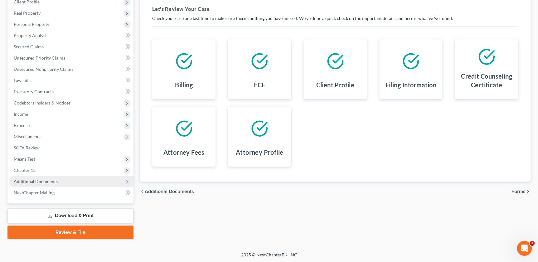
click at [51, 184] on span "Additional Documents" at bounding box center [71, 181] width 125 height 11
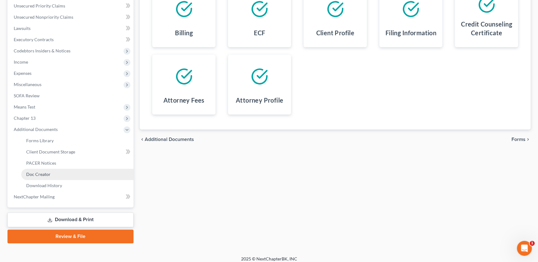
scroll to position [147, 0]
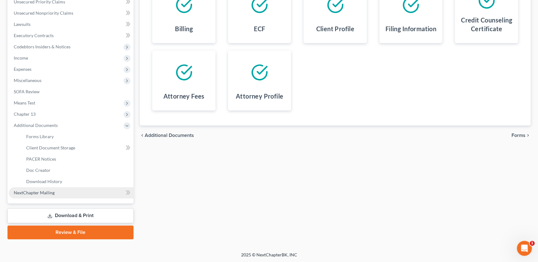
click at [41, 191] on span "NextChapter Mailing" at bounding box center [34, 192] width 41 height 5
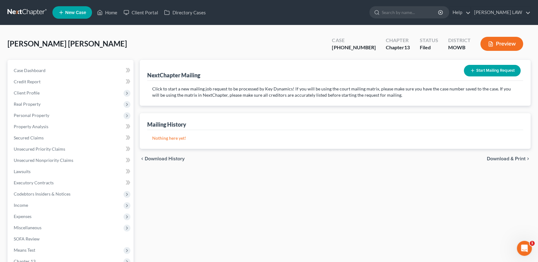
click at [480, 65] on button "Start Mailing Request" at bounding box center [492, 71] width 57 height 12
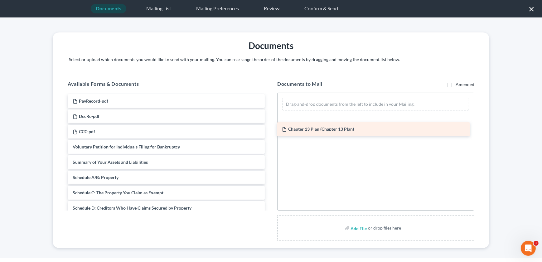
drag, startPoint x: 112, startPoint y: 103, endPoint x: 326, endPoint y: 129, distance: 216.1
click at [270, 129] on div "Chapter 13 Plan (Chapter 13 Plan) Chapter 13 Plan (Chapter 13 Plan) PayRecord-p…" at bounding box center [166, 246] width 207 height 304
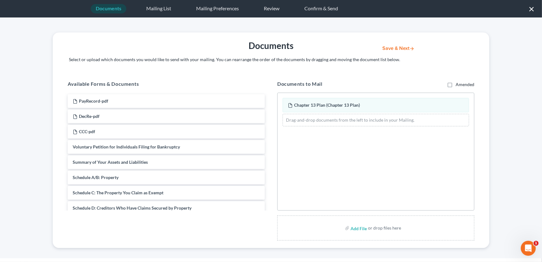
click at [396, 48] on button "Save & Next" at bounding box center [398, 48] width 42 height 5
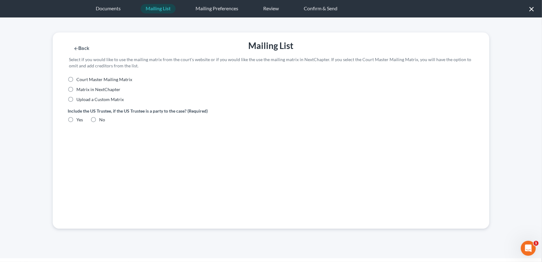
click at [76, 78] on label "Court Master Mailing Matrix" at bounding box center [104, 79] width 56 height 6
click at [79, 78] on input "Court Master Mailing Matrix" at bounding box center [81, 78] width 4 height 4
radio input "true"
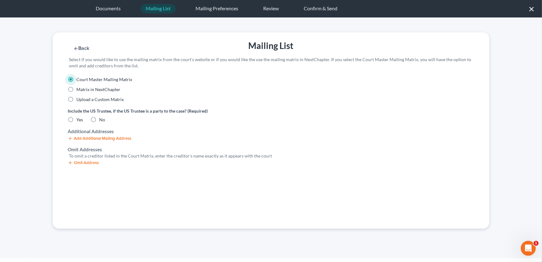
click at [76, 119] on label "Yes" at bounding box center [79, 120] width 7 height 6
click at [79, 119] on input "Yes" at bounding box center [81, 119] width 4 height 4
radio input "true"
click at [70, 160] on div "Omit Address" at bounding box center [271, 162] width 407 height 6
click at [71, 163] on icon "button" at bounding box center [70, 162] width 5 height 5
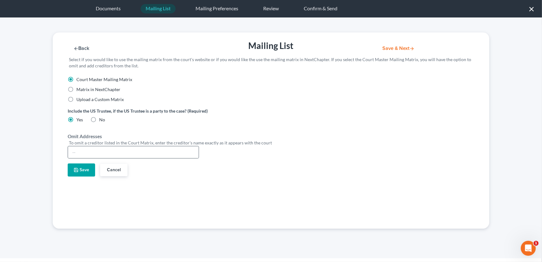
click at [90, 158] on div at bounding box center [133, 152] width 131 height 12
click at [91, 153] on input "text" at bounding box center [133, 152] width 131 height 12
type input "[PERSON_NAME]"
click at [77, 171] on icon "button" at bounding box center [76, 169] width 5 height 5
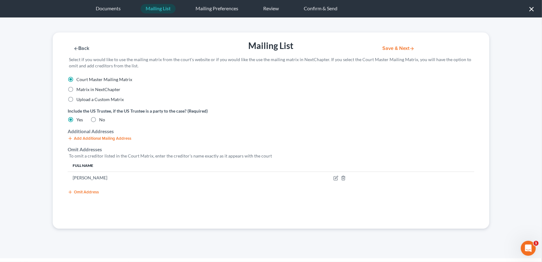
click at [387, 48] on button "Save & Next" at bounding box center [398, 48] width 42 height 5
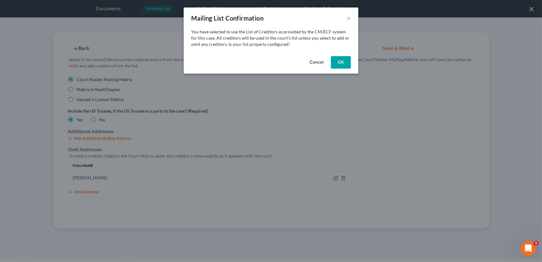
click at [336, 68] on button "OK" at bounding box center [341, 62] width 20 height 12
select select "26"
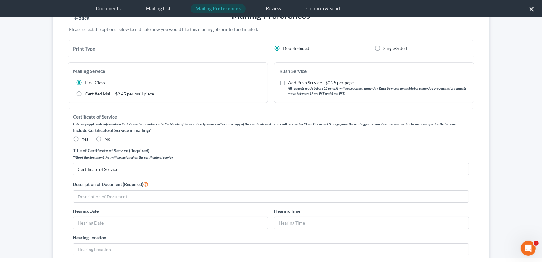
scroll to position [106, 0]
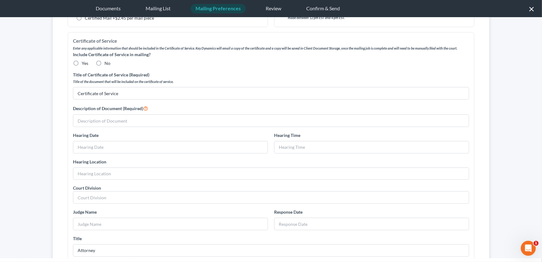
click at [104, 64] on label "No" at bounding box center [107, 63] width 6 height 6
click at [107, 64] on input "No" at bounding box center [109, 62] width 4 height 4
radio input "true"
click at [99, 120] on input "text" at bounding box center [270, 121] width 395 height 12
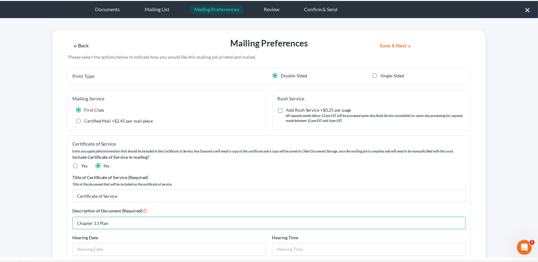
scroll to position [0, 0]
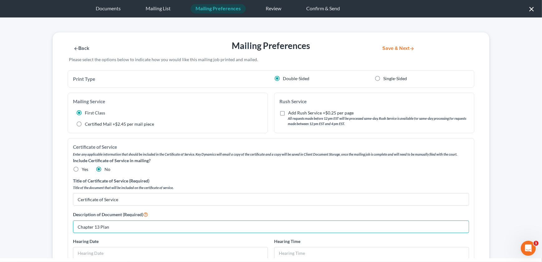
type input "Chapter 13 Plan"
click at [393, 50] on button "Save & Next" at bounding box center [398, 48] width 42 height 5
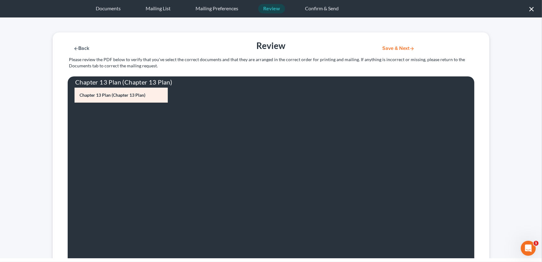
click at [386, 49] on button "Save & Next" at bounding box center [398, 48] width 42 height 5
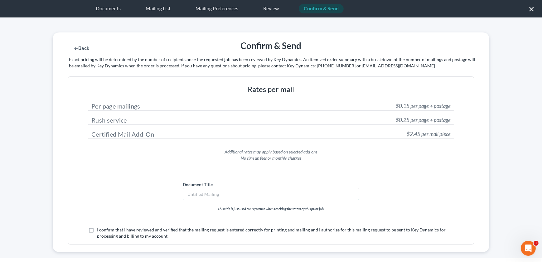
click at [198, 190] on input "text" at bounding box center [271, 194] width 176 height 12
type input "Chapter 13 Plan"
click at [97, 229] on label "I confirm that I have reviewed and verified that the mailing request is entered…" at bounding box center [275, 233] width 357 height 12
click at [99, 229] on input "I confirm that I have reviewed and verified that the mailing request is entered…" at bounding box center [101, 229] width 4 height 4
checkbox input "true"
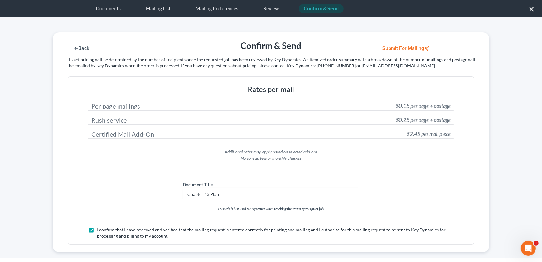
click at [391, 47] on button "Submit for Mailing" at bounding box center [406, 48] width 58 height 5
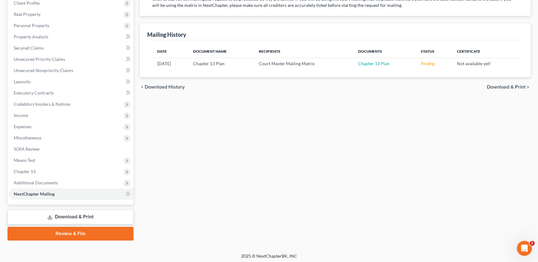
scroll to position [91, 0]
